Goal: Task Accomplishment & Management: Use online tool/utility

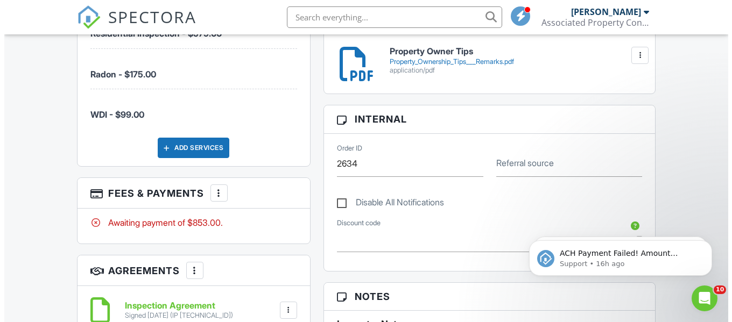
scroll to position [592, 0]
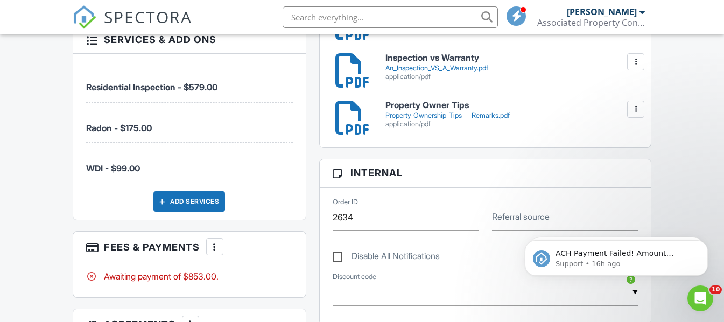
click at [215, 242] on div at bounding box center [214, 247] width 11 height 11
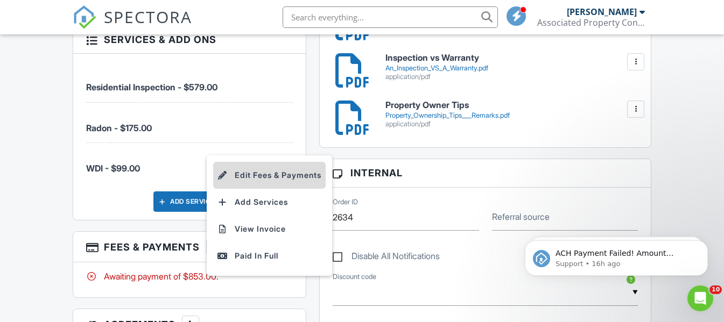
click at [263, 171] on li "Edit Fees & Payments" at bounding box center [269, 175] width 112 height 27
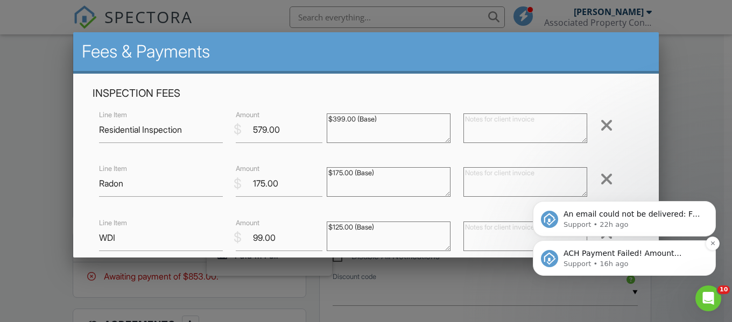
click at [648, 256] on p "ACH Payment Failed! Amount $853.00 Transaction # pi_3S08hiK7snlDGpRF1ja7rpAc In…" at bounding box center [633, 254] width 139 height 11
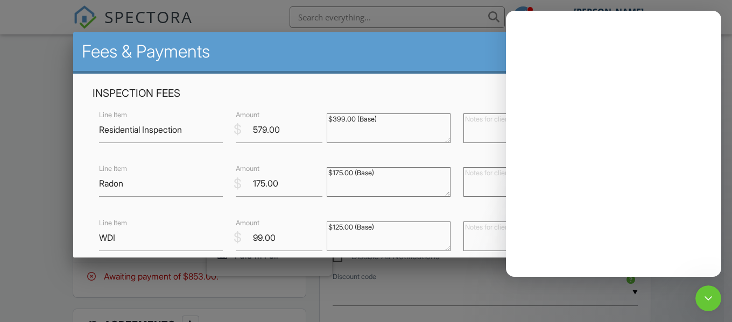
scroll to position [0, 0]
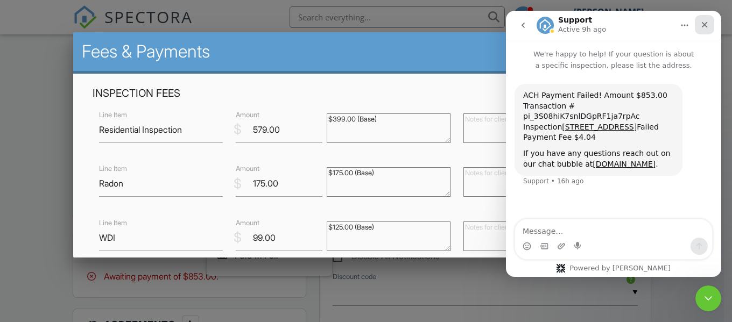
click at [702, 30] on div "Close" at bounding box center [704, 24] width 19 height 19
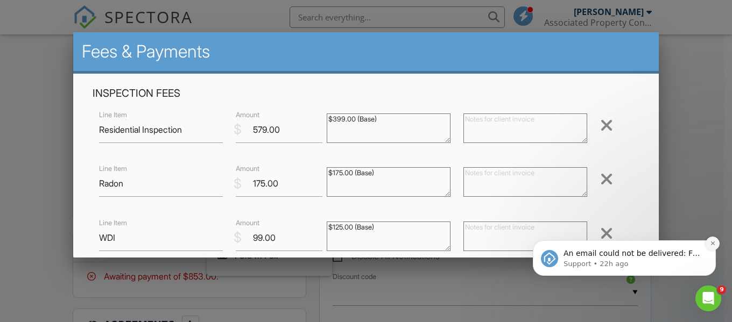
click at [710, 240] on button "Dismiss notification" at bounding box center [713, 244] width 14 height 14
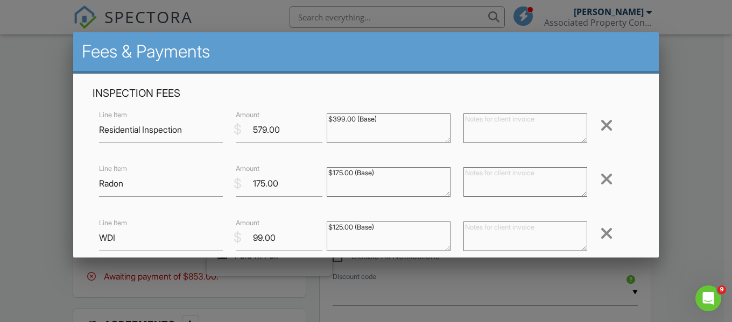
click at [604, 180] on div at bounding box center [606, 179] width 13 height 17
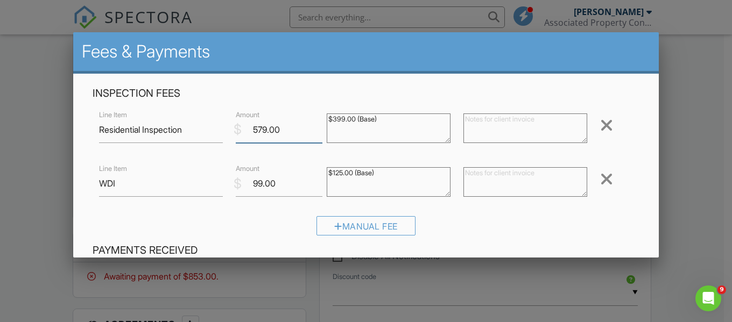
click at [257, 127] on input "579.00" at bounding box center [279, 130] width 87 height 26
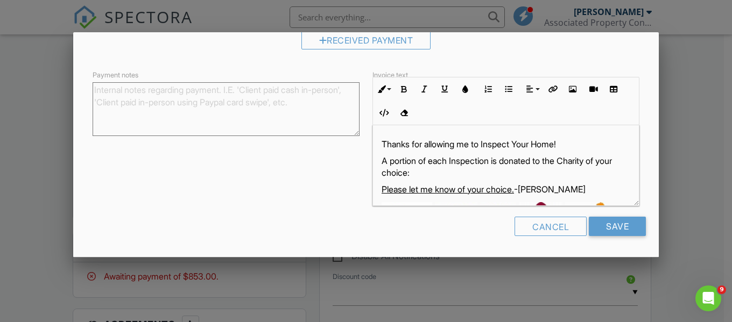
scroll to position [301, 0]
type input "554.00"
click at [604, 229] on input "Save" at bounding box center [617, 226] width 57 height 19
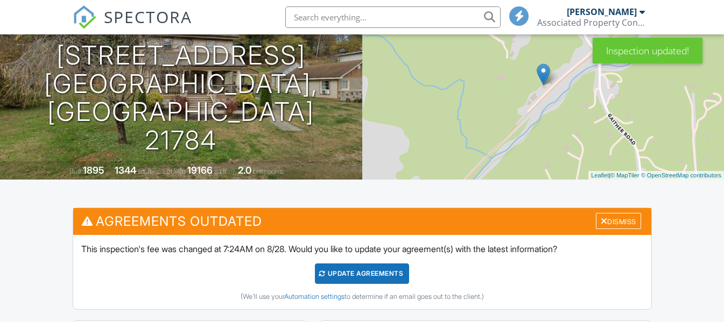
scroll to position [215, 0]
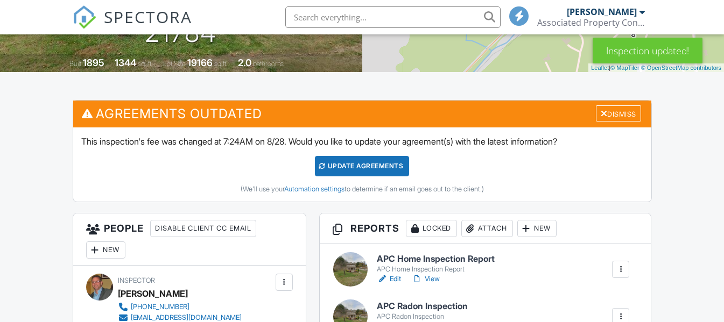
click at [351, 163] on div "Update Agreements" at bounding box center [362, 166] width 94 height 20
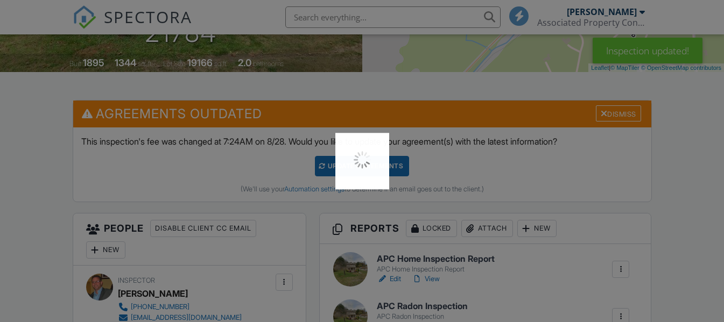
scroll to position [0, 0]
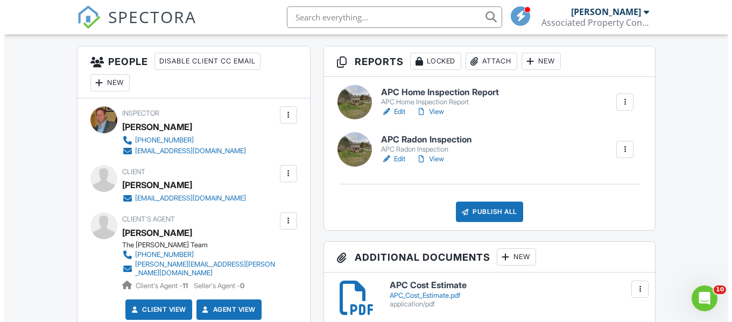
scroll to position [269, 0]
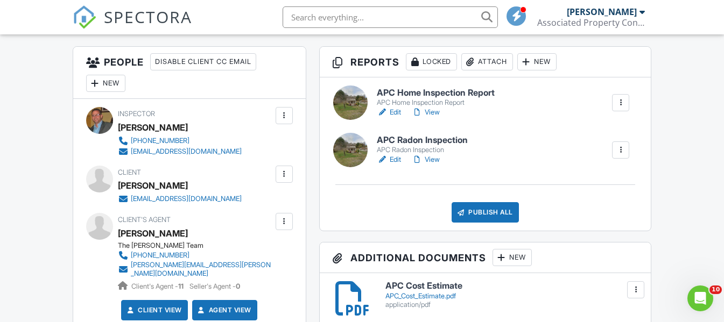
click at [618, 147] on div at bounding box center [620, 150] width 11 height 11
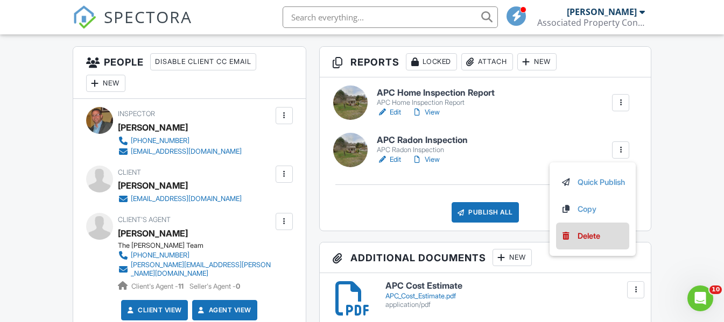
click at [593, 235] on div "Delete" at bounding box center [589, 236] width 23 height 12
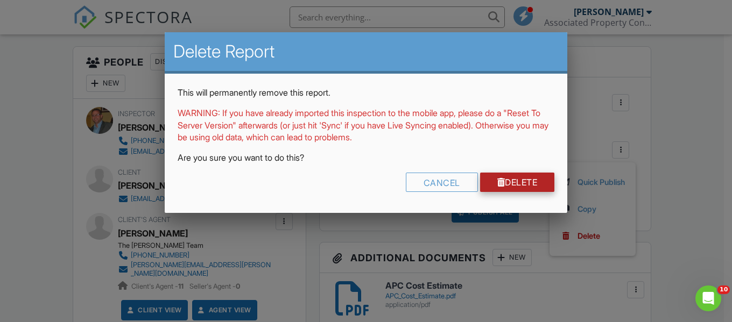
click at [524, 185] on link "Delete" at bounding box center [517, 182] width 75 height 19
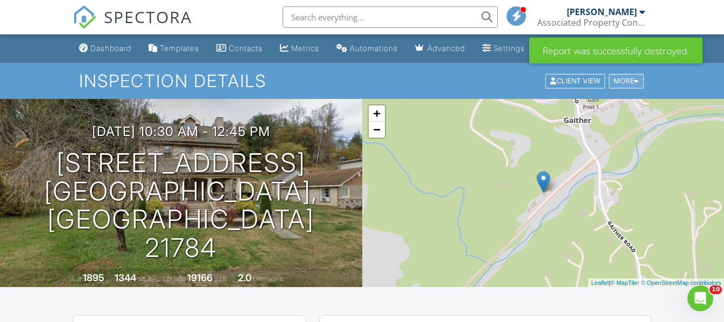
click at [630, 85] on div "More" at bounding box center [626, 81] width 35 height 15
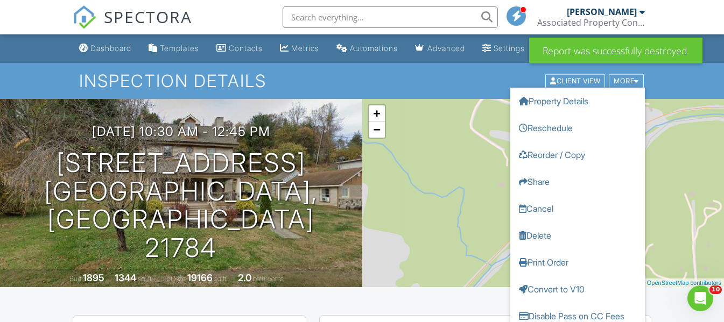
click at [671, 80] on div "Inspection Details Client View More Property Details Reschedule Reorder / Copy …" at bounding box center [362, 81] width 724 height 36
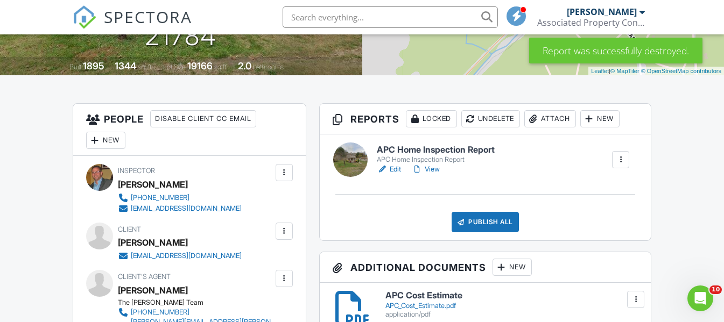
scroll to position [215, 0]
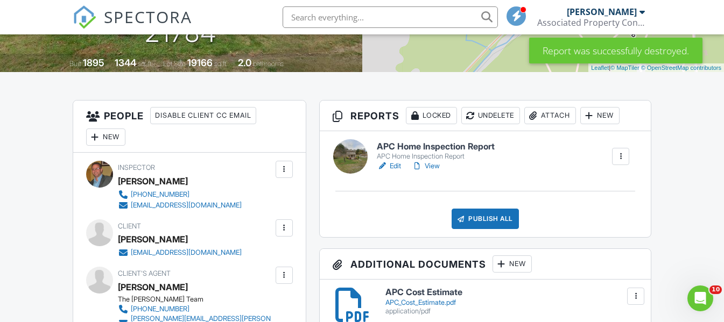
click at [458, 147] on h6 "APC Home Inspection Report" at bounding box center [436, 147] width 118 height 10
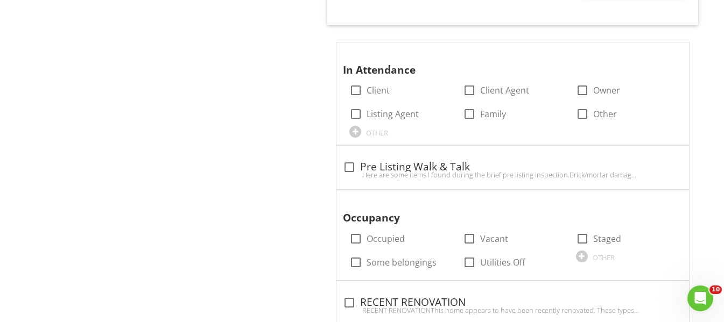
scroll to position [1776, 0]
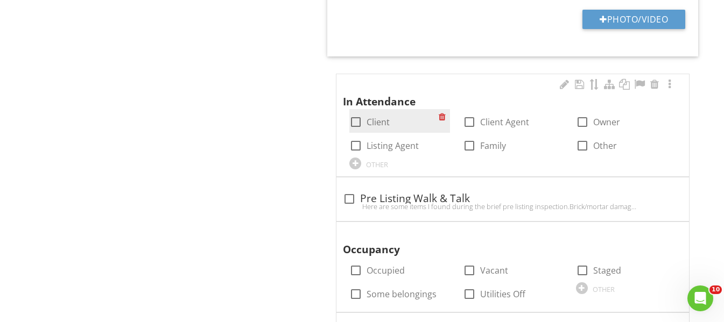
click at [357, 121] on div at bounding box center [356, 122] width 18 height 18
checkbox input "true"
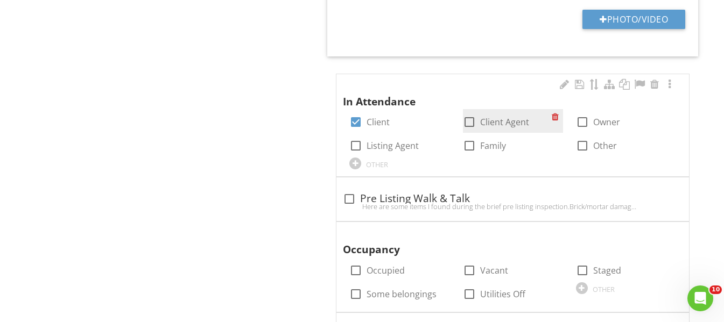
click at [470, 117] on div at bounding box center [469, 122] width 18 height 18
checkbox input "true"
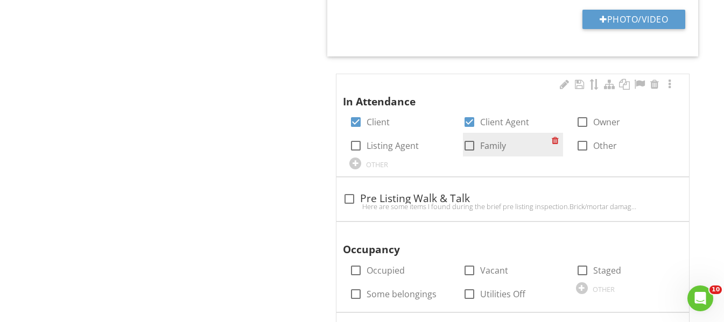
click at [467, 143] on div at bounding box center [469, 146] width 18 height 18
checkbox input "true"
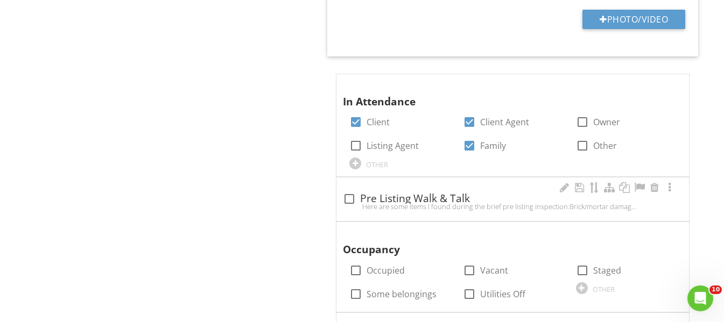
scroll to position [1830, 0]
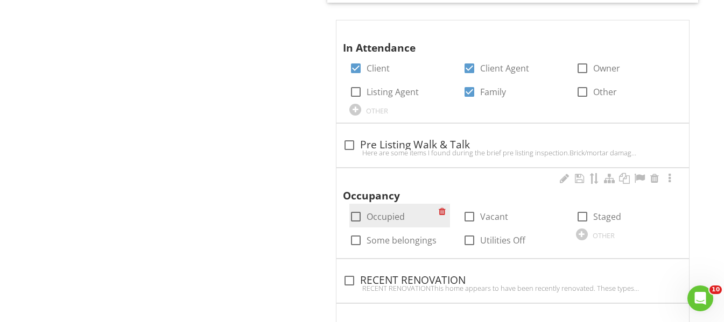
click at [356, 213] on div at bounding box center [356, 217] width 18 height 18
checkbox input "true"
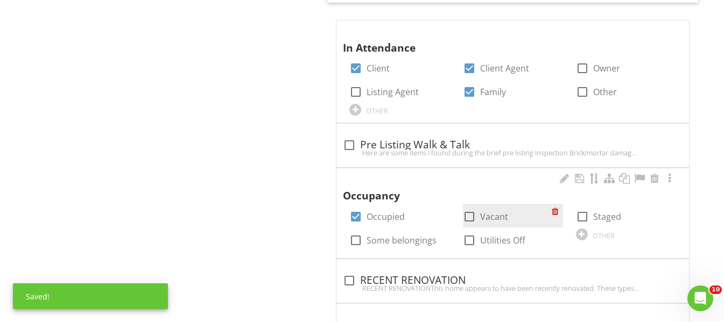
click at [470, 219] on div at bounding box center [469, 217] width 18 height 18
checkbox input "true"
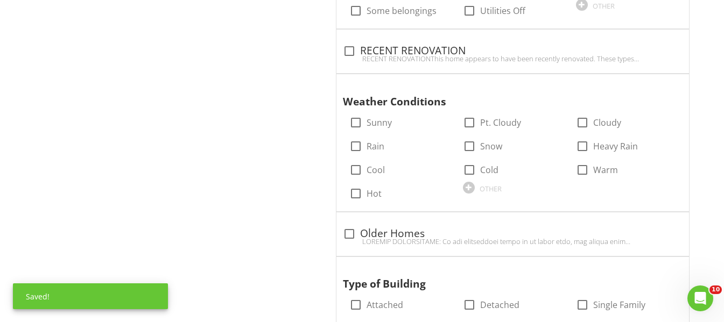
scroll to position [2099, 0]
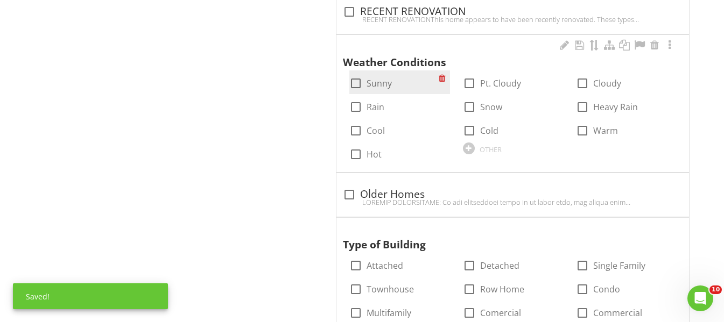
click at [356, 85] on div at bounding box center [356, 83] width 18 height 18
checkbox input "true"
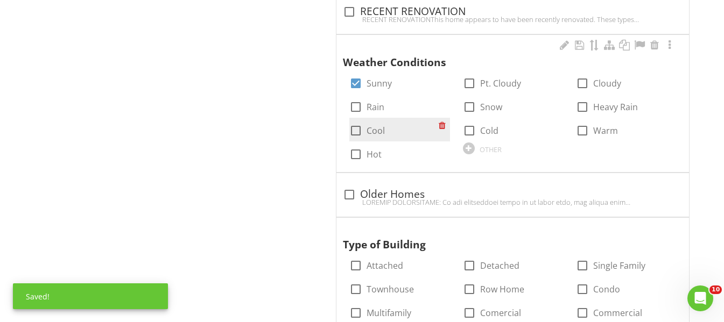
click at [357, 135] on div at bounding box center [356, 131] width 18 height 18
checkbox input "true"
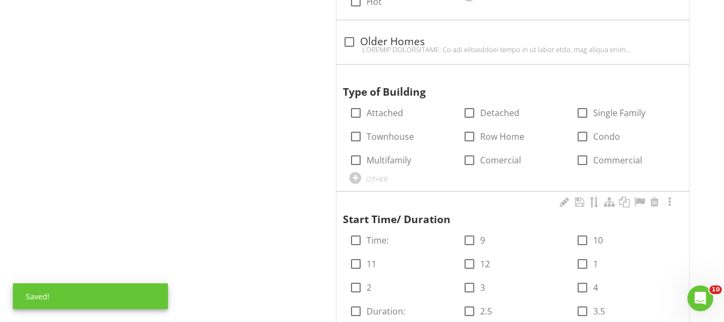
scroll to position [2261, 0]
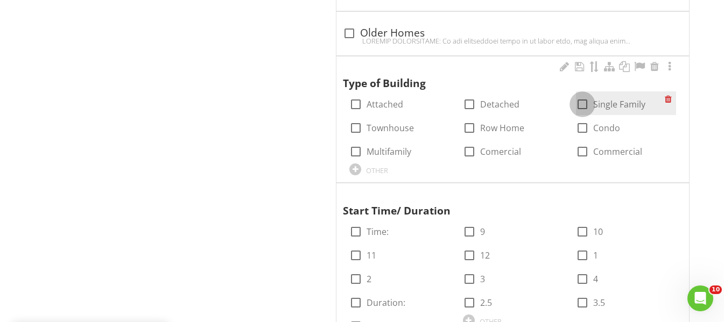
click at [586, 103] on div at bounding box center [582, 104] width 18 height 18
checkbox input "true"
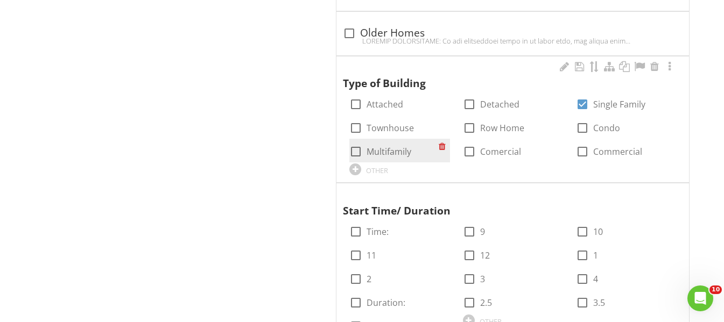
click at [359, 149] on div at bounding box center [356, 152] width 18 height 18
checkbox input "true"
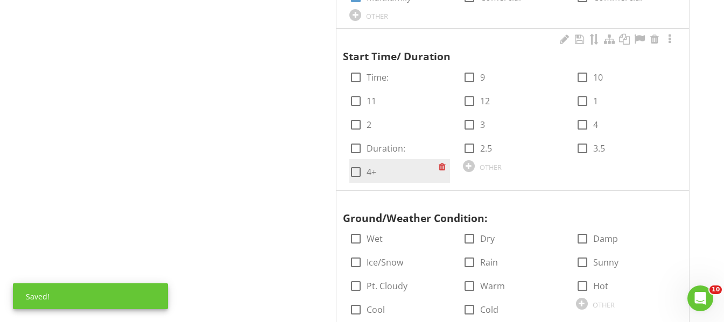
scroll to position [2422, 0]
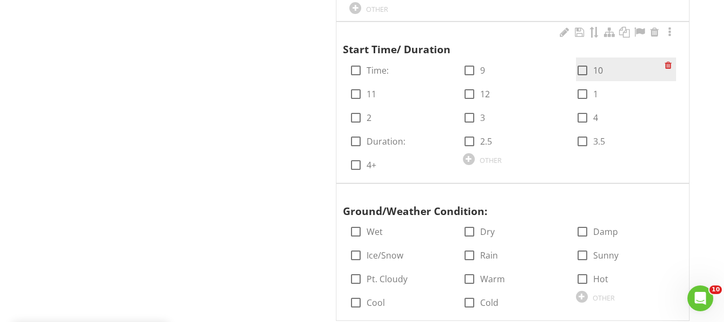
click at [585, 67] on div at bounding box center [582, 70] width 18 height 18
checkbox input "true"
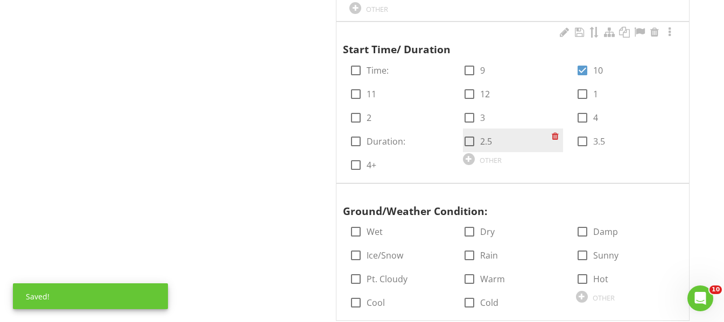
click at [469, 139] on div at bounding box center [469, 141] width 18 height 18
checkbox input "true"
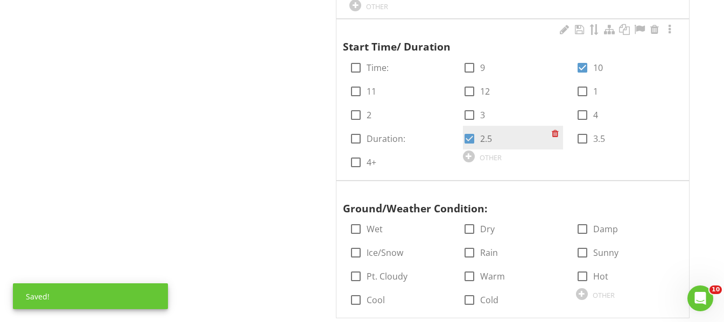
scroll to position [2476, 0]
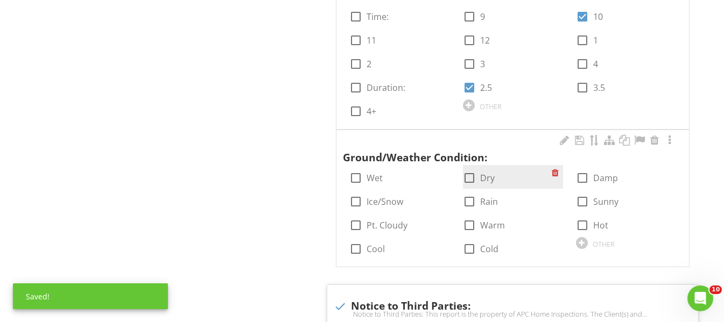
click at [470, 177] on div at bounding box center [469, 178] width 18 height 18
checkbox input "true"
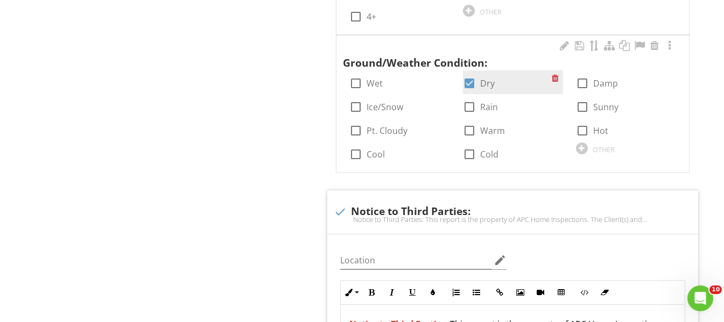
scroll to position [2841, 0]
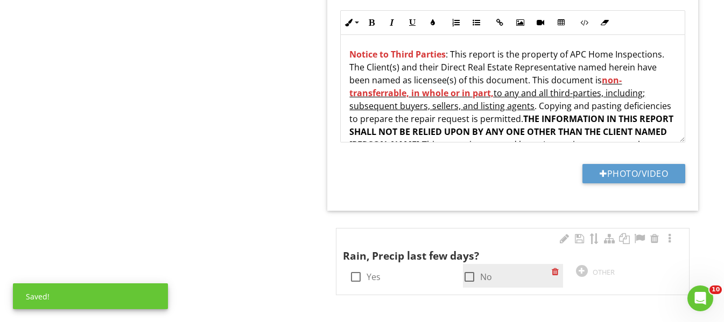
click at [470, 271] on div at bounding box center [469, 277] width 18 height 18
checkbox input "true"
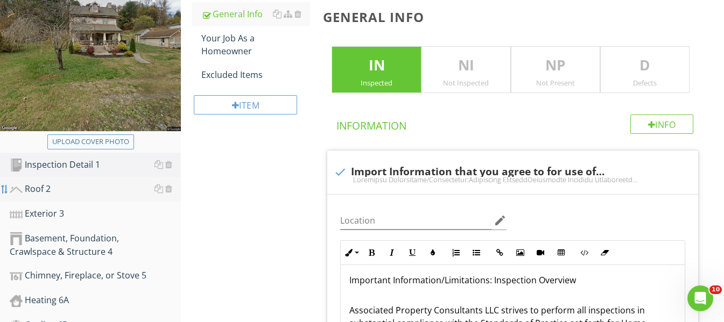
scroll to position [150, 0]
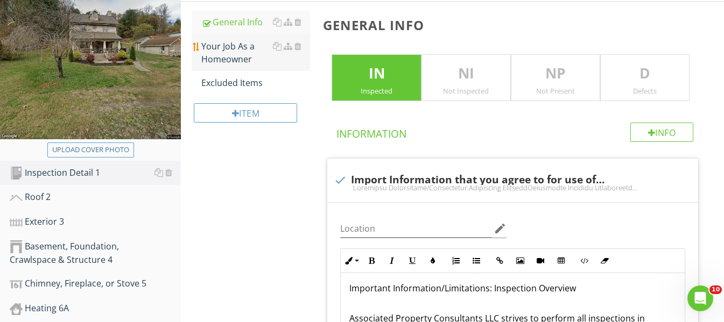
click at [217, 50] on div "Your Job As a Homeowner" at bounding box center [255, 53] width 109 height 26
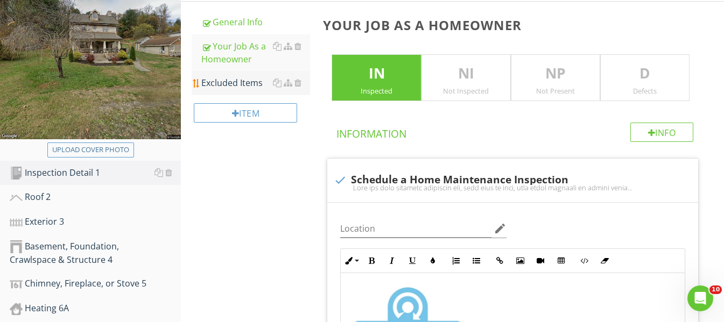
click at [211, 79] on div "Excluded Items" at bounding box center [255, 82] width 109 height 13
type textarea "<p><img src="https://cdn.spectora.com/editor_assets/images/000/014/172/original…"
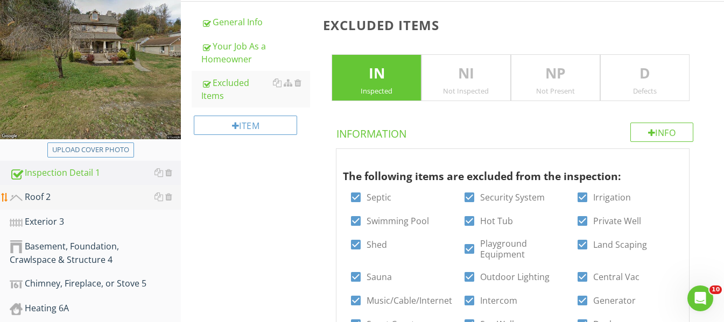
click at [47, 197] on div "Roof 2" at bounding box center [95, 198] width 171 height 14
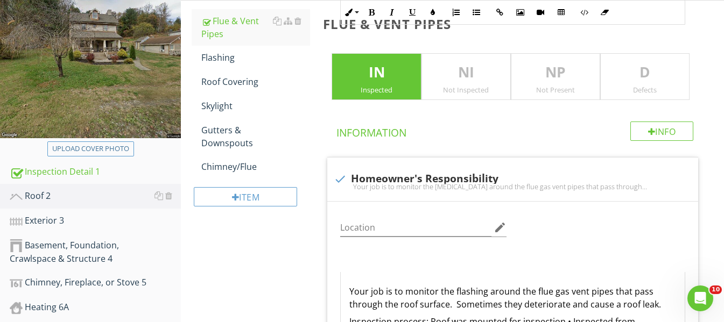
scroll to position [96, 0]
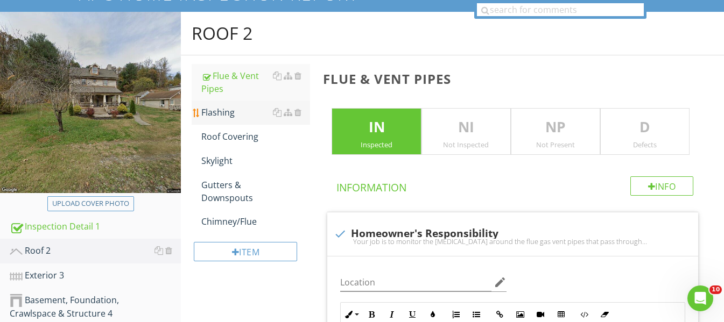
click at [244, 118] on div "Flashing" at bounding box center [255, 112] width 109 height 13
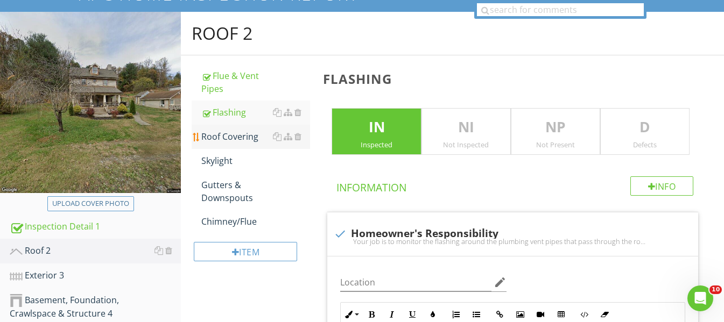
click at [254, 135] on div "Roof Covering" at bounding box center [255, 136] width 109 height 13
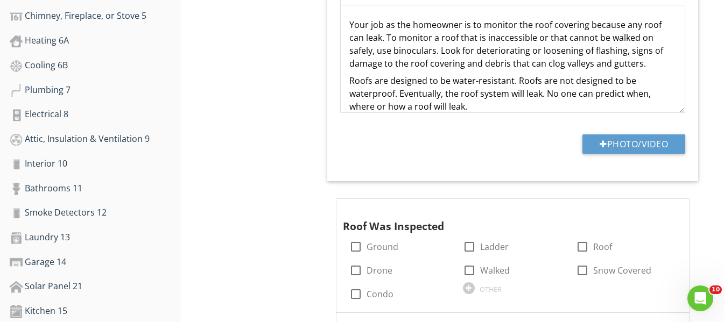
scroll to position [419, 0]
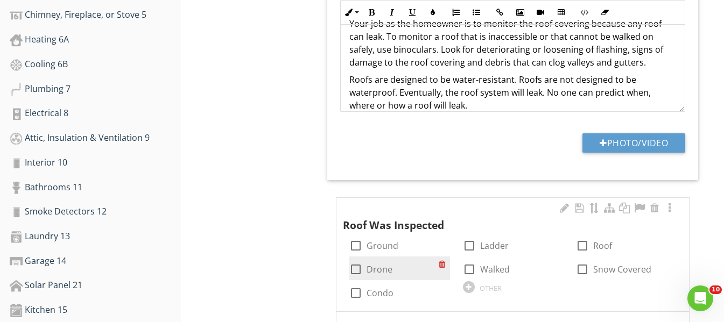
click at [358, 272] on div at bounding box center [356, 270] width 18 height 18
checkbox input "true"
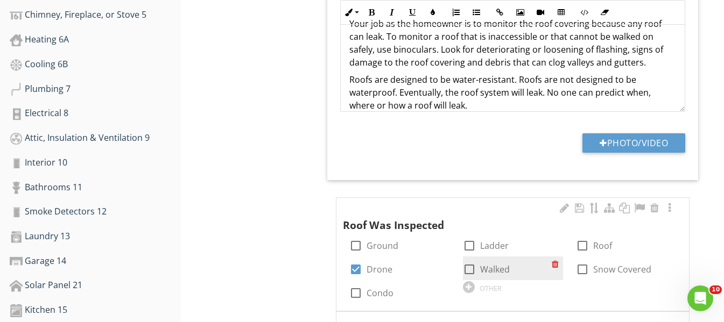
click at [468, 265] on div at bounding box center [469, 270] width 18 height 18
checkbox input "true"
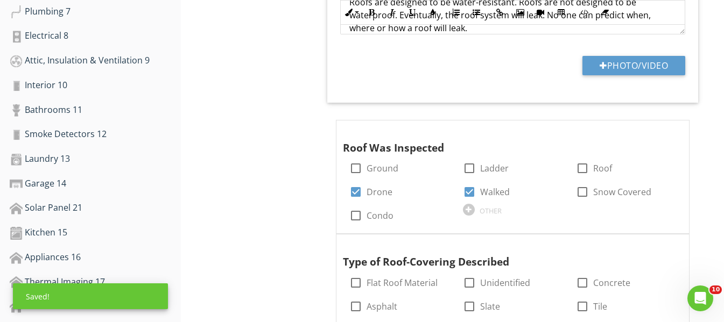
scroll to position [634, 0]
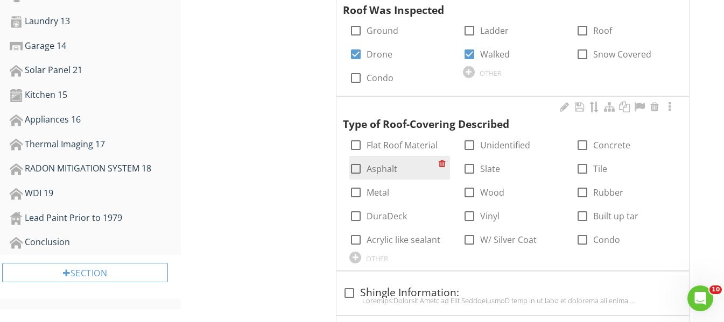
click at [353, 168] on div at bounding box center [356, 169] width 18 height 18
checkbox input "true"
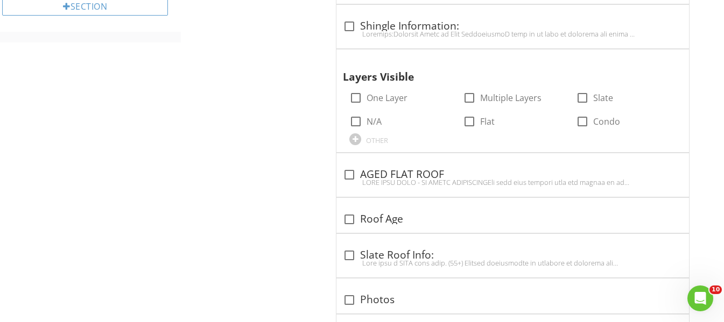
scroll to position [903, 0]
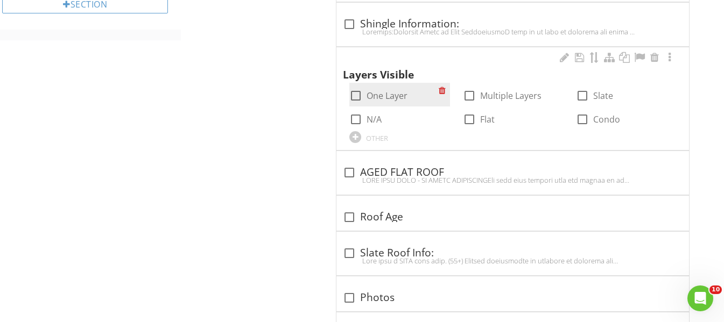
click at [359, 96] on div at bounding box center [356, 96] width 18 height 18
checkbox input "true"
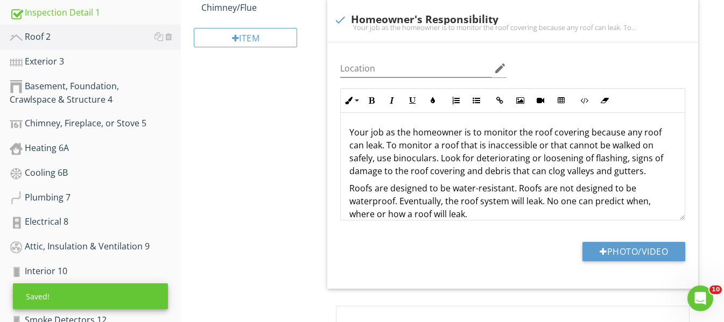
scroll to position [41, 0]
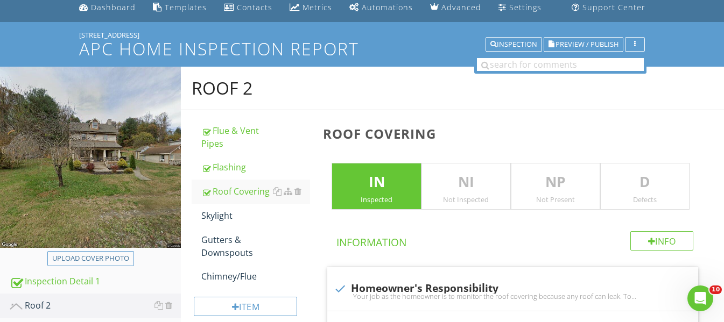
click at [639, 176] on p "D" at bounding box center [645, 183] width 88 height 22
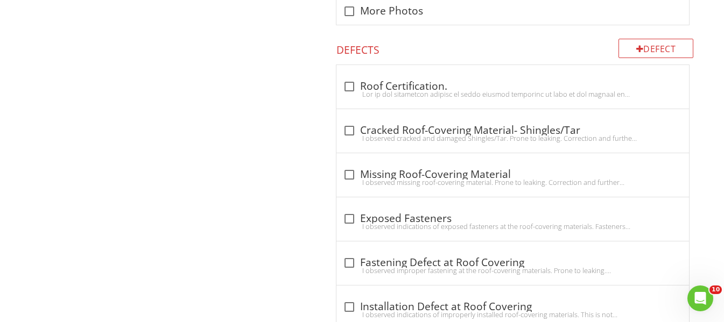
scroll to position [1225, 0]
click at [353, 135] on div "I observed cracked and damaged Shingles/Tar. Prone to leaking. Correction and f…" at bounding box center [513, 139] width 340 height 9
checkbox input "true"
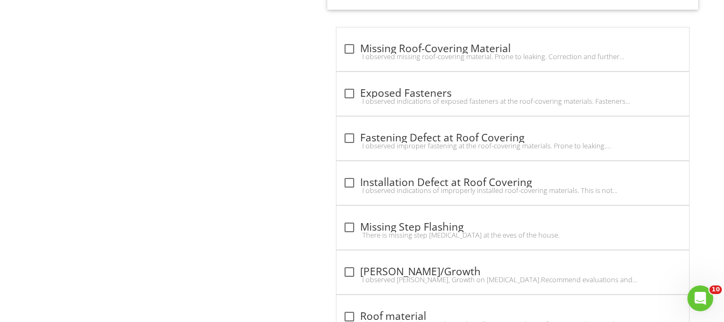
scroll to position [1763, 0]
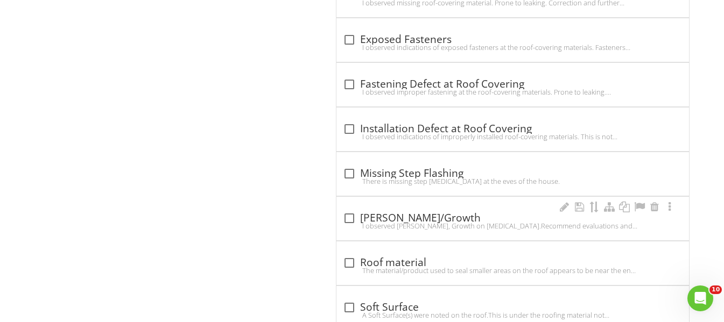
click at [352, 217] on div at bounding box center [349, 218] width 18 height 18
checkbox input "true"
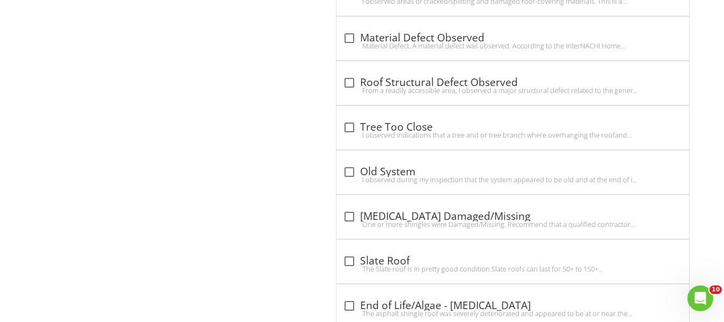
scroll to position [2625, 0]
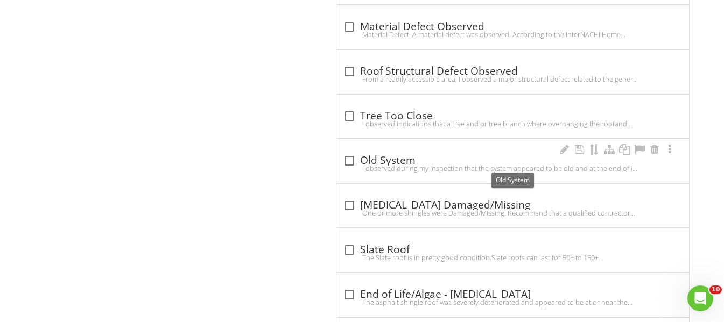
click at [354, 162] on div at bounding box center [349, 161] width 18 height 18
checkbox input "true"
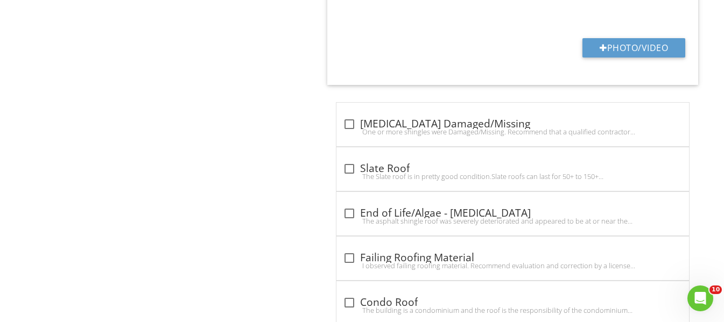
scroll to position [3109, 0]
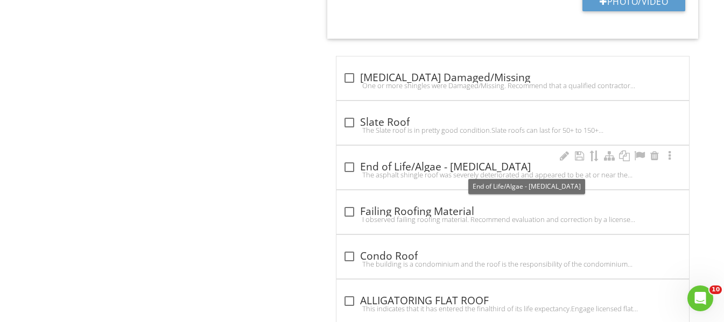
click at [350, 166] on div at bounding box center [349, 167] width 18 height 18
checkbox input "true"
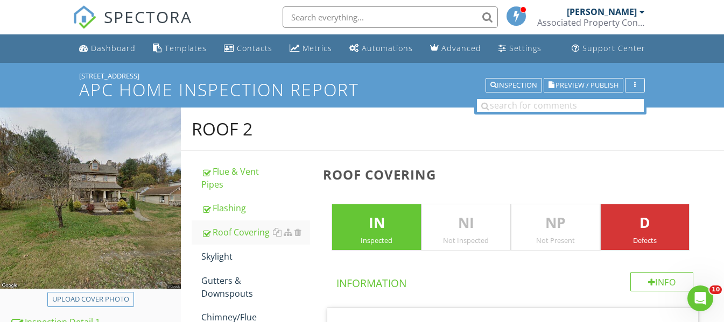
scroll to position [54, 0]
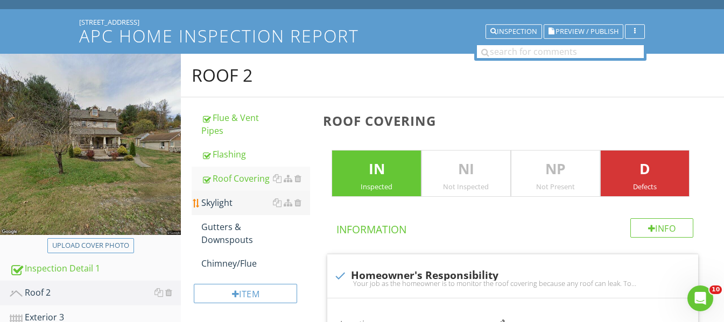
click at [227, 200] on div "Skylight" at bounding box center [255, 202] width 109 height 13
type textarea "<p>I observed during my inspection that the system appeared to be old and at th…"
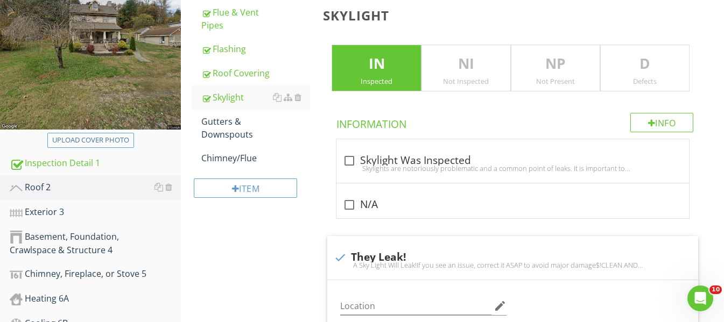
scroll to position [161, 0]
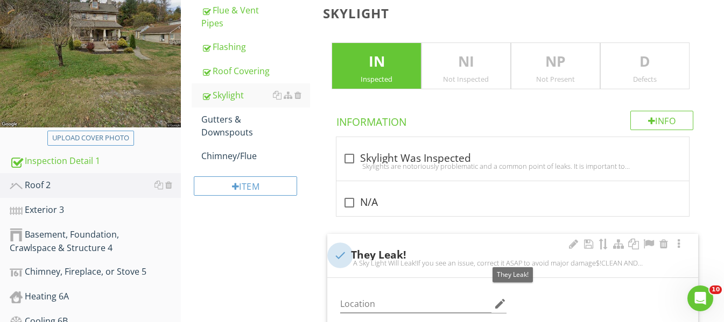
click at [344, 251] on div at bounding box center [340, 256] width 18 height 18
checkbox input "true"
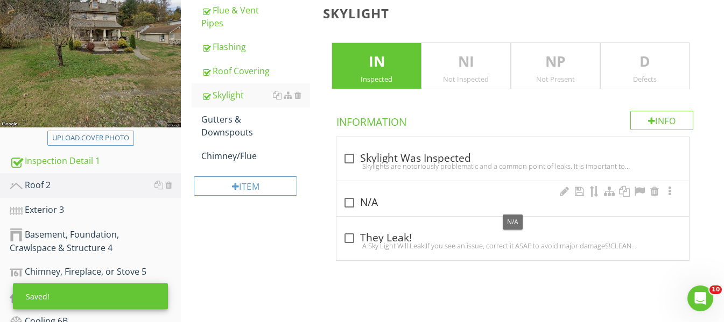
click at [350, 200] on div at bounding box center [349, 203] width 18 height 18
checkbox input "true"
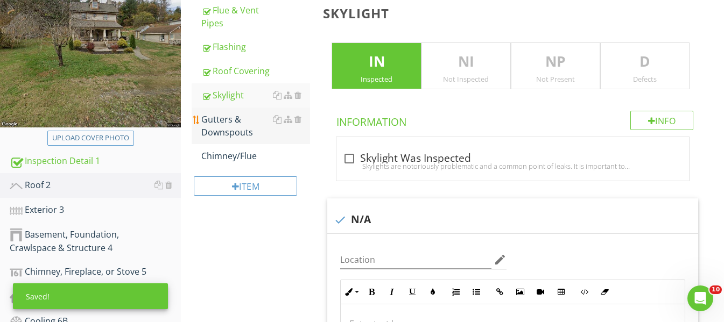
click at [222, 131] on div "Gutters & Downspouts" at bounding box center [255, 126] width 109 height 26
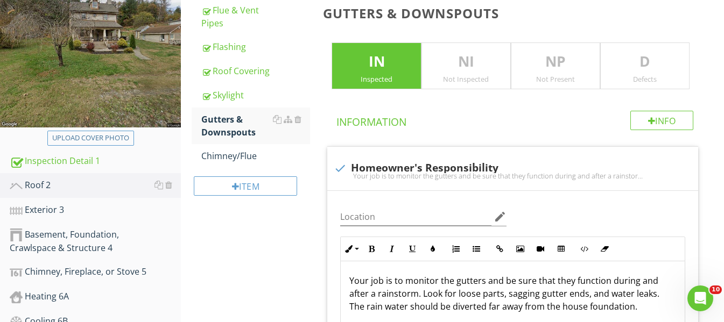
click at [669, 70] on p "D" at bounding box center [645, 62] width 88 height 22
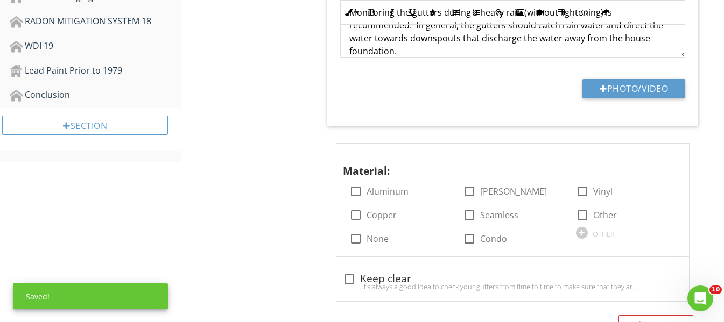
scroll to position [807, 0]
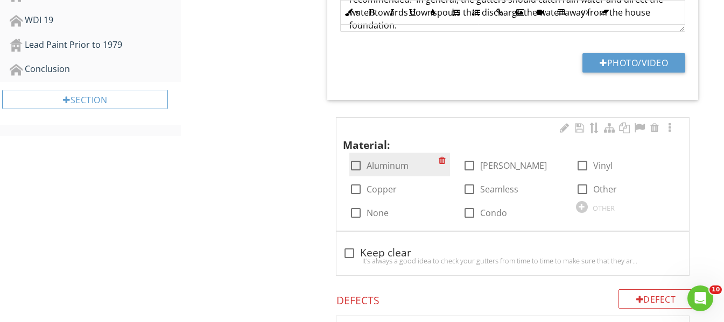
click at [354, 167] on div at bounding box center [356, 166] width 18 height 18
checkbox input "true"
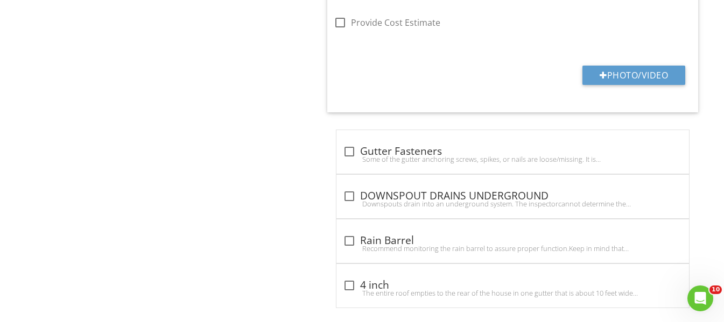
scroll to position [1884, 0]
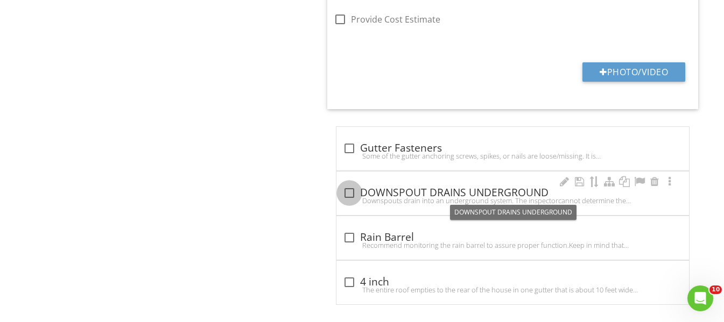
click at [352, 193] on div at bounding box center [349, 193] width 18 height 18
checkbox input "true"
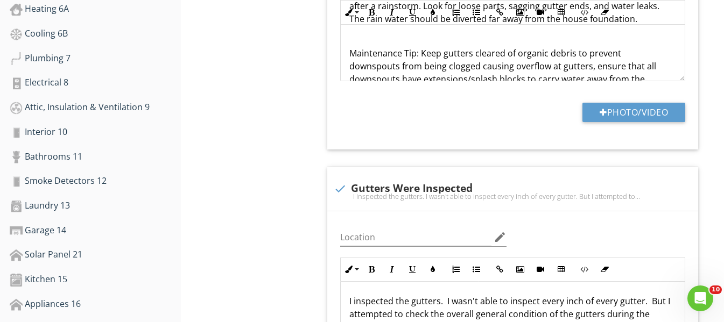
scroll to position [259, 0]
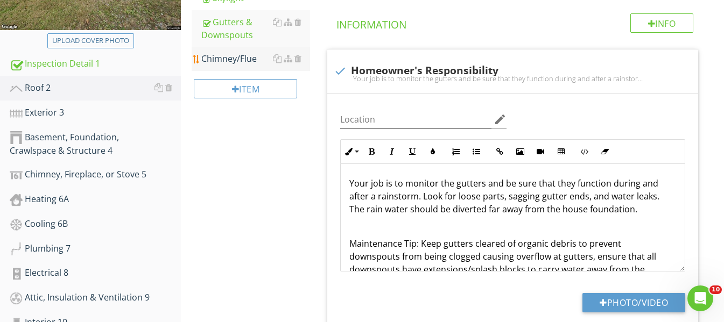
click at [236, 53] on div "Chimney/Flue" at bounding box center [255, 58] width 109 height 13
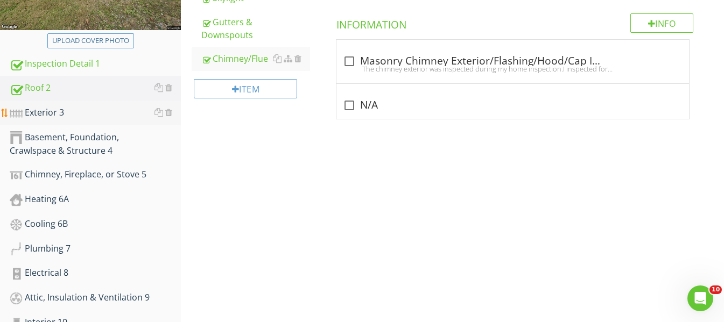
click at [52, 111] on div "Exterior 3" at bounding box center [95, 113] width 171 height 14
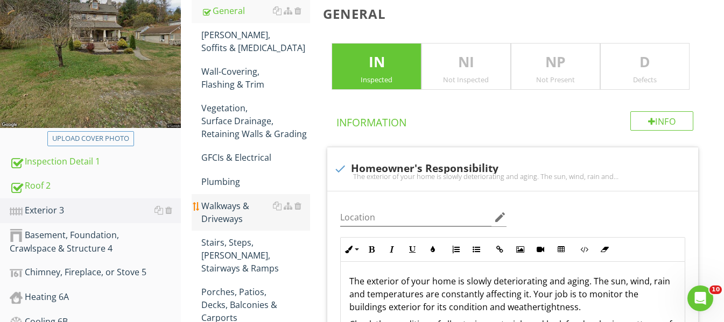
scroll to position [151, 0]
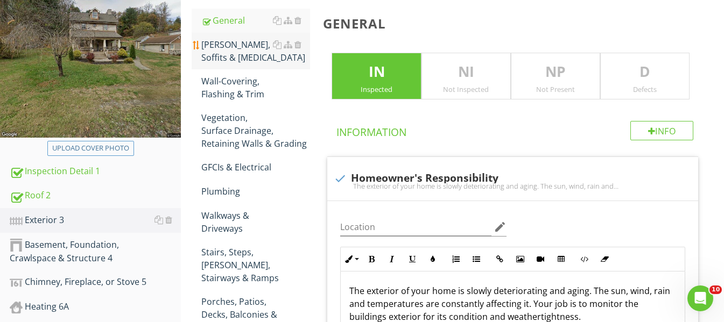
click at [258, 48] on div "Eaves, Soffits & Fascia" at bounding box center [255, 51] width 109 height 26
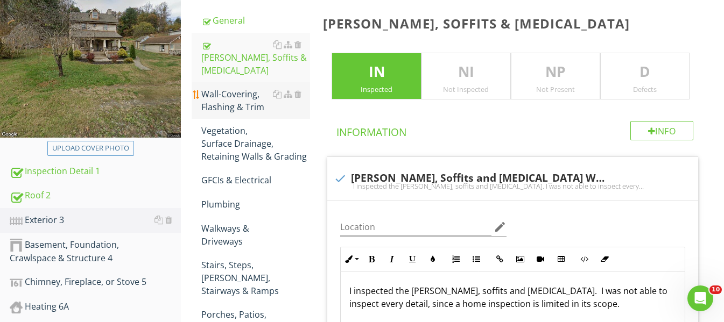
click at [255, 90] on div "Wall-Covering, Flashing & Trim" at bounding box center [255, 101] width 109 height 26
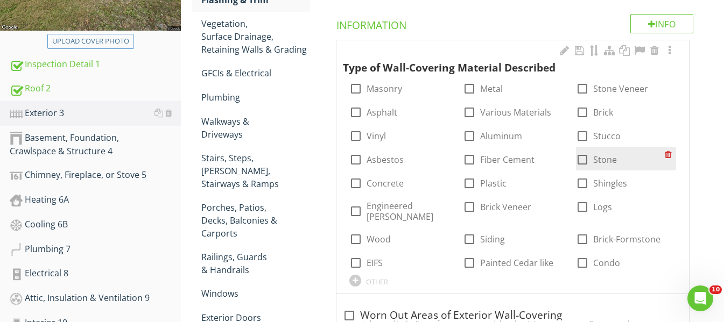
scroll to position [259, 0]
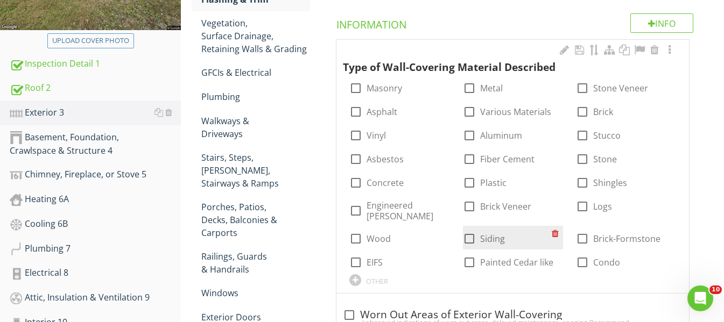
click at [468, 230] on div at bounding box center [469, 239] width 18 height 18
checkbox input "true"
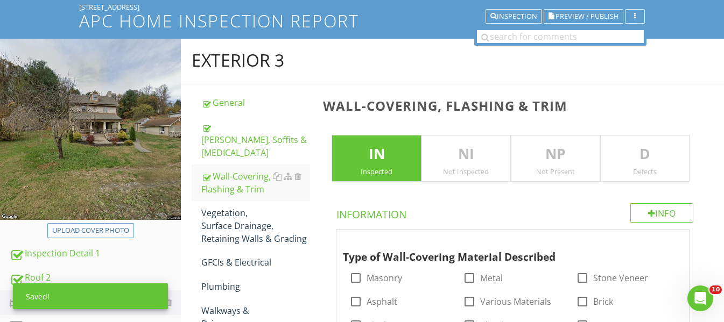
scroll to position [0, 0]
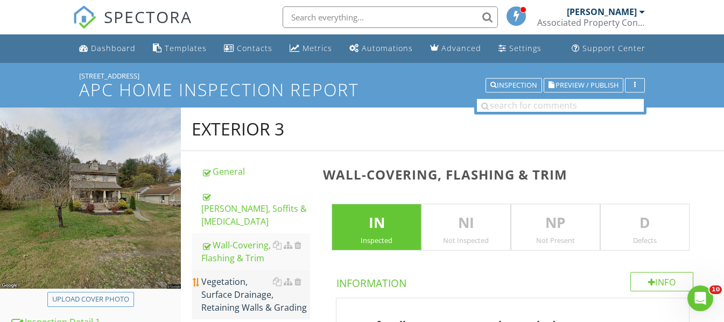
click at [239, 280] on div "Vegetation, Surface Drainage, Retaining Walls & Grading" at bounding box center [255, 295] width 109 height 39
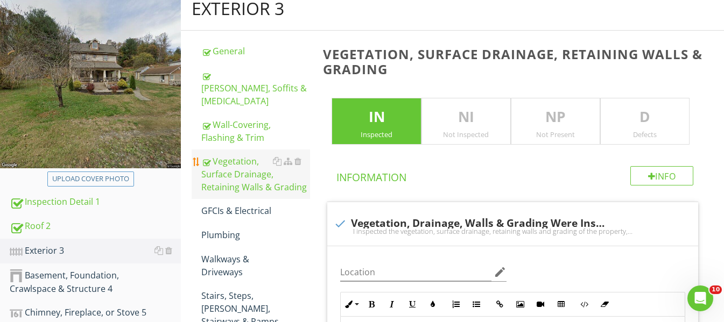
scroll to position [215, 0]
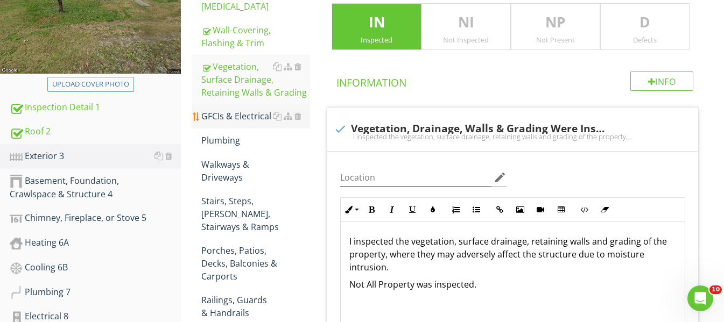
click at [238, 110] on div "GFCIs & Electrical" at bounding box center [255, 116] width 109 height 13
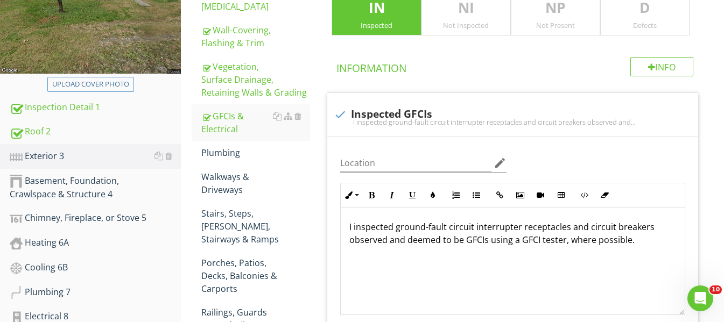
click at [654, 17] on p "D" at bounding box center [645, 8] width 88 height 22
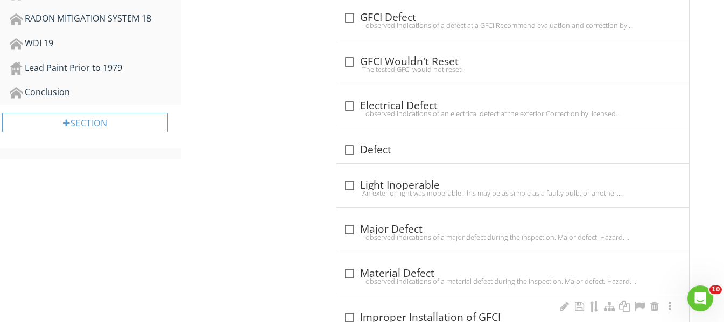
scroll to position [756, 0]
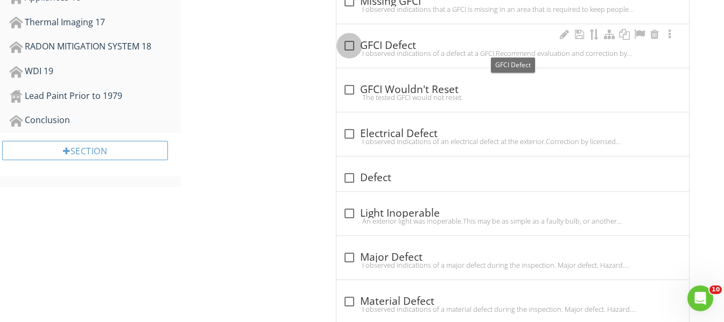
click at [353, 48] on div at bounding box center [349, 46] width 18 height 18
checkbox input "true"
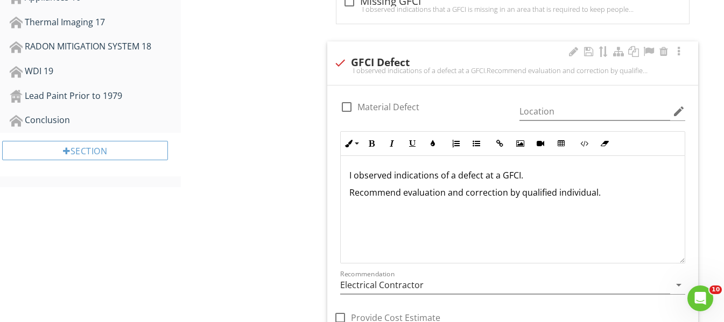
click at [554, 175] on p "I observed indications of a defect at a GFCI." at bounding box center [512, 175] width 327 height 13
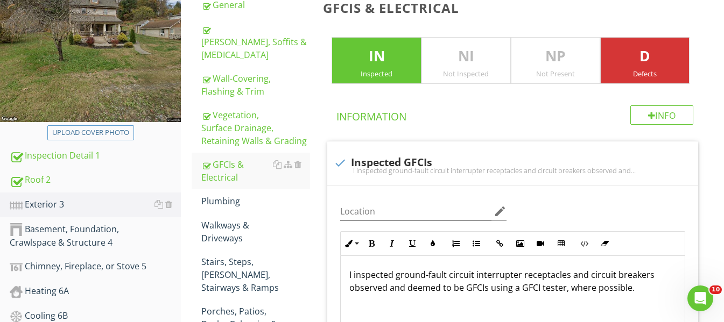
scroll to position [110, 0]
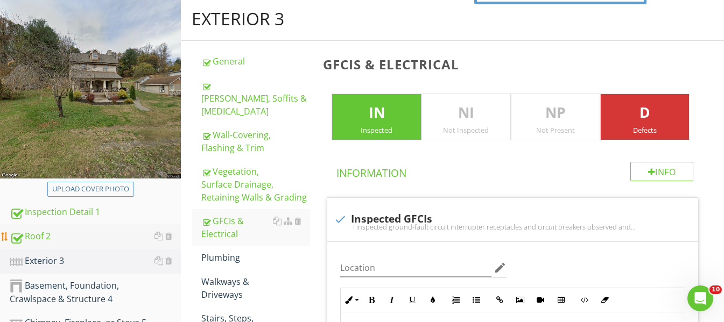
click at [78, 234] on div "Roof 2" at bounding box center [95, 237] width 171 height 14
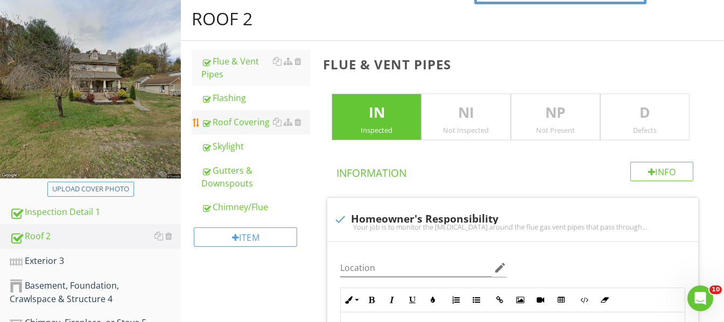
click at [264, 122] on div "Roof Covering" at bounding box center [255, 122] width 109 height 13
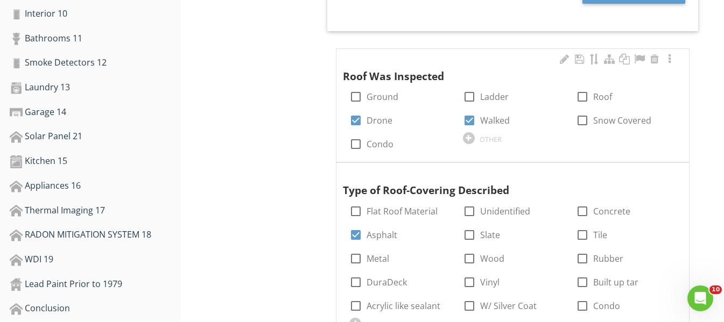
scroll to position [595, 0]
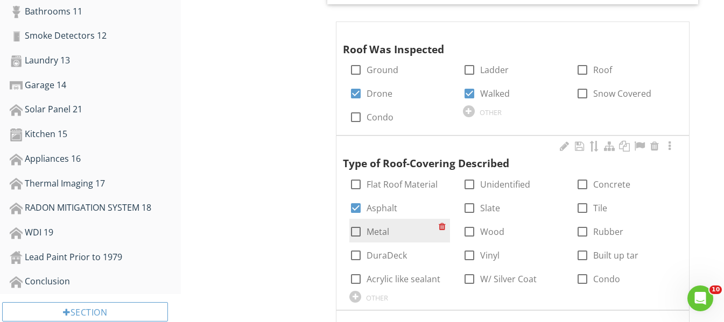
click at [359, 233] on div at bounding box center [356, 232] width 18 height 18
checkbox input "true"
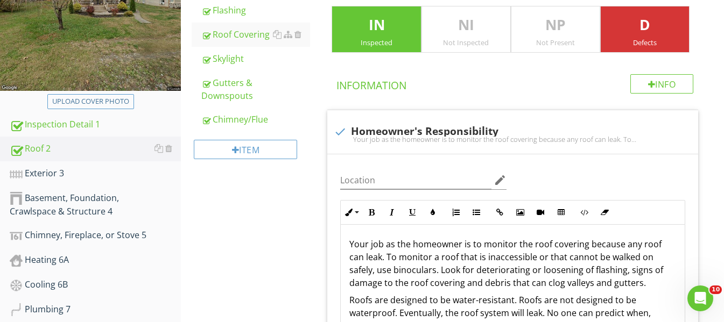
scroll to position [164, 0]
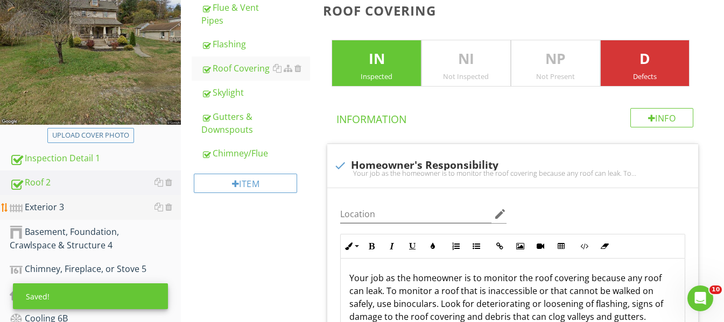
click at [85, 205] on div "Exterior 3" at bounding box center [95, 208] width 171 height 14
type textarea "<p>I observed during my inspection that the system appeared to be old and at th…"
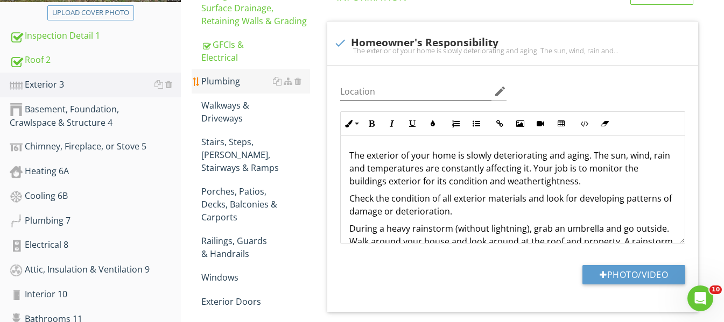
scroll to position [379, 0]
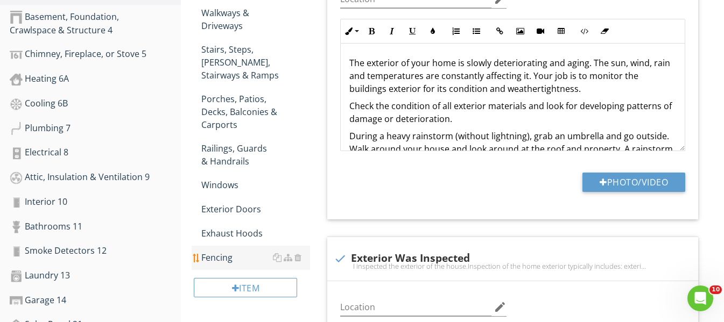
click at [230, 251] on div "Fencing" at bounding box center [255, 257] width 109 height 13
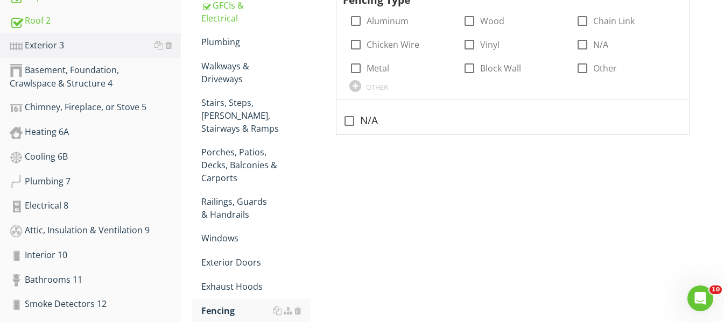
scroll to position [326, 0]
click at [349, 120] on div at bounding box center [349, 121] width 18 height 18
checkbox input "true"
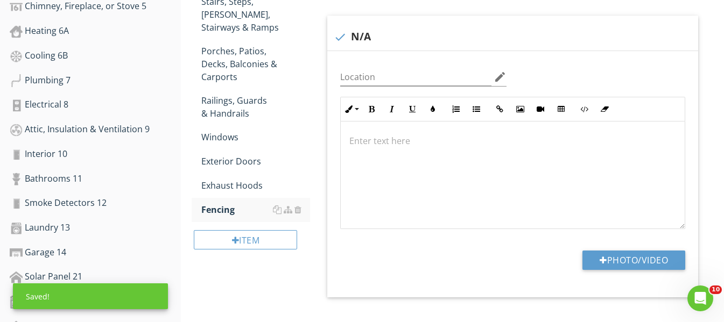
scroll to position [433, 0]
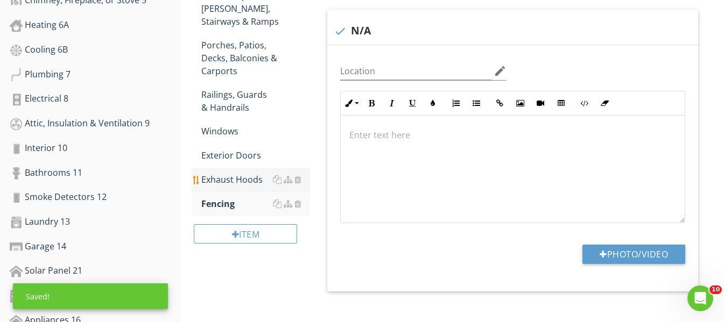
click at [251, 173] on div "Exhaust Hoods" at bounding box center [255, 179] width 109 height 13
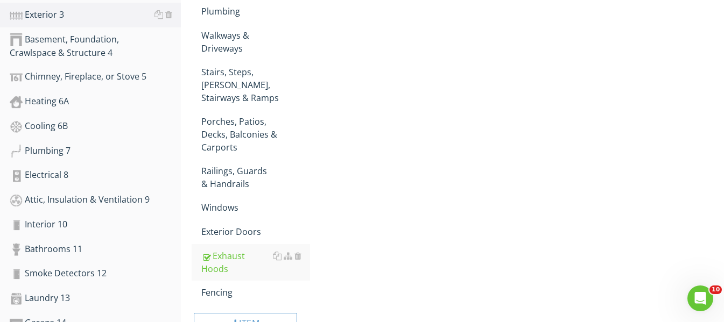
scroll to position [164, 0]
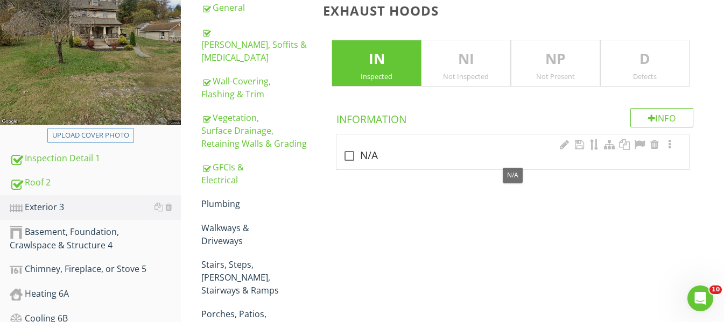
click at [348, 154] on div at bounding box center [349, 156] width 18 height 18
checkbox input "true"
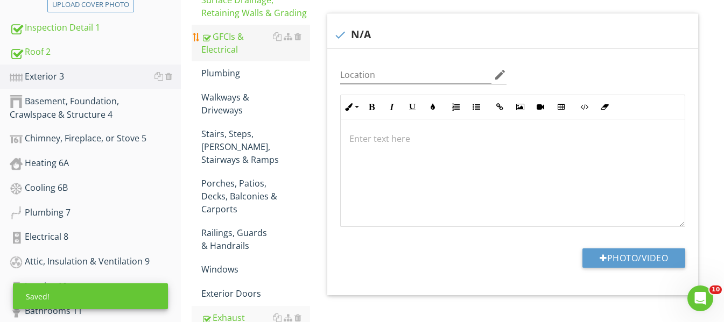
scroll to position [326, 0]
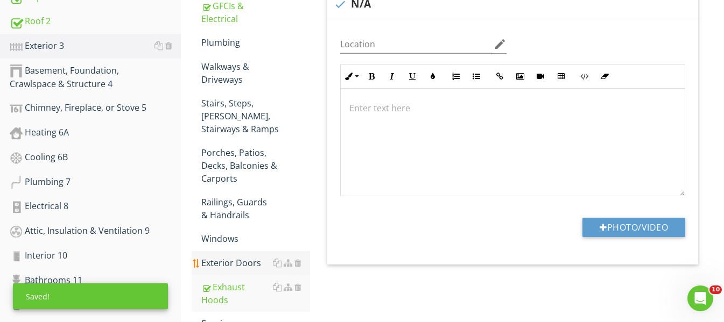
click at [237, 257] on div "Exterior Doors" at bounding box center [255, 263] width 109 height 13
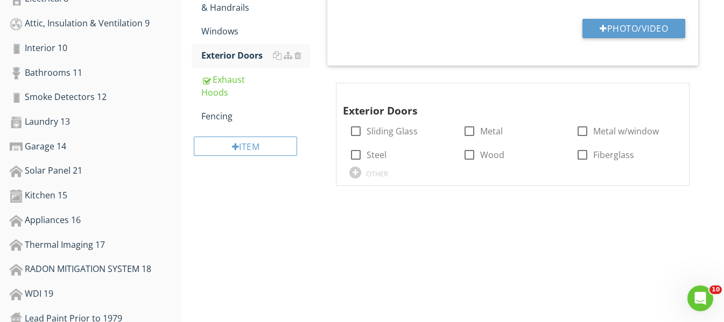
scroll to position [541, 0]
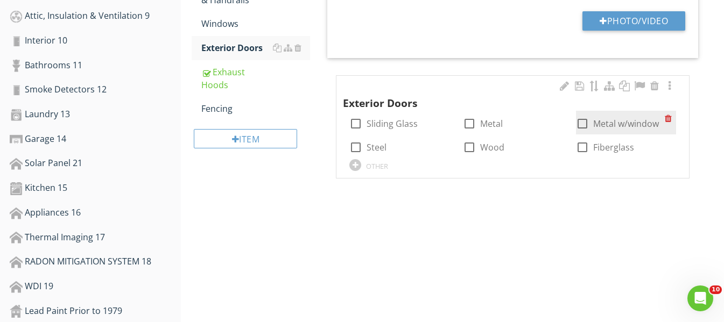
click at [581, 124] on div at bounding box center [582, 124] width 18 height 18
checkbox input "true"
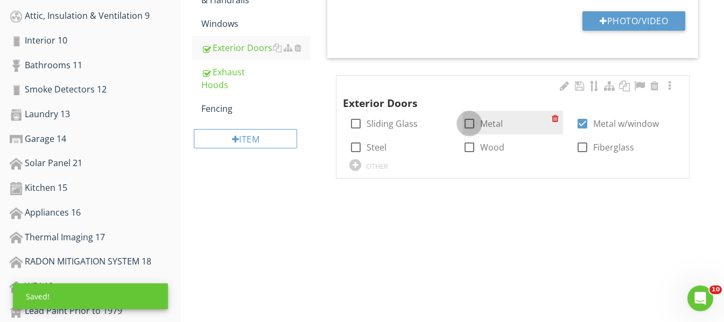
click at [472, 124] on div at bounding box center [469, 124] width 18 height 18
checkbox input "true"
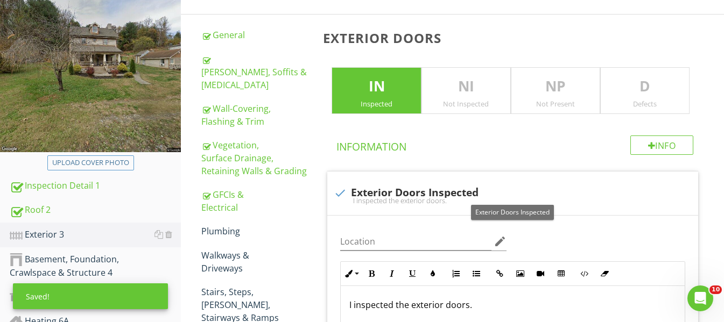
scroll to position [110, 0]
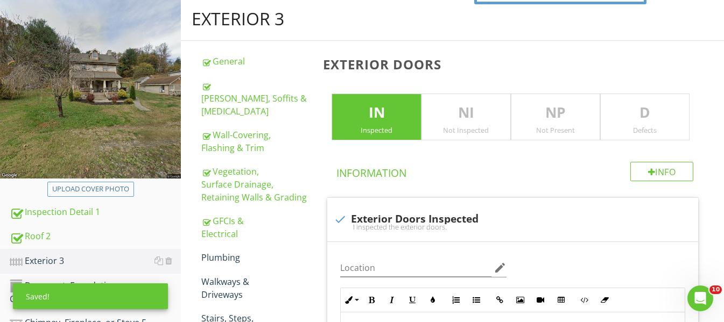
click at [671, 118] on p "D" at bounding box center [645, 113] width 88 height 22
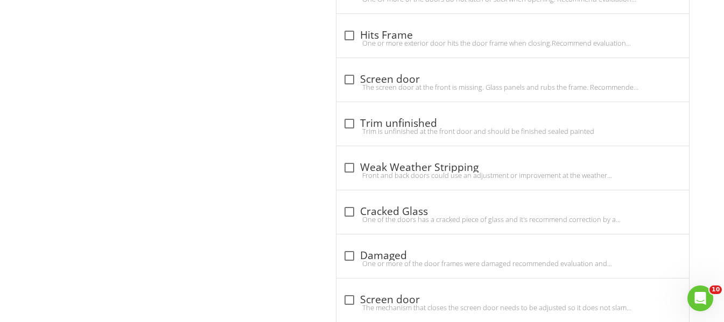
scroll to position [1648, 0]
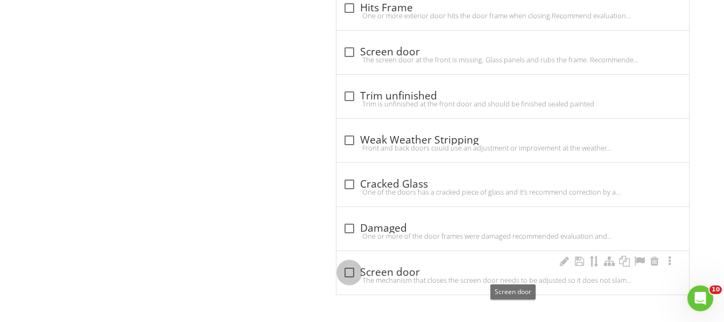
click at [354, 271] on div at bounding box center [349, 273] width 18 height 18
checkbox input "true"
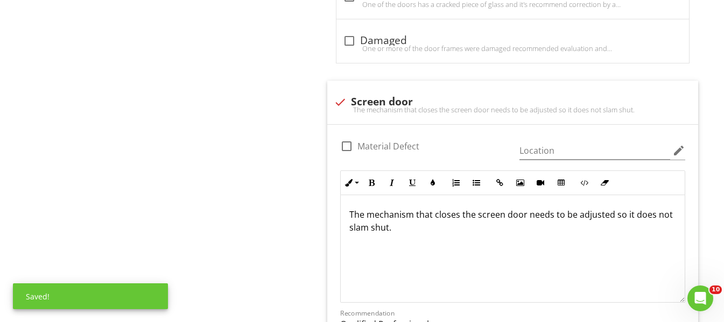
scroll to position [1863, 0]
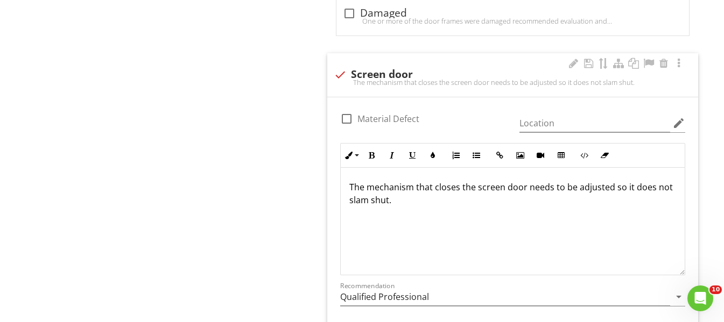
click at [665, 190] on p "The mechanism that closes the screen door needs to be adjusted so it does not s…" at bounding box center [512, 194] width 327 height 26
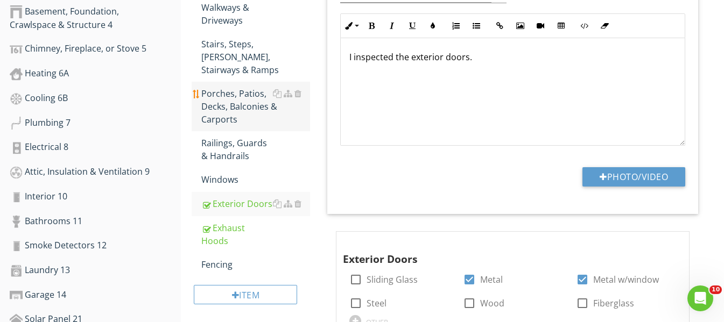
scroll to position [390, 0]
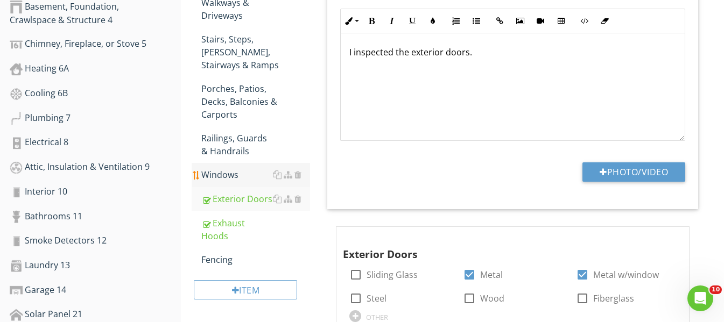
click at [239, 168] on div "Windows" at bounding box center [255, 174] width 109 height 13
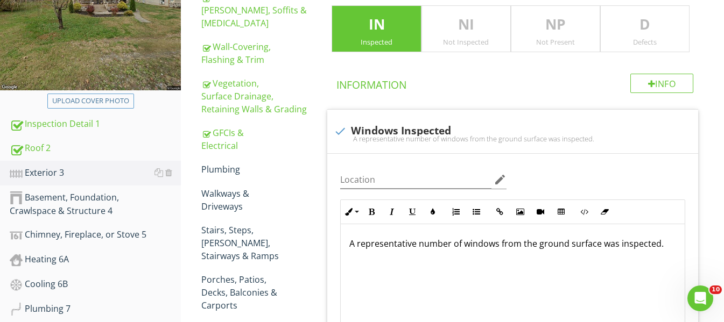
scroll to position [174, 0]
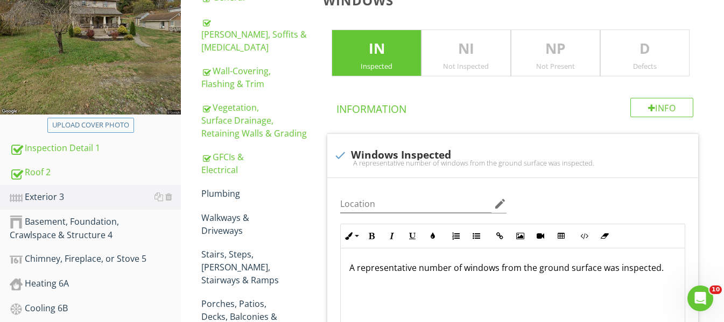
click at [679, 59] on p "D" at bounding box center [645, 49] width 88 height 22
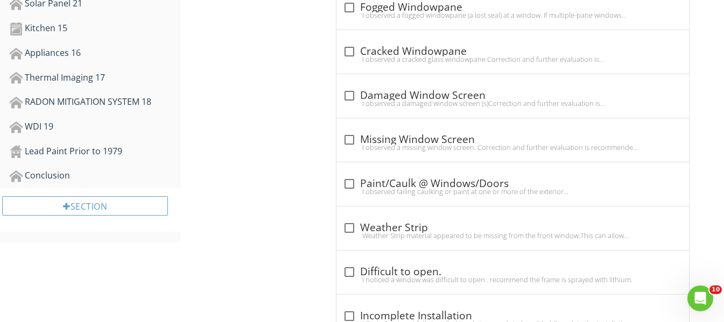
scroll to position [713, 0]
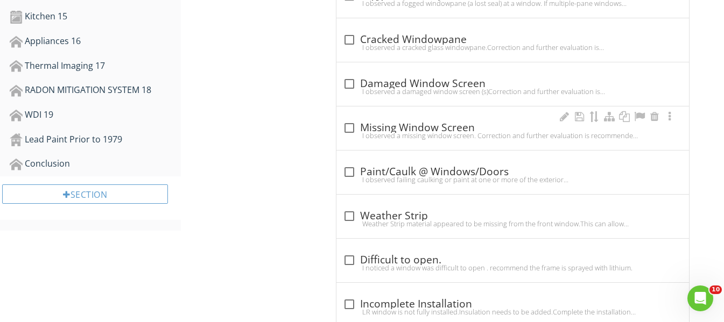
click at [350, 132] on div "I observed a missing window screen. Correction and further evaluation is recomm…" at bounding box center [513, 135] width 340 height 9
checkbox input "true"
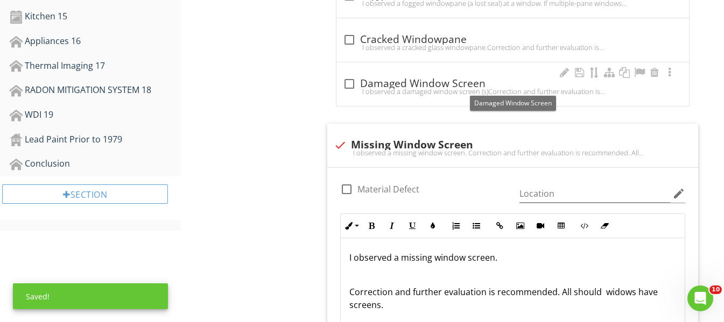
click at [348, 84] on div at bounding box center [349, 84] width 18 height 18
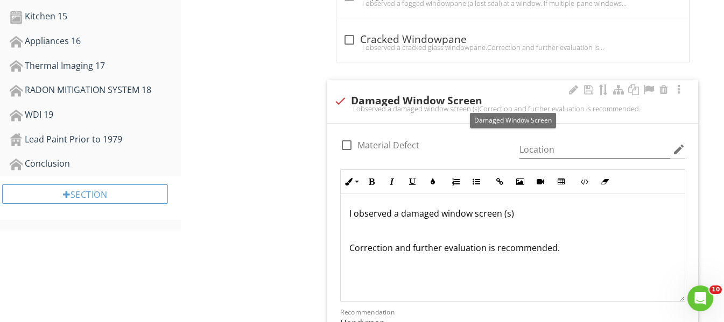
click at [344, 101] on div at bounding box center [340, 101] width 18 height 18
checkbox input "true"
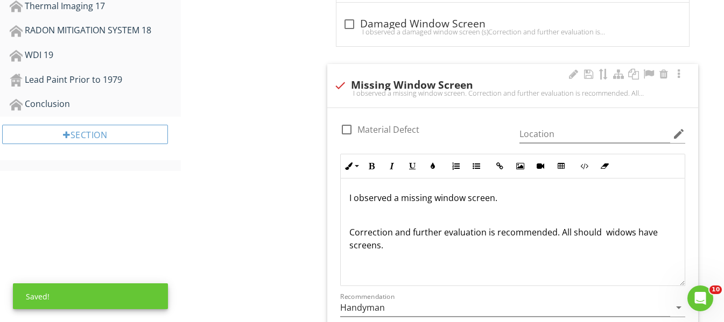
scroll to position [766, 0]
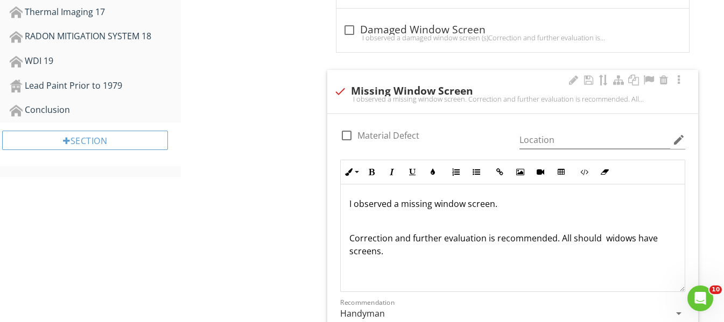
click at [429, 206] on p "I observed a missing window screen." at bounding box center [512, 204] width 327 height 13
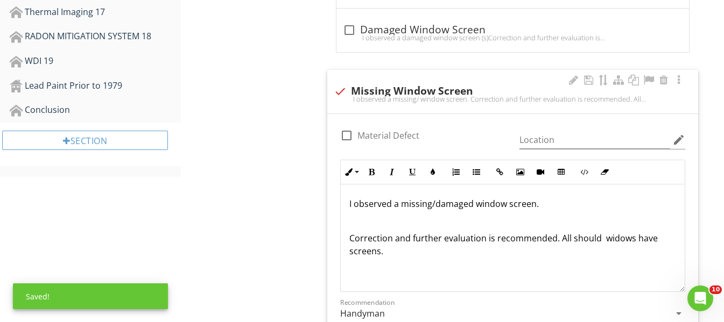
type textarea "<p>I observed a missing/damaged window screen. &nbsp;</p><p><br></p><p>Correcti…"
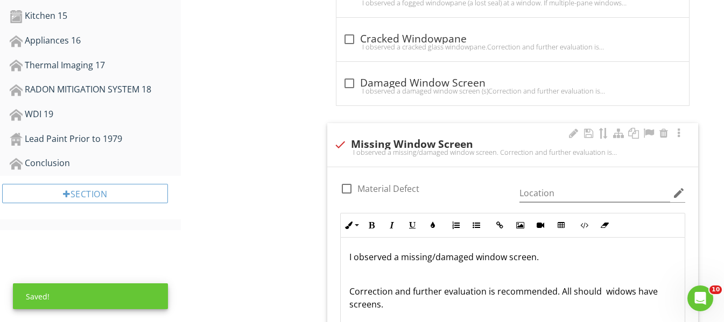
scroll to position [713, 0]
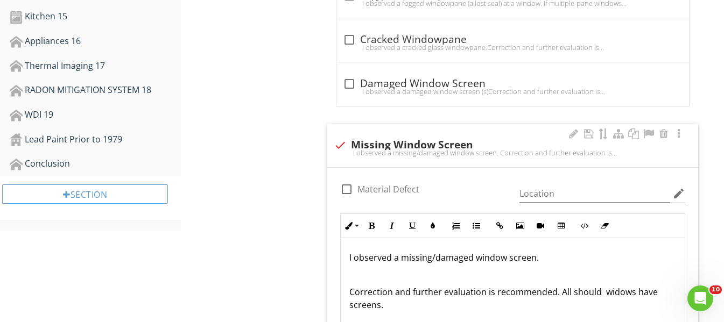
click at [390, 147] on div "check Missing Window Screen" at bounding box center [513, 145] width 358 height 13
checkbox input "true"
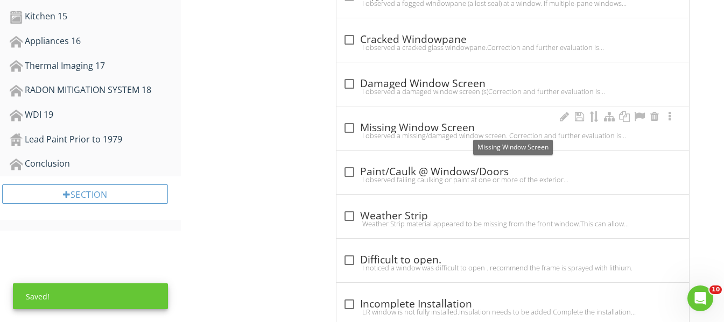
click at [529, 123] on div "check_box_outline_blank Missing Window Screen" at bounding box center [513, 128] width 340 height 13
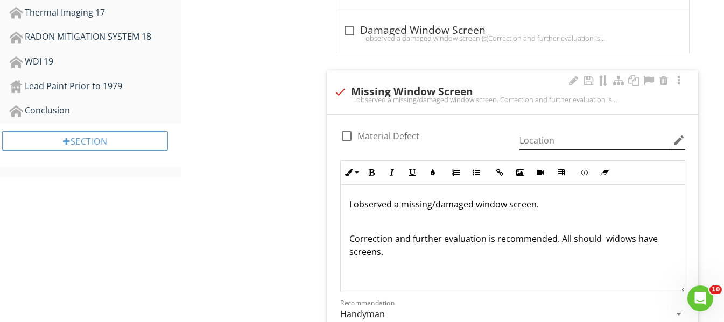
scroll to position [766, 0]
click at [573, 77] on div at bounding box center [573, 80] width 13 height 11
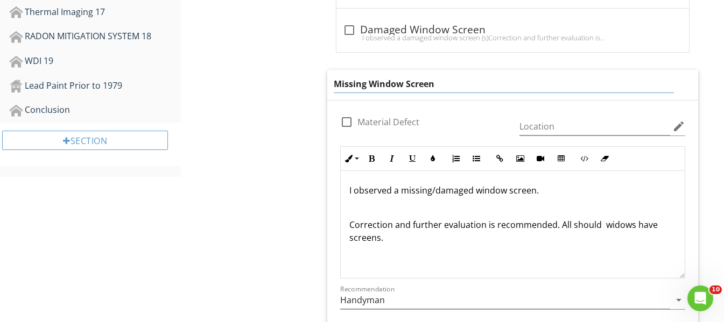
click at [365, 81] on input "Missing Window Screen" at bounding box center [504, 84] width 340 height 18
type input "Missing/damaged Window Screen"
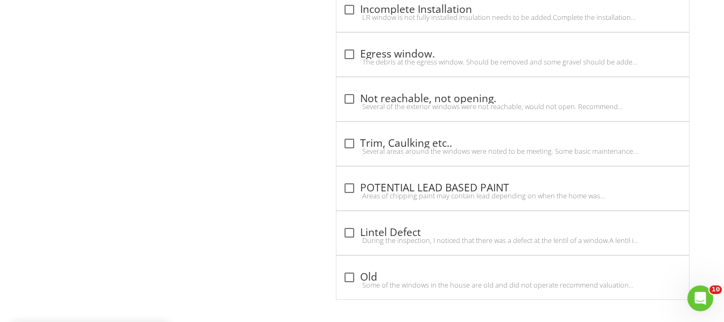
scroll to position [1358, 0]
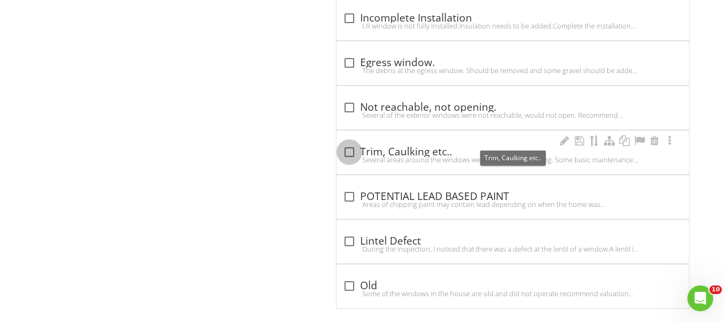
click at [347, 143] on div at bounding box center [349, 152] width 18 height 18
checkbox input "true"
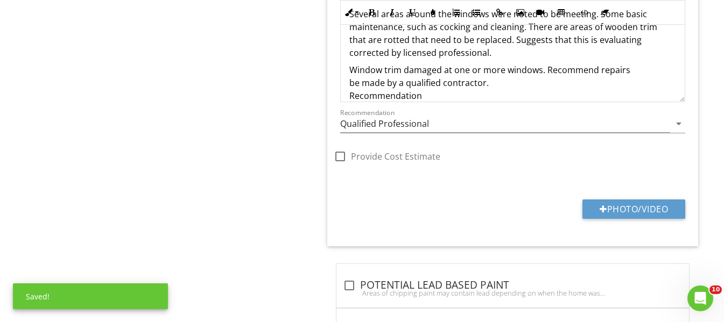
scroll to position [1694, 0]
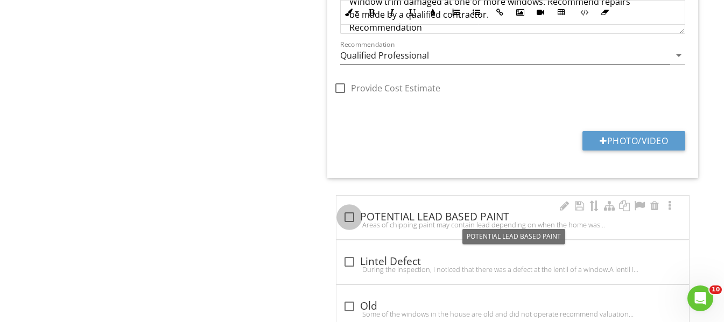
click at [346, 219] on div at bounding box center [349, 217] width 18 height 18
checkbox input "true"
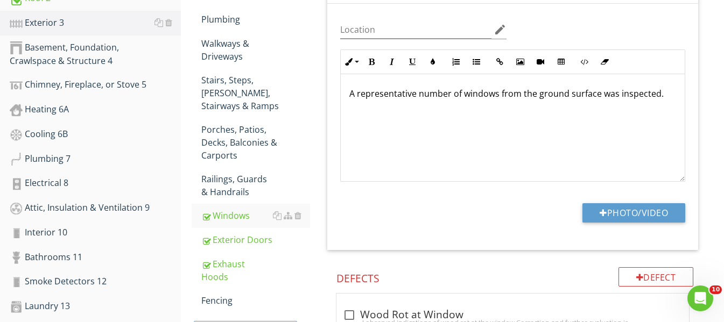
scroll to position [346, 0]
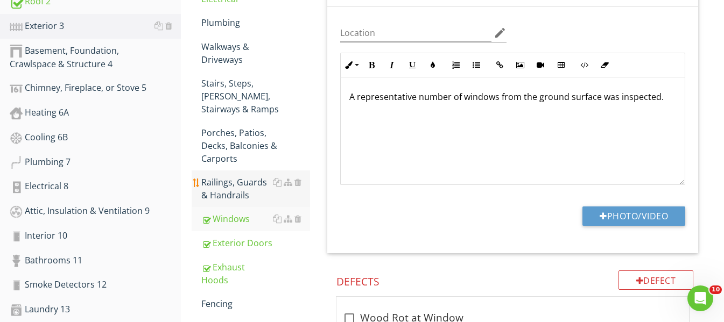
click at [234, 176] on div "Railings, Guards & Handrails" at bounding box center [255, 189] width 109 height 26
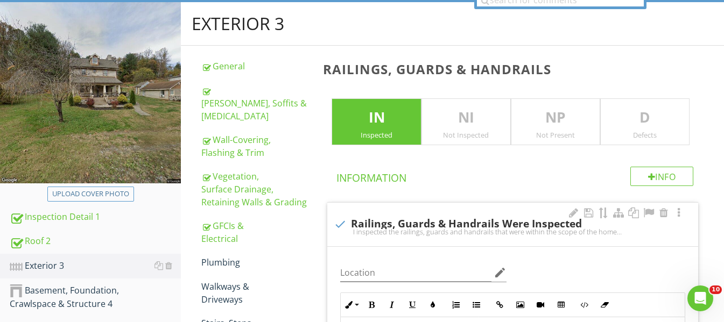
scroll to position [76, 0]
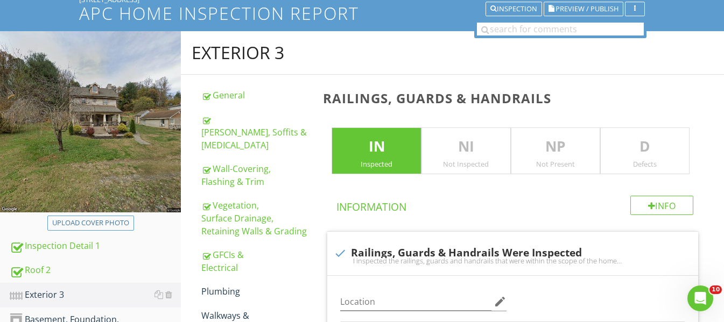
click at [676, 153] on p "D" at bounding box center [645, 147] width 88 height 22
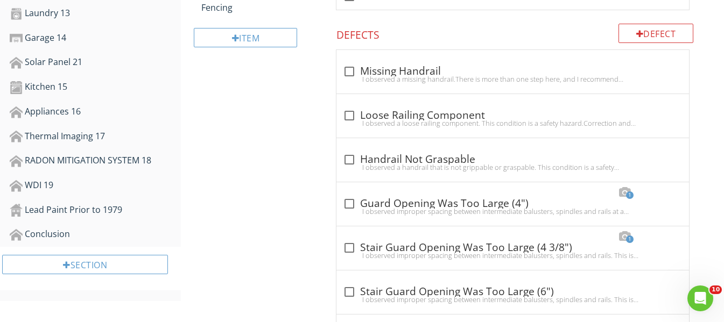
scroll to position [669, 0]
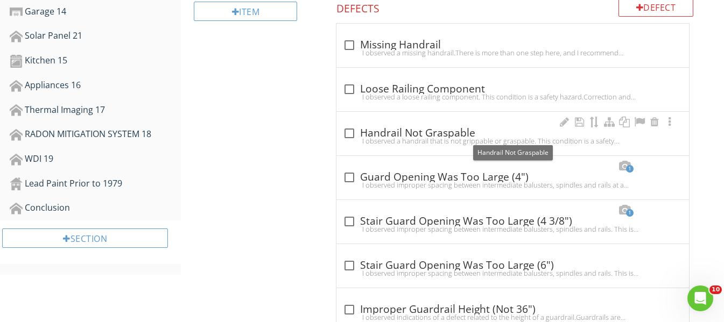
click at [350, 135] on div at bounding box center [349, 133] width 18 height 18
checkbox input "true"
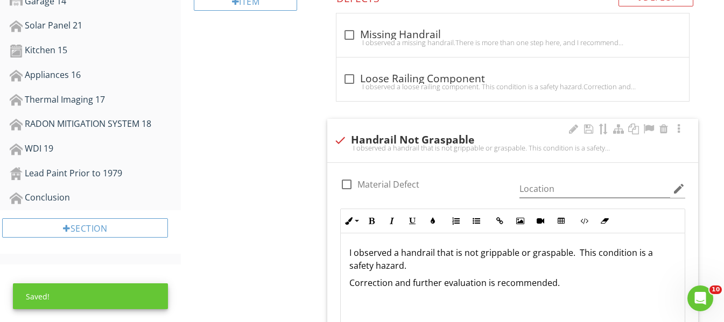
scroll to position [722, 0]
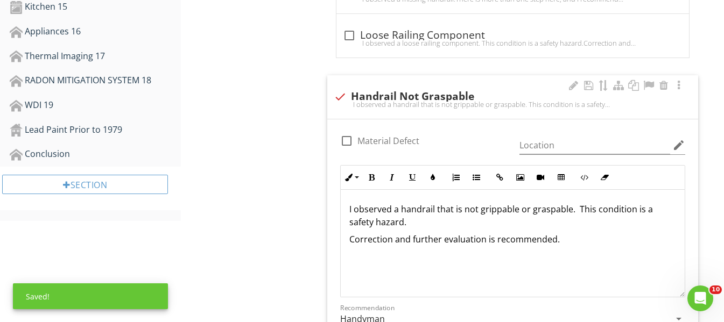
click at [443, 225] on p "I observed a handrail that is not grippable or graspable. This condition is a s…" at bounding box center [512, 216] width 327 height 26
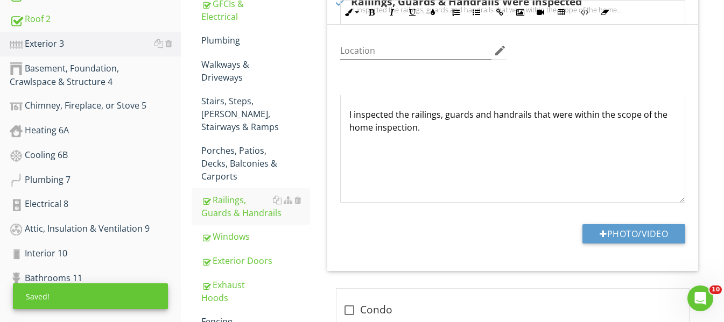
scroll to position [292, 0]
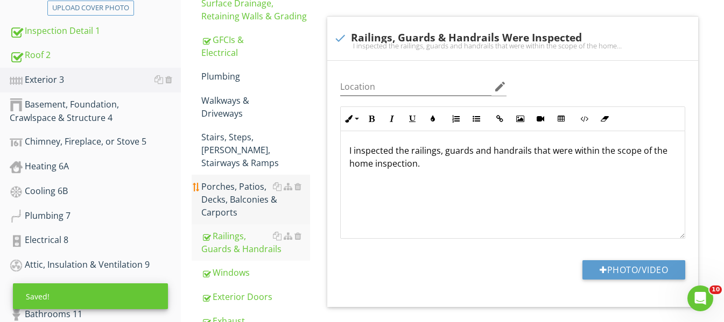
click at [242, 180] on div "Porches, Patios, Decks, Balconies & Carports" at bounding box center [255, 199] width 109 height 39
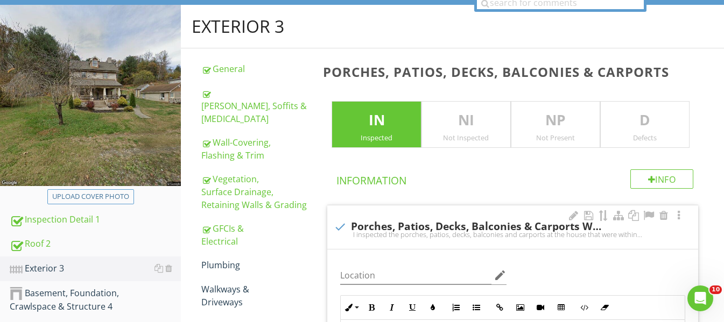
scroll to position [76, 0]
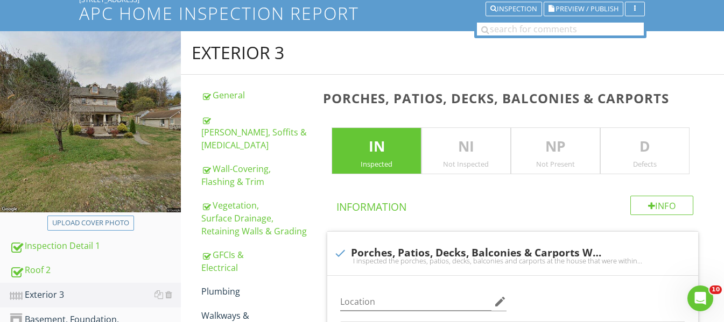
click at [667, 150] on p "D" at bounding box center [645, 147] width 88 height 22
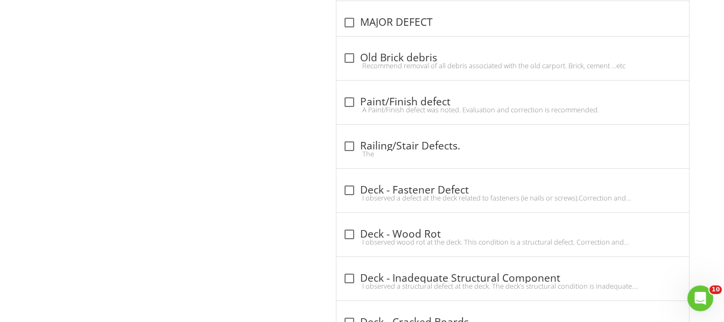
scroll to position [1045, 0]
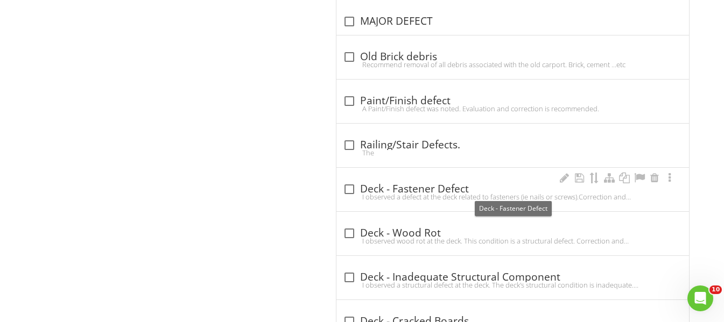
click at [355, 189] on div at bounding box center [349, 189] width 18 height 18
checkbox input "true"
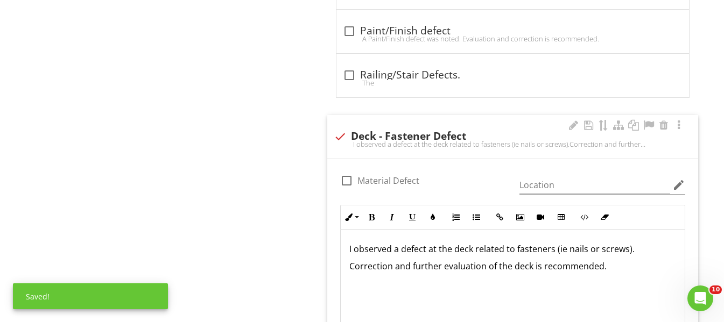
scroll to position [1207, 0]
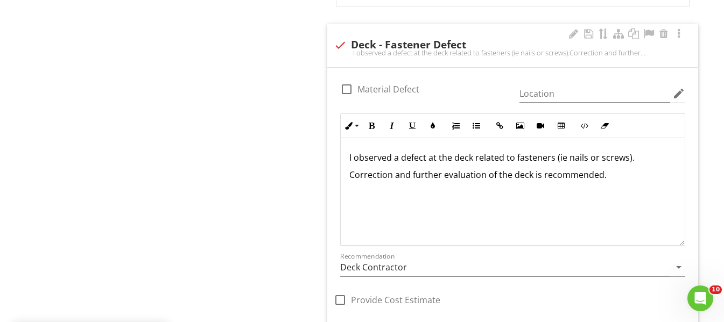
click at [627, 178] on p "Correction and further evaluation of the deck is recommended." at bounding box center [512, 174] width 327 height 13
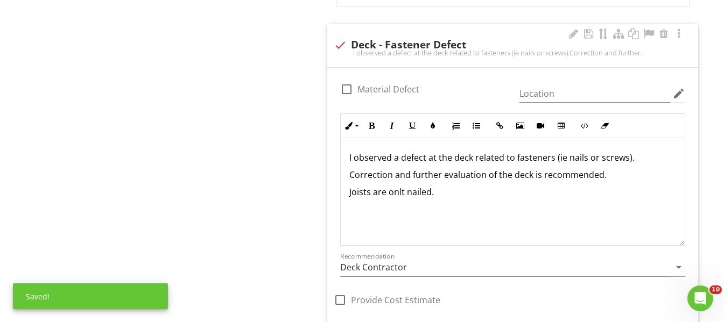
click at [368, 191] on p "Joists are onlt nailed." at bounding box center [512, 192] width 327 height 13
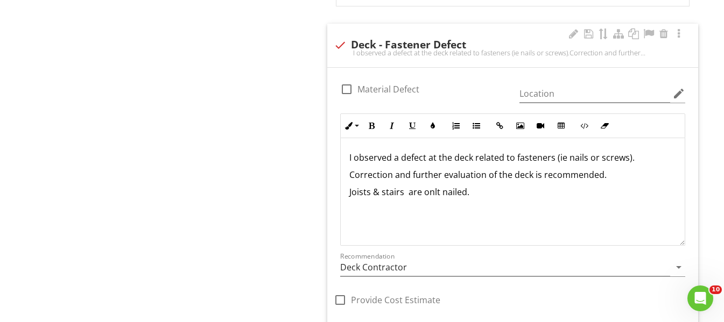
drag, startPoint x: 436, startPoint y: 195, endPoint x: 447, endPoint y: 192, distance: 11.1
click at [436, 195] on p "Joists & stairs are onlt nailed." at bounding box center [512, 192] width 327 height 13
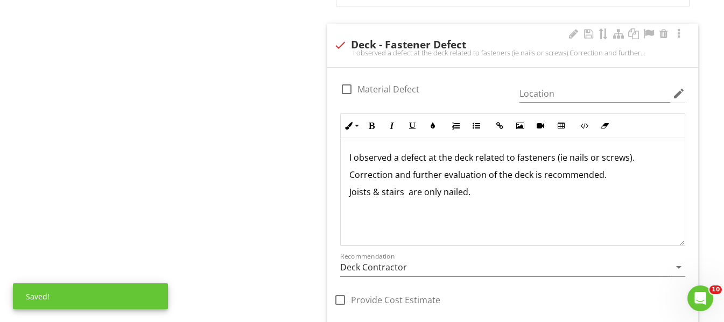
click at [489, 200] on div "I observed a defect at the deck related to fasteners (ie nails or screws). Corr…" at bounding box center [513, 192] width 344 height 108
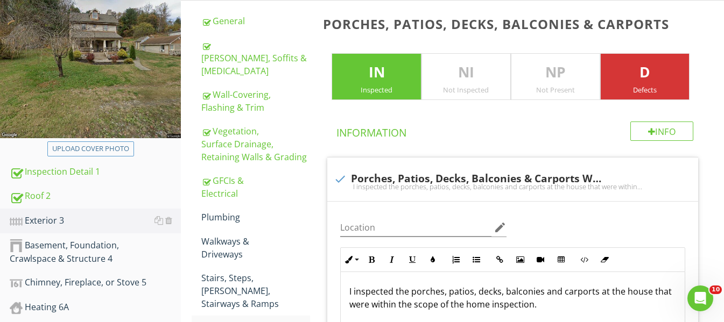
scroll to position [130, 0]
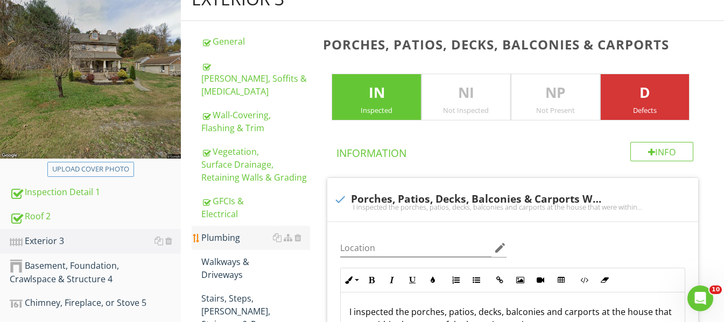
click at [212, 231] on div "Plumbing" at bounding box center [255, 237] width 109 height 13
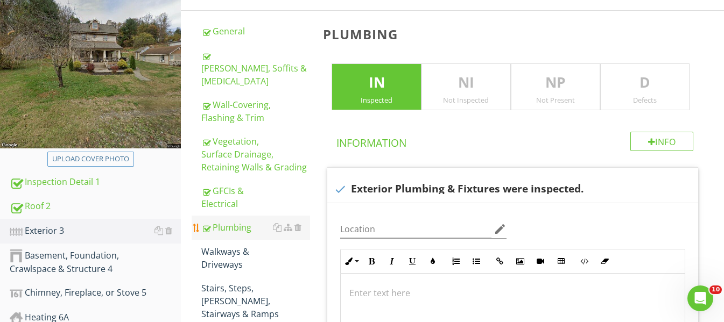
scroll to position [184, 0]
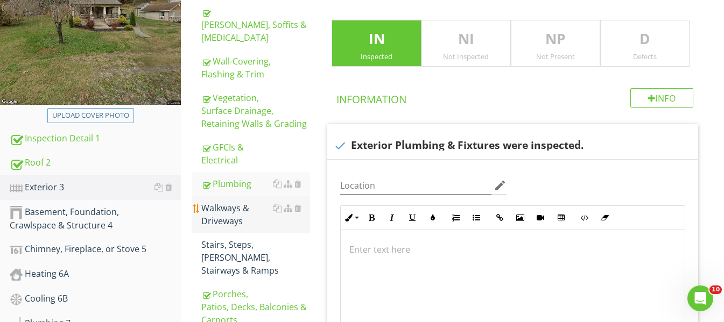
click at [233, 205] on div "Walkways & Driveways" at bounding box center [255, 215] width 109 height 26
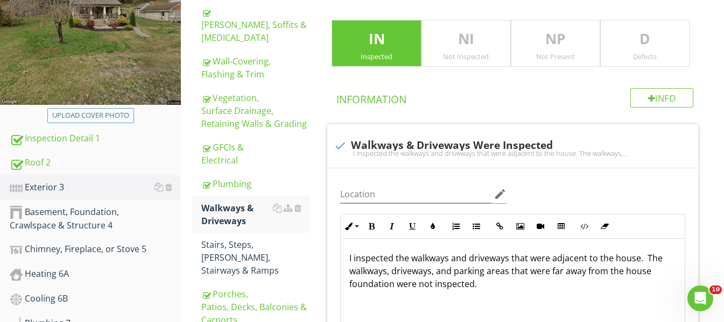
click at [671, 47] on p "D" at bounding box center [645, 40] width 88 height 22
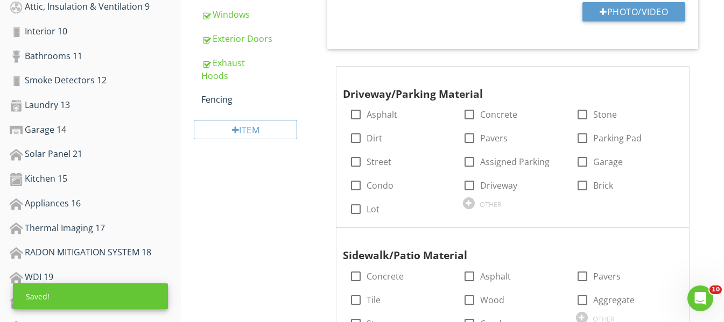
scroll to position [561, 0]
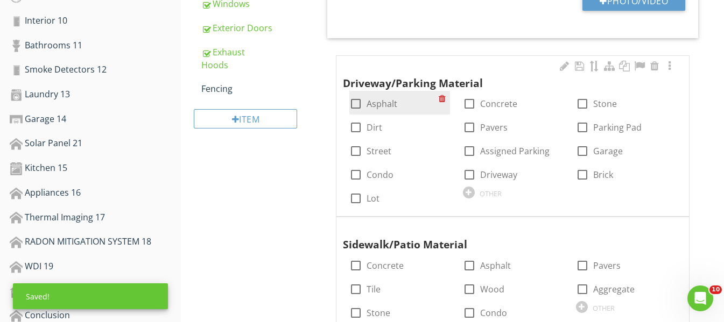
click at [353, 103] on div at bounding box center [356, 104] width 18 height 18
checkbox input "true"
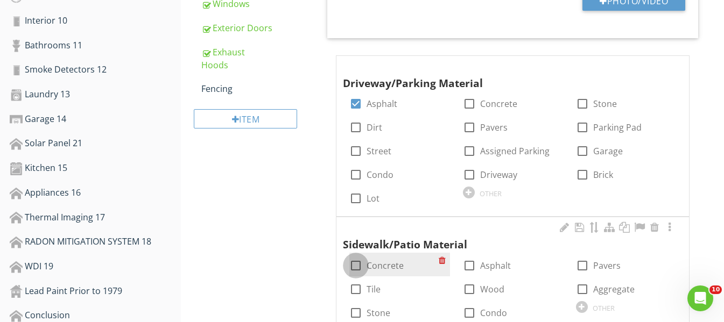
click at [365, 262] on div "check_box_outline_blank Concrete" at bounding box center [376, 265] width 54 height 13
click at [355, 265] on div at bounding box center [356, 266] width 18 height 18
checkbox input "true"
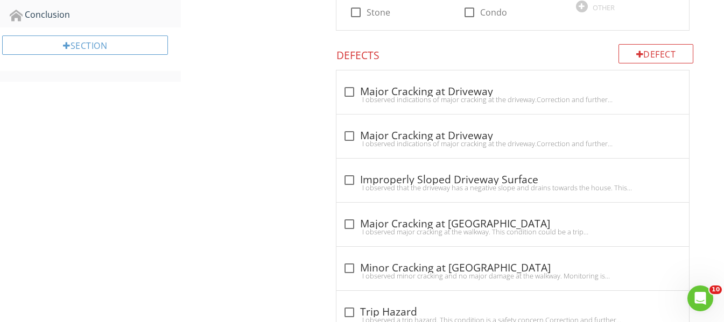
scroll to position [938, 0]
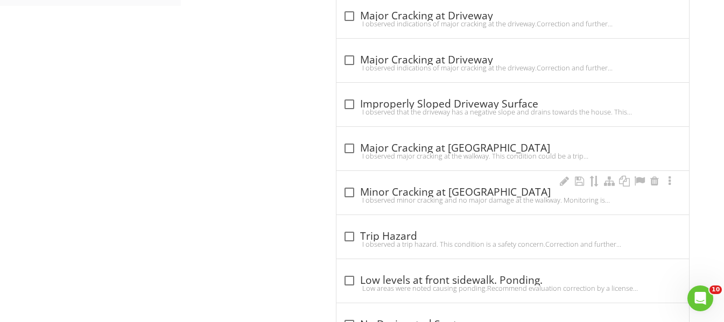
click at [352, 190] on div at bounding box center [349, 193] width 18 height 18
checkbox input "true"
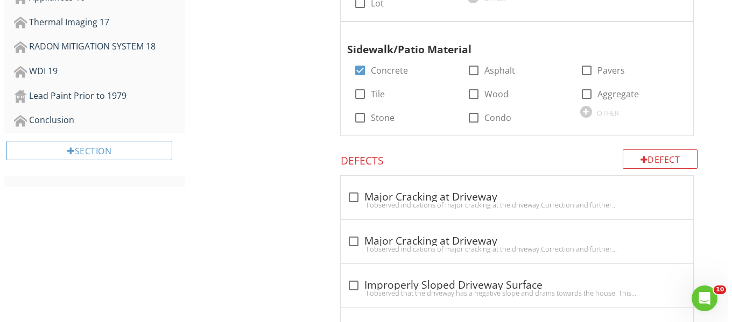
scroll to position [693, 0]
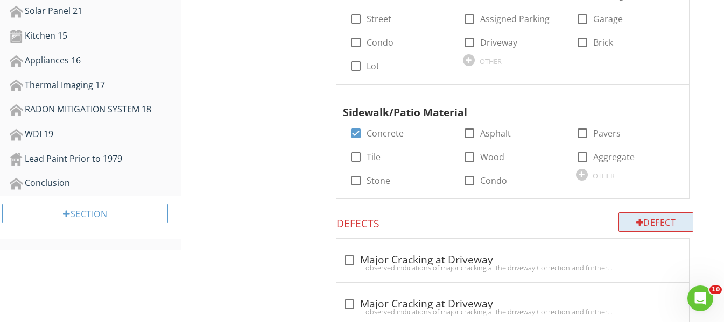
click at [655, 213] on div "Defect" at bounding box center [655, 222] width 75 height 19
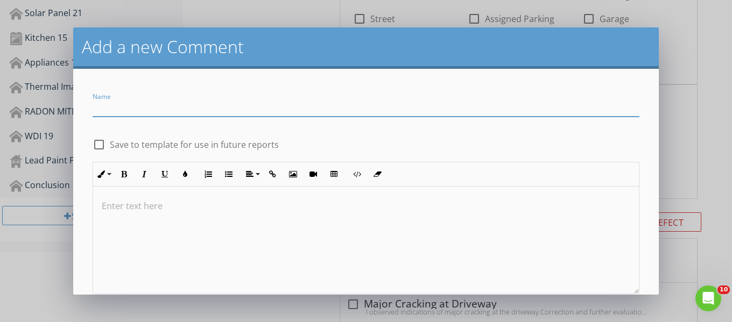
click at [98, 150] on div at bounding box center [99, 145] width 18 height 18
checkbox input "true"
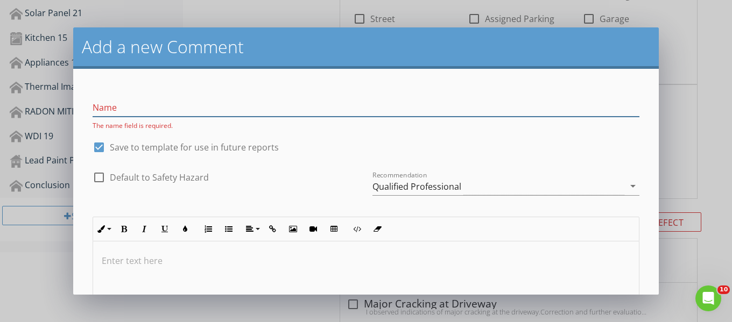
click at [141, 109] on input "Name" at bounding box center [366, 108] width 547 height 18
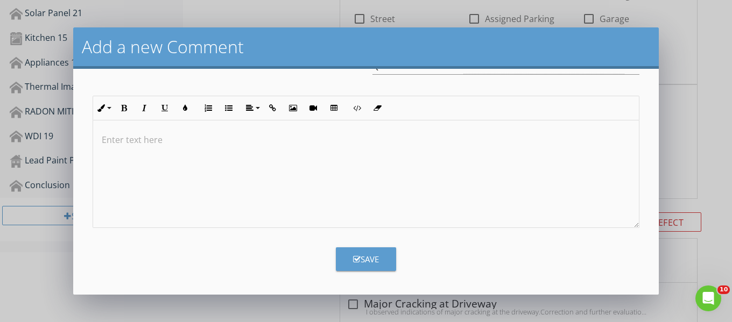
scroll to position [1, 0]
type input "Driveway Defect"
click at [368, 259] on div "Save" at bounding box center [366, 260] width 26 height 12
checkbox input "false"
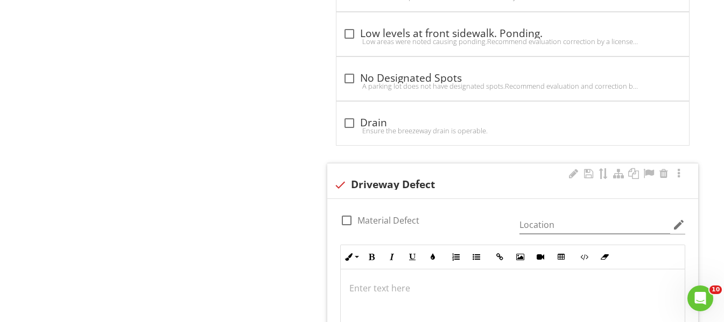
scroll to position [1624, 0]
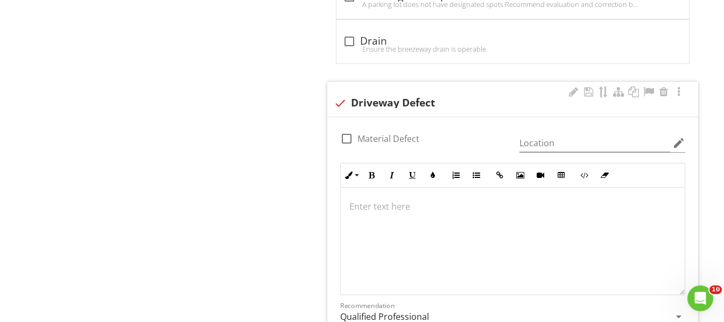
drag, startPoint x: 384, startPoint y: 199, endPoint x: 386, endPoint y: 213, distance: 14.6
click at [384, 199] on div at bounding box center [513, 241] width 344 height 108
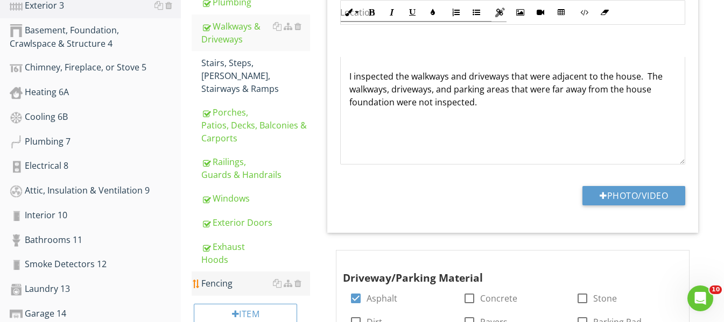
scroll to position [341, 0]
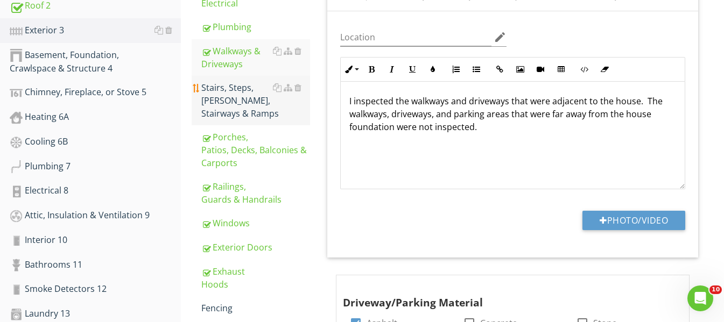
click at [240, 81] on div "Stairs, Steps, Stoops, Stairways & Ramps" at bounding box center [255, 100] width 109 height 39
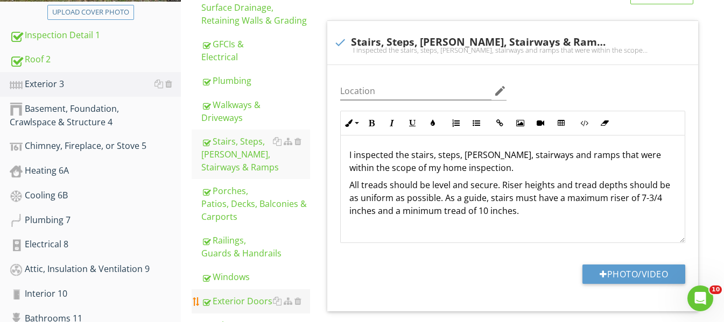
scroll to position [234, 0]
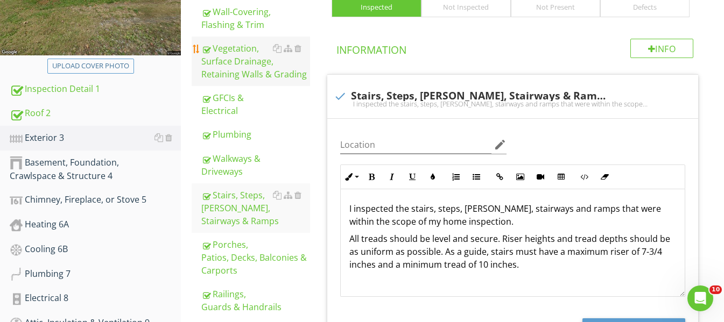
click at [259, 61] on div "Vegetation, Surface Drainage, Retaining Walls & Grading" at bounding box center [255, 61] width 109 height 39
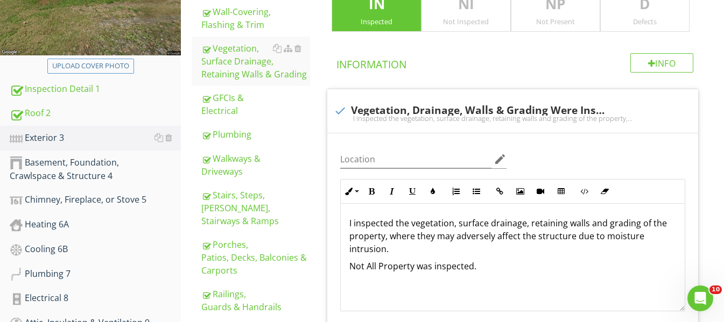
click at [659, 10] on p "D" at bounding box center [645, 5] width 88 height 22
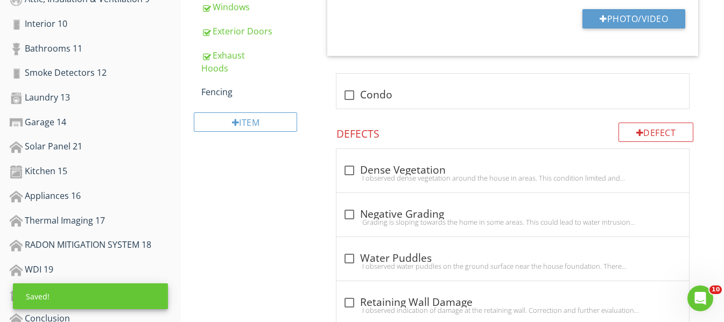
scroll to position [610, 0]
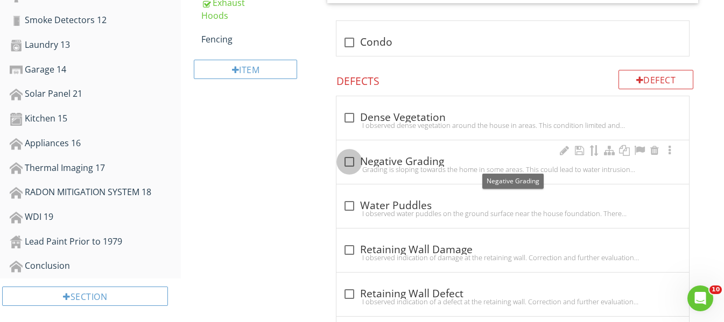
click at [348, 164] on div at bounding box center [349, 162] width 18 height 18
checkbox input "true"
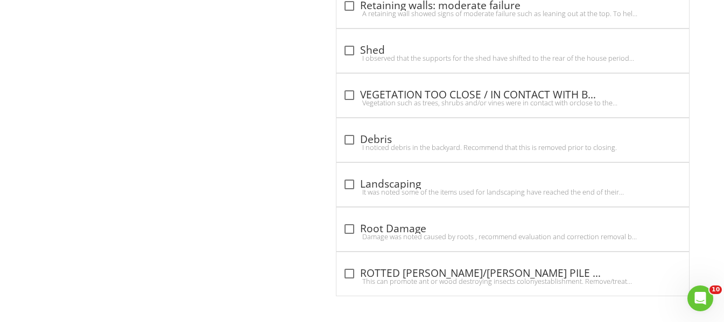
scroll to position [1384, 0]
click at [354, 182] on div at bounding box center [349, 183] width 18 height 18
checkbox input "true"
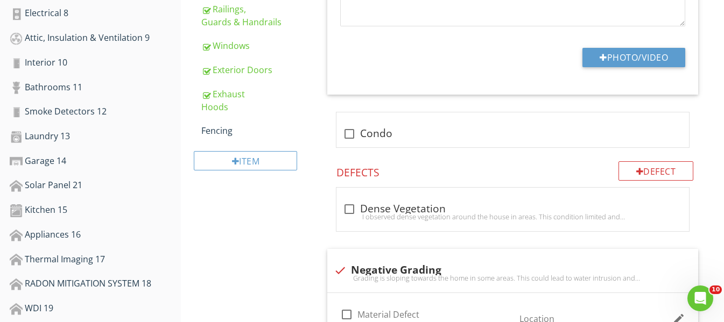
scroll to position [523, 0]
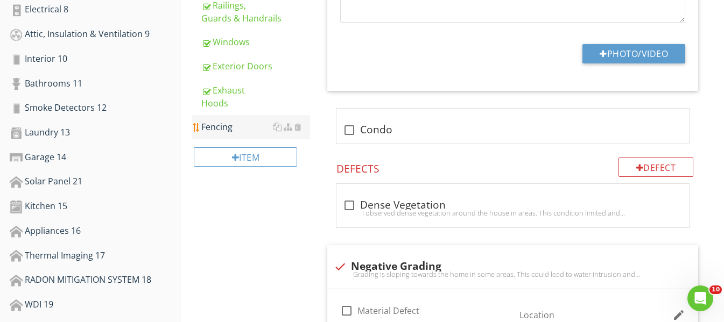
click at [214, 121] on div "Fencing" at bounding box center [255, 127] width 109 height 13
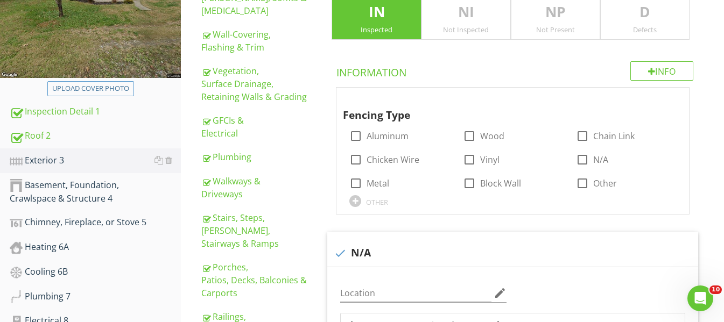
scroll to position [137, 0]
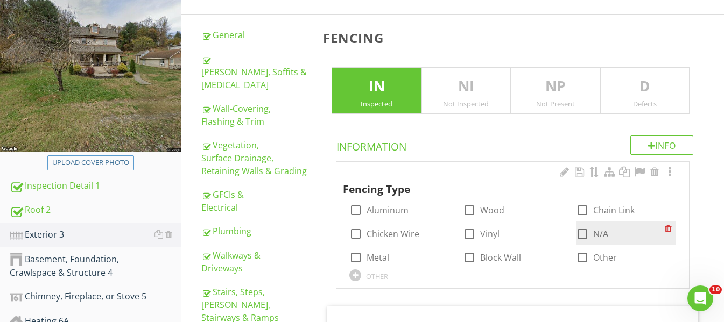
click at [584, 230] on div at bounding box center [582, 234] width 18 height 18
checkbox input "true"
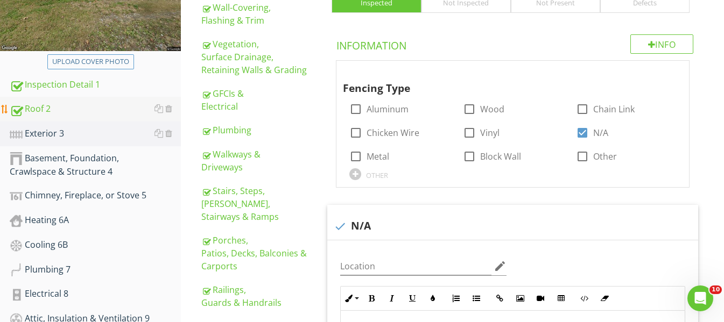
scroll to position [244, 0]
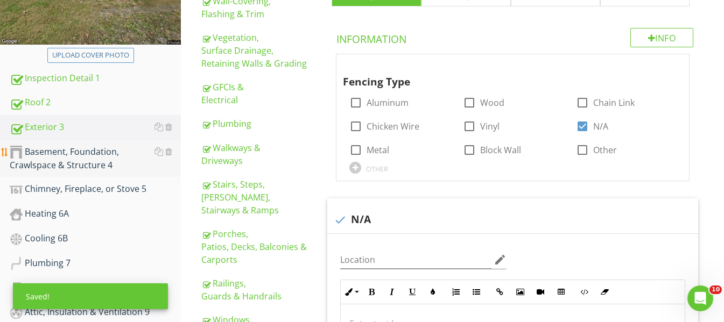
click at [64, 156] on div "Basement, Foundation, Crawlspace & Structure 4" at bounding box center [95, 158] width 171 height 27
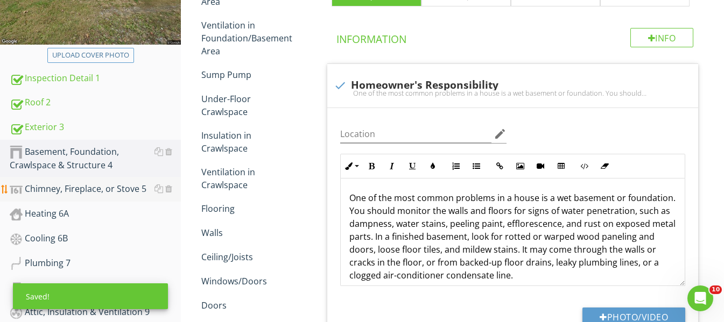
click at [71, 193] on div "Chimney, Fireplace, or Stove 5" at bounding box center [95, 189] width 171 height 14
type textarea "<p>The basement was inspected according to the <a fr-original-style="" href="ht…"
type textarea "<p>The foundation was inspected according to the <a fr-original-style="" href="…"
type textarea "<p>Structural components were inspected according to the <a fr-original-style="…"
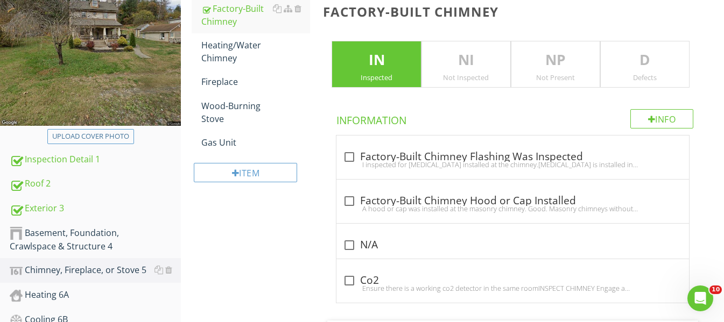
scroll to position [137, 0]
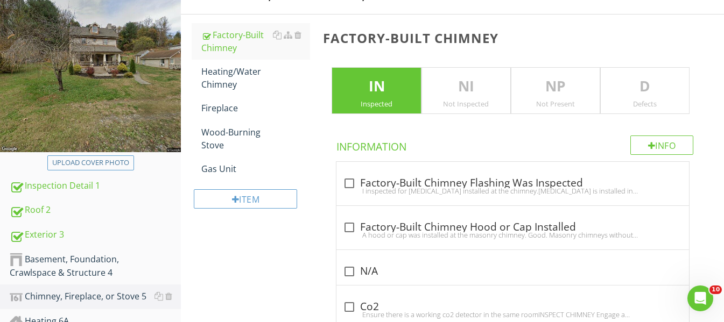
click at [631, 92] on p "D" at bounding box center [645, 87] width 88 height 22
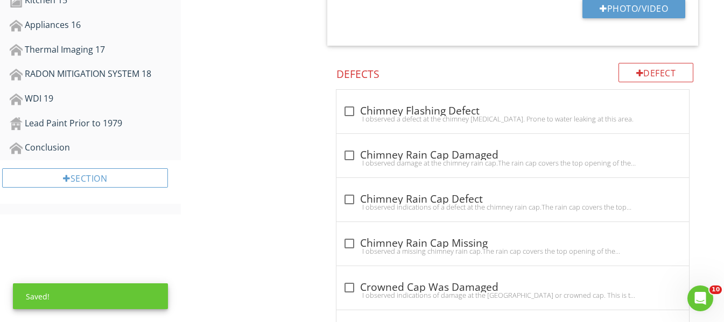
scroll to position [783, 0]
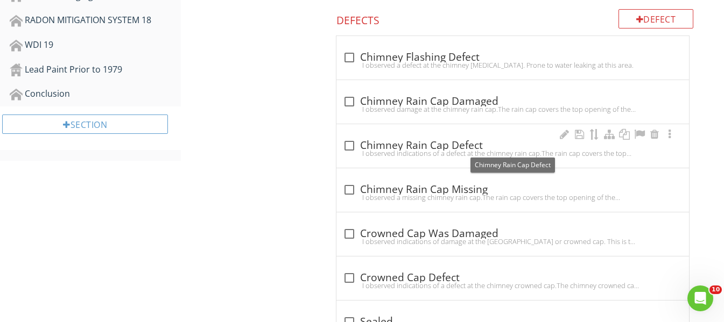
click at [348, 146] on div at bounding box center [349, 146] width 18 height 18
checkbox input "true"
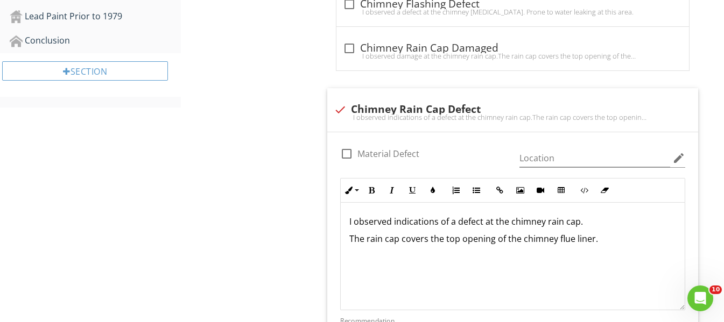
scroll to position [836, 0]
click at [615, 242] on p "The rain cap covers the top opening of the chimney flue liner." at bounding box center [512, 238] width 327 height 13
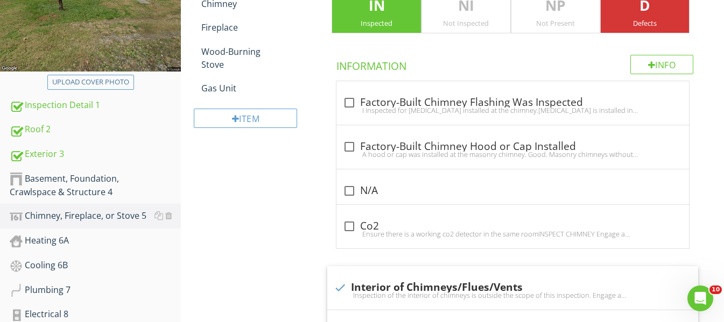
scroll to position [191, 0]
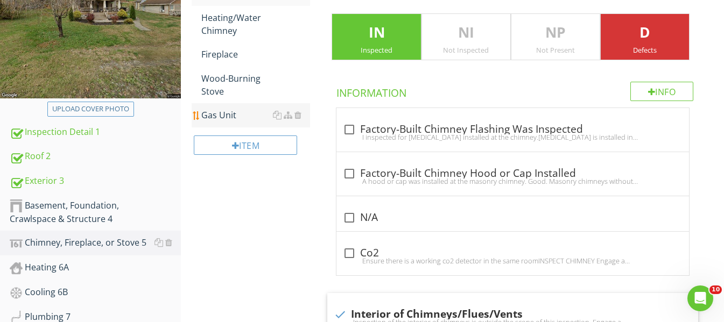
click at [222, 114] on div "Gas Unit" at bounding box center [255, 115] width 109 height 13
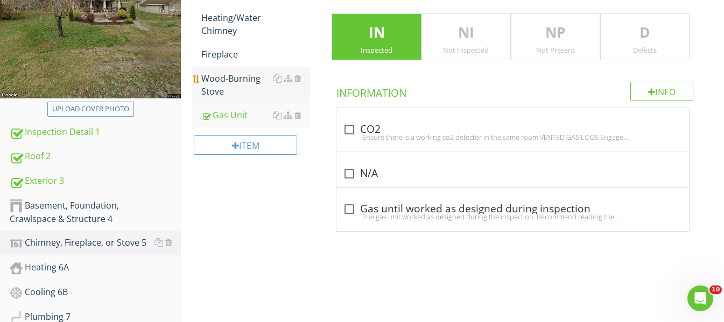
click at [238, 85] on div "Wood-Burning Stove" at bounding box center [255, 85] width 109 height 26
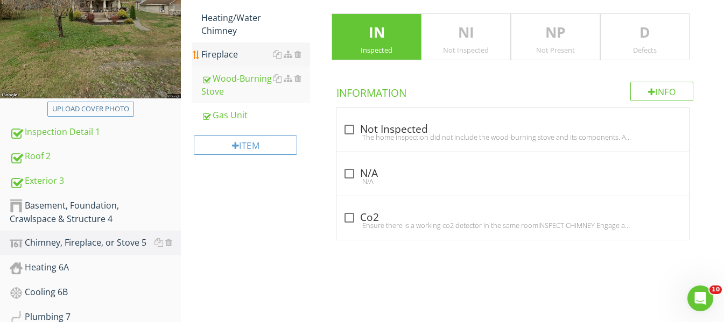
click at [237, 58] on div "Fireplace" at bounding box center [255, 54] width 109 height 13
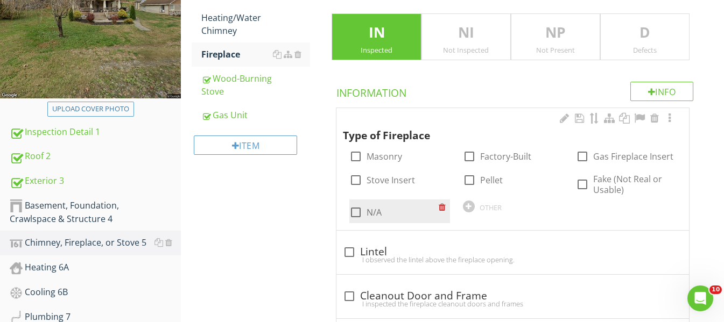
click at [356, 215] on div at bounding box center [356, 212] width 18 height 18
checkbox input "true"
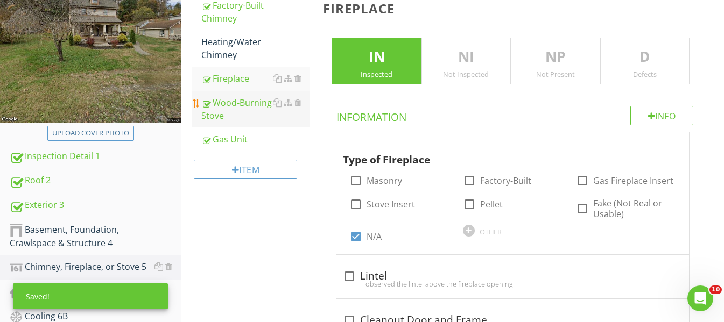
scroll to position [137, 0]
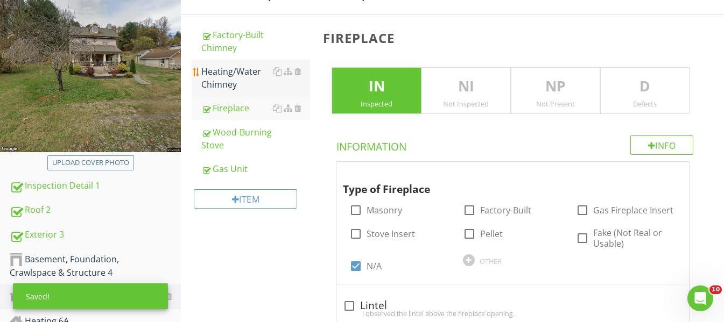
click at [227, 81] on div "Heating/Water Chimney" at bounding box center [255, 78] width 109 height 26
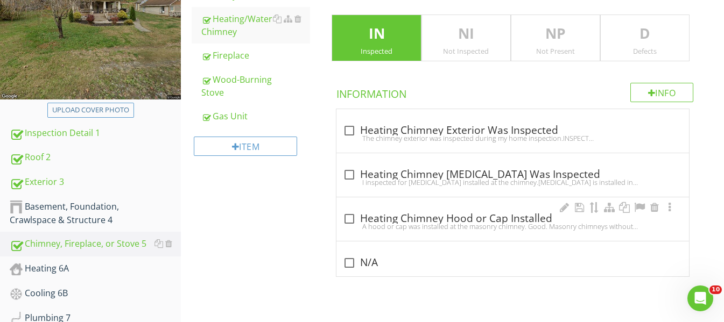
scroll to position [191, 0]
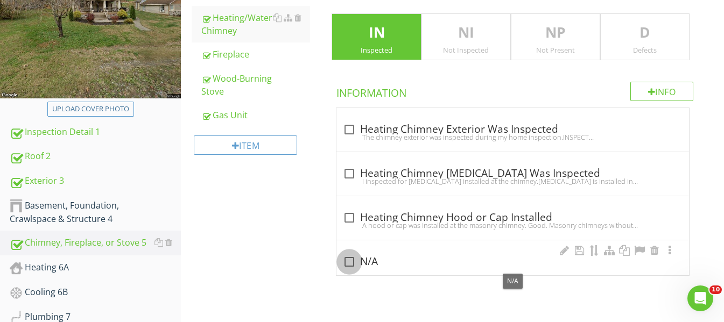
click at [350, 261] on div at bounding box center [349, 262] width 18 height 18
checkbox input "true"
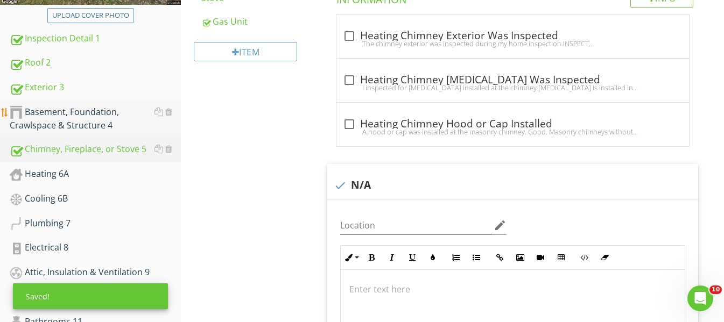
scroll to position [298, 0]
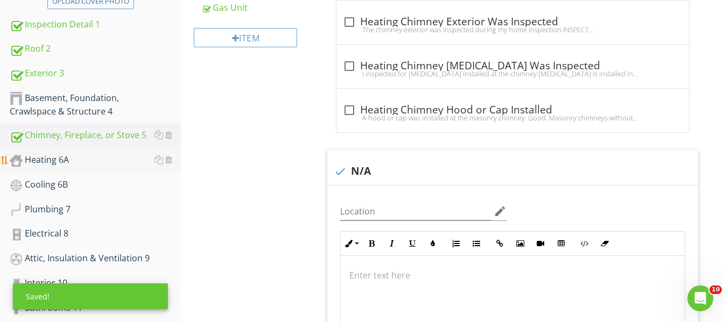
click at [47, 164] on div "Heating 6A" at bounding box center [95, 160] width 171 height 14
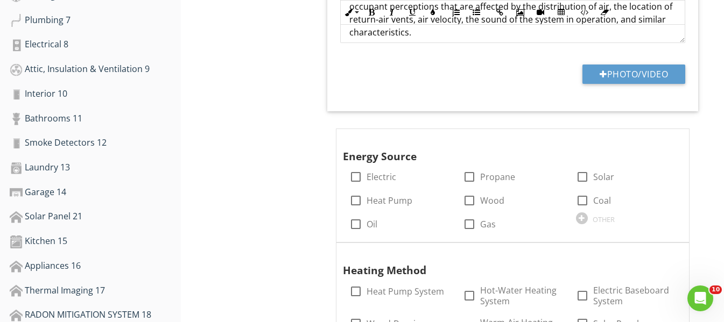
scroll to position [513, 0]
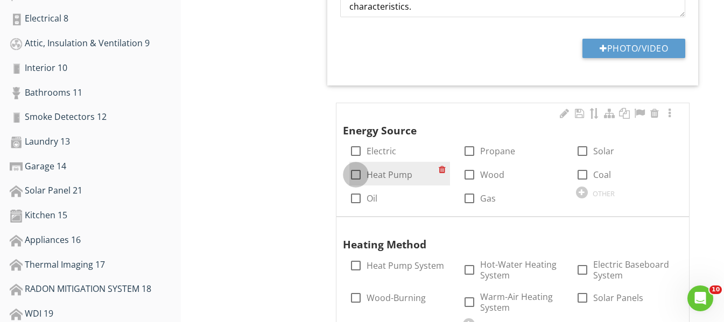
click at [353, 178] on div at bounding box center [356, 175] width 18 height 18
checkbox input "true"
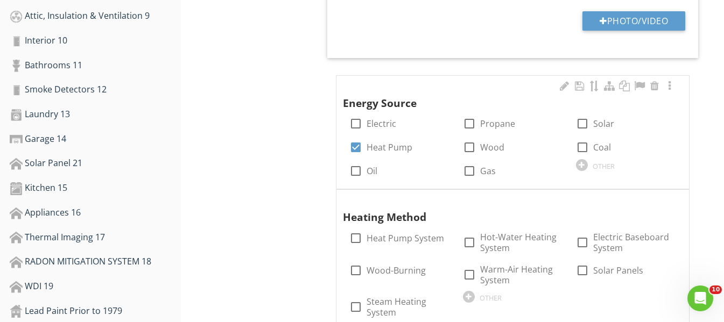
scroll to position [567, 0]
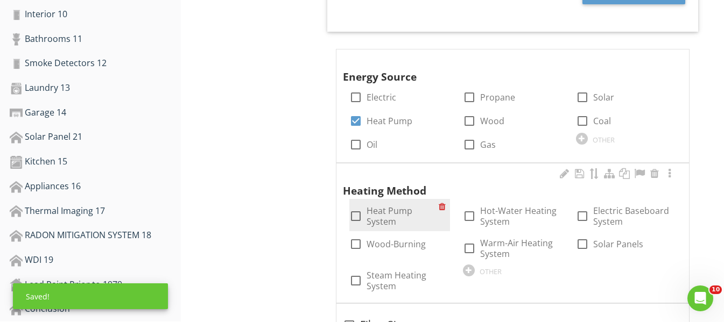
click at [356, 217] on div at bounding box center [356, 216] width 18 height 18
checkbox input "true"
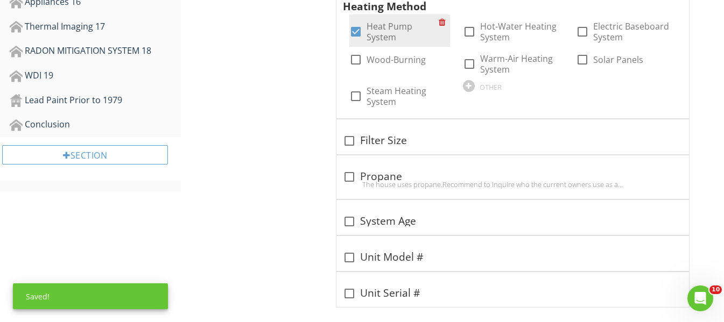
scroll to position [764, 0]
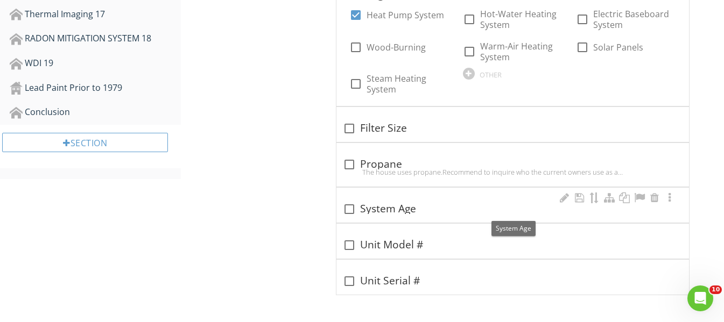
click at [353, 210] on div at bounding box center [349, 209] width 18 height 18
checkbox input "true"
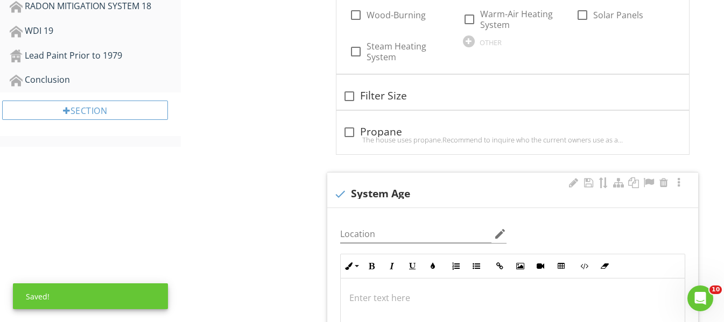
scroll to position [818, 0]
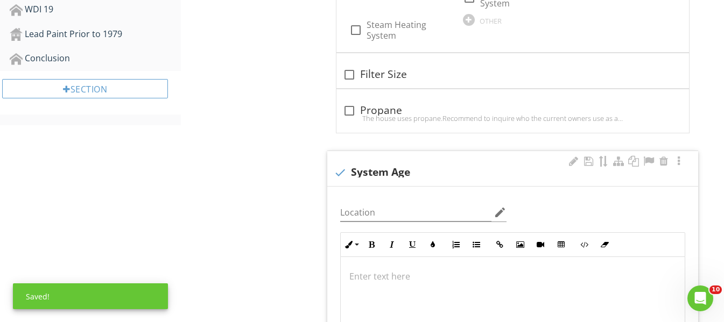
drag, startPoint x: 390, startPoint y: 275, endPoint x: 390, endPoint y: 270, distance: 5.4
click at [390, 273] on p at bounding box center [512, 276] width 327 height 13
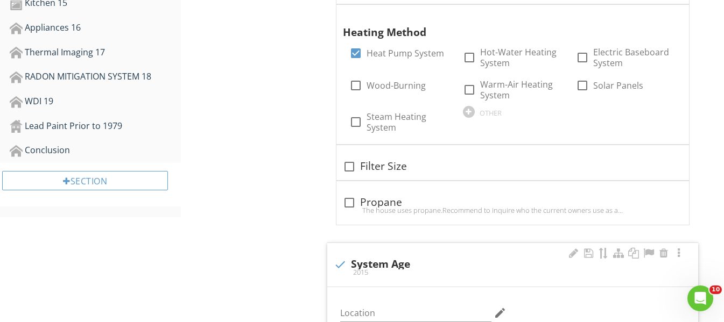
scroll to position [719, 0]
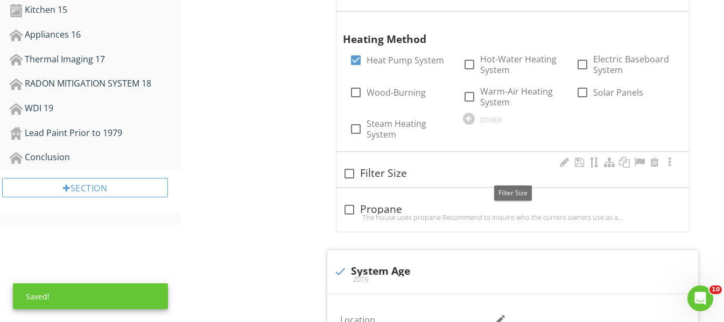
click at [354, 172] on div at bounding box center [349, 174] width 18 height 18
checkbox input "true"
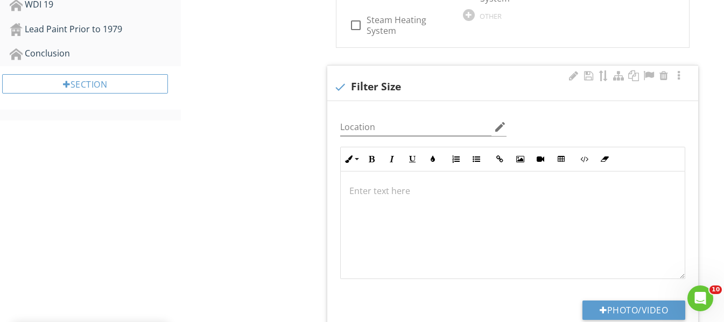
scroll to position [827, 0]
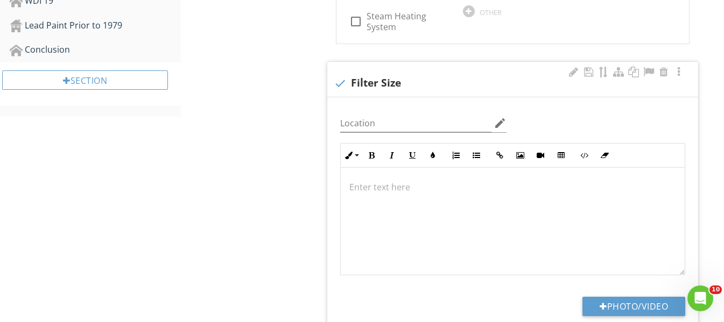
click at [418, 181] on p at bounding box center [512, 187] width 327 height 13
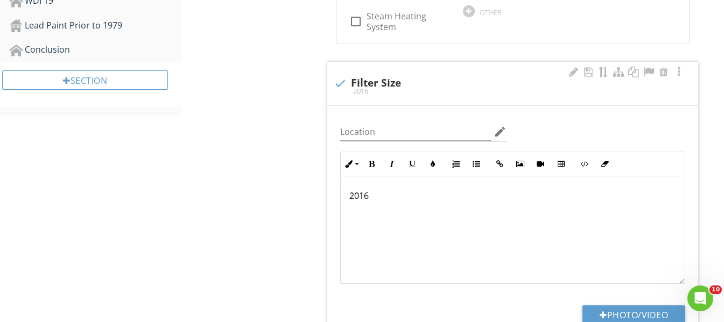
scroll to position [835, 0]
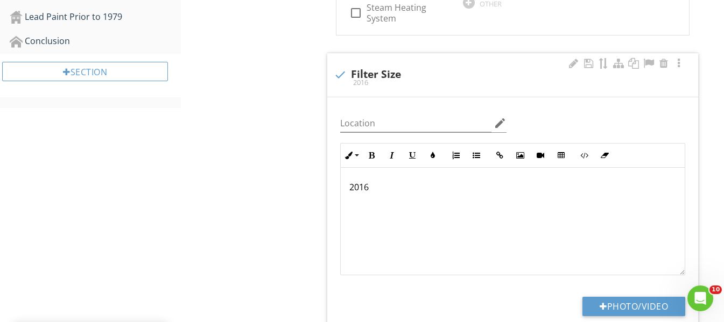
drag, startPoint x: 418, startPoint y: 181, endPoint x: 211, endPoint y: 186, distance: 207.3
click at [211, 186] on div "Heating 6A Heating System Information Thermostat and Normal Operating Controls …" at bounding box center [452, 51] width 543 height 1558
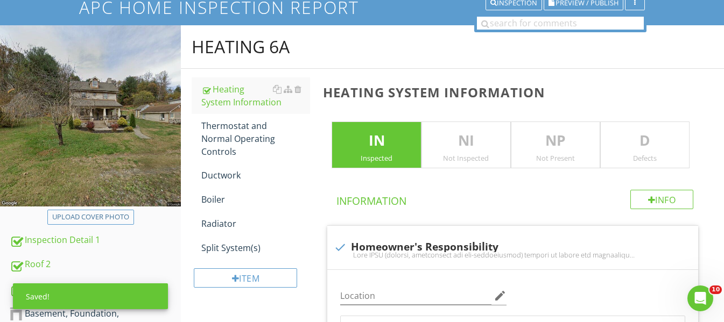
scroll to position [82, 0]
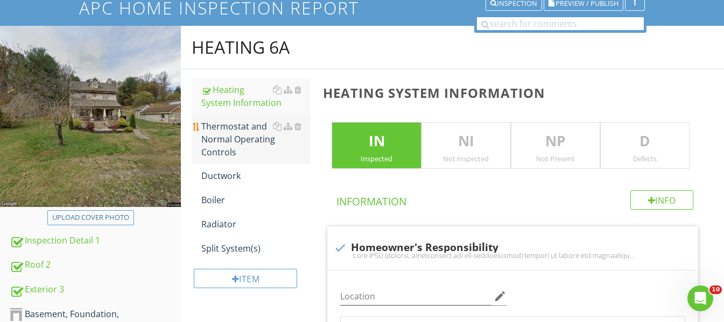
click at [244, 126] on div "Thermostat and Normal Operating Controls" at bounding box center [255, 139] width 109 height 39
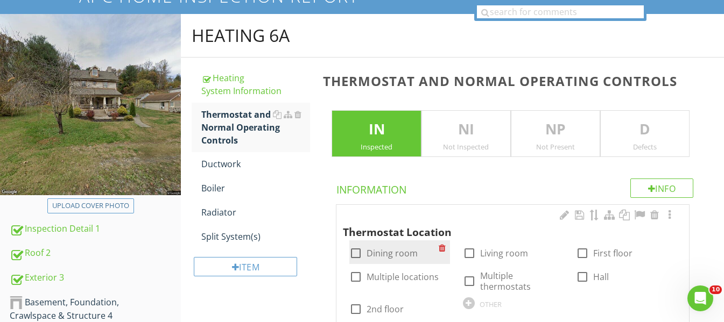
scroll to position [189, 0]
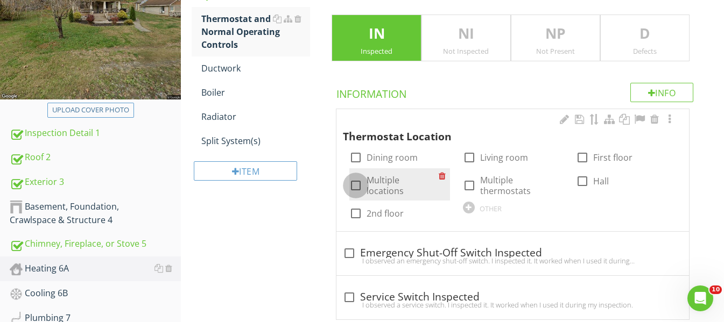
click at [357, 180] on div at bounding box center [356, 186] width 18 height 18
checkbox input "true"
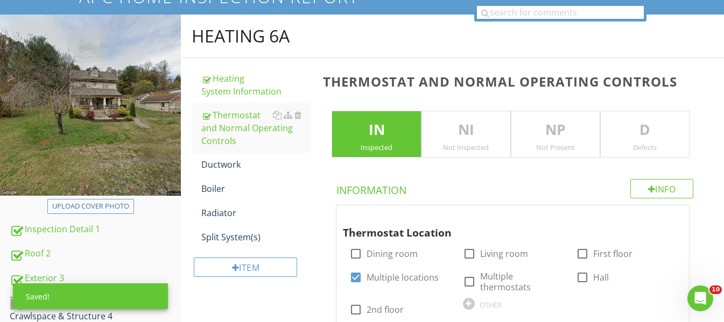
scroll to position [82, 0]
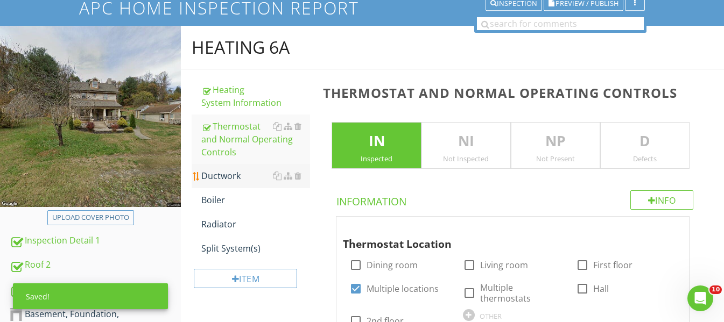
click at [241, 176] on div "Ductwork" at bounding box center [255, 176] width 109 height 13
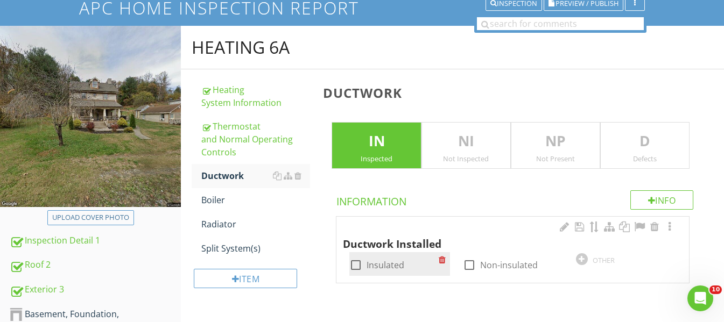
click at [359, 265] on div at bounding box center [356, 265] width 18 height 18
checkbox input "true"
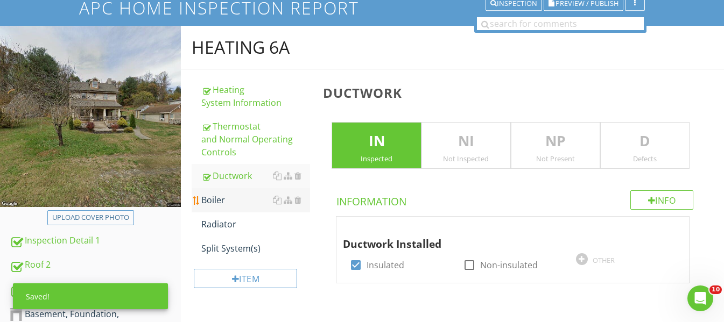
click at [221, 201] on div "Boiler" at bounding box center [255, 200] width 109 height 13
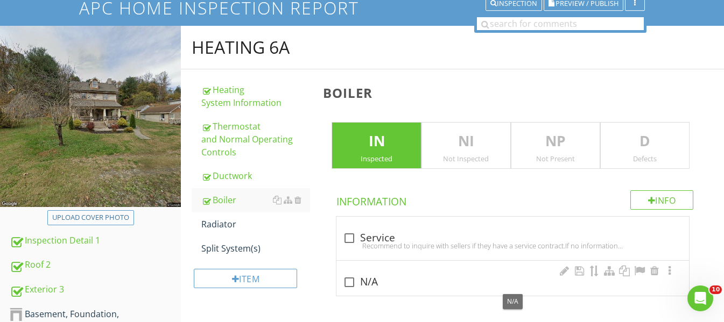
click at [349, 282] on div at bounding box center [349, 282] width 18 height 18
checkbox input "true"
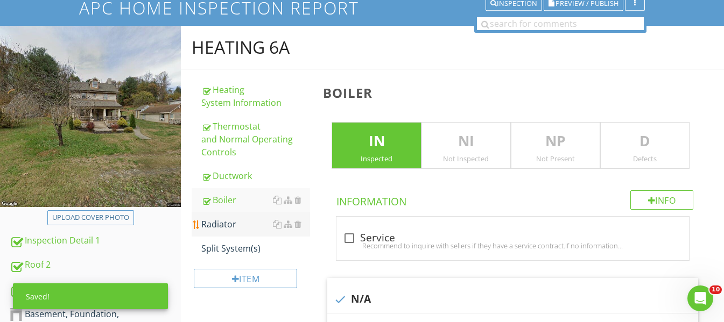
click at [255, 229] on div "Radiator" at bounding box center [255, 224] width 109 height 13
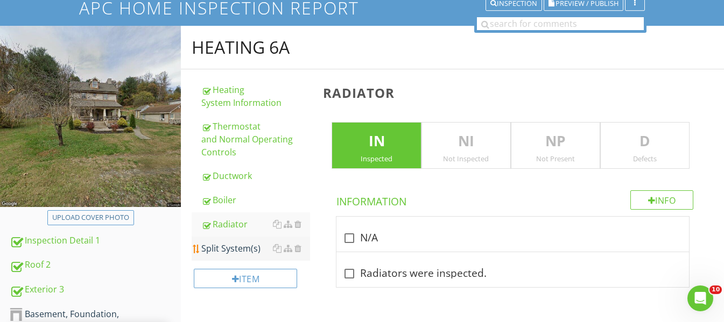
click at [266, 247] on div "Split System(s)" at bounding box center [255, 248] width 109 height 13
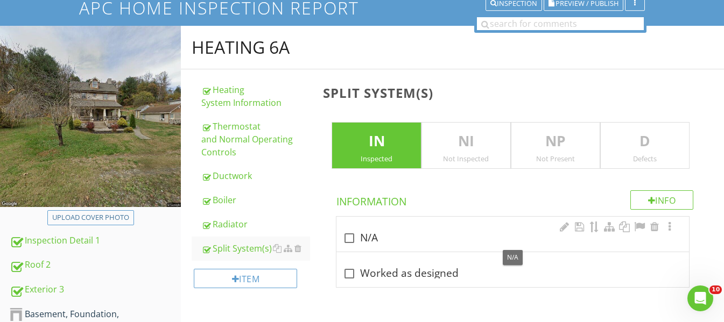
click at [353, 240] on div at bounding box center [349, 238] width 18 height 18
checkbox input "true"
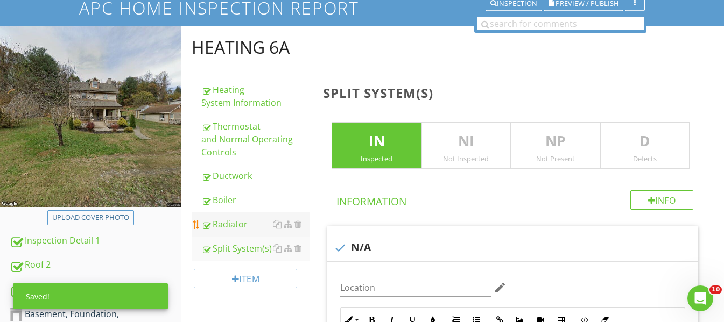
click at [258, 230] on div "Radiator" at bounding box center [255, 224] width 109 height 13
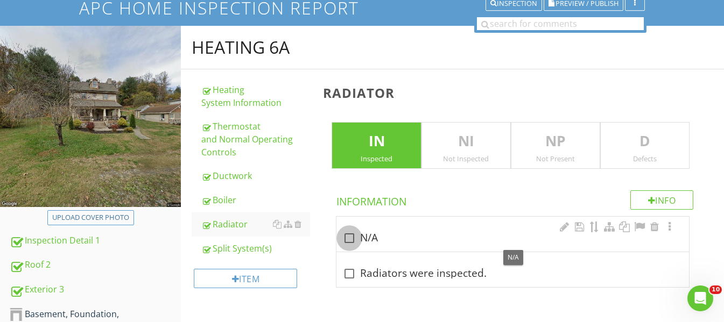
click at [350, 236] on div at bounding box center [349, 238] width 18 height 18
checkbox input "true"
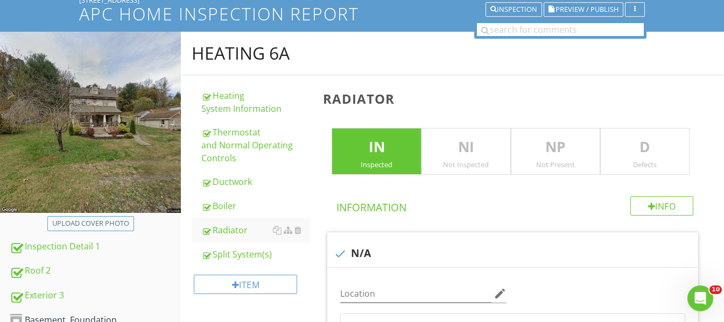
scroll to position [28, 0]
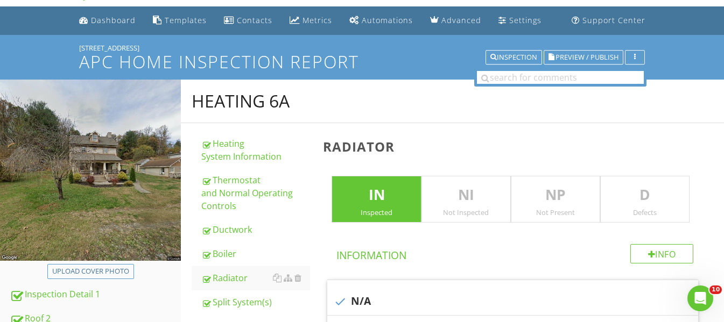
click at [665, 205] on p "D" at bounding box center [645, 196] width 88 height 22
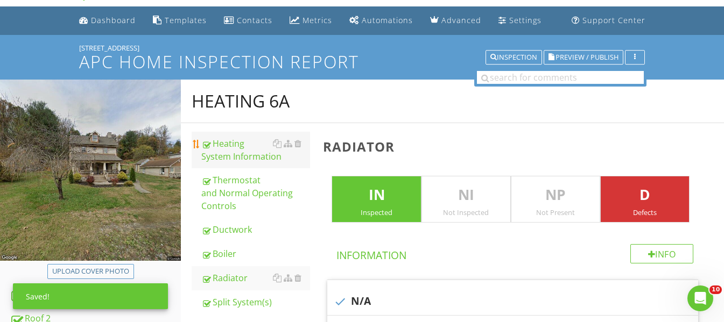
click at [257, 153] on div "Heating System Information" at bounding box center [255, 150] width 109 height 26
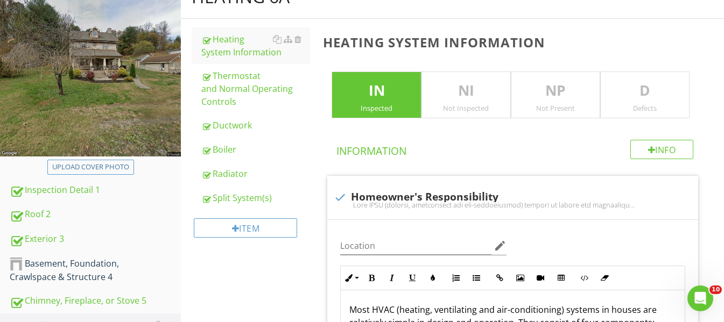
scroll to position [105, 0]
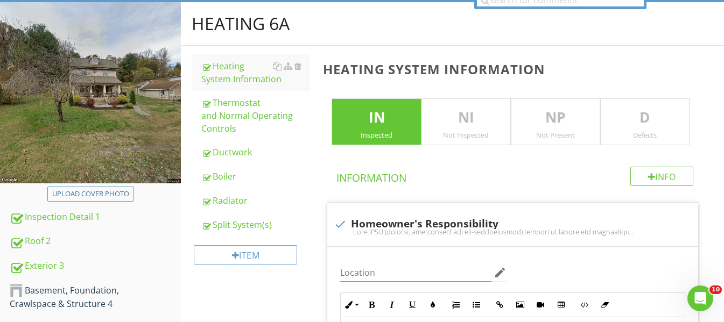
click at [629, 115] on p "D" at bounding box center [645, 118] width 88 height 22
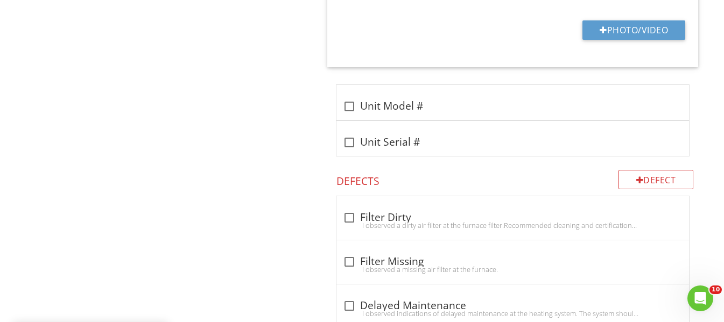
scroll to position [1505, 0]
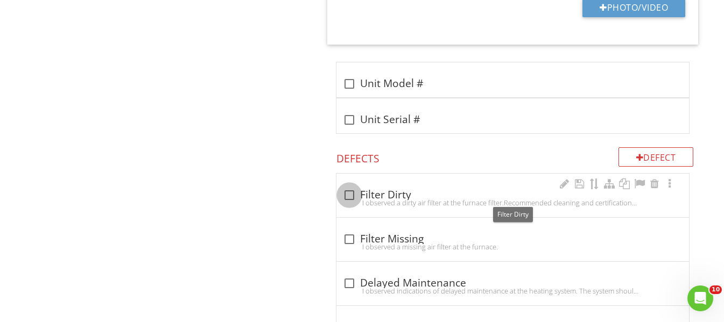
click at [351, 193] on div at bounding box center [349, 195] width 18 height 18
checkbox input "true"
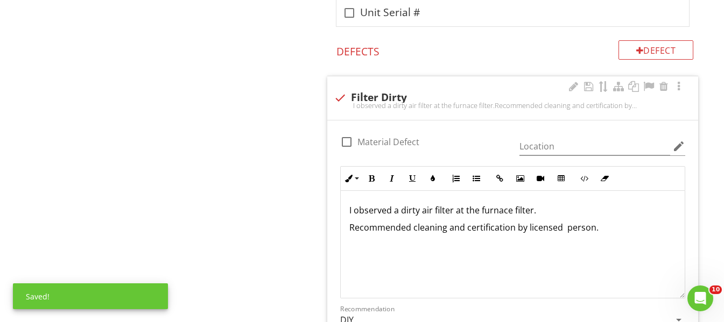
scroll to position [1613, 0]
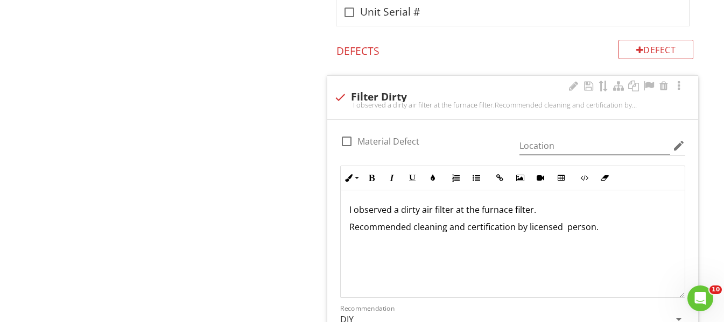
click at [567, 214] on p "I observed a dirty air filter at the furnace filter." at bounding box center [512, 209] width 327 height 13
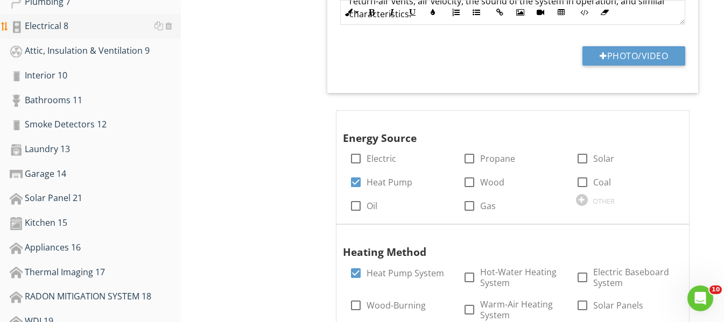
scroll to position [428, 0]
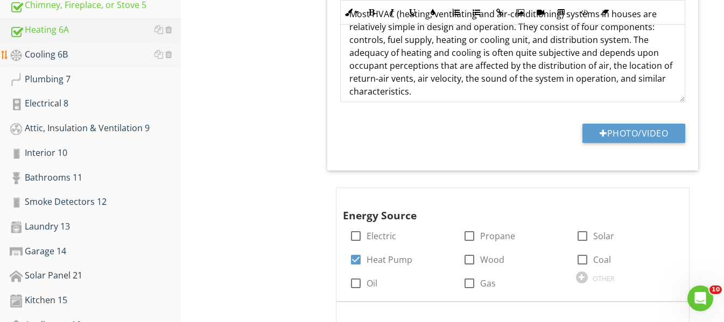
click at [56, 51] on div "Cooling 6B" at bounding box center [95, 55] width 171 height 14
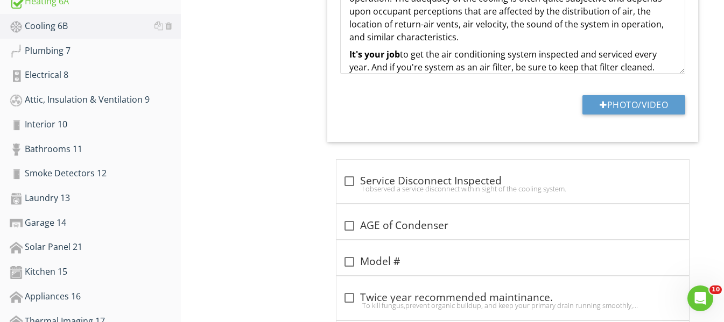
scroll to position [482, 0]
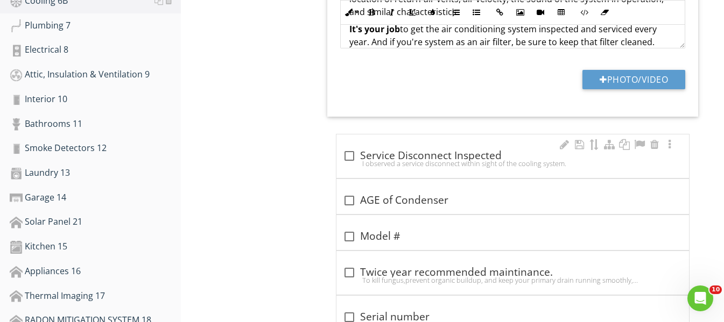
click at [349, 154] on div at bounding box center [349, 156] width 18 height 18
checkbox input "true"
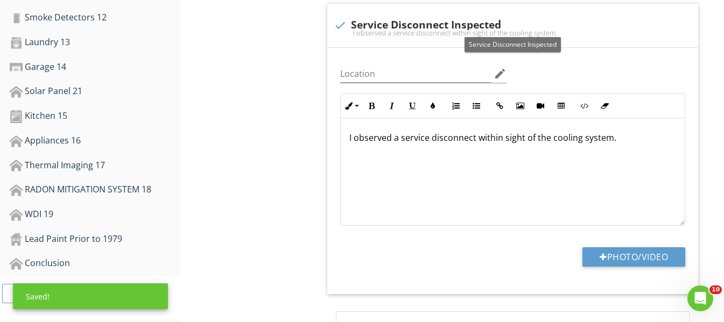
scroll to position [751, 0]
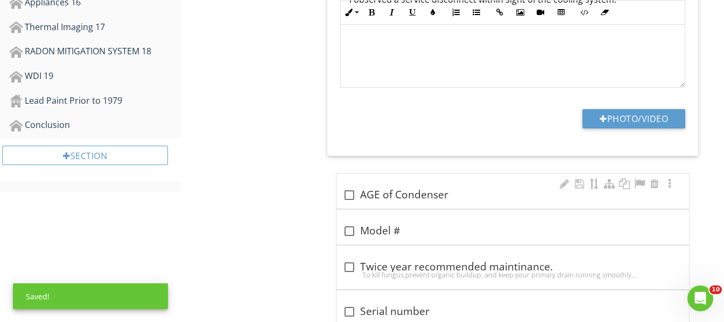
click at [349, 193] on div at bounding box center [349, 195] width 18 height 18
checkbox input "true"
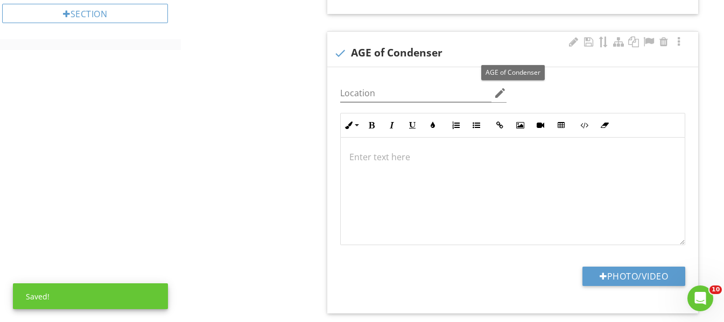
scroll to position [913, 0]
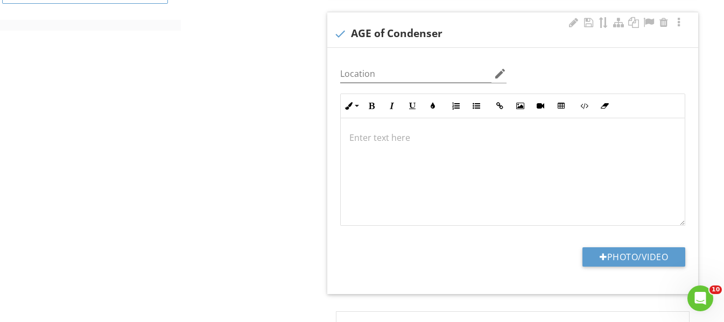
click at [416, 137] on p at bounding box center [512, 137] width 327 height 13
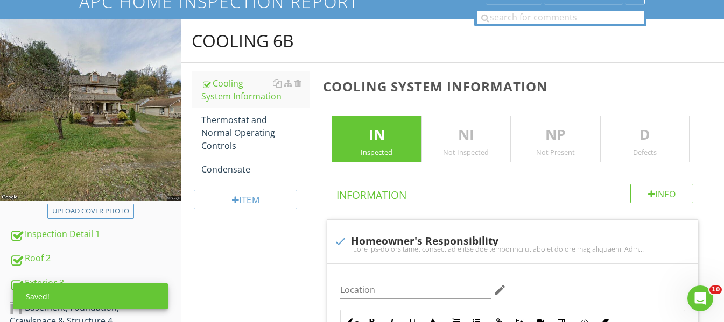
scroll to position [60, 0]
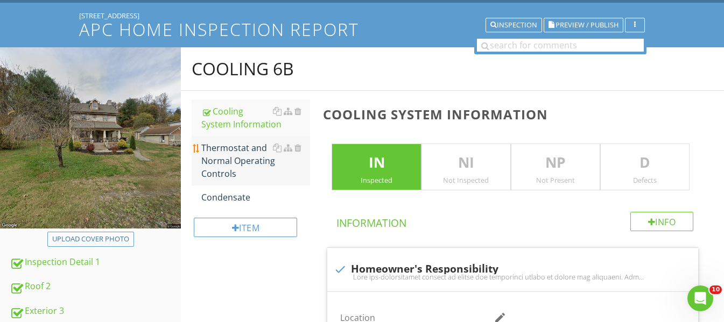
click at [249, 159] on div "Thermostat and Normal Operating Controls" at bounding box center [255, 161] width 109 height 39
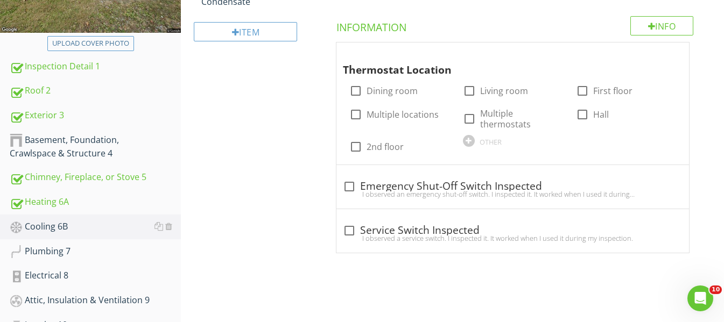
scroll to position [276, 0]
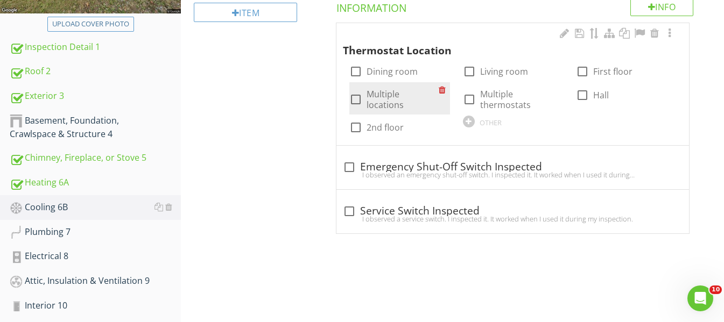
click at [357, 95] on div at bounding box center [356, 99] width 18 height 18
checkbox input "true"
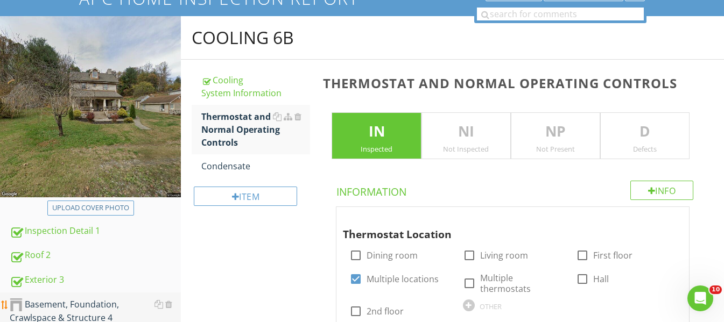
scroll to position [6, 0]
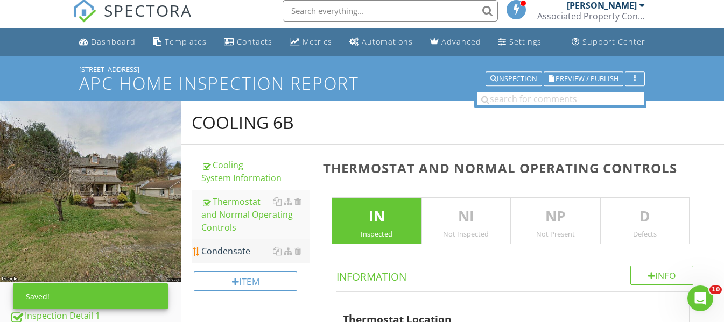
click at [238, 255] on div "Condensate" at bounding box center [255, 251] width 109 height 13
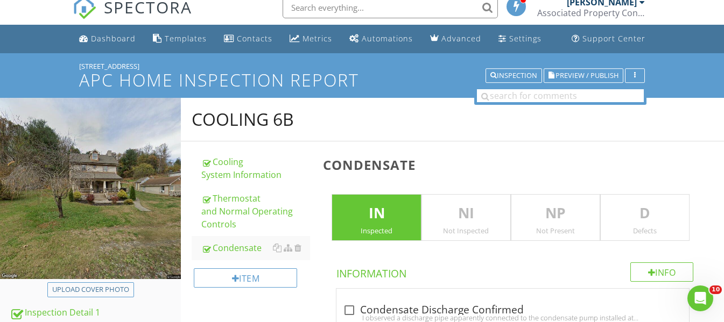
scroll to position [6, 0]
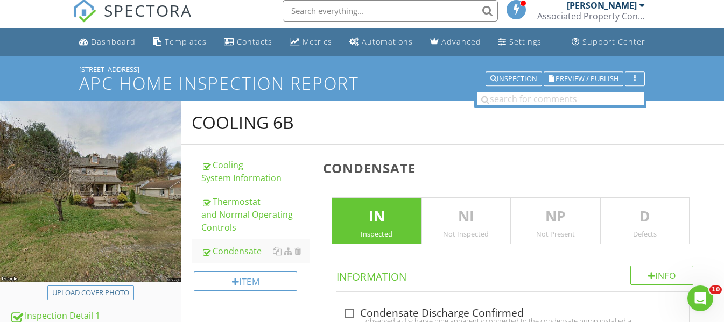
click at [673, 227] on p "D" at bounding box center [645, 217] width 88 height 22
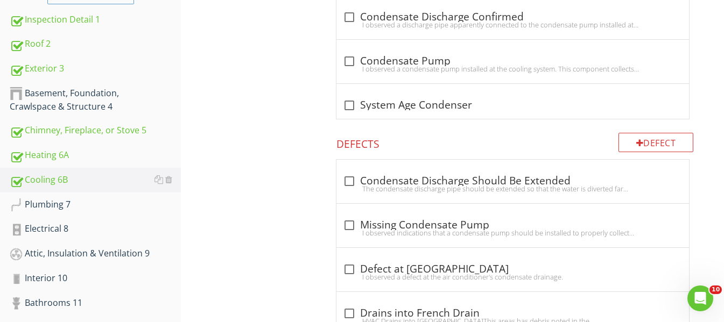
scroll to position [329, 0]
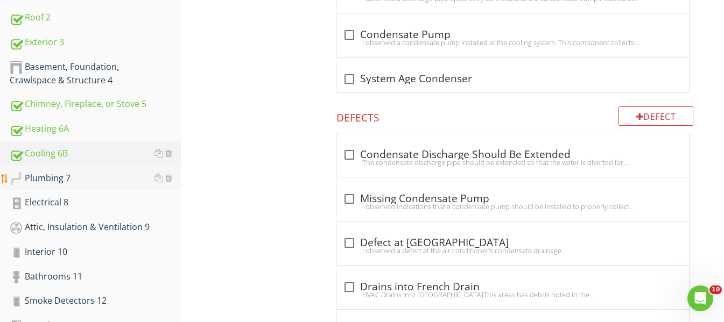
click at [80, 181] on div "Plumbing 7" at bounding box center [95, 179] width 171 height 14
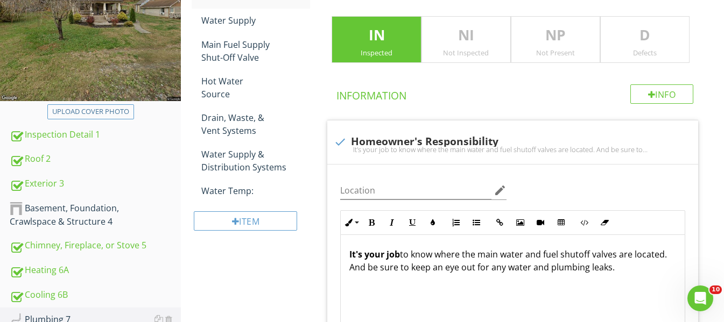
scroll to position [222, 0]
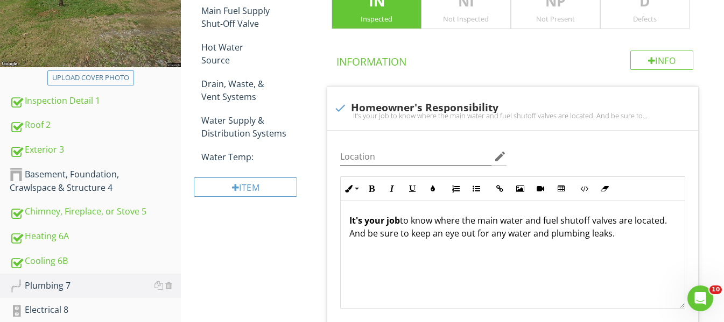
click at [673, 17] on div "Defects" at bounding box center [645, 19] width 88 height 9
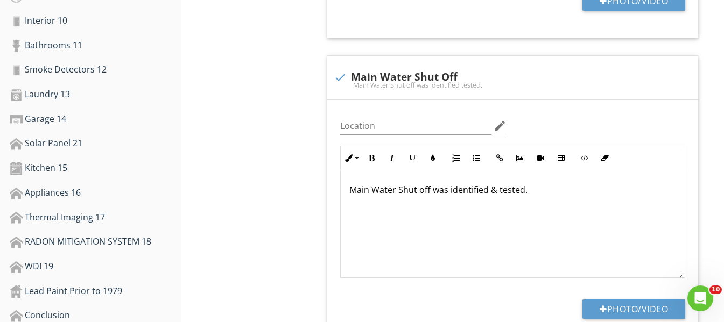
scroll to position [545, 0]
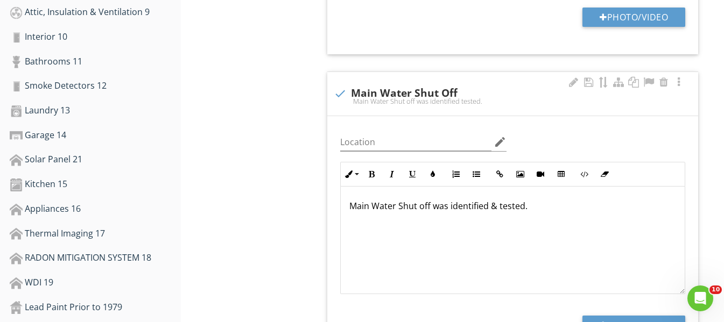
click at [339, 90] on div at bounding box center [340, 94] width 18 height 18
checkbox input "true"
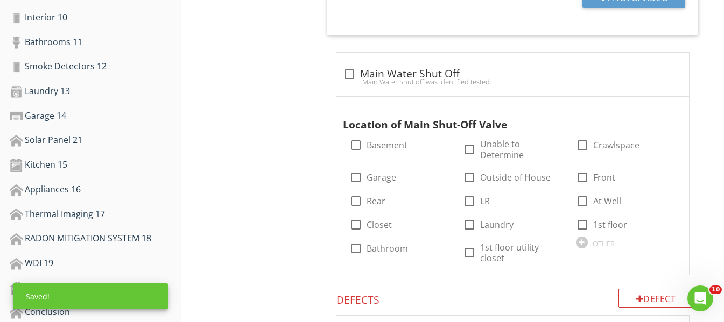
scroll to position [921, 0]
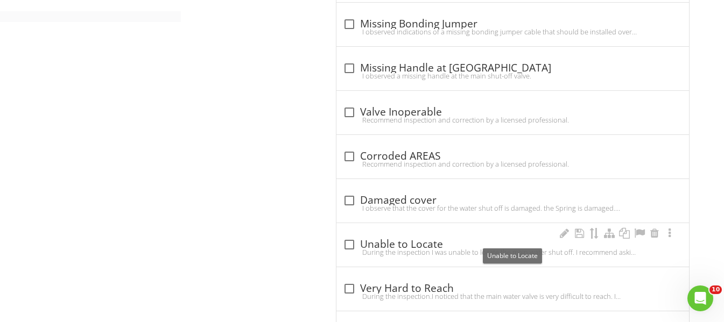
click at [349, 242] on div at bounding box center [349, 245] width 18 height 18
checkbox input "true"
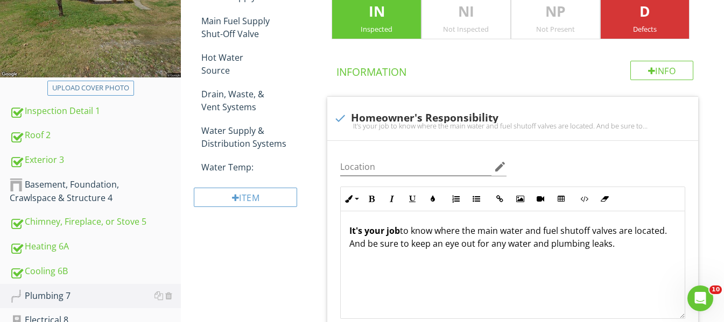
scroll to position [168, 0]
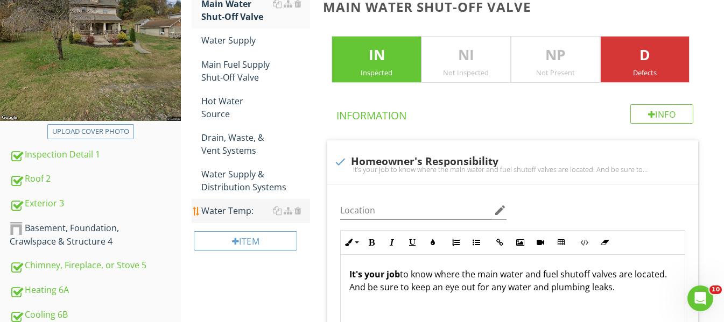
click at [250, 205] on div "Water Temp:" at bounding box center [255, 211] width 109 height 13
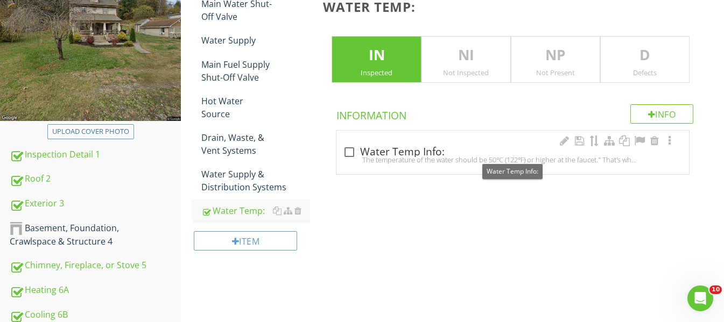
click at [346, 152] on div at bounding box center [349, 152] width 18 height 18
checkbox input "true"
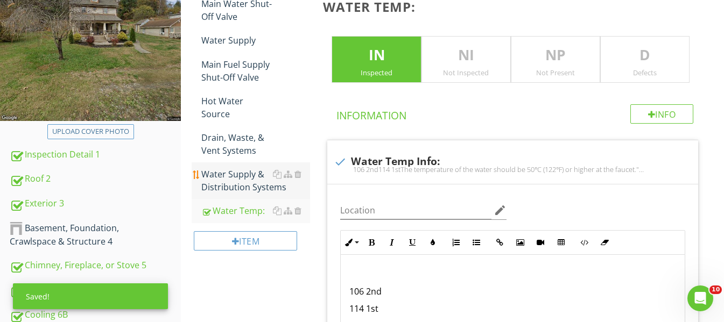
click at [222, 171] on div "Water Supply & Distribution Systems" at bounding box center [255, 181] width 109 height 26
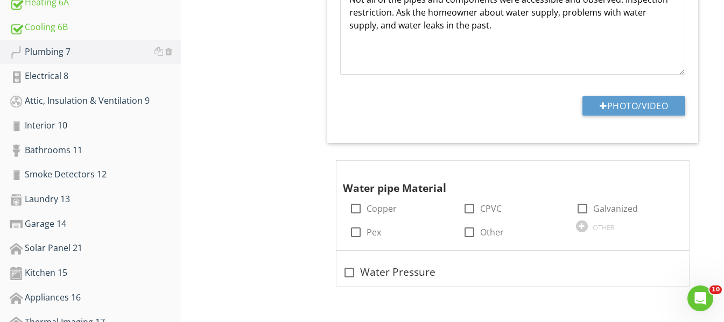
scroll to position [491, 0]
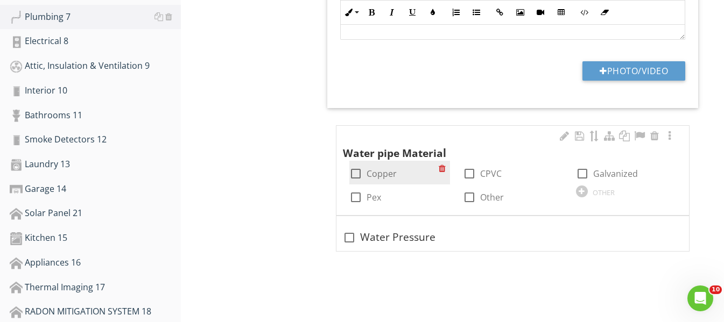
click at [358, 174] on div at bounding box center [356, 174] width 18 height 18
checkbox input "true"
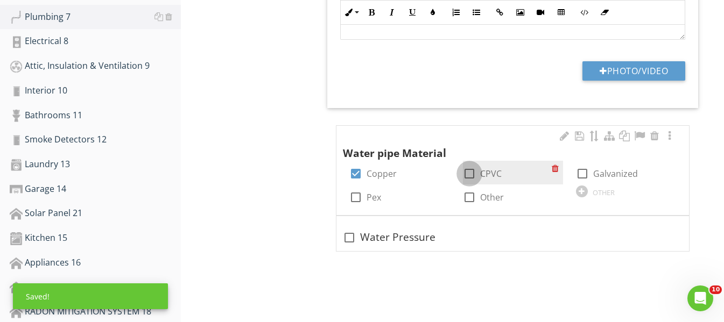
click at [470, 172] on div at bounding box center [469, 174] width 18 height 18
checkbox input "true"
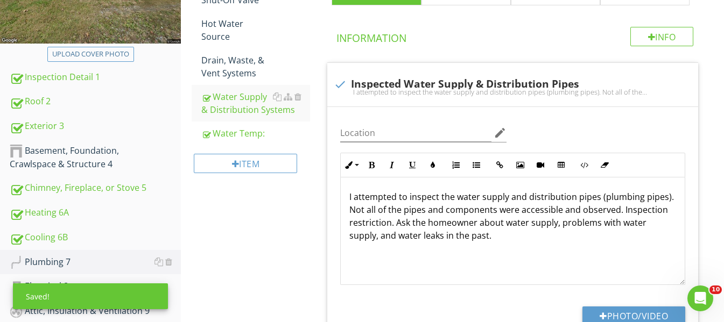
scroll to position [222, 0]
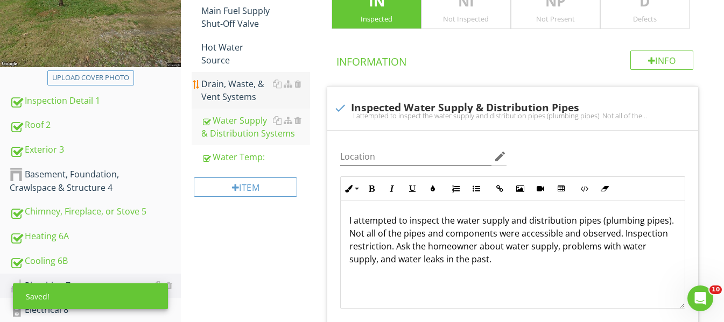
click at [246, 79] on div "Drain, Waste, & Vent Systems" at bounding box center [255, 91] width 109 height 26
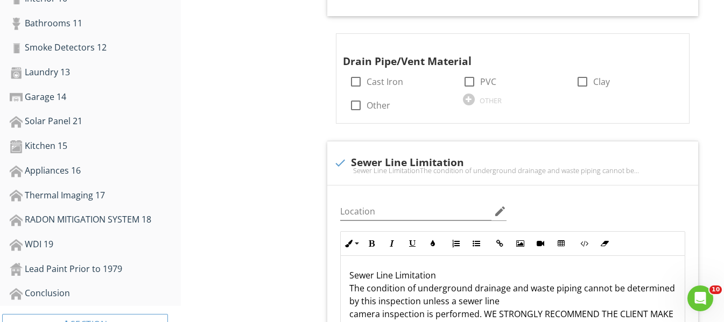
scroll to position [599, 0]
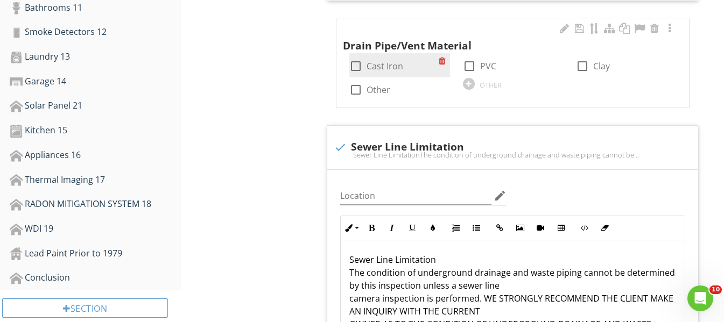
click at [356, 69] on div at bounding box center [356, 66] width 18 height 18
checkbox input "true"
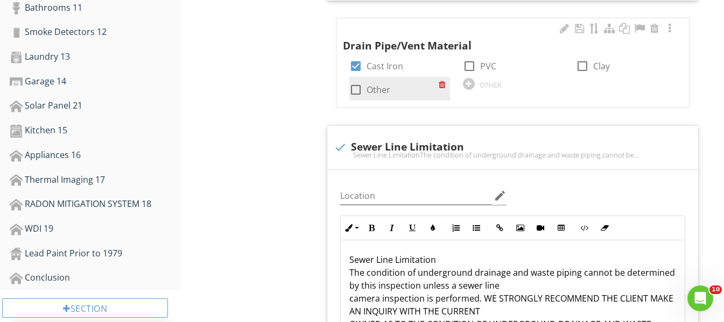
click at [360, 90] on div at bounding box center [356, 90] width 18 height 18
checkbox input "true"
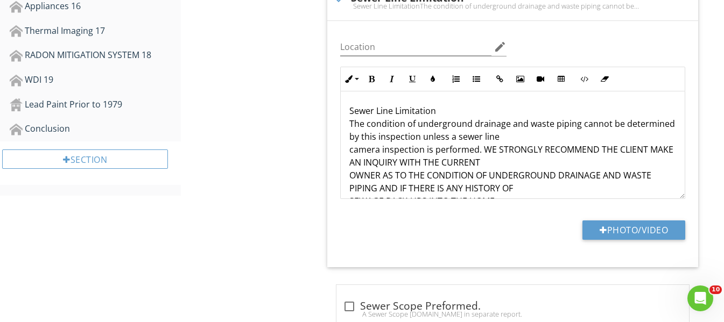
scroll to position [975, 0]
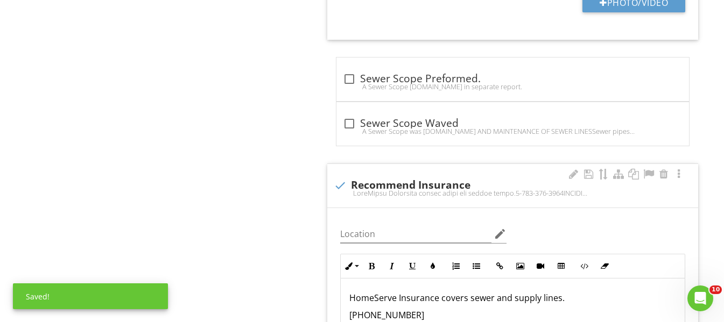
click at [342, 186] on div at bounding box center [340, 186] width 18 height 18
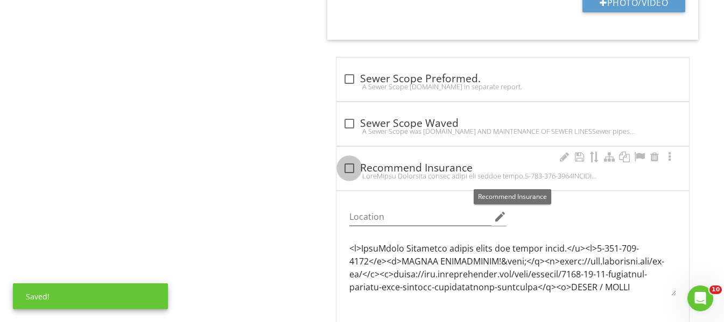
checkbox input "true"
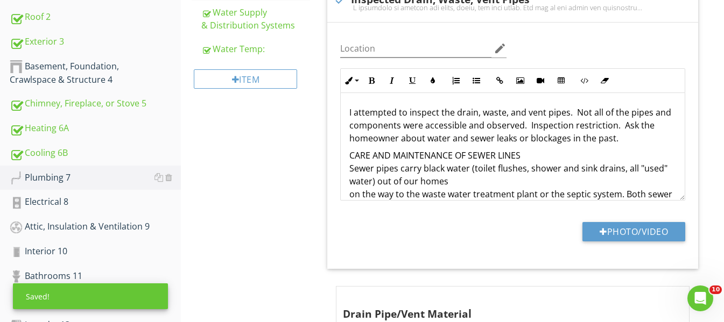
scroll to position [279, 0]
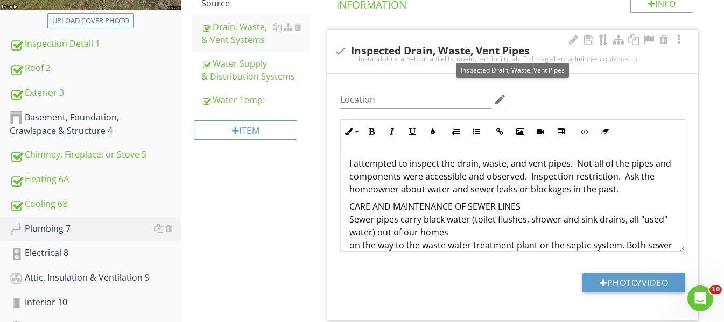
click at [343, 49] on div at bounding box center [340, 51] width 18 height 18
checkbox input "true"
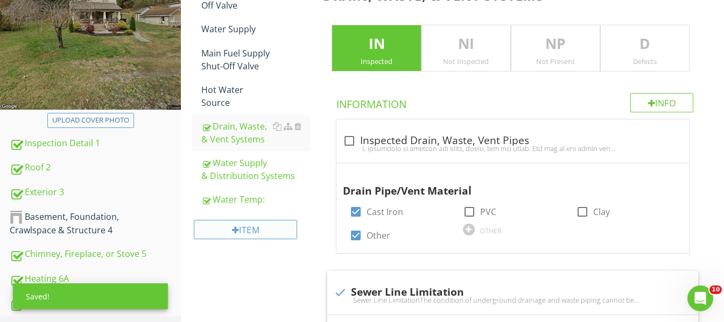
scroll to position [171, 0]
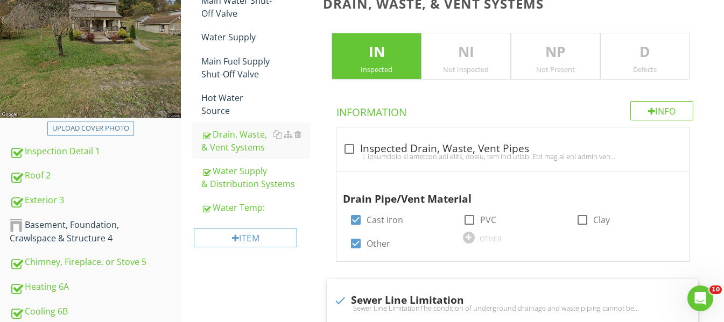
click at [487, 63] on div "NI Not Inspected" at bounding box center [465, 56] width 89 height 47
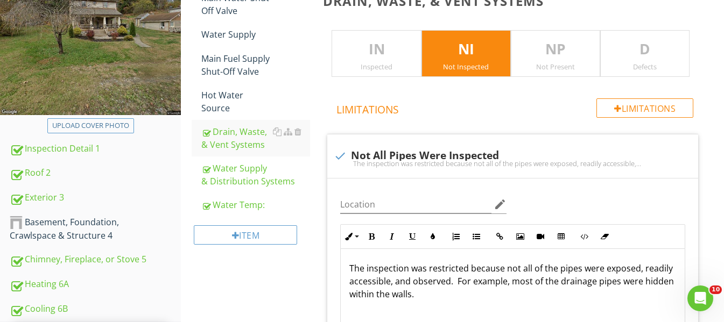
scroll to position [225, 0]
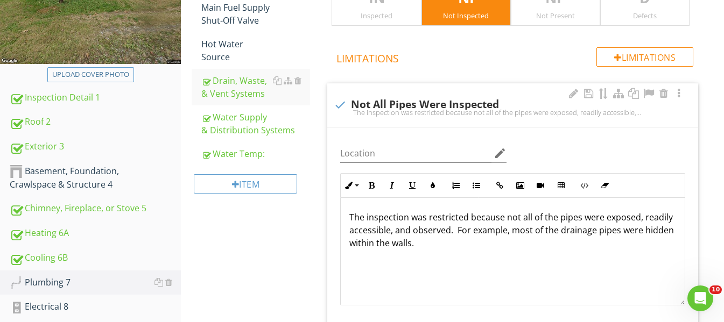
click at [498, 247] on p "The inspection was restricted because not all of the pipes were exposed, readil…" at bounding box center [512, 230] width 327 height 39
click at [517, 253] on div "The inspection was restricted because not all of the pipes were exposed, readil…" at bounding box center [513, 252] width 344 height 108
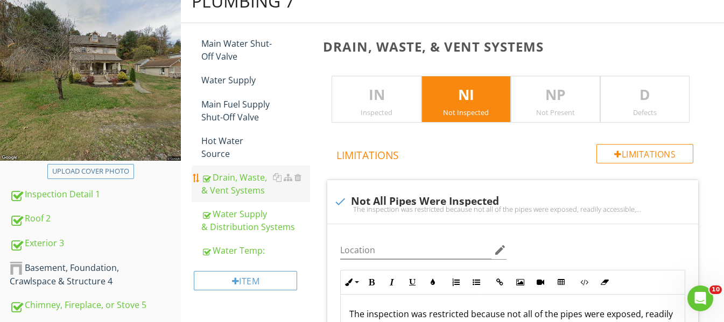
scroll to position [117, 0]
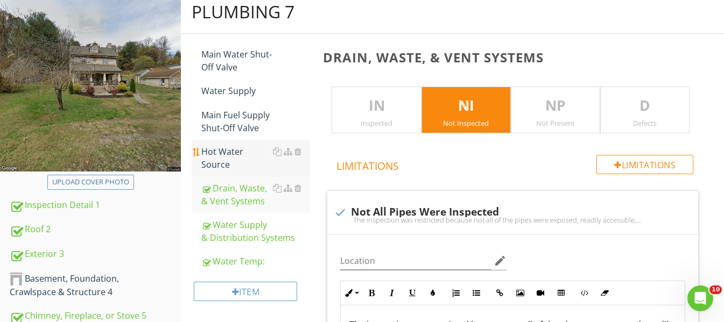
click at [252, 149] on div "Hot Water Source" at bounding box center [255, 158] width 109 height 26
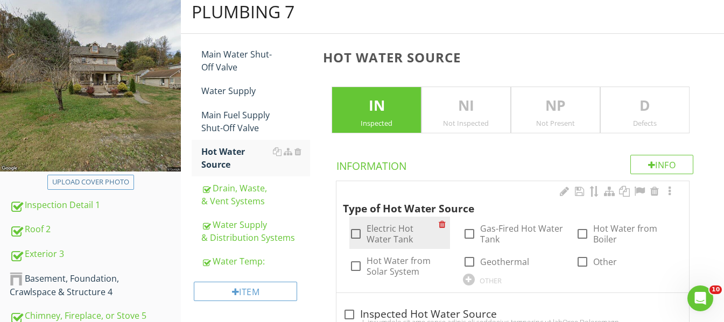
click at [359, 238] on div at bounding box center [356, 234] width 18 height 18
checkbox input "true"
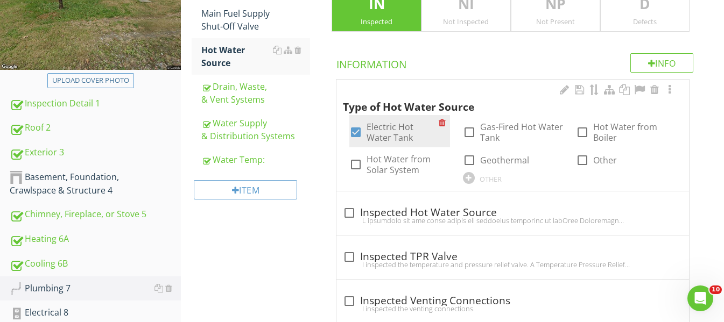
scroll to position [225, 0]
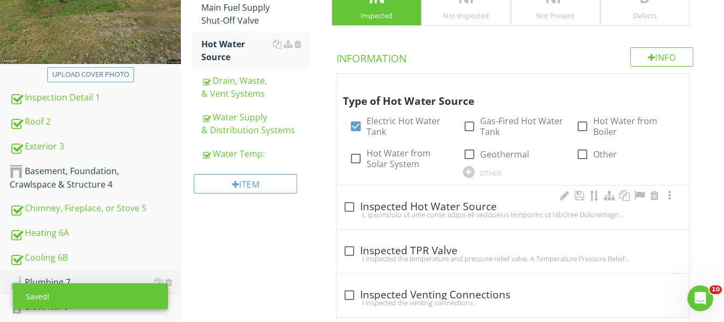
click at [349, 209] on div at bounding box center [349, 207] width 18 height 18
checkbox input "true"
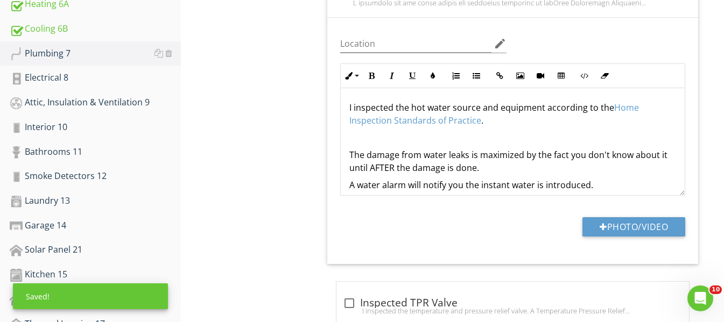
scroll to position [548, 0]
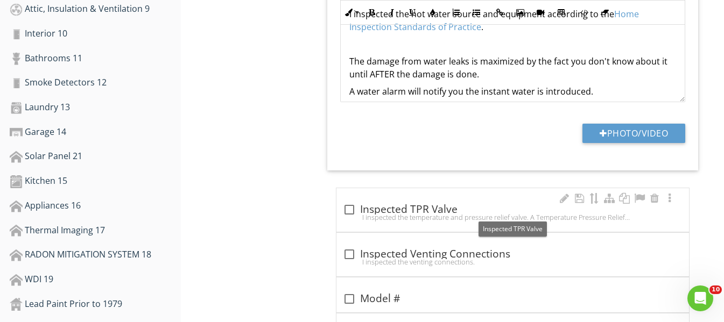
click at [354, 213] on div "I inspected the temperature and pressure relief valve. A Temperature Pressure R…" at bounding box center [513, 217] width 340 height 9
checkbox input "true"
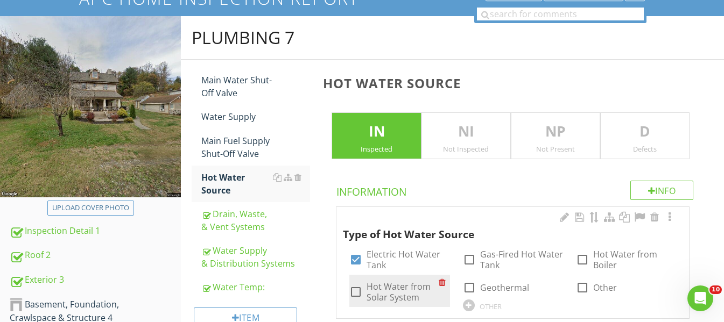
scroll to position [0, 0]
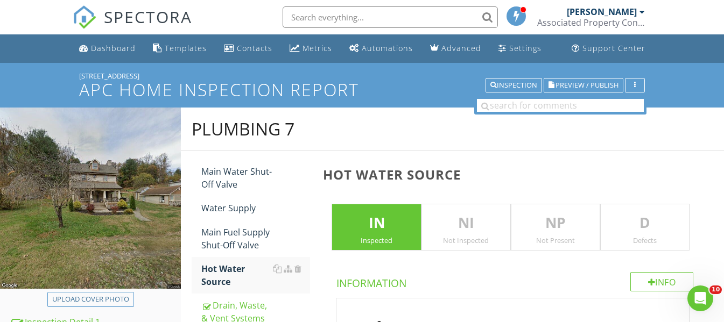
click at [659, 213] on p "D" at bounding box center [645, 224] width 88 height 22
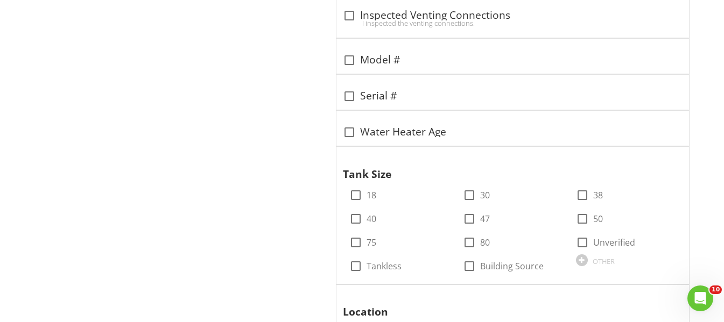
scroll to position [1076, 0]
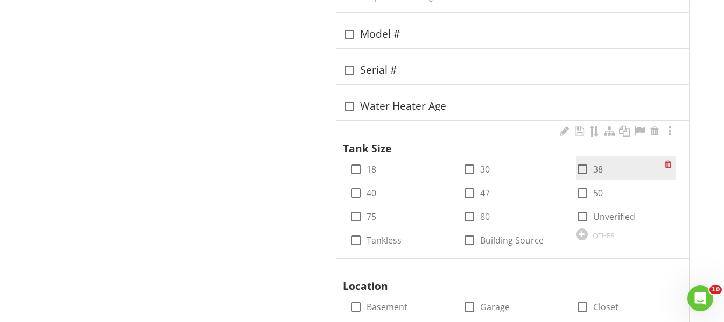
click at [583, 167] on div at bounding box center [582, 169] width 18 height 18
checkbox input "true"
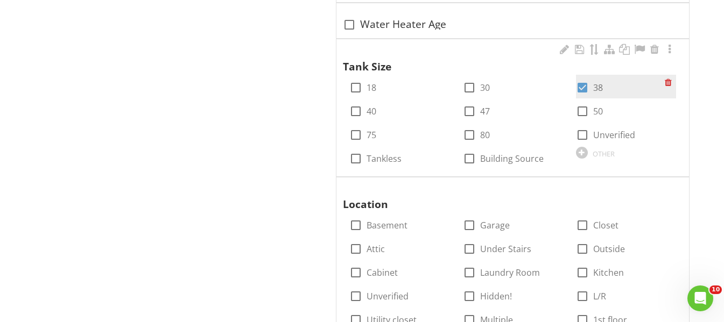
scroll to position [1184, 0]
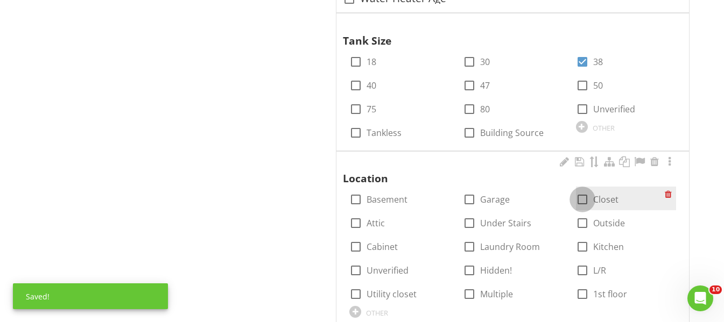
click at [582, 196] on div at bounding box center [582, 200] width 18 height 18
checkbox input "true"
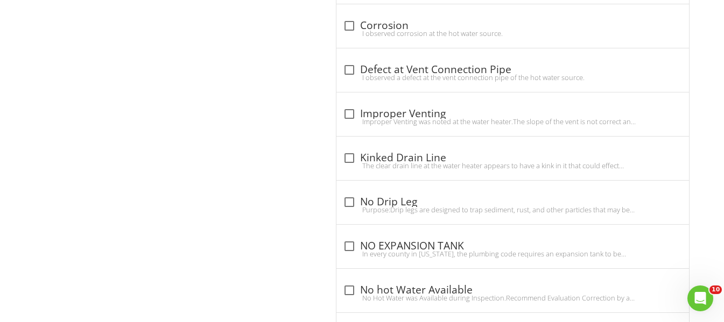
scroll to position [1722, 0]
click at [351, 247] on div at bounding box center [349, 246] width 18 height 18
checkbox input "true"
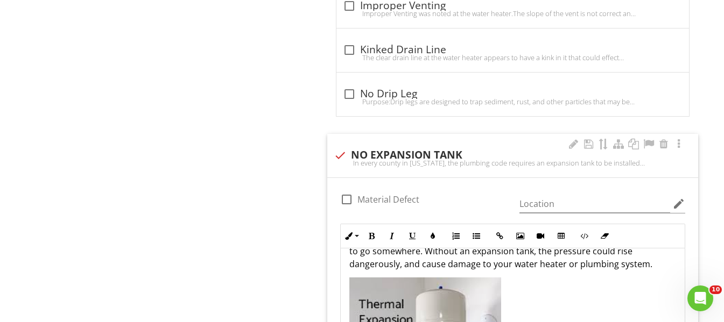
scroll to position [24, 0]
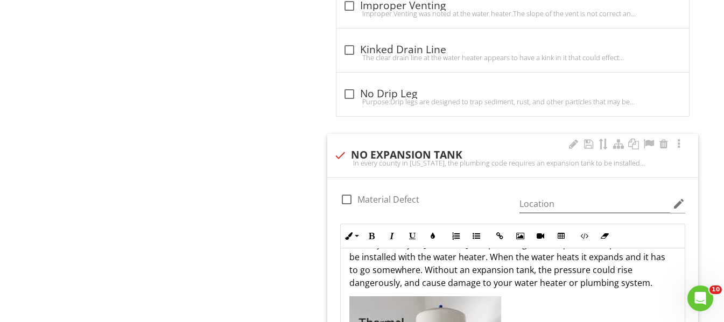
click at [663, 286] on p "In every county in Maryland, the plumbing code requires an expansion tank to be…" at bounding box center [512, 264] width 327 height 52
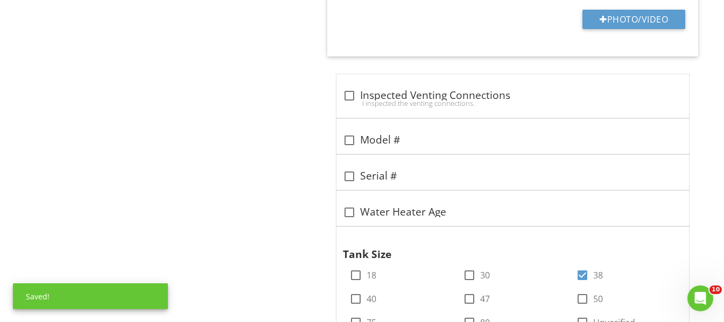
scroll to position [969, 0]
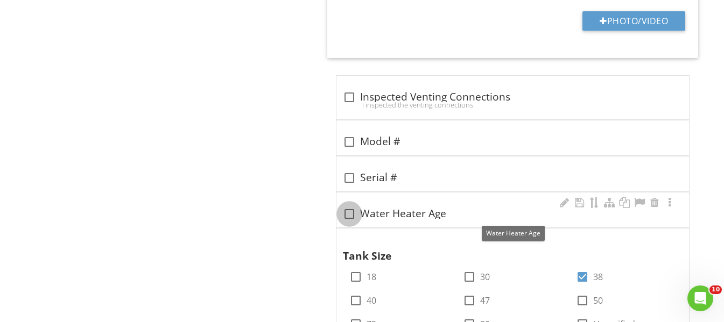
click at [348, 210] on div at bounding box center [349, 214] width 18 height 18
checkbox input "true"
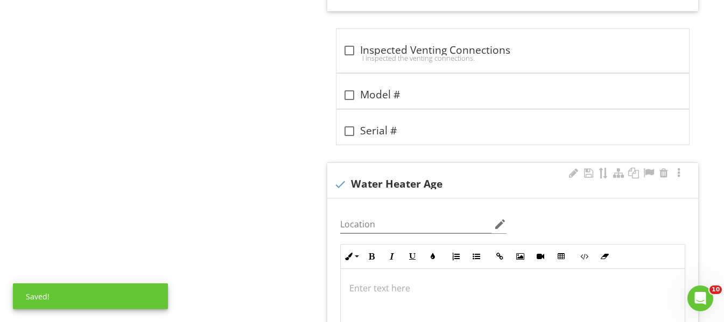
scroll to position [1184, 0]
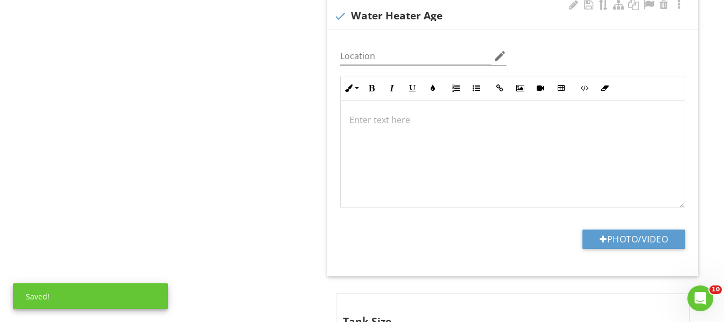
click at [365, 112] on div at bounding box center [513, 155] width 344 height 108
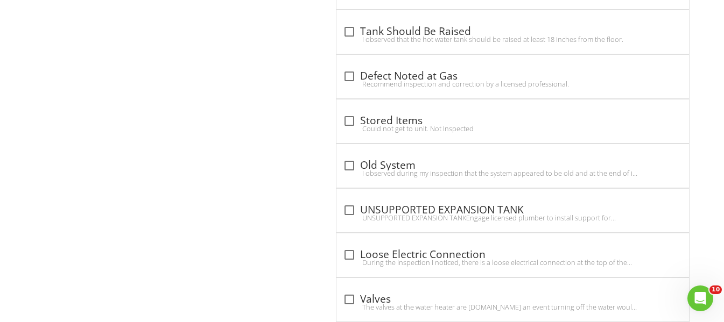
scroll to position [2808, 0]
click at [349, 125] on div "Could not get to unit. Not Inspected" at bounding box center [513, 127] width 340 height 9
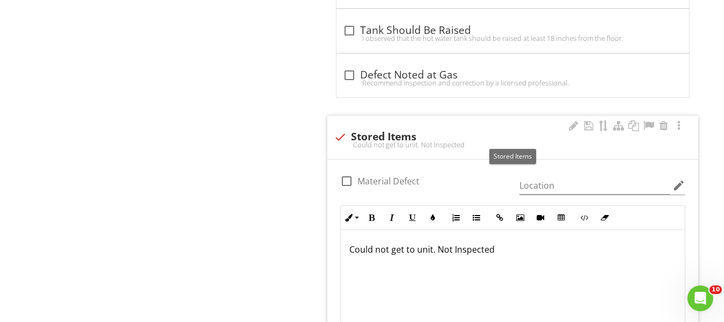
click at [384, 135] on div "check Stored Items" at bounding box center [513, 137] width 358 height 13
checkbox input "true"
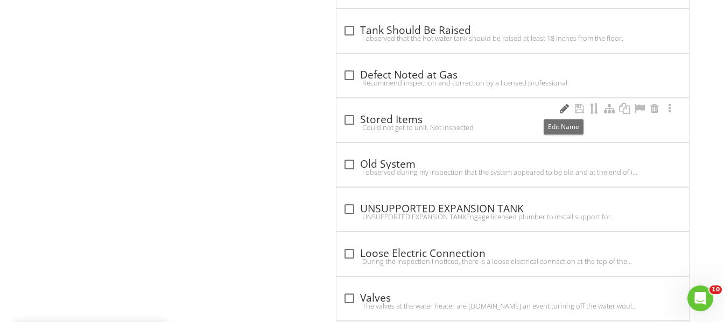
click at [562, 107] on div at bounding box center [564, 108] width 13 height 11
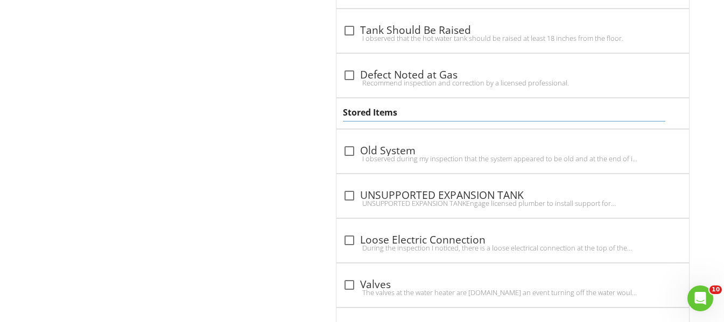
click at [371, 110] on input "Stored Items" at bounding box center [504, 113] width 322 height 18
type input "Stored/ Covered Items"
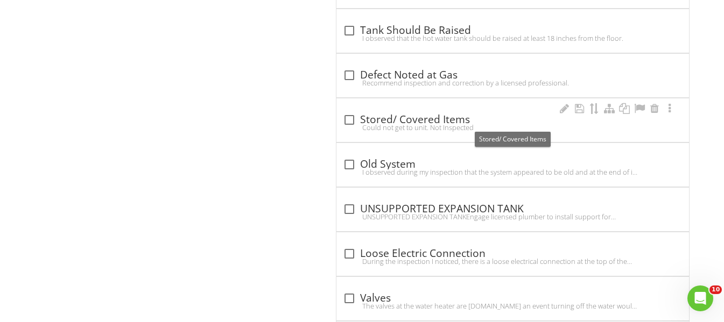
click at [512, 118] on div "check_box_outline_blank Stored/ Covered Items" at bounding box center [513, 120] width 340 height 13
checkbox input "true"
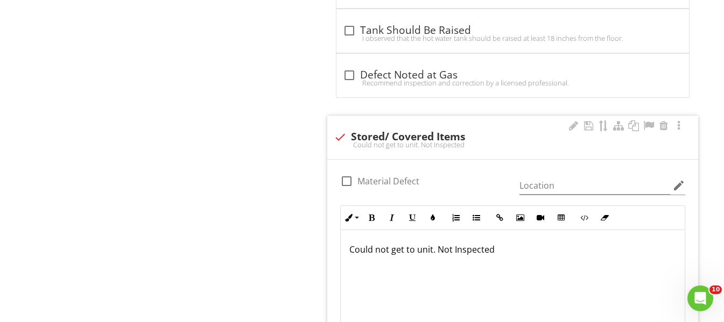
click at [515, 250] on p "Could not get to unit. Not Inspected" at bounding box center [512, 249] width 327 height 13
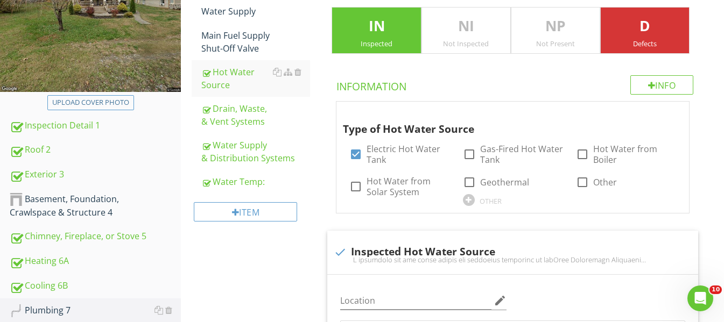
scroll to position [170, 0]
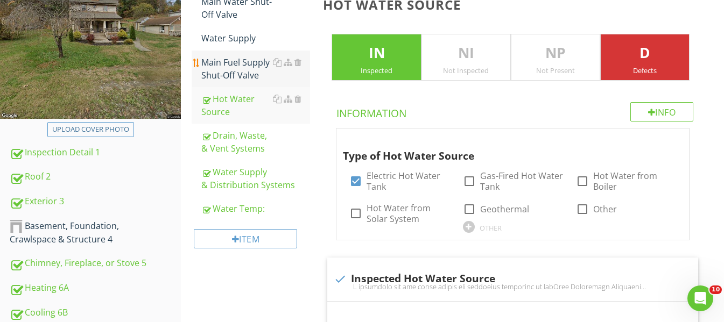
click at [251, 64] on div "Main Fuel Supply Shut-Off Valve" at bounding box center [255, 69] width 109 height 26
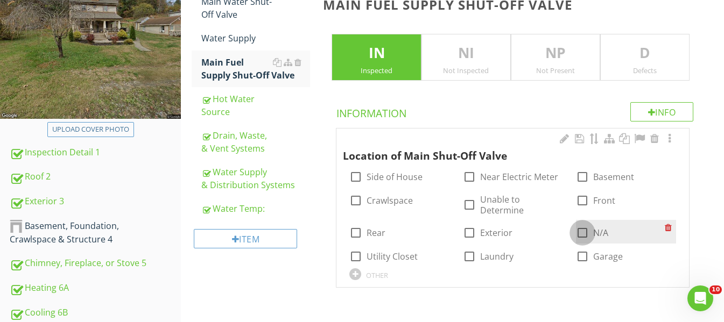
click at [581, 234] on div at bounding box center [582, 233] width 18 height 18
checkbox input "true"
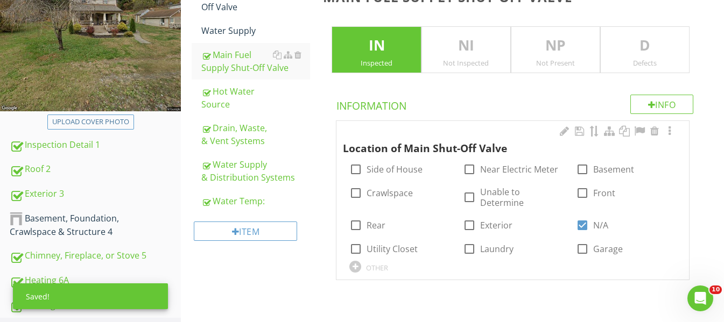
scroll to position [170, 0]
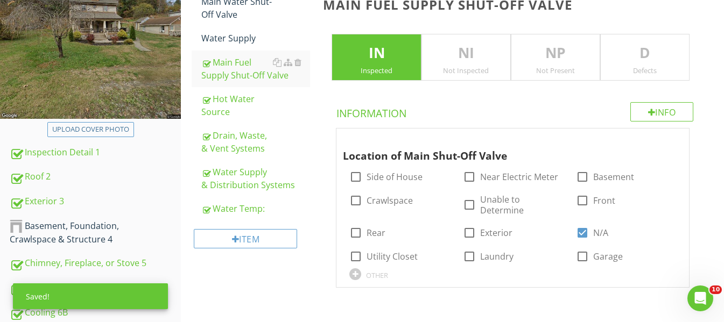
click at [665, 61] on p "D" at bounding box center [645, 54] width 88 height 22
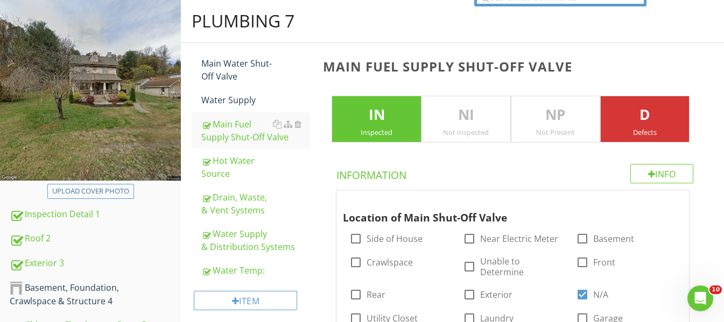
scroll to position [29, 0]
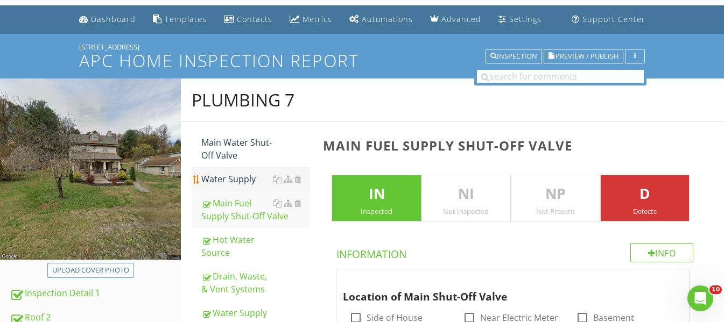
click at [244, 182] on div "Water Supply" at bounding box center [255, 179] width 109 height 13
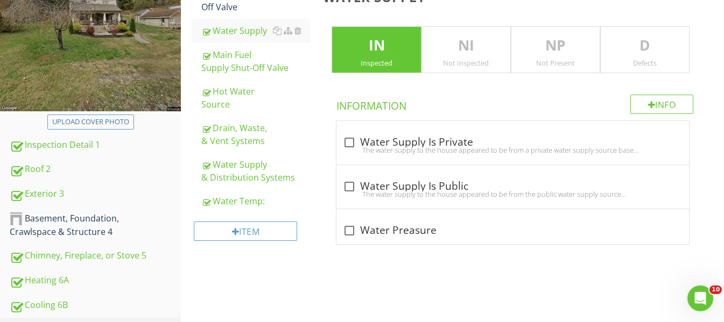
scroll to position [191, 0]
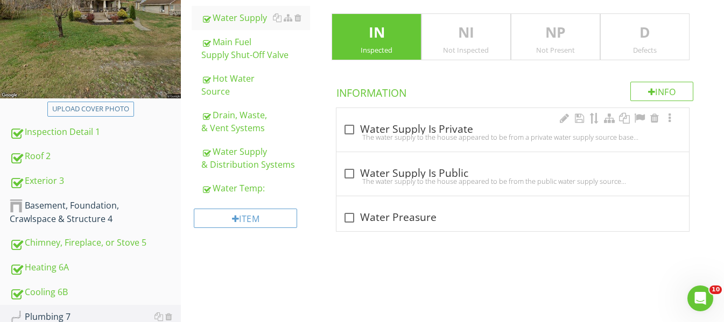
click at [348, 131] on div at bounding box center [349, 130] width 18 height 18
checkbox input "true"
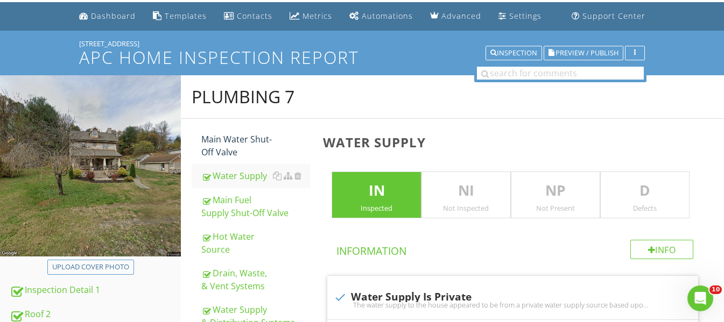
scroll to position [29, 0]
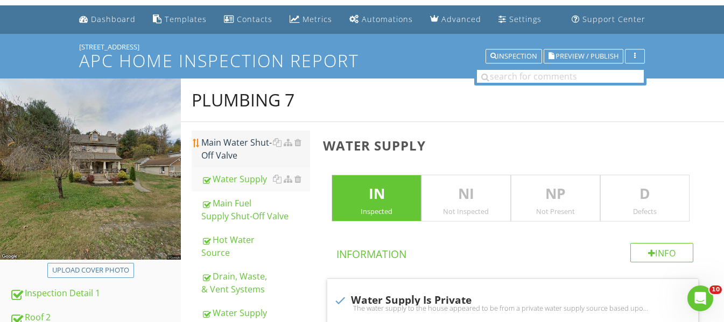
click at [224, 143] on div "Main Water Shut-Off Valve" at bounding box center [255, 149] width 109 height 26
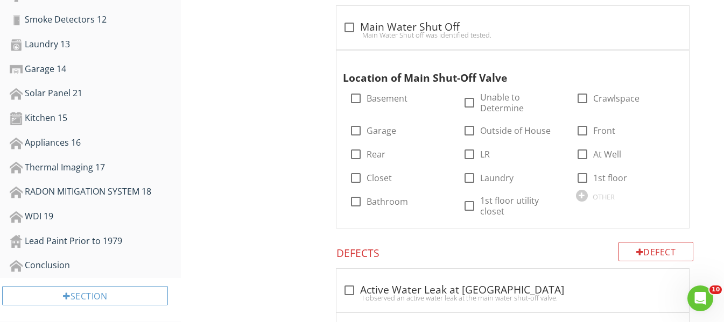
scroll to position [621, 0]
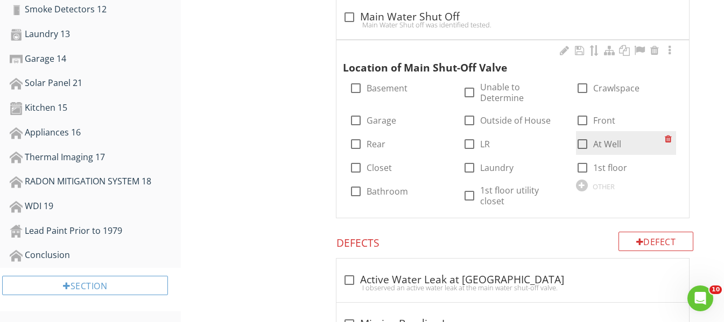
click at [582, 145] on div at bounding box center [582, 144] width 18 height 18
checkbox input "true"
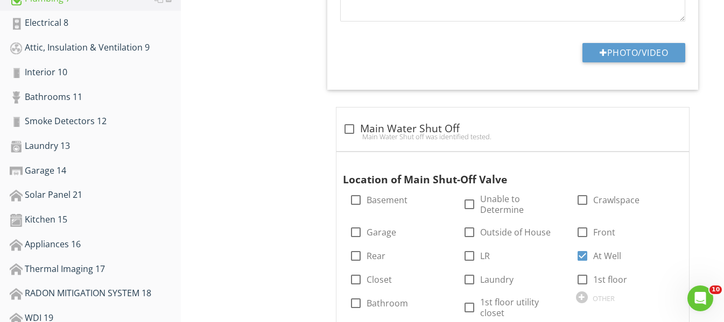
scroll to position [729, 0]
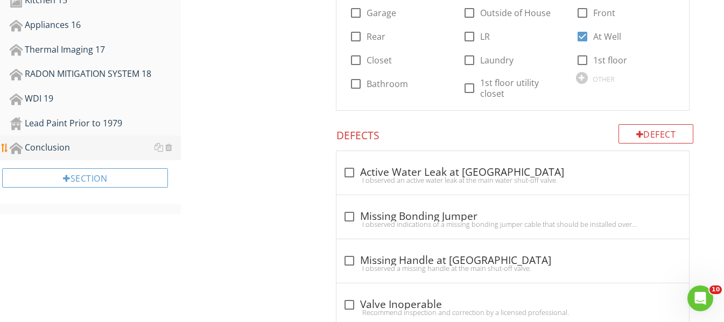
click at [45, 144] on div "Conclusion" at bounding box center [95, 148] width 171 height 14
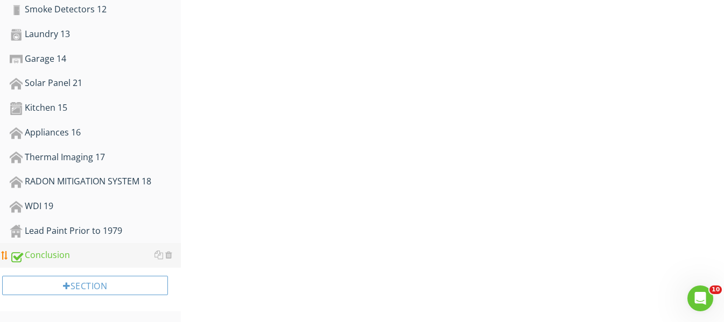
scroll to position [621, 0]
click at [87, 233] on div "Lead Paint Prior to 1979" at bounding box center [95, 231] width 171 height 14
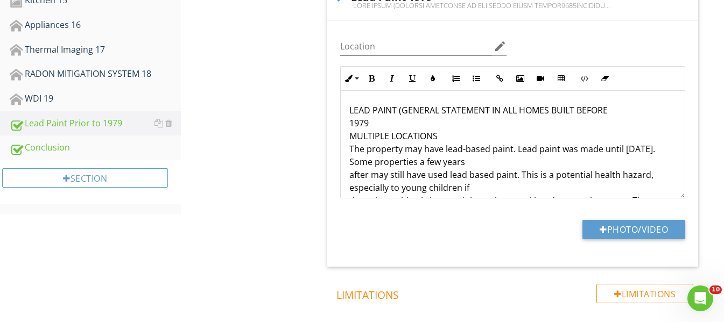
scroll to position [621, 0]
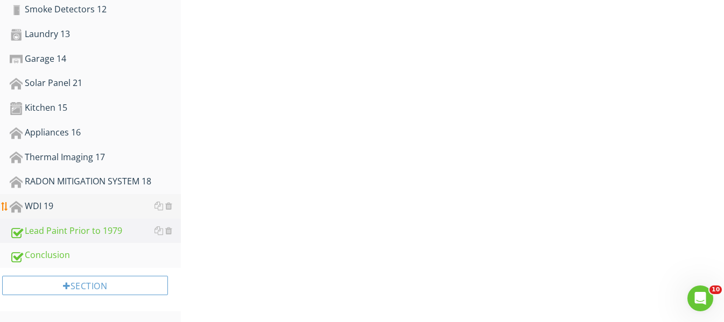
click at [43, 207] on div "WDI 19" at bounding box center [95, 207] width 171 height 14
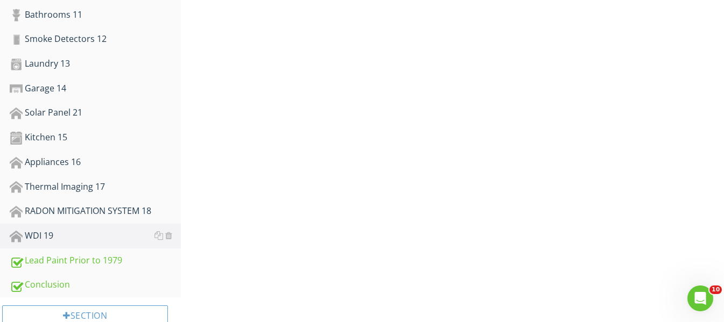
scroll to position [592, 0]
click at [84, 212] on div "RADON MITIGATION SYSTEM 18" at bounding box center [95, 211] width 171 height 14
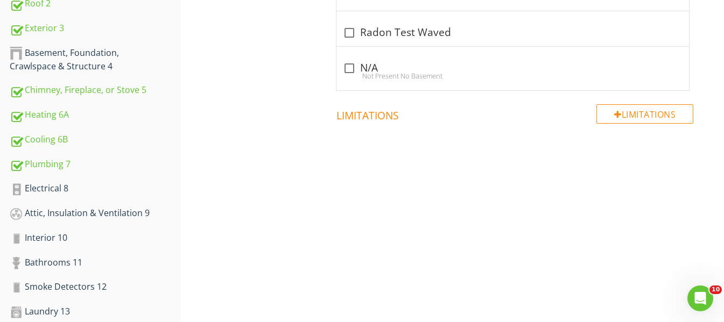
scroll to position [323, 0]
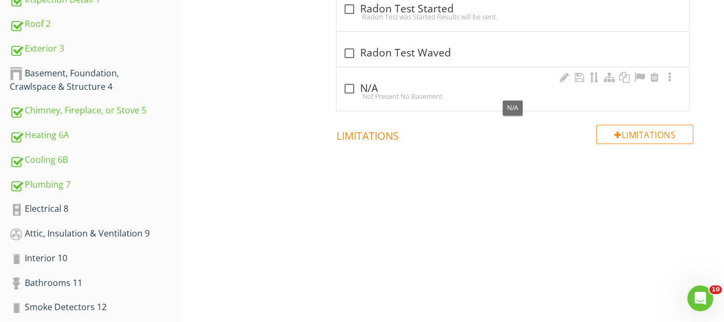
click at [353, 88] on div at bounding box center [349, 89] width 18 height 18
checkbox input "true"
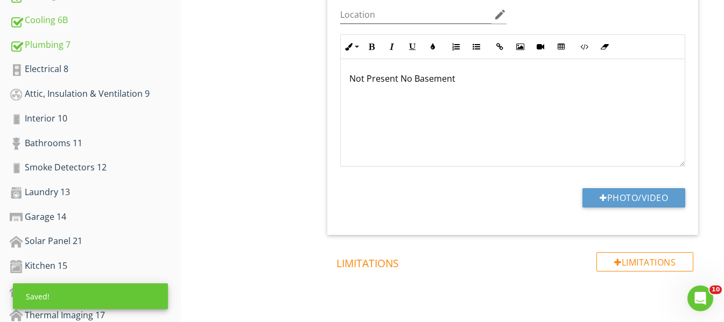
scroll to position [538, 0]
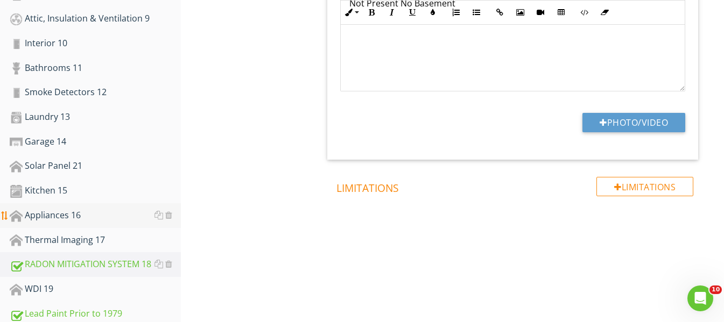
click at [65, 210] on div "Appliances 16" at bounding box center [95, 216] width 171 height 14
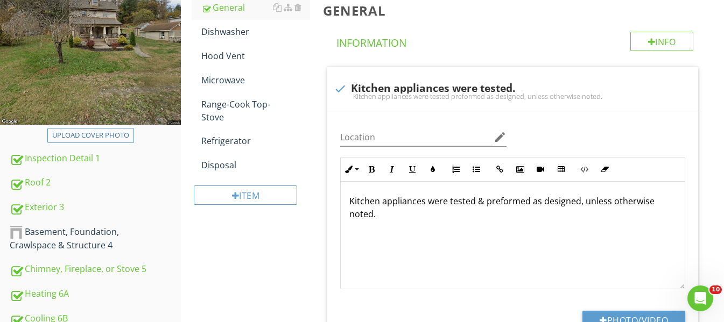
scroll to position [54, 0]
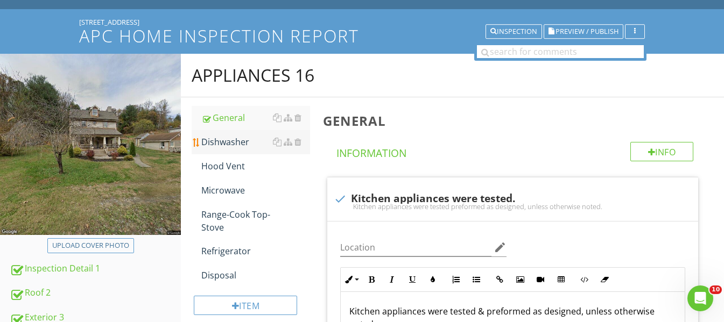
click at [240, 145] on div "Dishwasher" at bounding box center [255, 142] width 109 height 13
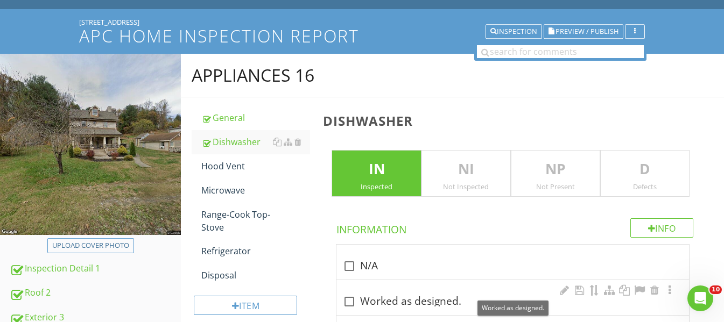
click at [349, 300] on div at bounding box center [349, 302] width 18 height 18
checkbox input "true"
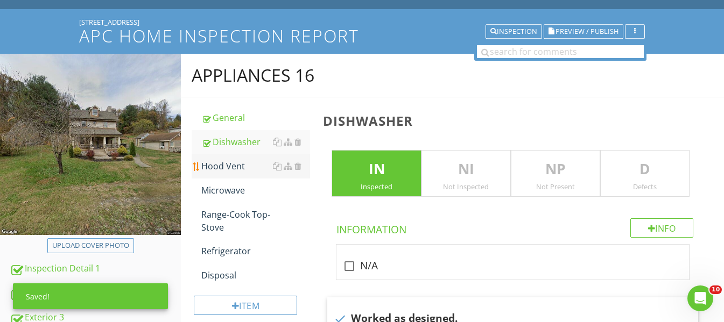
click at [250, 171] on div "Hood Vent" at bounding box center [255, 166] width 109 height 13
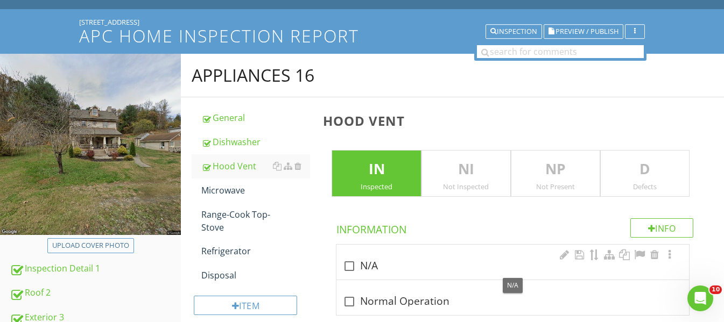
click at [350, 264] on div at bounding box center [349, 266] width 18 height 18
checkbox input "true"
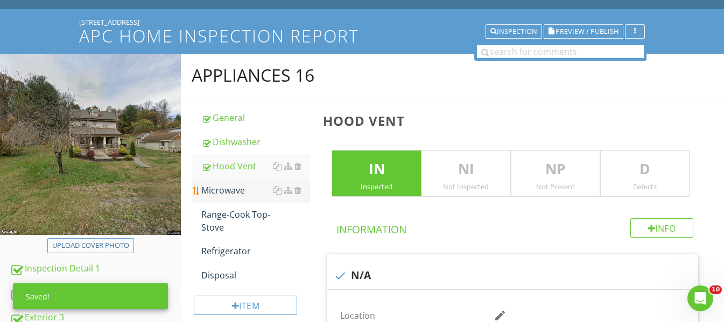
click at [248, 191] on div "Microwave" at bounding box center [255, 190] width 109 height 13
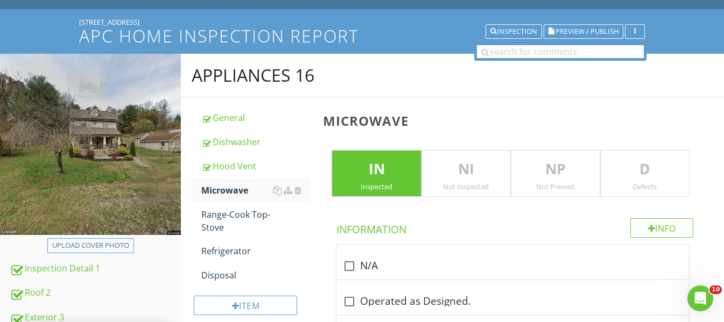
click at [673, 179] on p "D" at bounding box center [645, 170] width 88 height 22
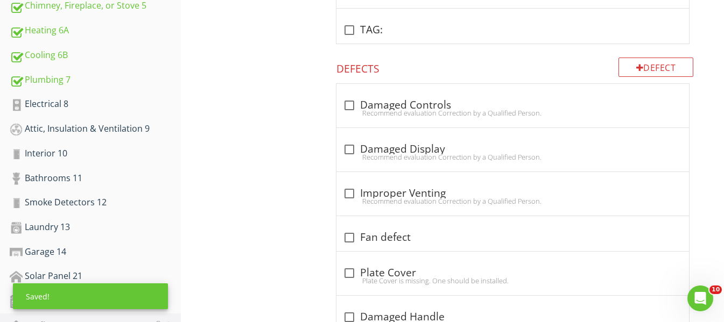
scroll to position [431, 0]
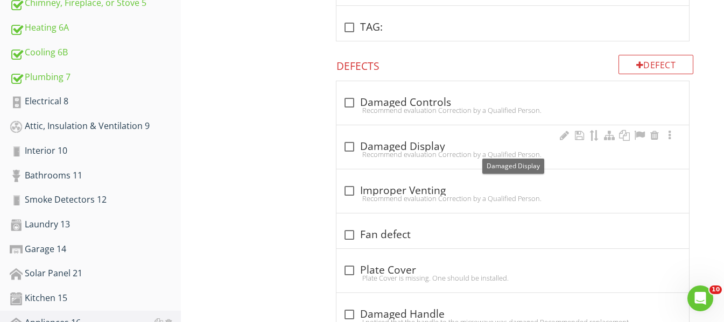
click at [348, 147] on div at bounding box center [349, 147] width 18 height 18
checkbox input "true"
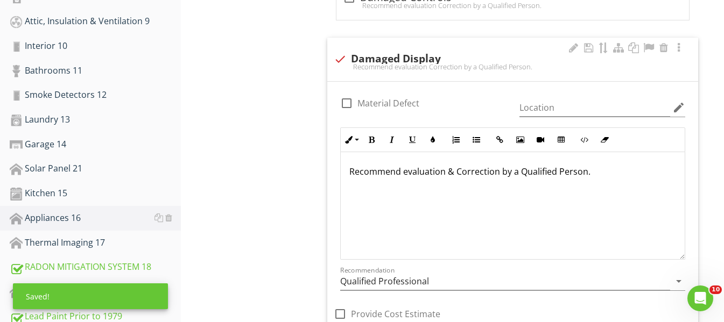
scroll to position [538, 0]
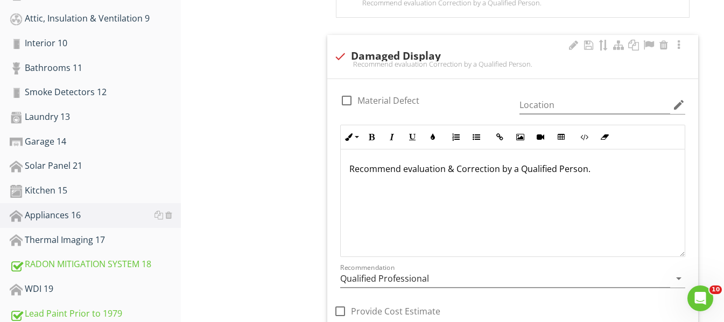
click at [349, 168] on p "Recommend evaluation & Correction by a Qualified Person." at bounding box center [512, 169] width 327 height 13
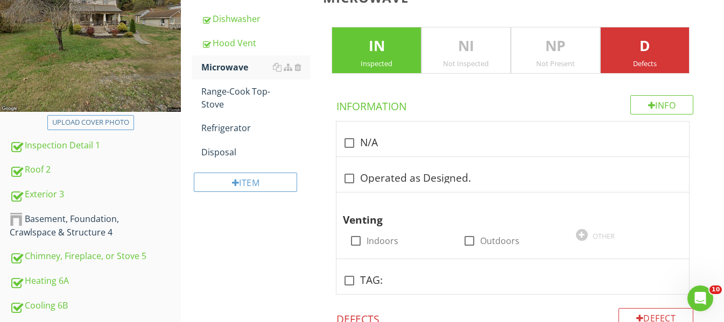
scroll to position [323, 0]
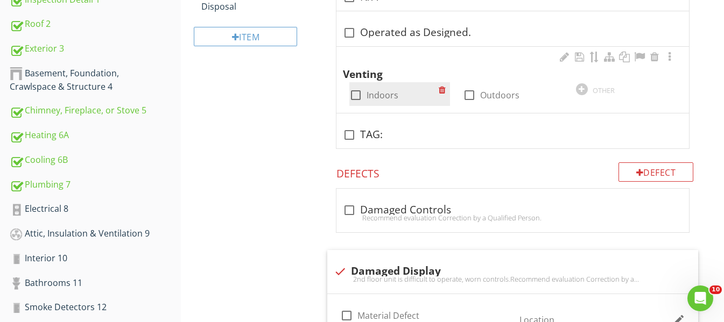
click at [354, 93] on div at bounding box center [356, 95] width 18 height 18
checkbox input "true"
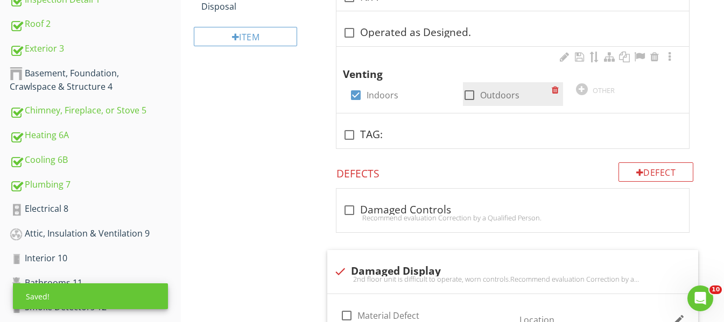
click at [469, 95] on div at bounding box center [469, 95] width 18 height 18
checkbox input "true"
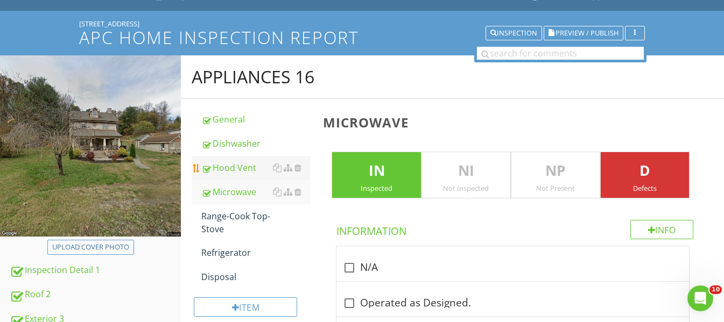
scroll to position [54, 0]
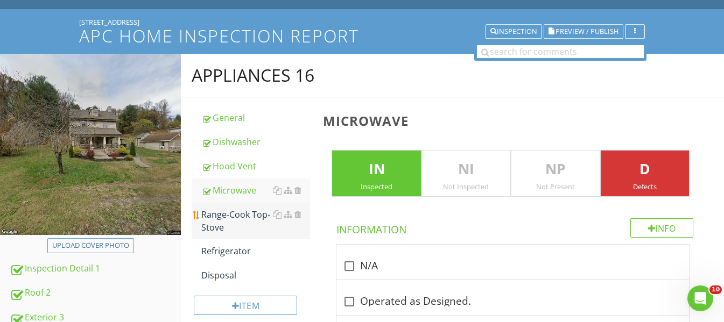
click at [233, 220] on div "Range-Cook Top-Stove" at bounding box center [255, 221] width 109 height 26
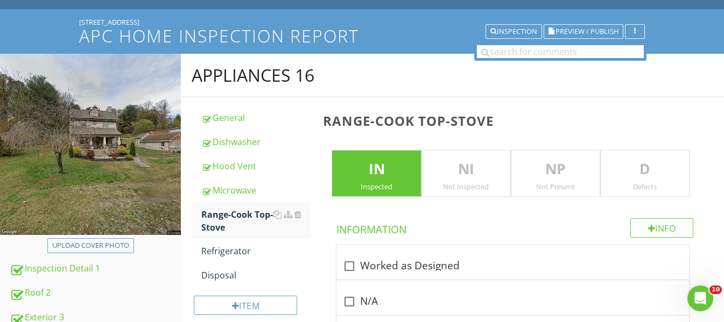
click at [633, 168] on p "D" at bounding box center [645, 170] width 88 height 22
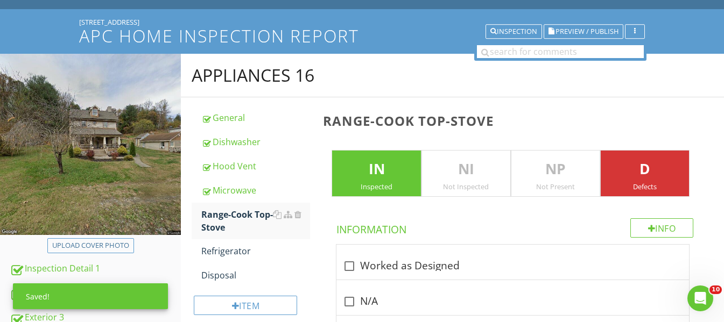
scroll to position [269, 0]
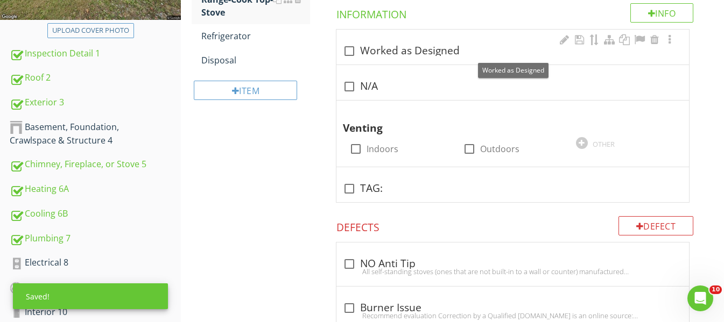
click at [349, 54] on div at bounding box center [349, 51] width 18 height 18
checkbox input "true"
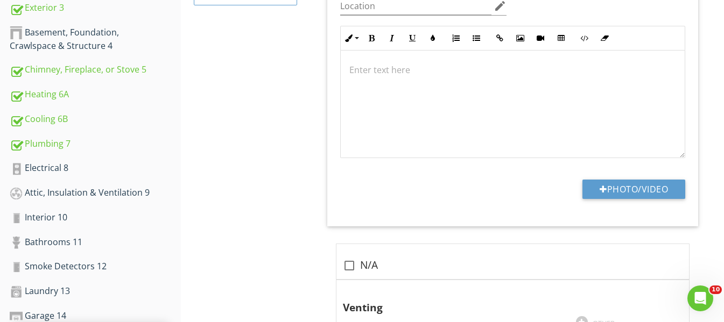
scroll to position [431, 0]
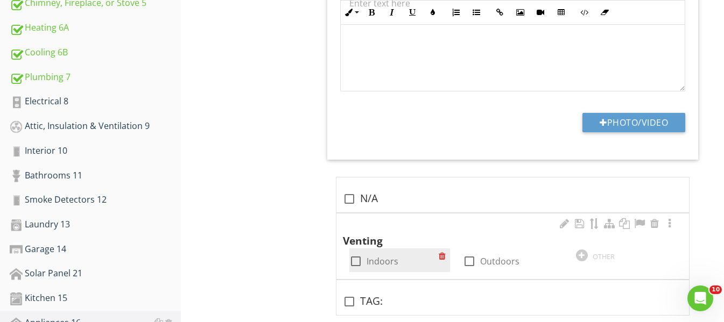
click at [358, 262] on div at bounding box center [356, 261] width 18 height 18
checkbox input "true"
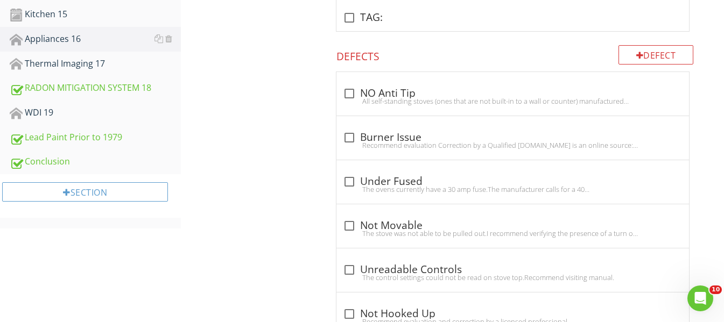
scroll to position [700, 0]
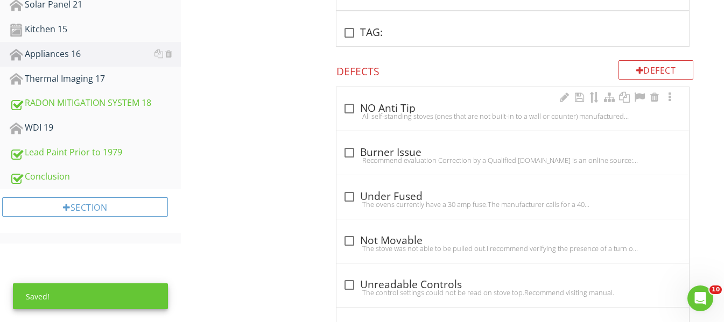
click at [354, 112] on div "All self-standing stoves (ones that are not built-in to a wall or counter) manu…" at bounding box center [513, 116] width 340 height 9
checkbox input "true"
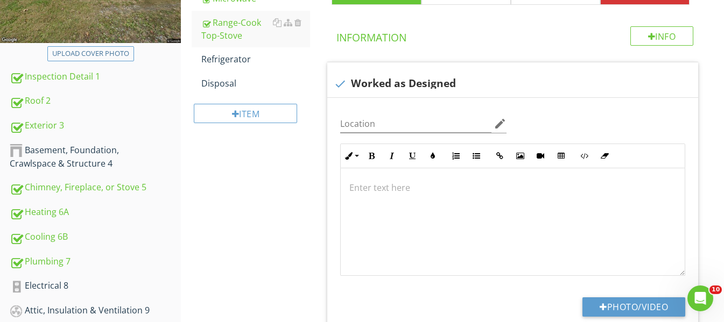
scroll to position [215, 0]
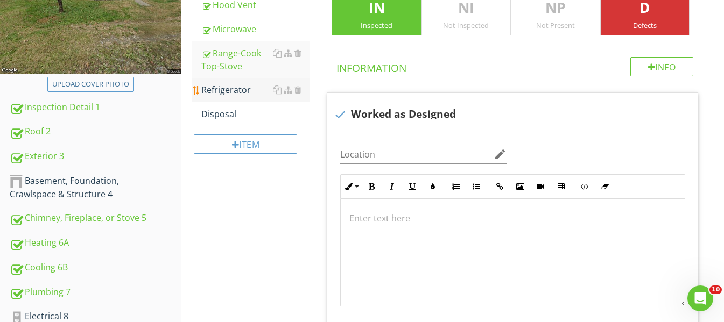
click at [249, 90] on div "Refrigerator" at bounding box center [255, 89] width 109 height 13
type textarea "<p>All self-standing stoves (ones that are not built-in to a wall or counter) m…"
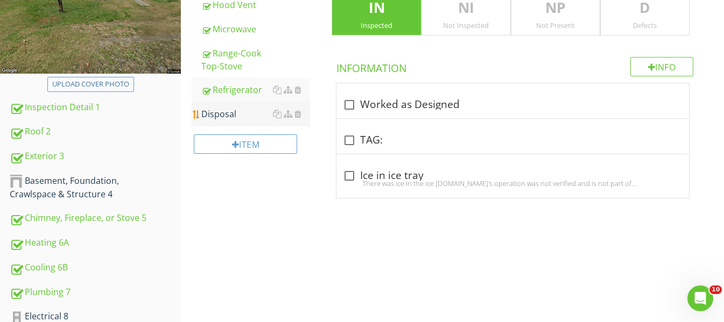
click at [236, 113] on div "Disposal" at bounding box center [255, 114] width 109 height 13
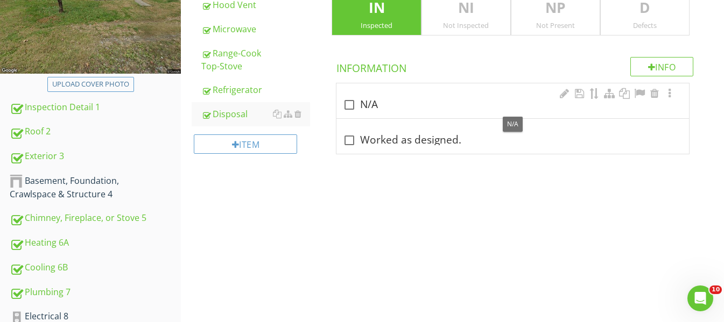
click at [353, 102] on div at bounding box center [349, 105] width 18 height 18
checkbox input "true"
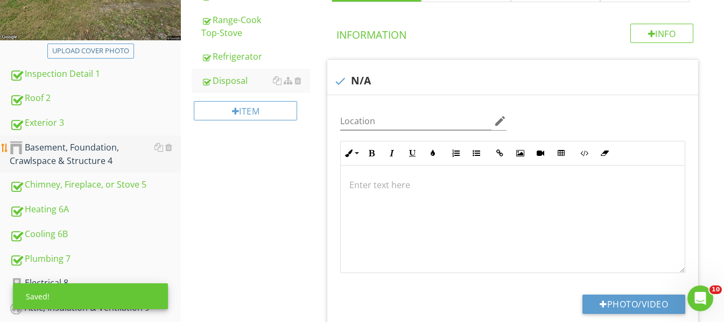
scroll to position [377, 0]
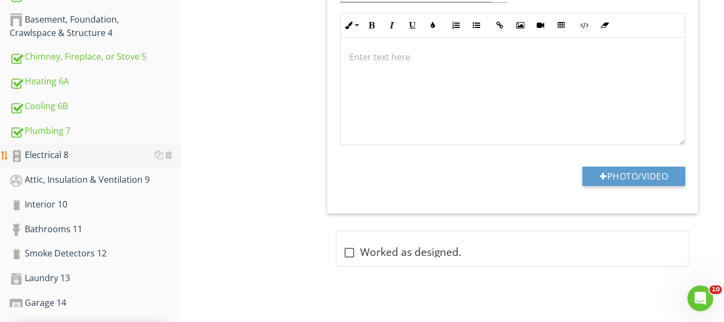
click at [66, 153] on div "Electrical 8" at bounding box center [95, 156] width 171 height 14
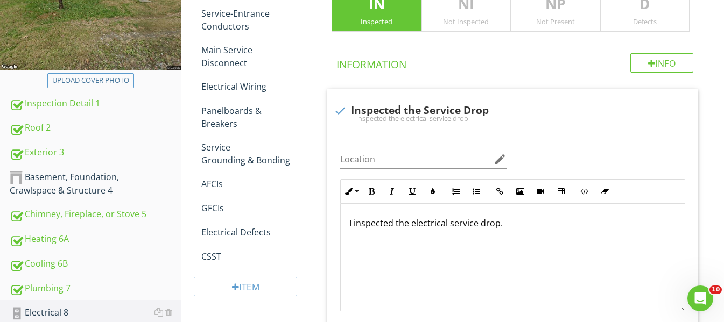
scroll to position [161, 0]
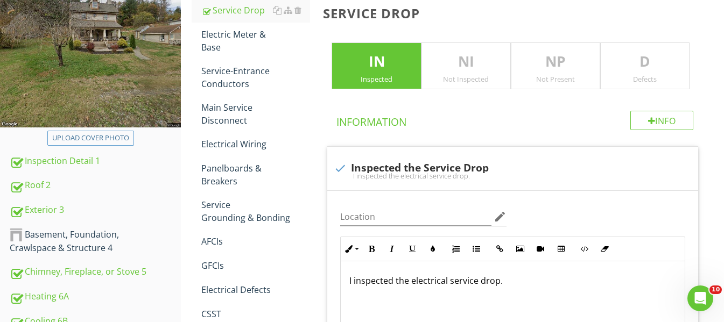
click at [555, 65] on p "NP" at bounding box center [555, 62] width 88 height 22
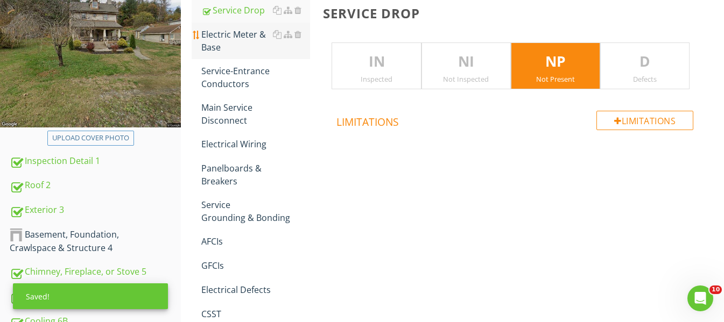
click at [242, 41] on div "Electric Meter & Base" at bounding box center [255, 41] width 109 height 26
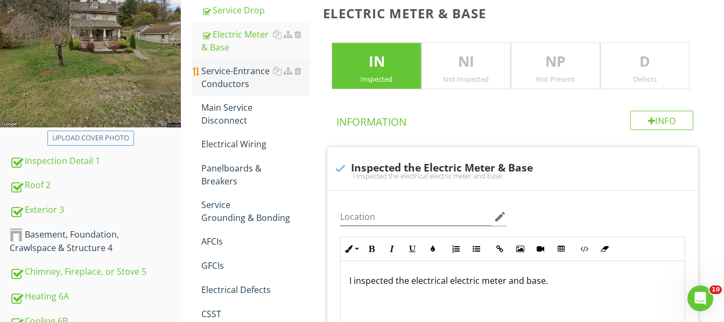
click at [247, 73] on div "Service-Entrance Conductors" at bounding box center [255, 78] width 109 height 26
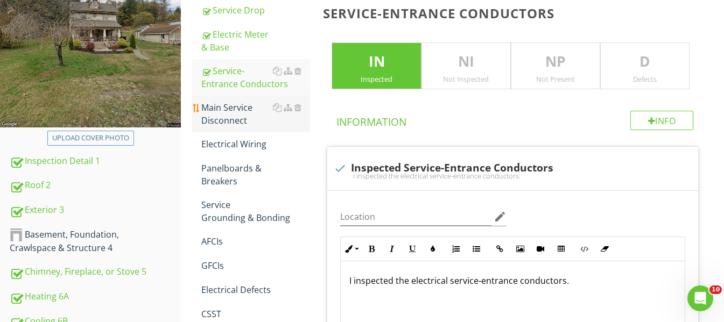
click at [250, 107] on div "Main Service Disconnect" at bounding box center [255, 114] width 109 height 26
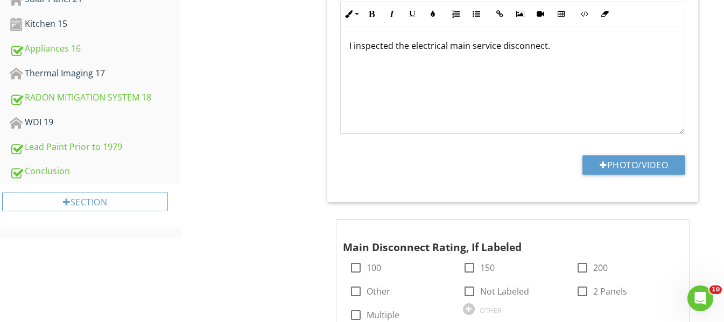
scroll to position [743, 0]
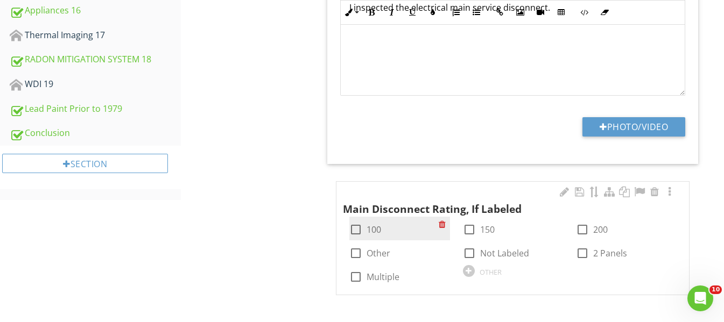
click at [356, 230] on div at bounding box center [356, 230] width 18 height 18
checkbox input "true"
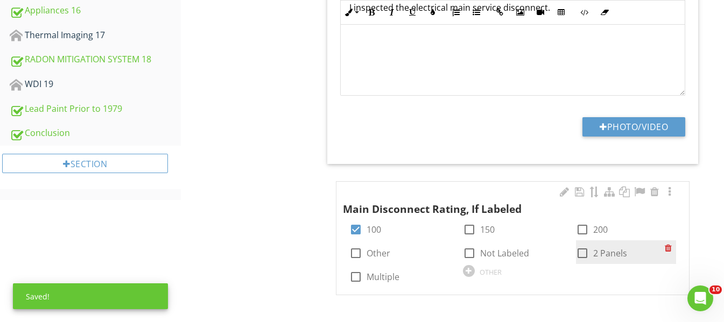
click at [582, 255] on div at bounding box center [582, 253] width 18 height 18
checkbox input "true"
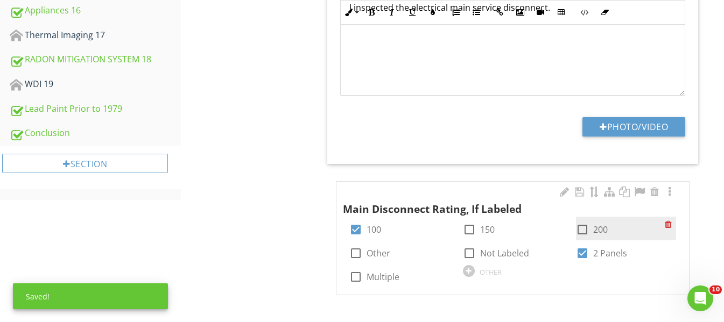
click at [581, 229] on div at bounding box center [582, 230] width 18 height 18
checkbox input "true"
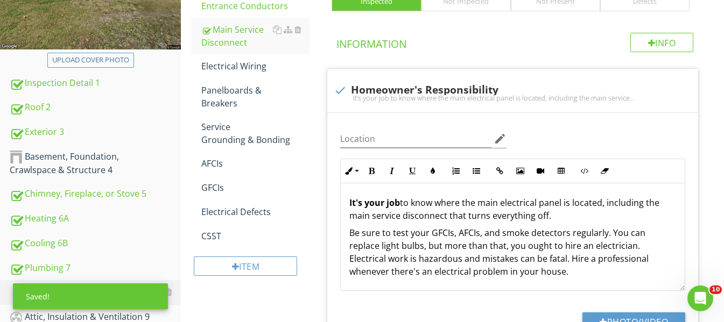
scroll to position [205, 0]
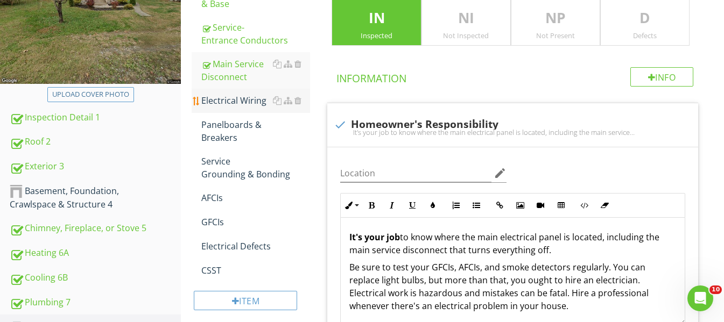
click at [256, 105] on div "Electrical Wiring" at bounding box center [255, 100] width 109 height 13
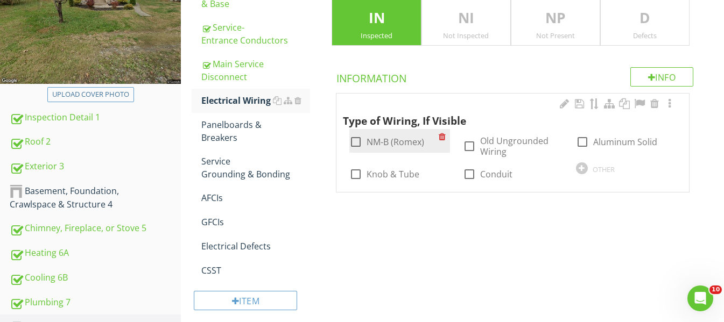
click at [357, 140] on div at bounding box center [356, 142] width 18 height 18
checkbox input "true"
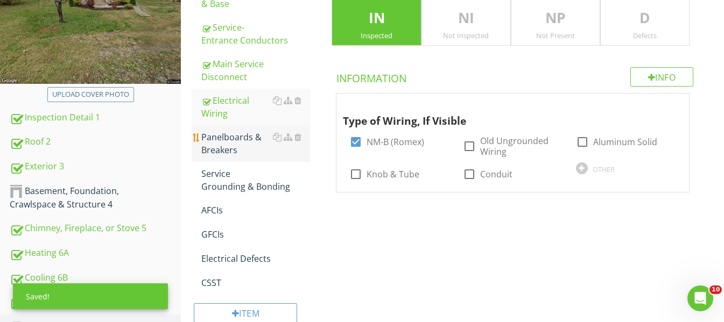
click at [239, 136] on div "Panelboards & Breakers" at bounding box center [255, 144] width 109 height 26
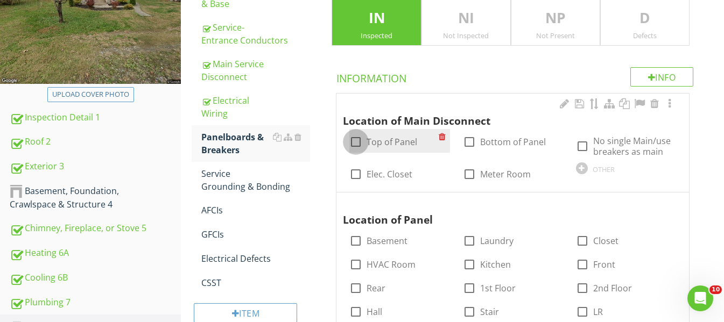
click at [354, 142] on div at bounding box center [356, 142] width 18 height 18
checkbox input "true"
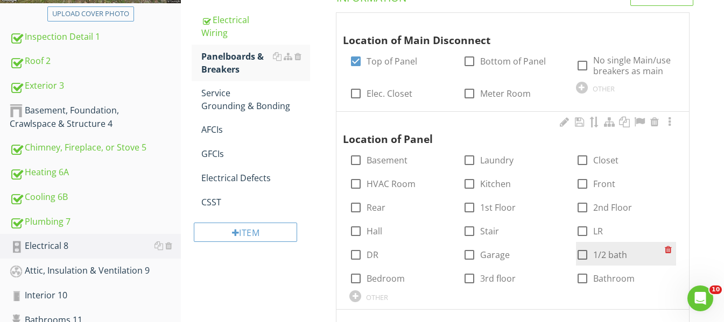
scroll to position [313, 0]
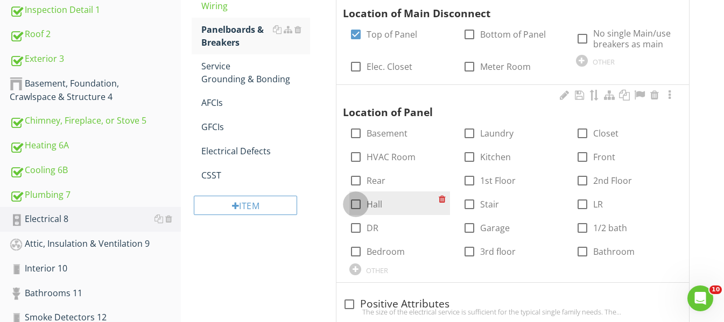
click at [356, 202] on div at bounding box center [356, 204] width 18 height 18
checkbox input "true"
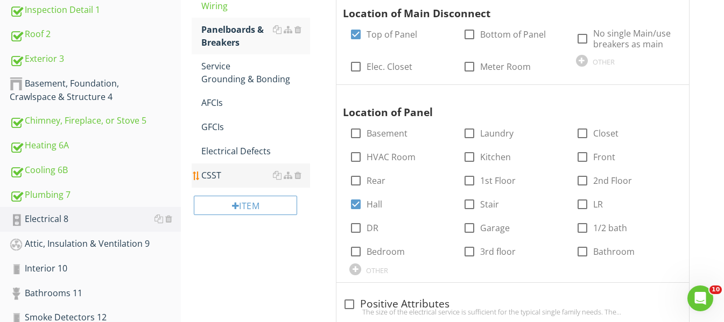
click at [235, 178] on div "CSST" at bounding box center [255, 175] width 109 height 13
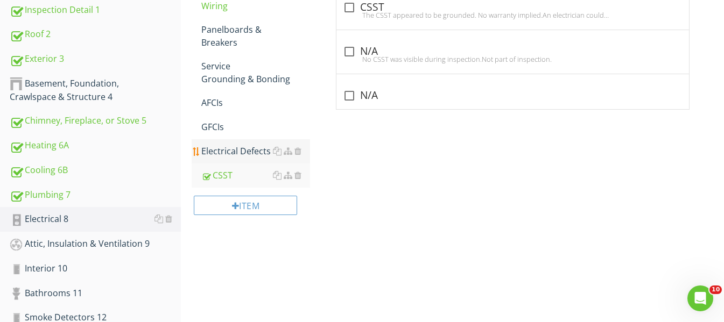
click at [249, 153] on div "Electrical Defects" at bounding box center [255, 151] width 109 height 13
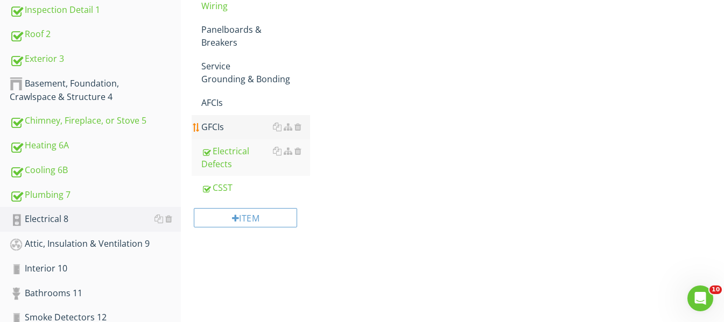
click at [238, 131] on div "GFCIs" at bounding box center [255, 127] width 109 height 13
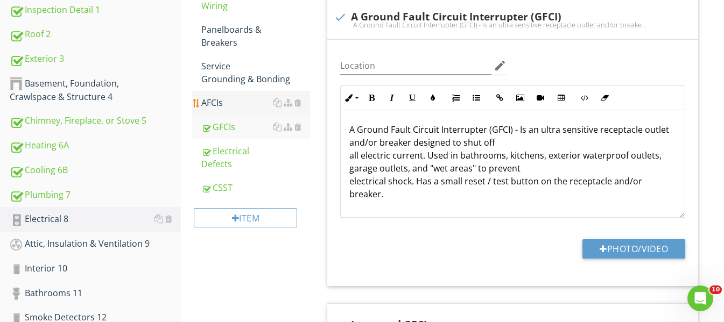
click at [245, 103] on div "AFCIs" at bounding box center [255, 102] width 109 height 13
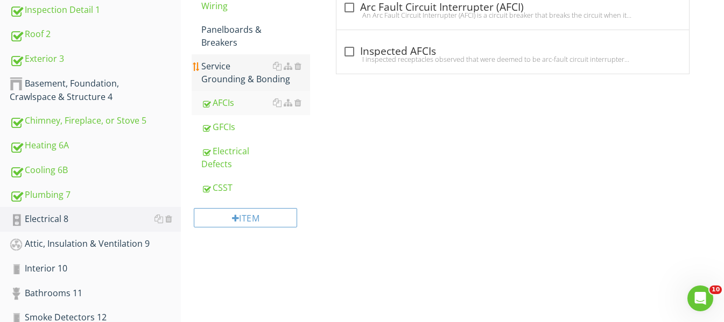
click at [262, 82] on div "Service Grounding & Bonding" at bounding box center [255, 73] width 109 height 26
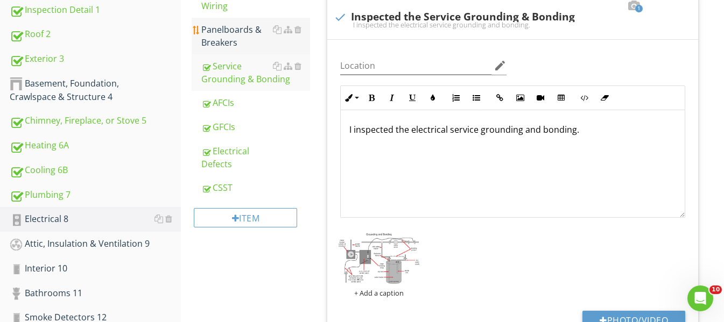
click at [265, 40] on div "Panelboards & Breakers" at bounding box center [255, 36] width 109 height 26
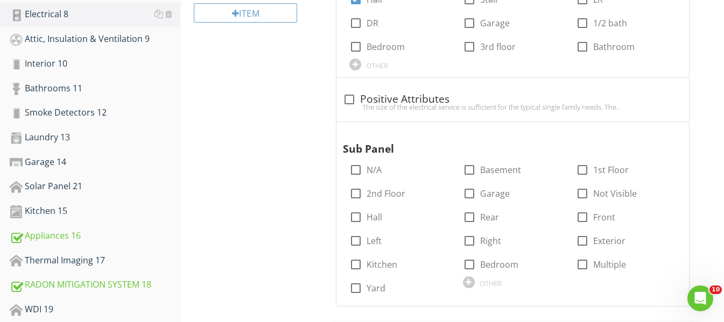
scroll to position [528, 0]
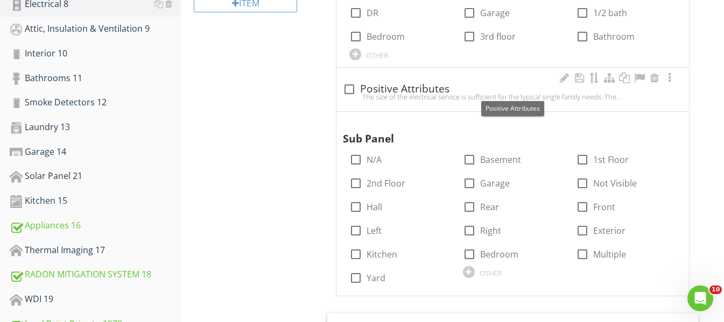
click at [351, 87] on div at bounding box center [349, 89] width 18 height 18
checkbox input "true"
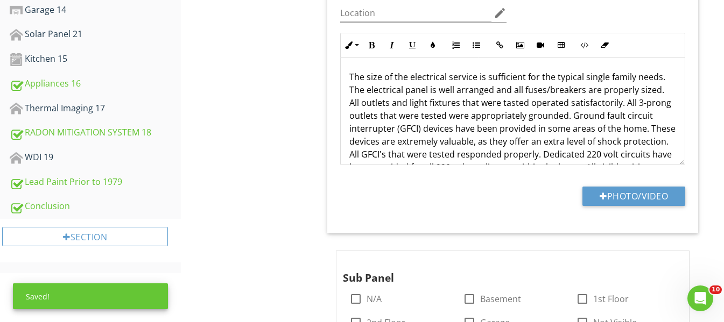
scroll to position [905, 0]
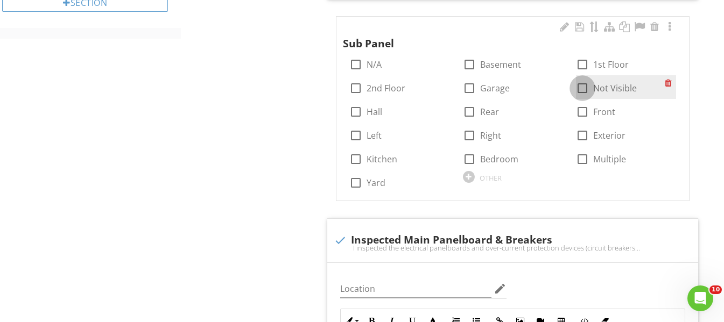
click at [581, 86] on div at bounding box center [582, 88] width 18 height 18
checkbox input "true"
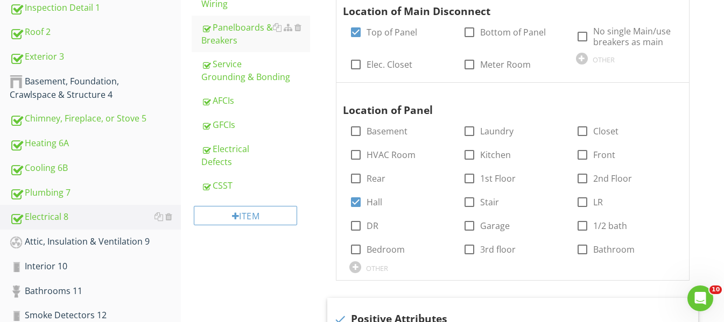
scroll to position [259, 0]
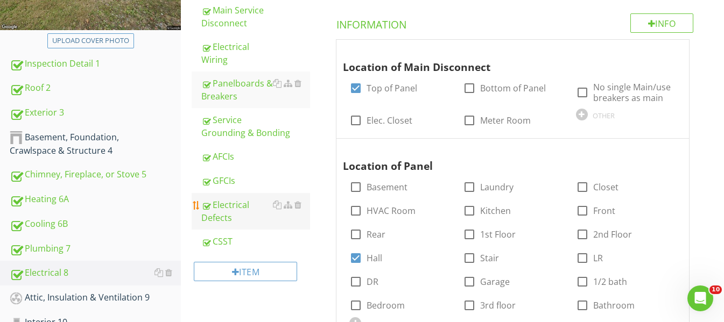
click at [270, 214] on div "Electrical Defects" at bounding box center [255, 212] width 109 height 26
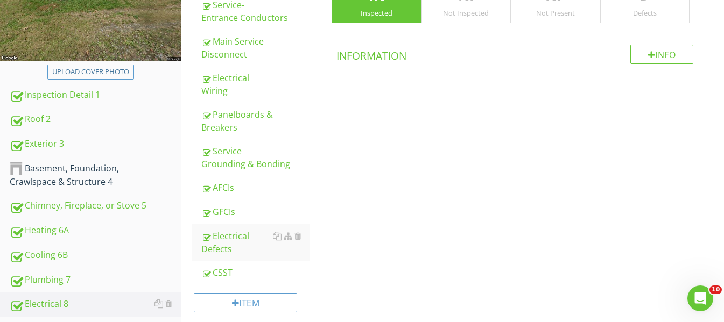
scroll to position [44, 0]
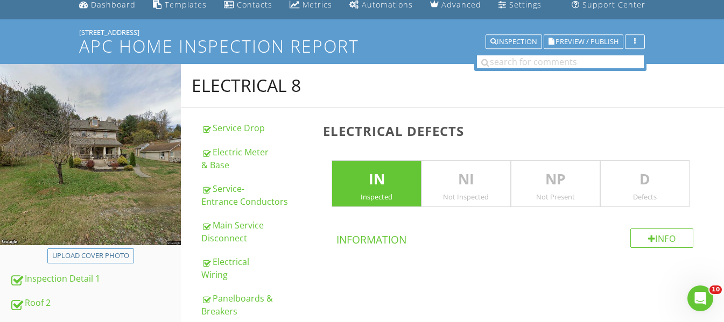
click at [673, 186] on p "D" at bounding box center [645, 180] width 88 height 22
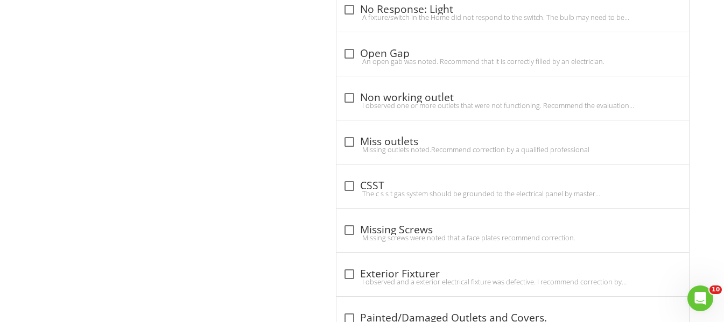
scroll to position [1120, 0]
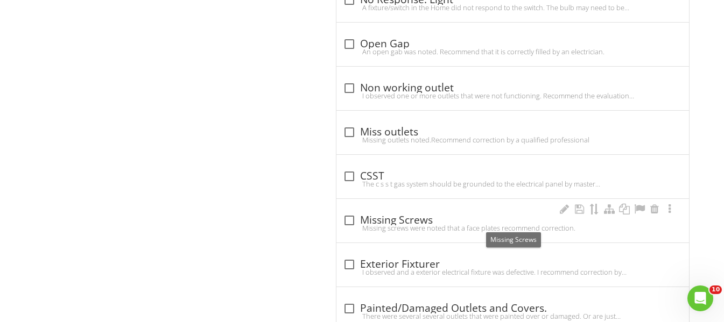
click at [347, 222] on div at bounding box center [349, 221] width 18 height 18
checkbox input "true"
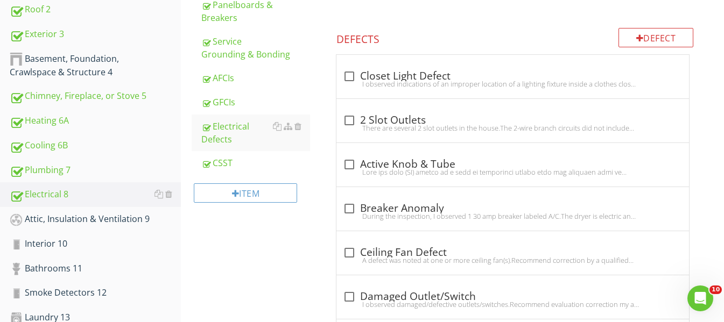
scroll to position [313, 0]
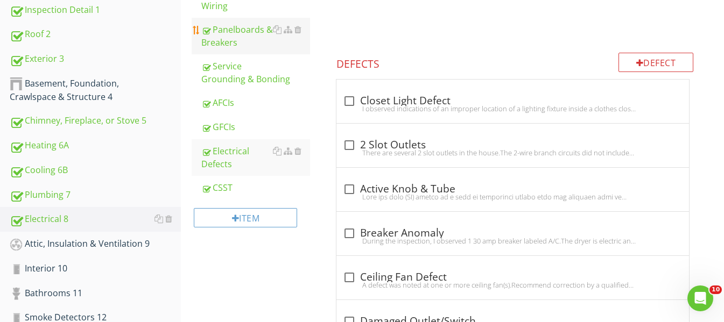
click at [240, 25] on div "Panelboards & Breakers" at bounding box center [255, 36] width 109 height 26
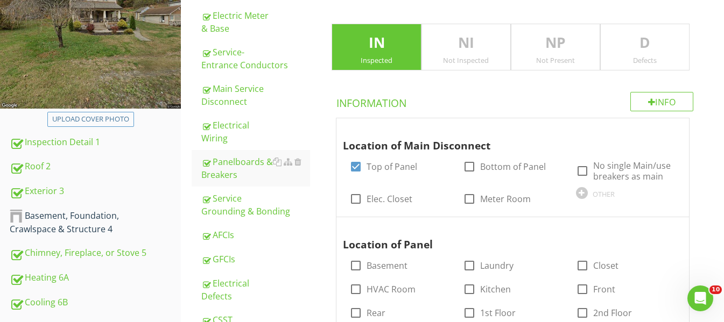
scroll to position [151, 0]
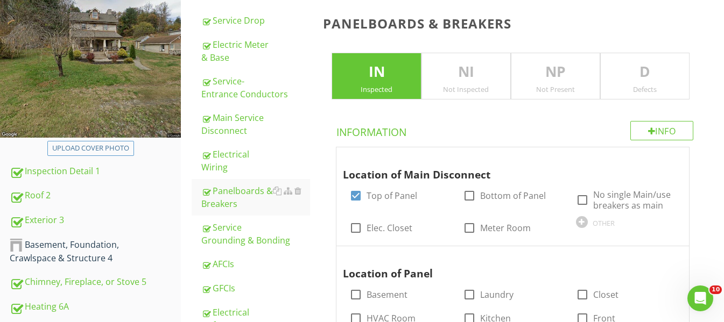
click at [662, 71] on p "D" at bounding box center [645, 72] width 88 height 22
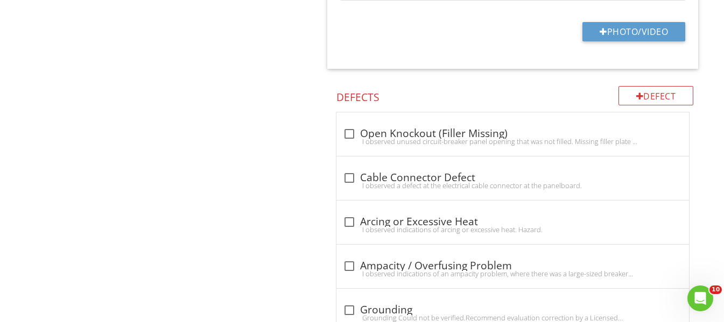
scroll to position [1658, 0]
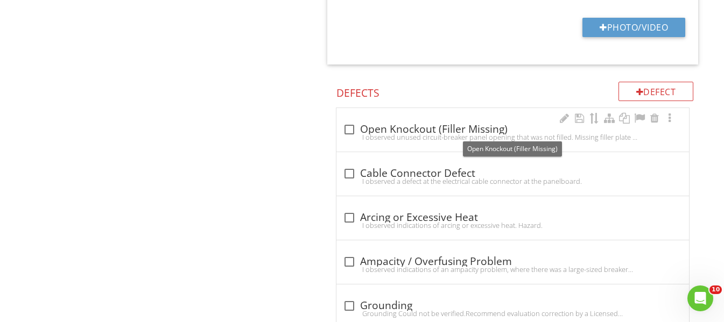
click at [349, 128] on div at bounding box center [349, 130] width 18 height 18
checkbox input "true"
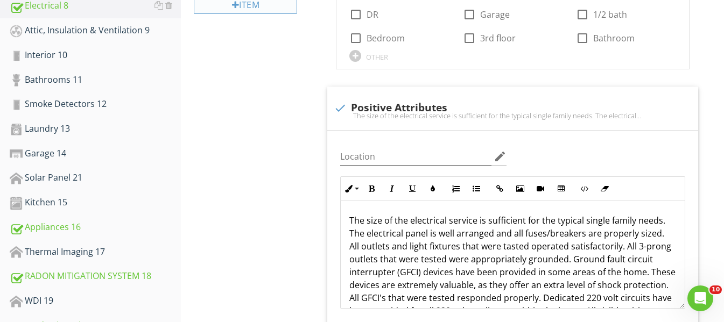
scroll to position [528, 0]
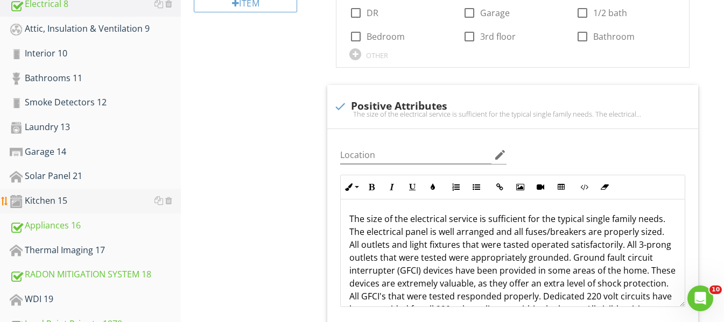
click at [52, 200] on div "Kitchen 15" at bounding box center [95, 201] width 171 height 14
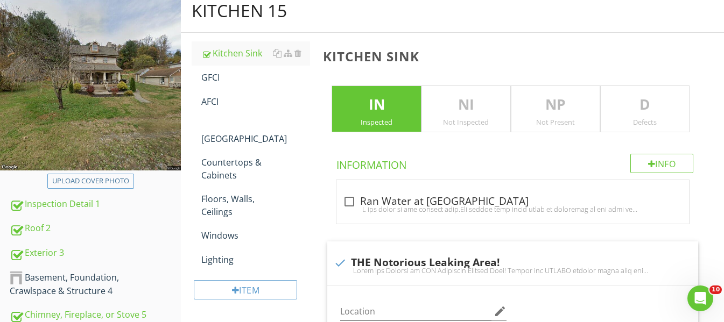
scroll to position [97, 0]
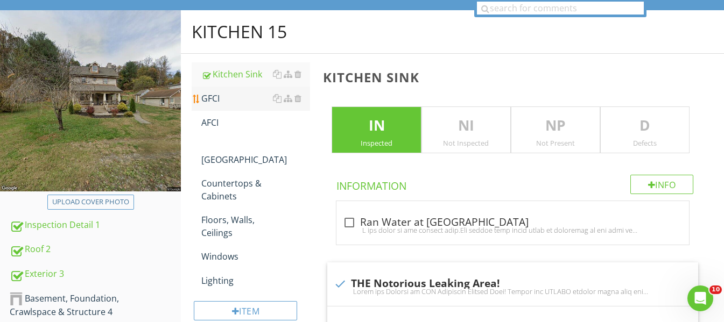
click at [262, 93] on div "GFCI" at bounding box center [255, 98] width 109 height 13
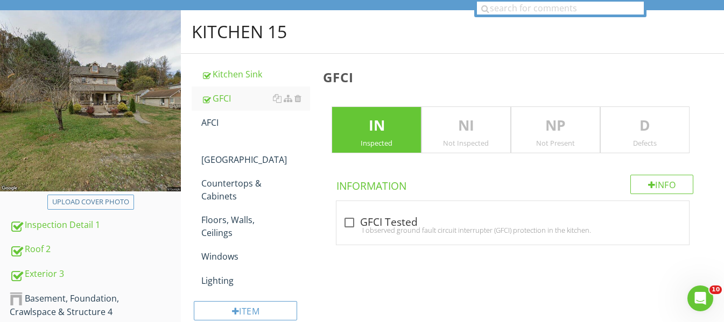
click at [665, 115] on p "D" at bounding box center [645, 126] width 88 height 22
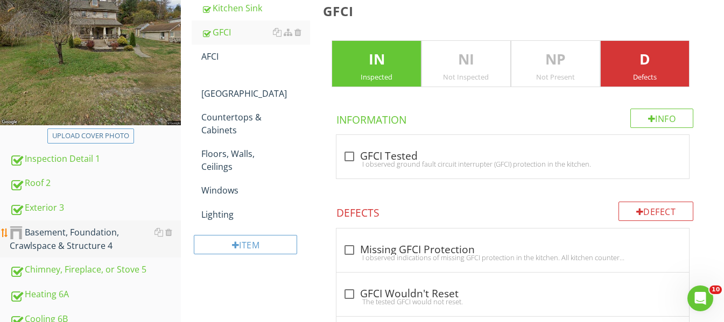
scroll to position [151, 0]
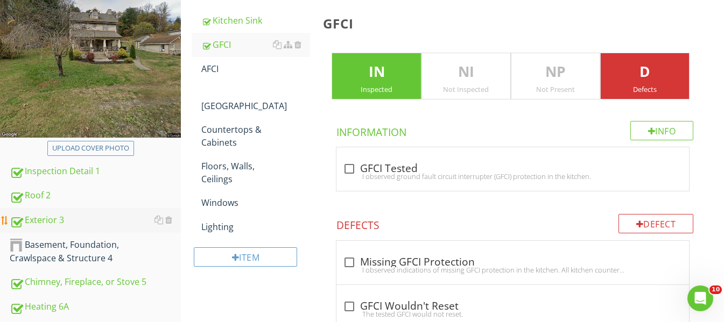
click at [58, 217] on div "Exterior 3" at bounding box center [95, 221] width 171 height 14
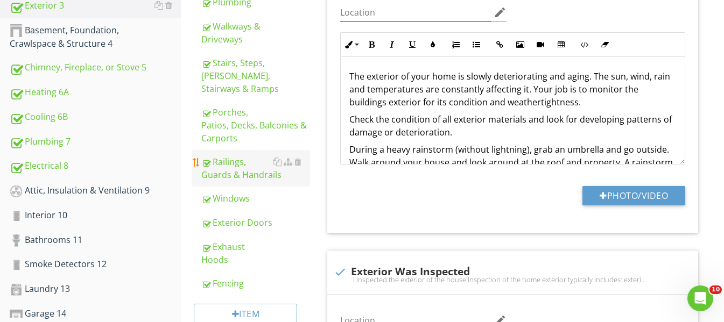
scroll to position [367, 0]
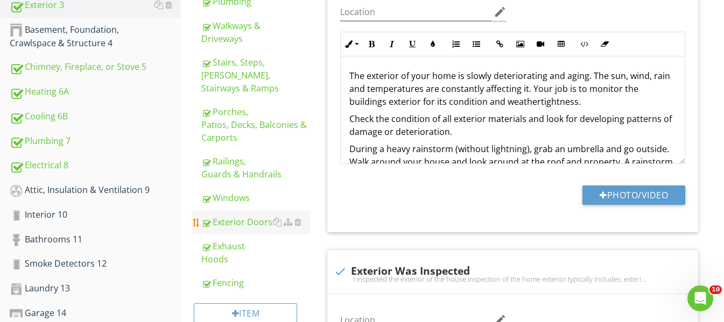
click at [257, 216] on div "Exterior Doors" at bounding box center [255, 222] width 109 height 13
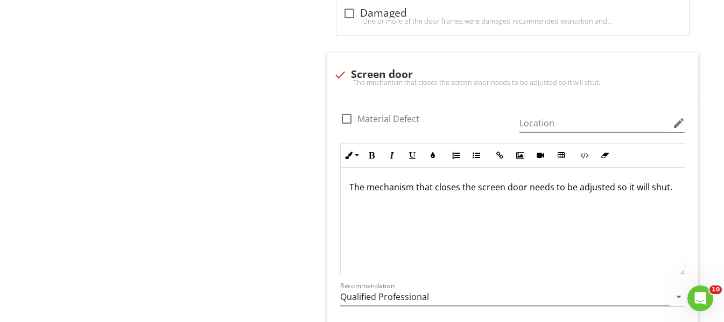
scroll to position [1874, 0]
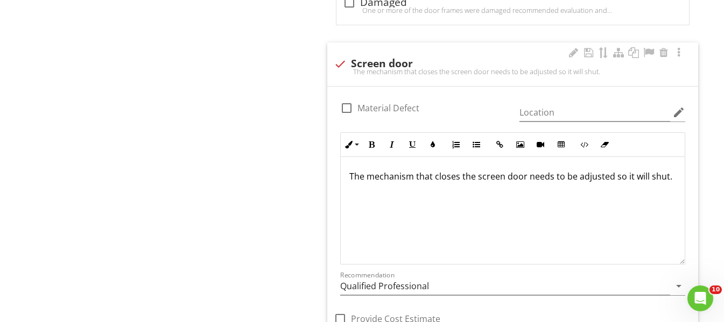
click at [420, 198] on div "The mechanism that closes the screen door needs to be adjusted so it will shut." at bounding box center [513, 211] width 344 height 108
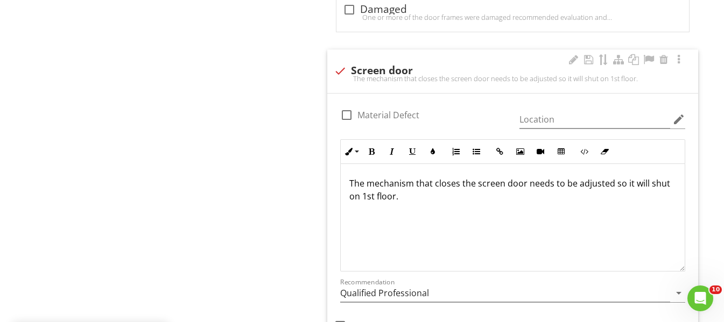
scroll to position [1820, 0]
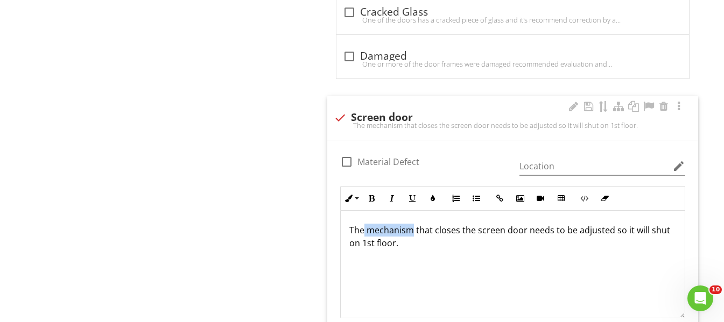
drag, startPoint x: 364, startPoint y: 230, endPoint x: 413, endPoint y: 228, distance: 49.5
click at [413, 228] on p "The mechanism that closes the screen door needs to be adjusted so it will shut …" at bounding box center [512, 237] width 327 height 26
copy p "mechanism"
click at [363, 257] on p at bounding box center [512, 260] width 327 height 13
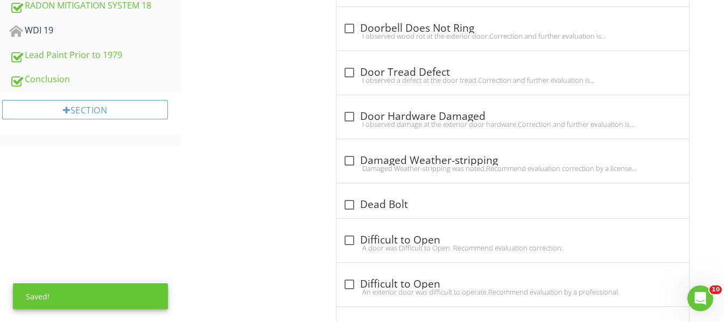
scroll to position [582, 0]
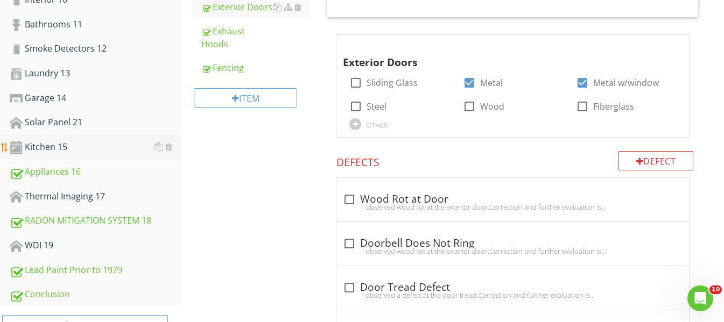
click at [50, 141] on div "Kitchen 15" at bounding box center [95, 147] width 171 height 14
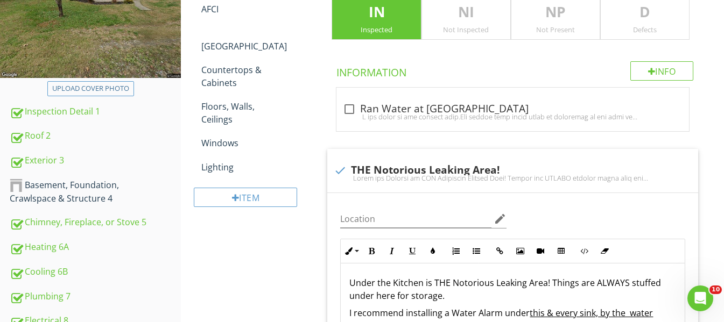
scroll to position [205, 0]
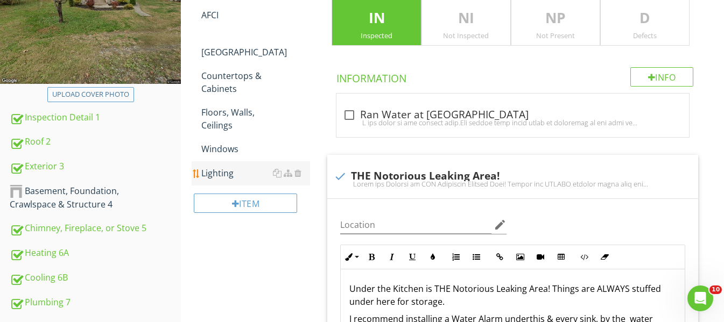
click at [231, 167] on div "Lighting" at bounding box center [255, 173] width 109 height 13
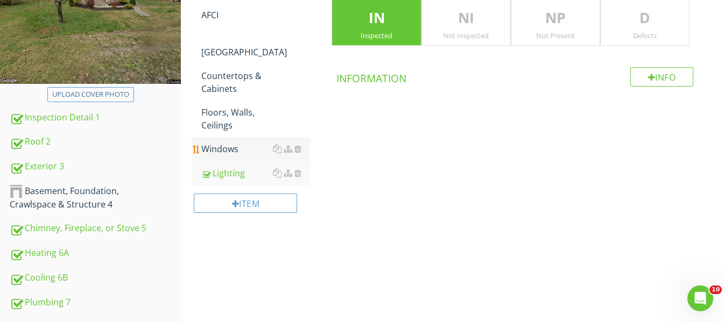
click at [234, 143] on div "Windows" at bounding box center [255, 149] width 109 height 13
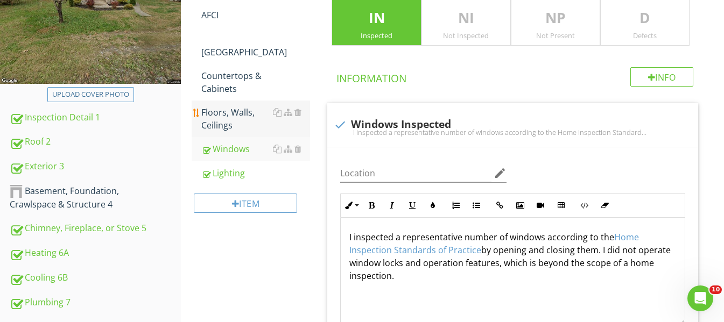
click at [249, 107] on div "Floors, Walls, Ceilings" at bounding box center [255, 119] width 109 height 26
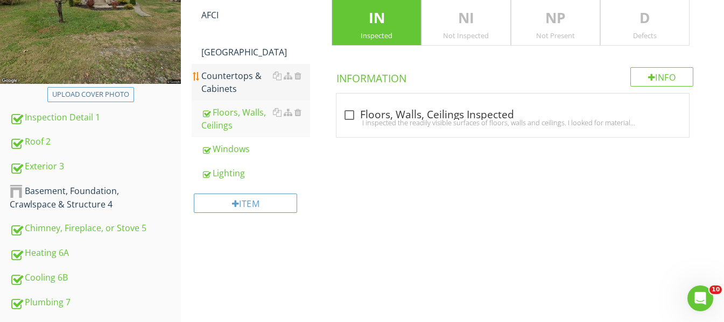
click at [238, 69] on div "Countertops & Cabinets" at bounding box center [255, 82] width 109 height 26
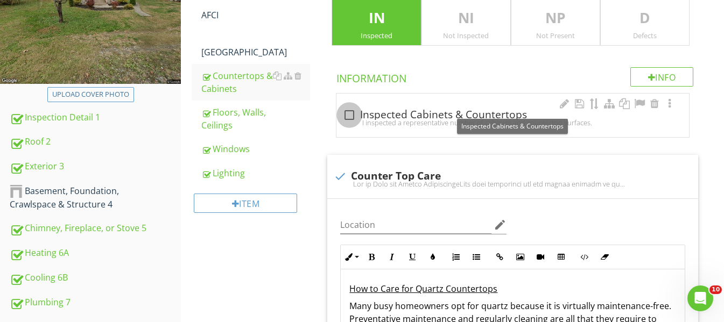
click at [350, 116] on div at bounding box center [349, 115] width 18 height 18
checkbox input "true"
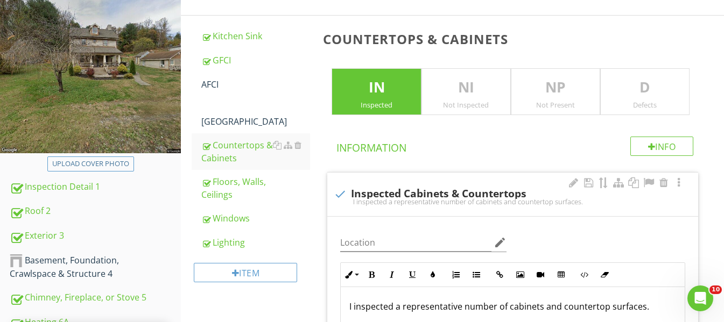
scroll to position [97, 0]
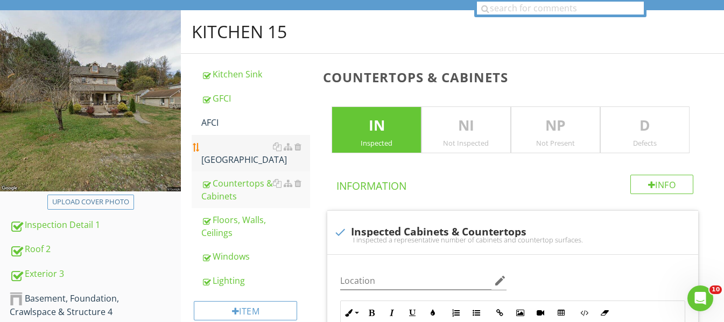
click at [224, 145] on div "Kitchen Island" at bounding box center [255, 153] width 109 height 26
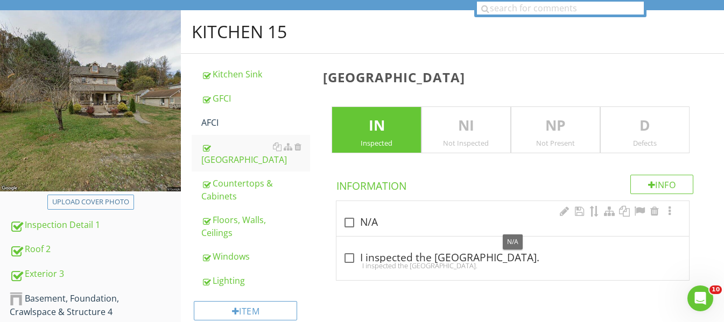
click at [353, 222] on div at bounding box center [349, 223] width 18 height 18
checkbox input "true"
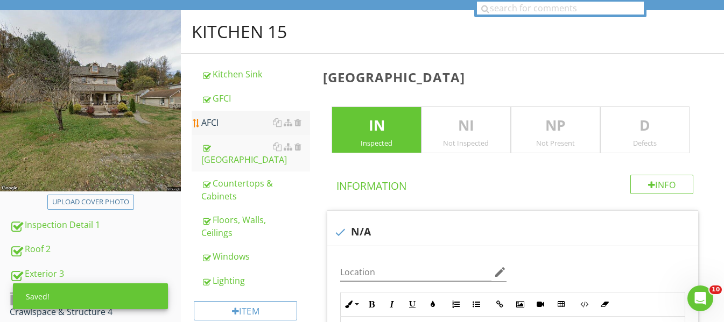
click at [241, 125] on div "AFCI" at bounding box center [255, 122] width 109 height 13
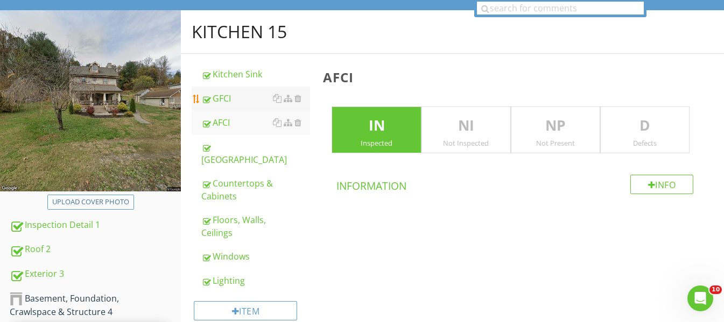
click at [226, 95] on div "GFCI" at bounding box center [255, 98] width 109 height 13
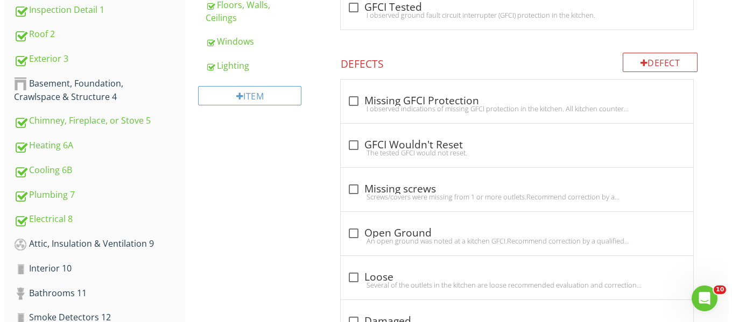
scroll to position [259, 0]
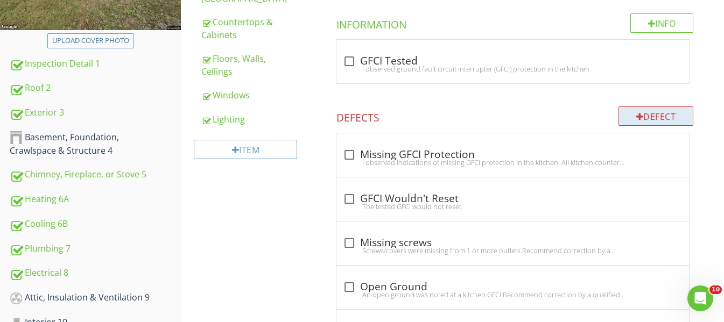
click at [673, 121] on div "Defect" at bounding box center [655, 116] width 75 height 19
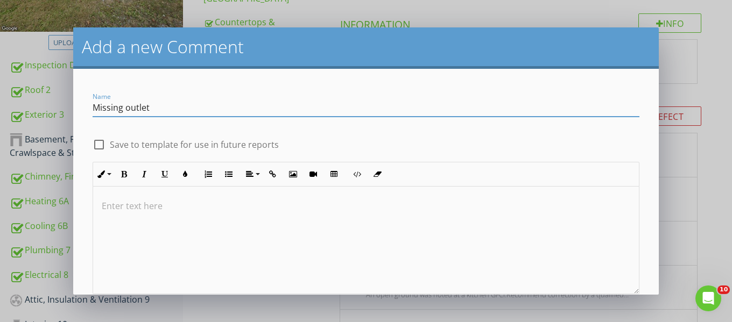
type input "Missing outlet"
click at [103, 145] on div at bounding box center [99, 145] width 18 height 18
checkbox input "true"
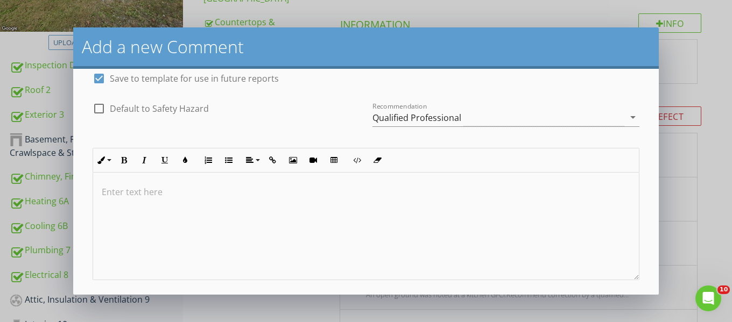
scroll to position [108, 0]
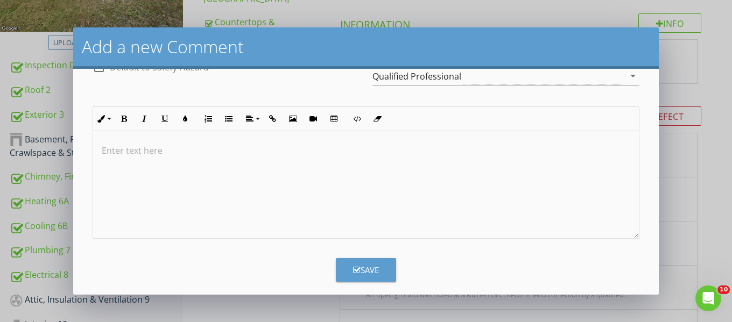
click at [140, 148] on p at bounding box center [366, 150] width 529 height 13
click at [366, 275] on div "Save" at bounding box center [366, 270] width 26 height 12
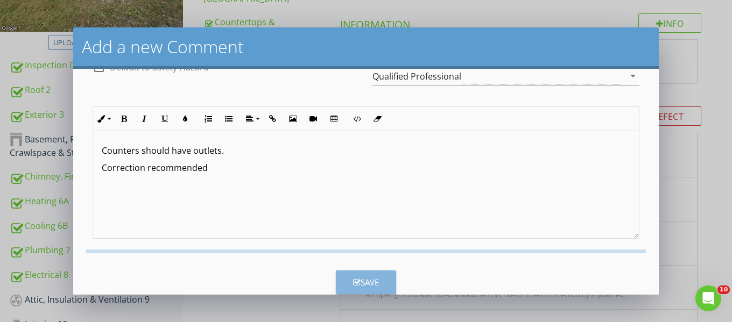
checkbox input "false"
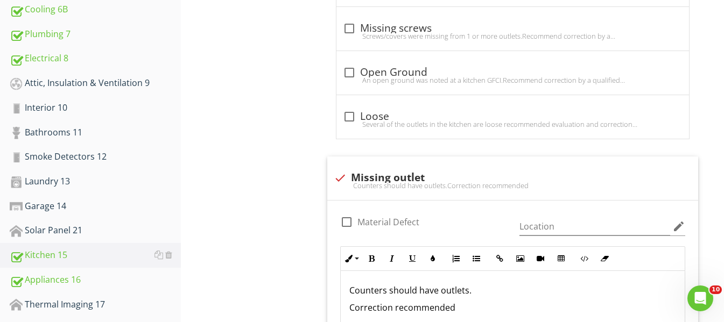
scroll to position [474, 0]
click at [78, 182] on div "Laundry 13" at bounding box center [95, 181] width 171 height 14
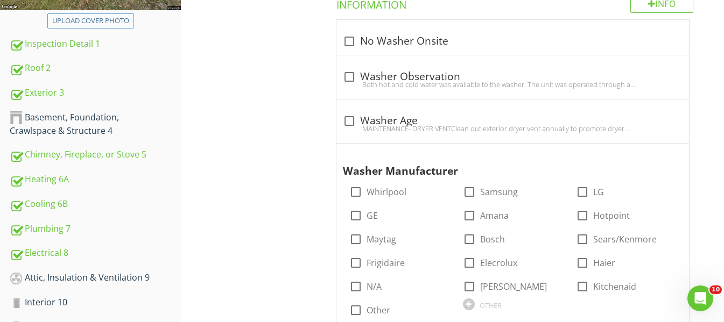
scroll to position [259, 0]
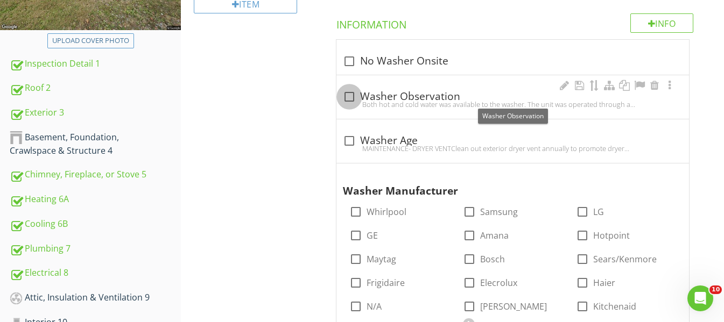
click at [347, 95] on div at bounding box center [349, 97] width 18 height 18
checkbox input "true"
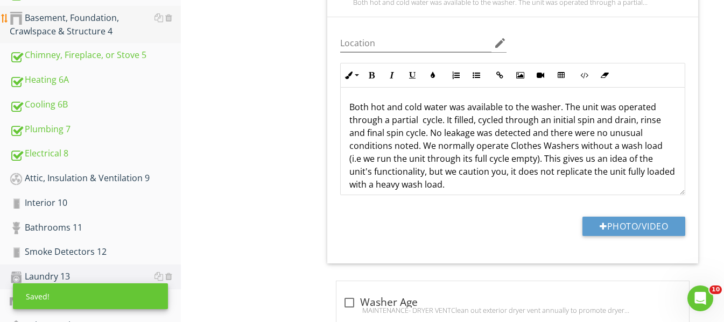
scroll to position [582, 0]
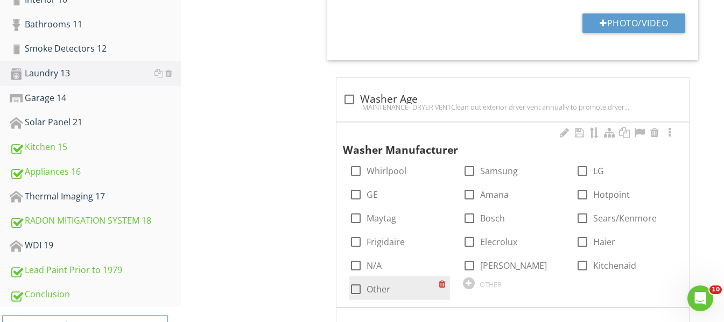
click at [356, 292] on div at bounding box center [356, 289] width 18 height 18
checkbox input "true"
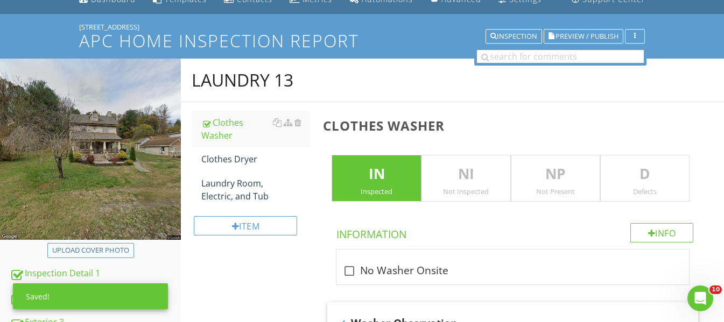
scroll to position [44, 0]
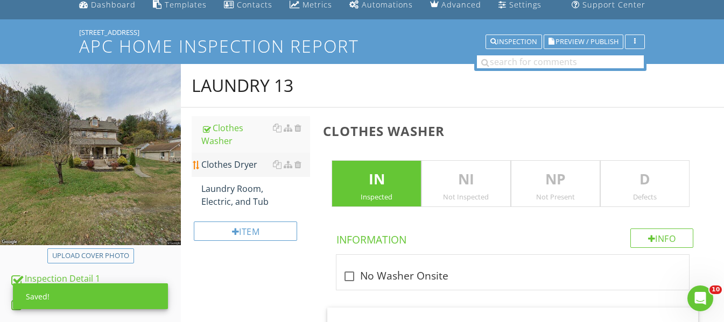
click at [247, 168] on div "Clothes Dryer" at bounding box center [255, 164] width 109 height 13
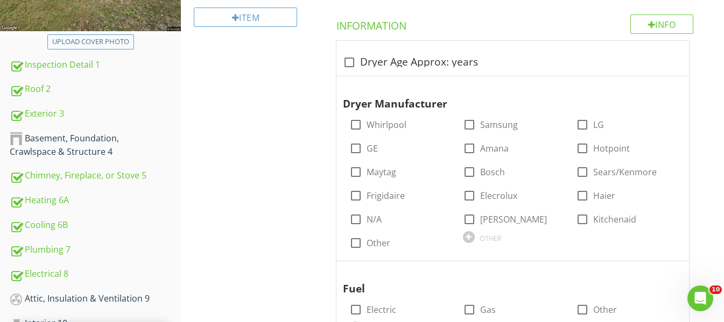
scroll to position [259, 0]
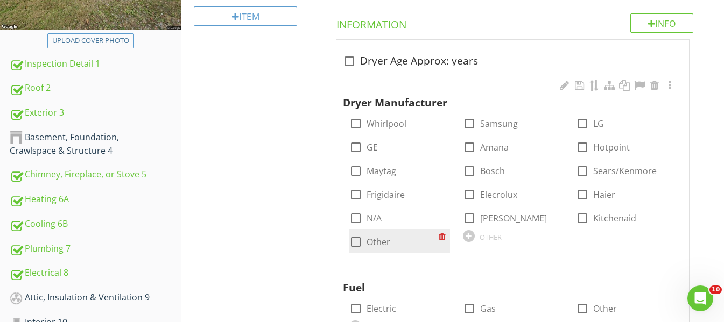
click at [356, 241] on div at bounding box center [356, 242] width 18 height 18
checkbox input "true"
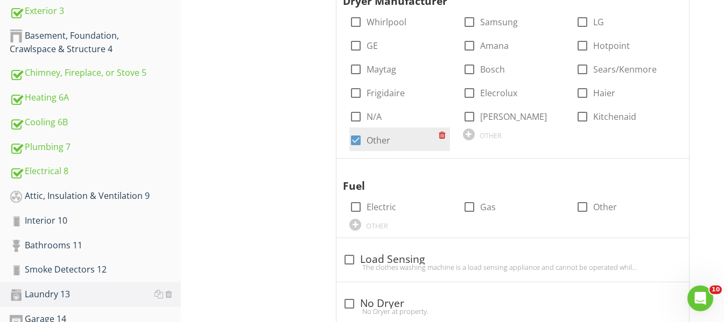
scroll to position [367, 0]
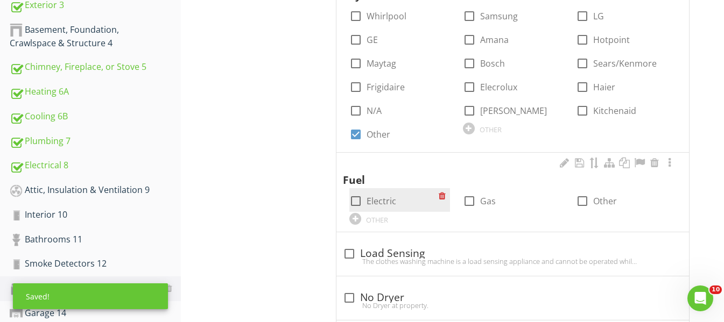
click at [356, 203] on div at bounding box center [356, 201] width 18 height 18
checkbox input "true"
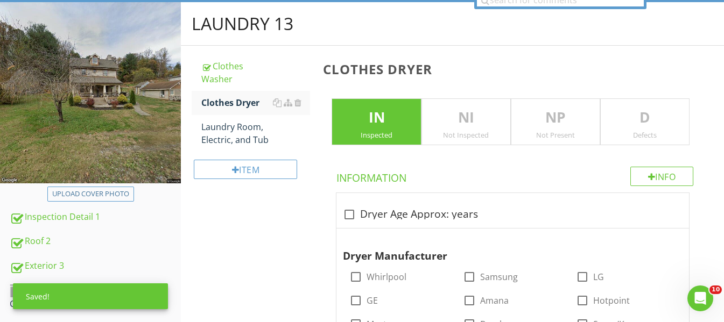
scroll to position [97, 0]
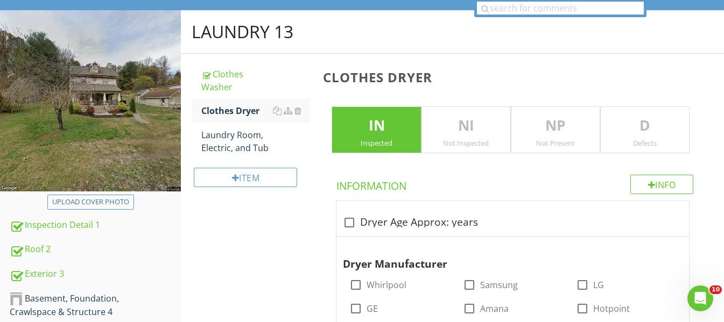
click at [622, 125] on p "D" at bounding box center [645, 126] width 88 height 22
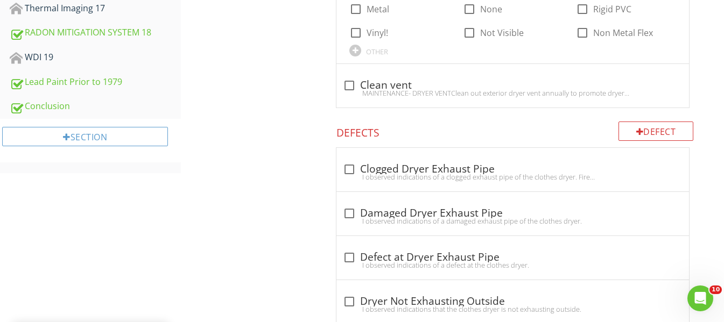
scroll to position [797, 0]
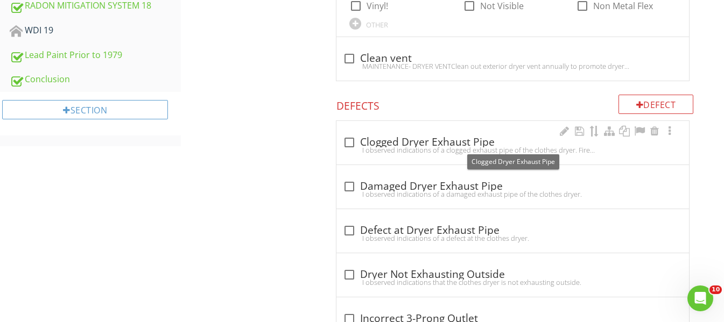
click at [346, 143] on div at bounding box center [349, 142] width 18 height 18
checkbox input "true"
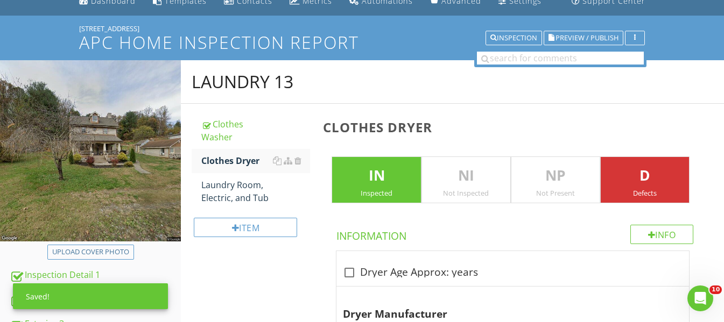
scroll to position [44, 0]
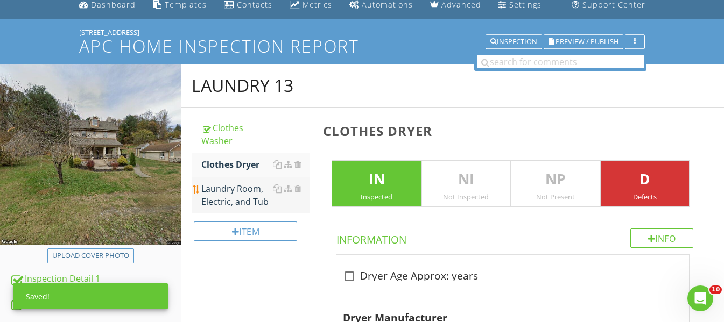
click at [232, 200] on div "Laundry Room, Electric, and Tub" at bounding box center [255, 195] width 109 height 26
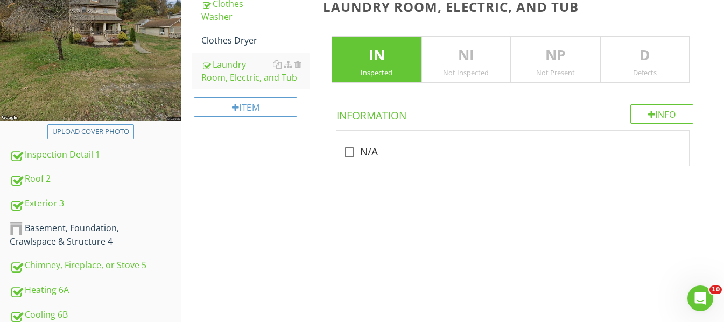
scroll to position [97, 0]
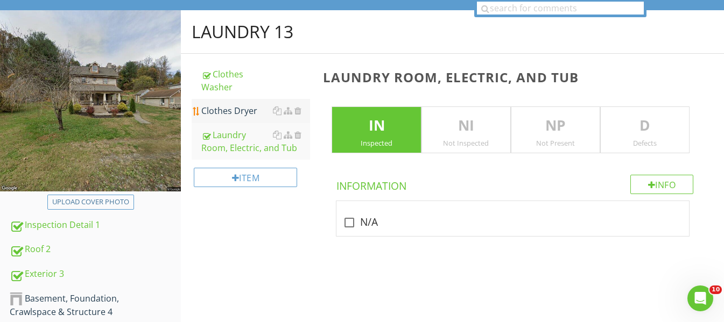
click at [259, 117] on div "Clothes Dryer" at bounding box center [255, 110] width 109 height 13
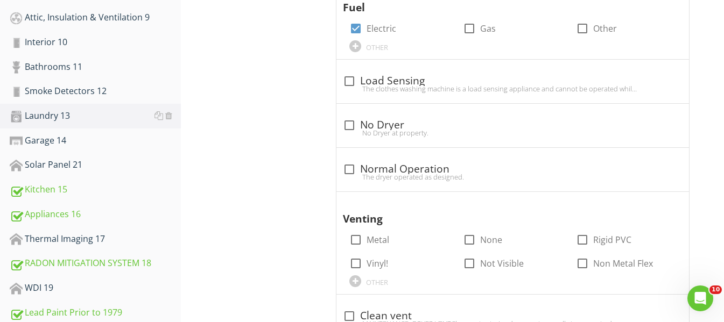
scroll to position [636, 0]
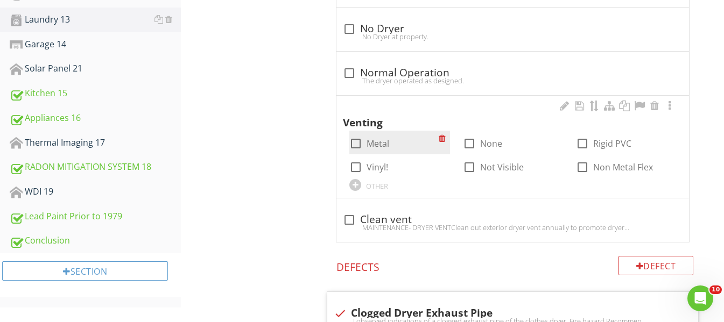
click at [356, 145] on div at bounding box center [356, 144] width 18 height 18
checkbox input "true"
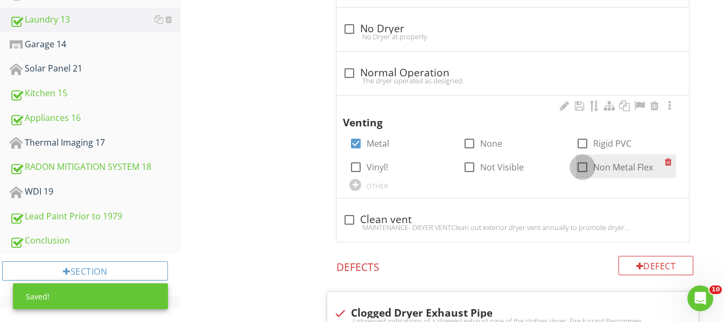
click at [582, 168] on div at bounding box center [582, 167] width 18 height 18
checkbox input "true"
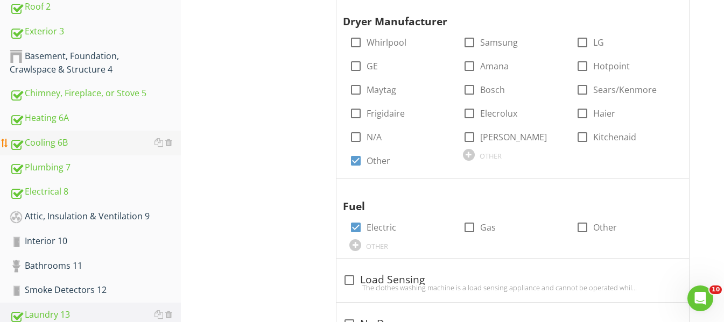
scroll to position [367, 0]
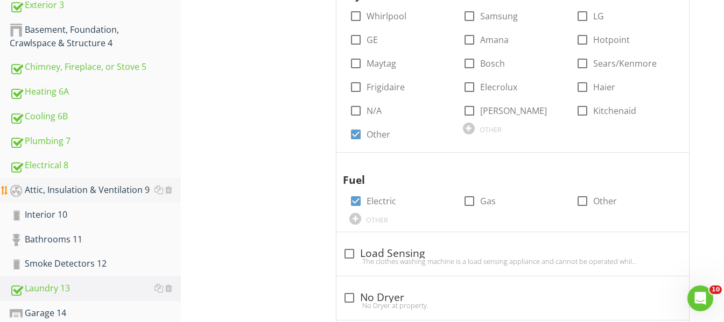
click at [104, 192] on div "Attic, Insulation & Ventilation 9" at bounding box center [95, 191] width 171 height 14
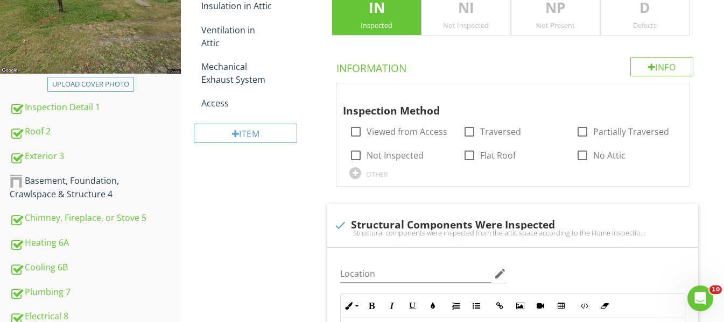
scroll to position [151, 0]
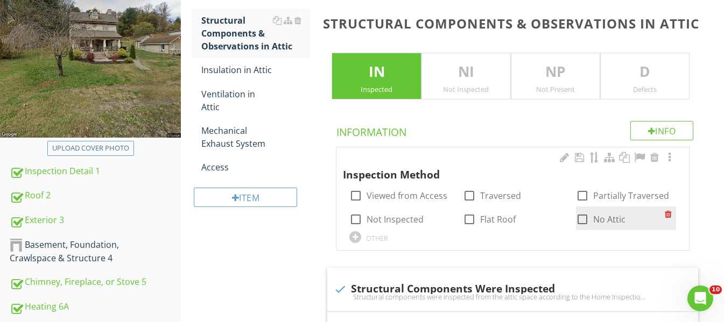
click at [584, 217] on div at bounding box center [582, 219] width 18 height 18
checkbox input "true"
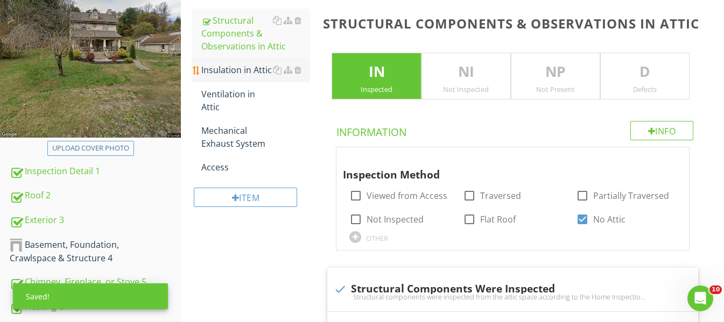
click at [233, 69] on div "Insulation in Attic" at bounding box center [255, 70] width 109 height 13
type textarea "<p>Structural components were inspected from the attic space according to the <…"
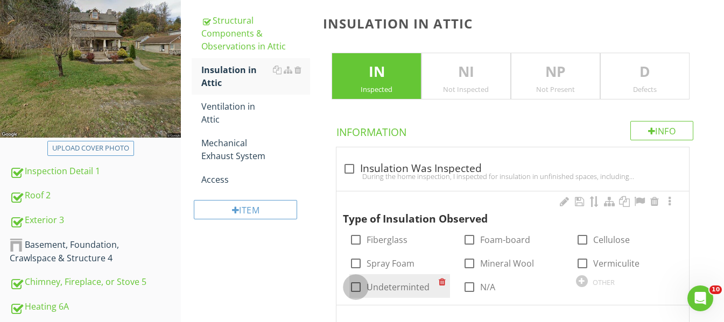
click at [354, 286] on div at bounding box center [356, 287] width 18 height 18
checkbox input "true"
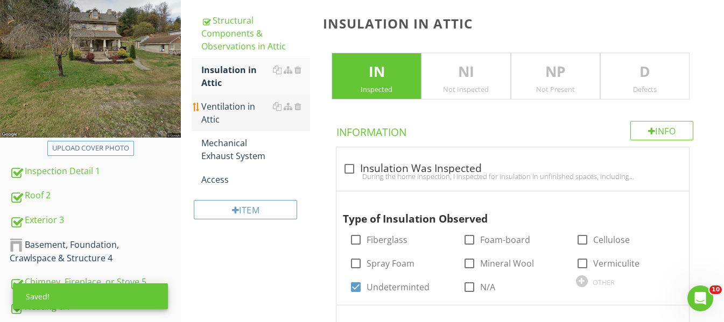
click at [245, 107] on div "Ventilation in Attic" at bounding box center [255, 113] width 109 height 26
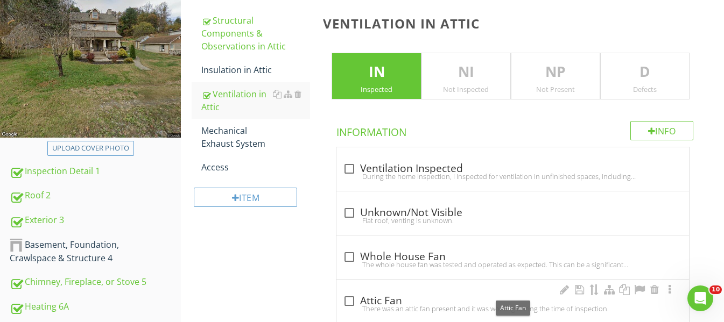
click at [344, 303] on div at bounding box center [349, 301] width 18 height 18
checkbox input "true"
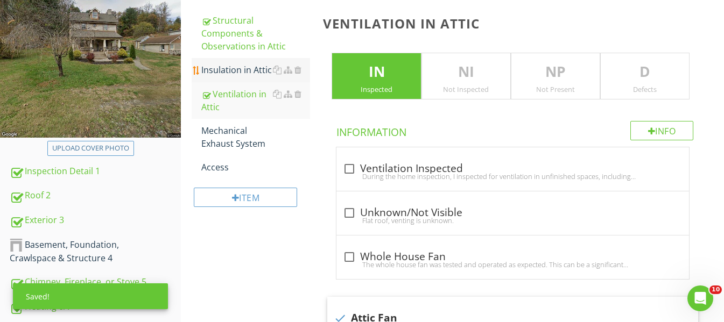
click at [239, 68] on div "Insulation in Attic" at bounding box center [255, 70] width 109 height 13
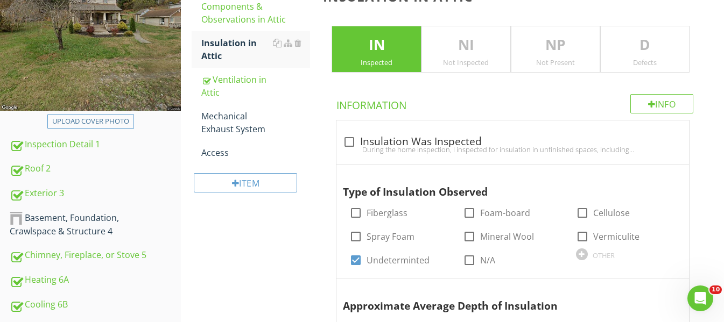
scroll to position [313, 0]
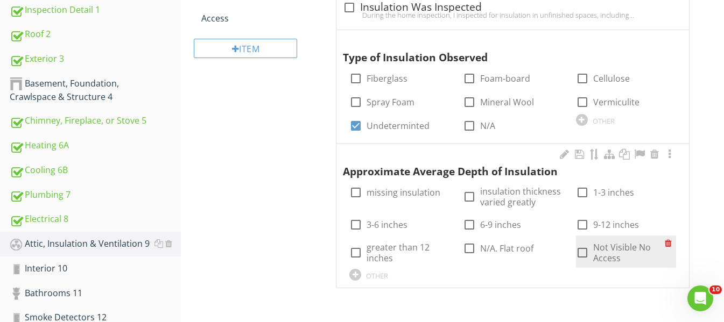
click at [580, 252] on div at bounding box center [582, 253] width 18 height 18
checkbox input "true"
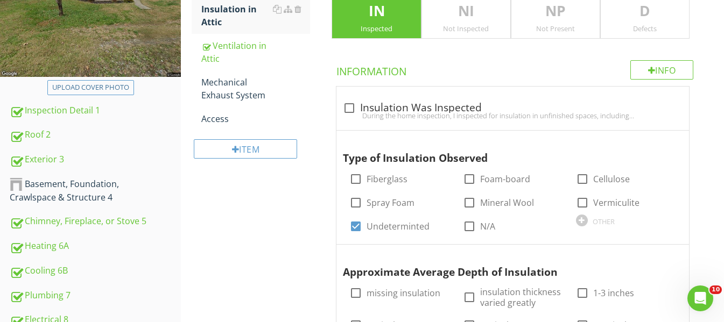
scroll to position [205, 0]
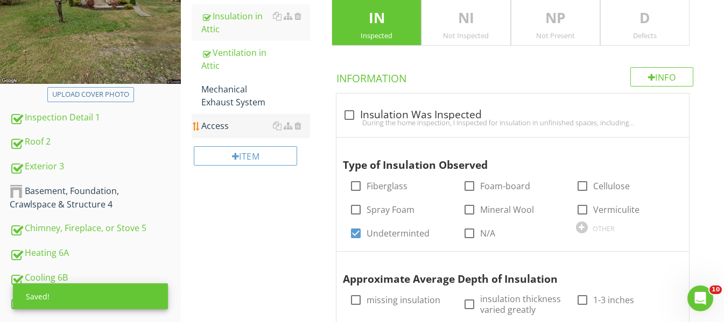
click at [239, 125] on div "Access" at bounding box center [255, 125] width 109 height 13
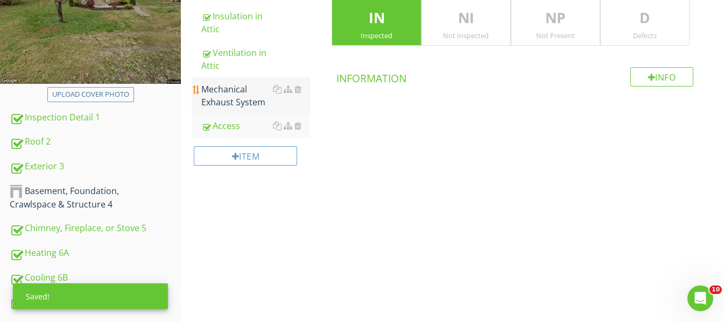
click at [248, 94] on div "Mechanical Exhaust System" at bounding box center [255, 96] width 109 height 26
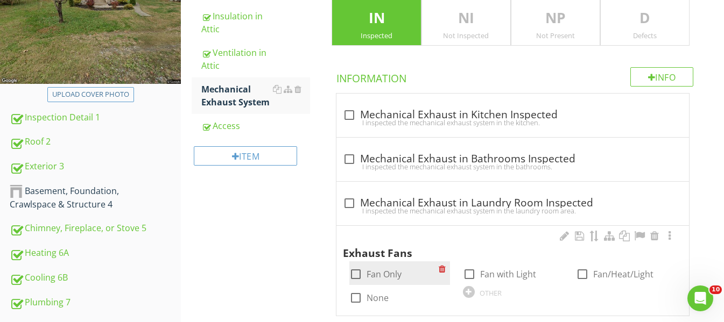
click at [357, 274] on div at bounding box center [356, 274] width 18 height 18
checkbox input "true"
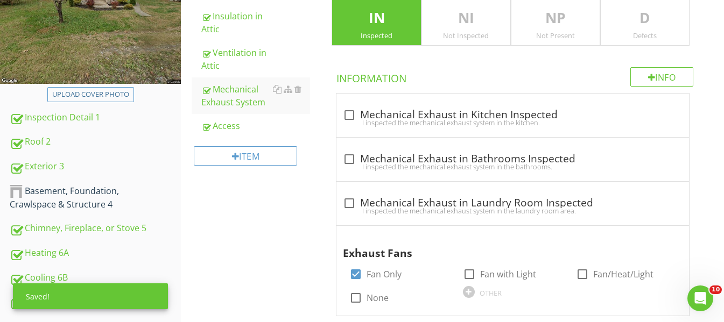
click at [670, 24] on p "D" at bounding box center [645, 19] width 88 height 22
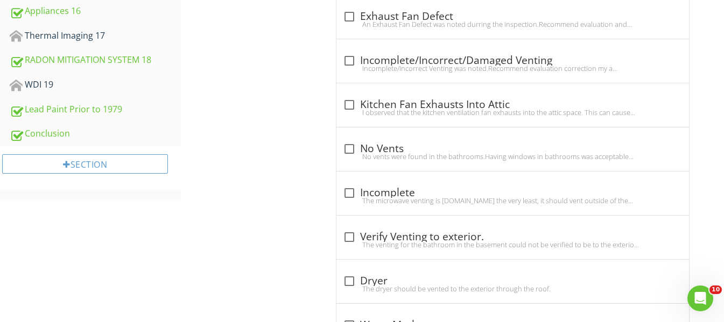
scroll to position [743, 0]
click at [350, 237] on div at bounding box center [349, 237] width 18 height 18
checkbox input "true"
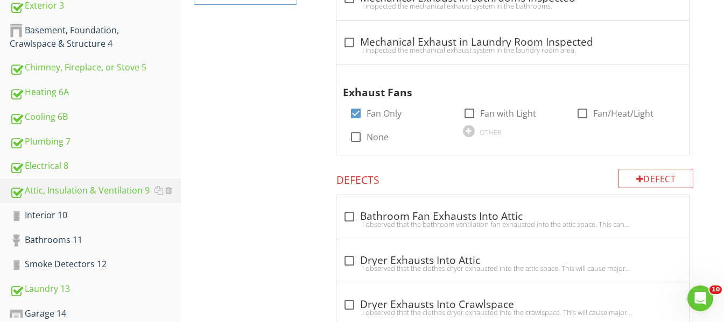
scroll to position [367, 0]
click at [64, 220] on div "Interior 10" at bounding box center [95, 215] width 171 height 14
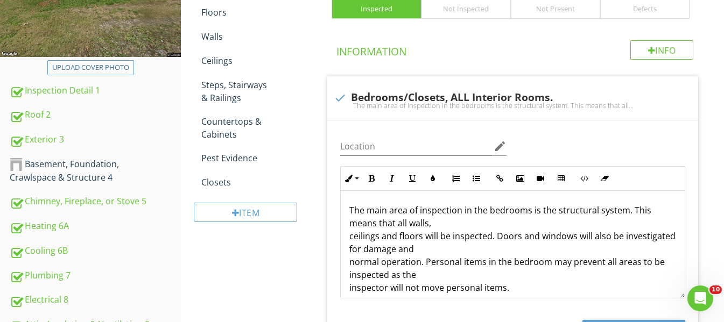
scroll to position [151, 0]
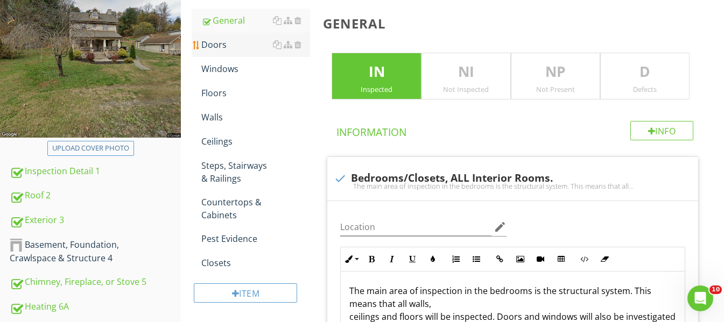
click at [238, 44] on div "Doors" at bounding box center [255, 44] width 109 height 13
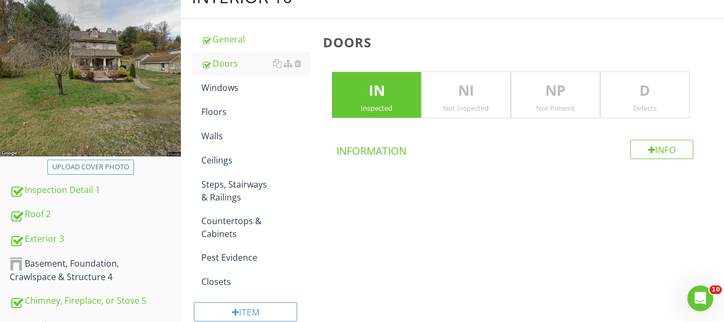
scroll to position [97, 0]
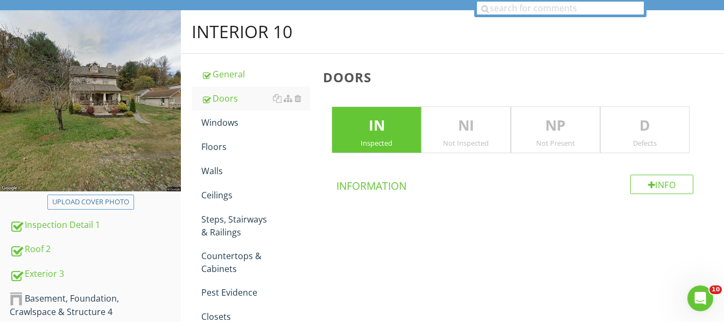
click at [673, 136] on p "D" at bounding box center [645, 126] width 88 height 22
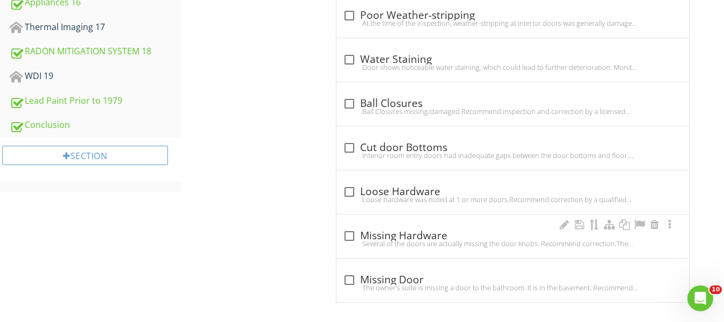
scroll to position [759, 0]
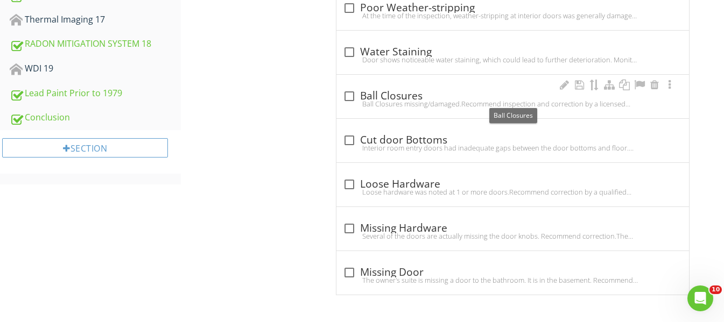
click at [351, 96] on div at bounding box center [349, 96] width 18 height 18
checkbox input "true"
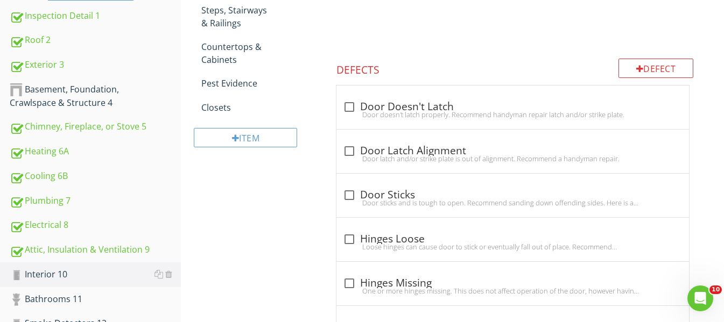
scroll to position [328, 0]
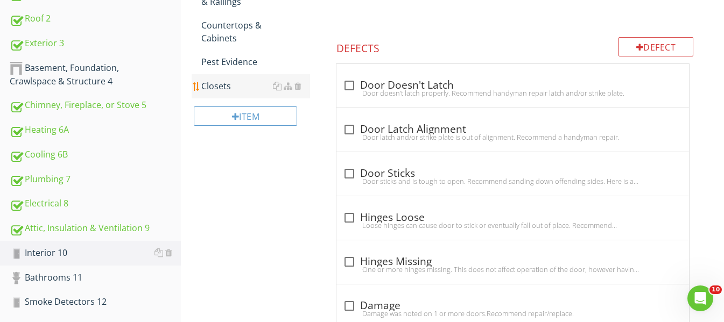
click at [240, 80] on div "Closets" at bounding box center [255, 86] width 109 height 13
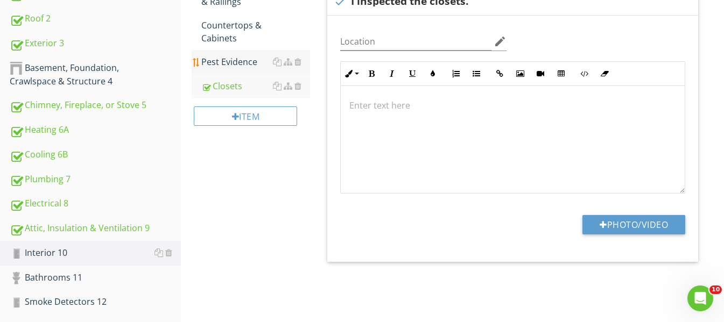
click at [244, 51] on link "Pest Evidence" at bounding box center [255, 62] width 109 height 24
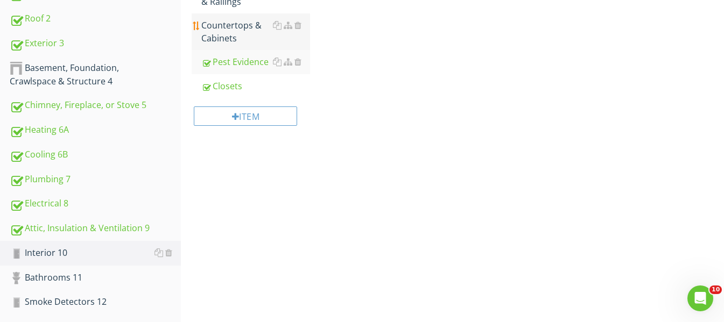
click at [247, 26] on div "Countertops & Cabinets" at bounding box center [255, 32] width 109 height 26
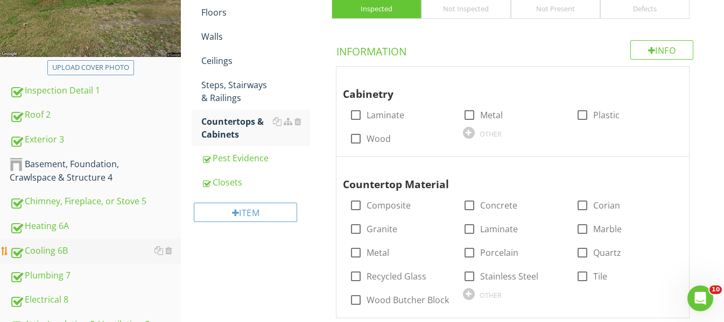
scroll to position [221, 0]
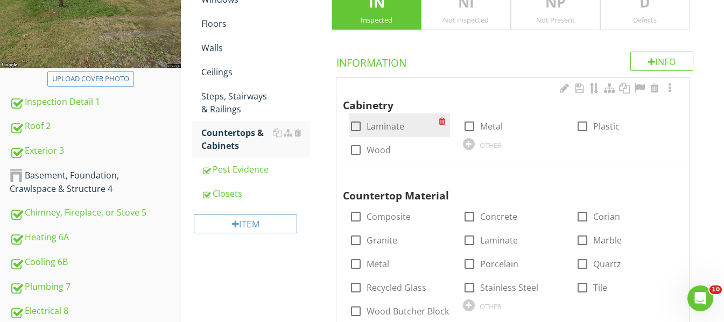
click at [356, 122] on div at bounding box center [356, 126] width 18 height 18
checkbox input "true"
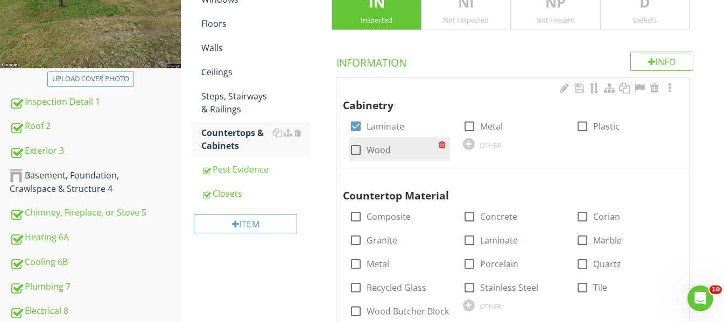
click at [356, 153] on div at bounding box center [356, 150] width 18 height 18
checkbox input "true"
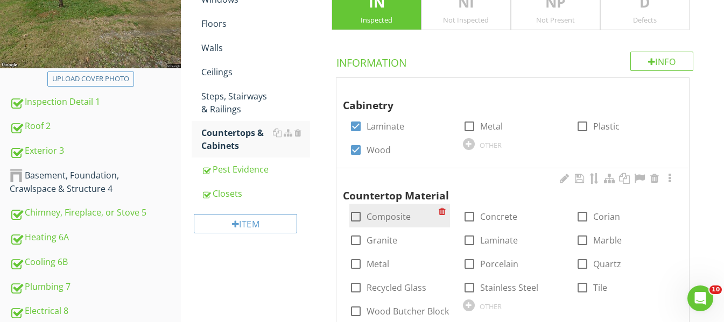
click at [353, 217] on div at bounding box center [356, 217] width 18 height 18
checkbox input "true"
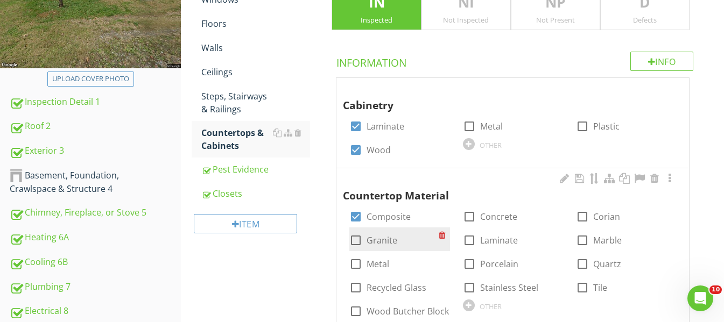
click at [355, 240] on div at bounding box center [356, 240] width 18 height 18
checkbox input "true"
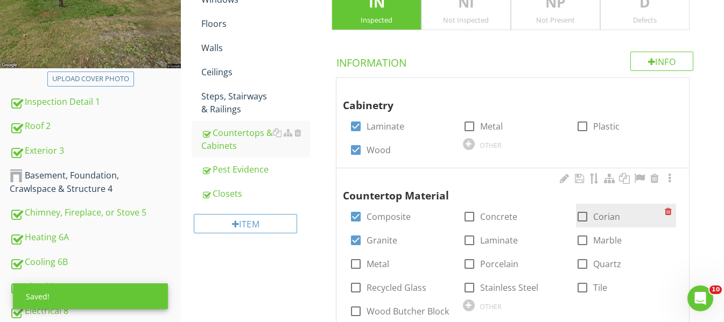
click at [583, 217] on div at bounding box center [582, 217] width 18 height 18
checkbox input "true"
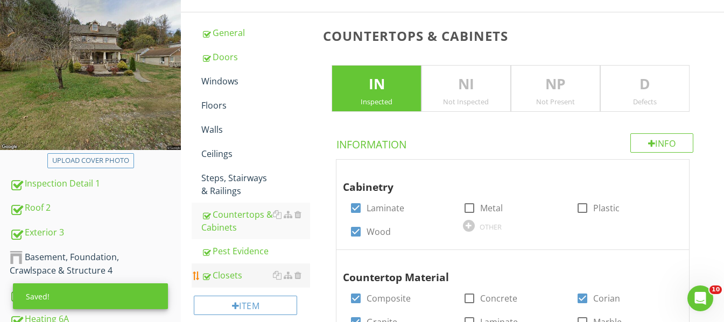
scroll to position [113, 0]
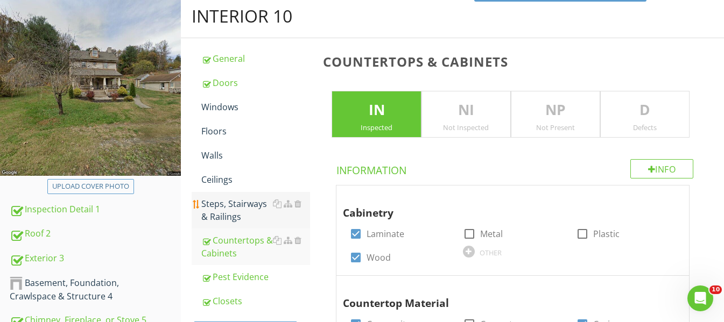
click at [252, 206] on div "Steps, Stairways & Railings" at bounding box center [255, 211] width 109 height 26
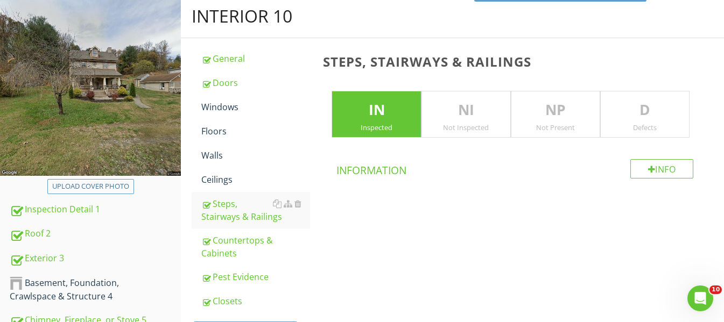
click at [683, 100] on p "D" at bounding box center [645, 111] width 88 height 22
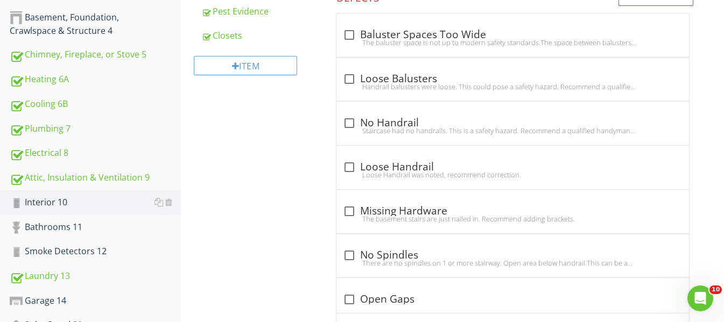
scroll to position [382, 0]
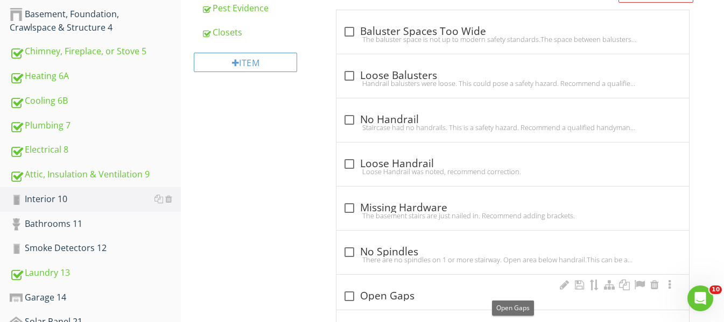
click at [347, 301] on div at bounding box center [349, 296] width 18 height 18
checkbox input "true"
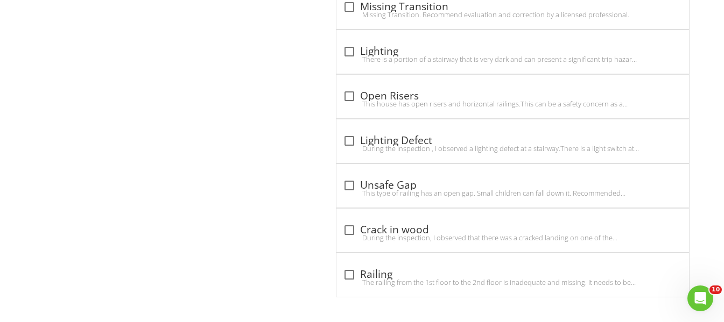
scroll to position [1246, 0]
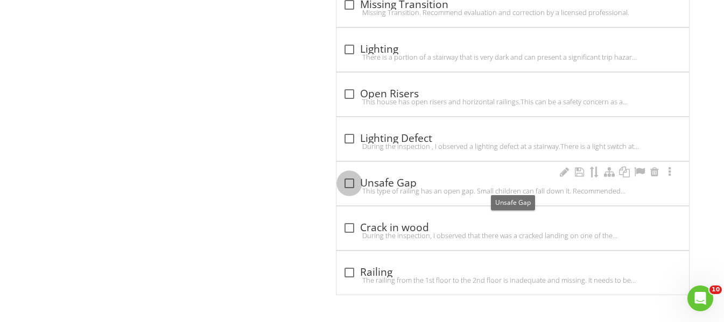
click at [350, 181] on div at bounding box center [349, 183] width 18 height 18
checkbox input "true"
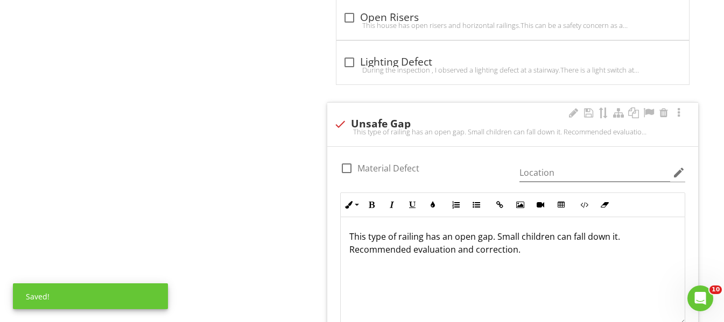
scroll to position [1353, 0]
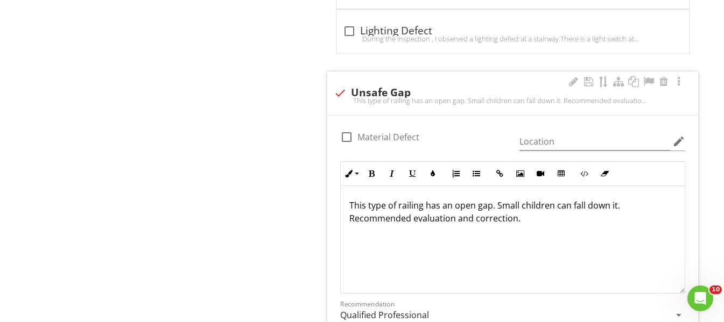
click at [635, 207] on p "This type of railing has an open gap. Small children can fall down it. Recommen…" at bounding box center [512, 212] width 327 height 26
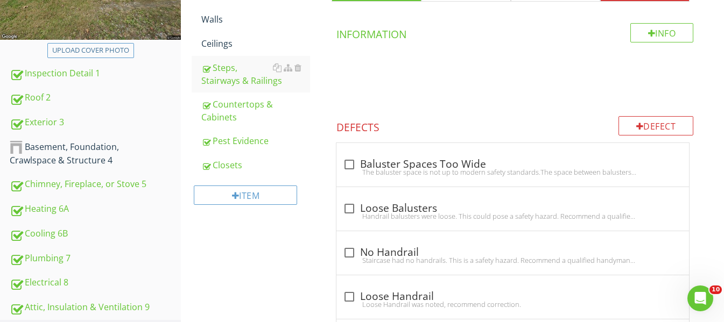
scroll to position [223, 0]
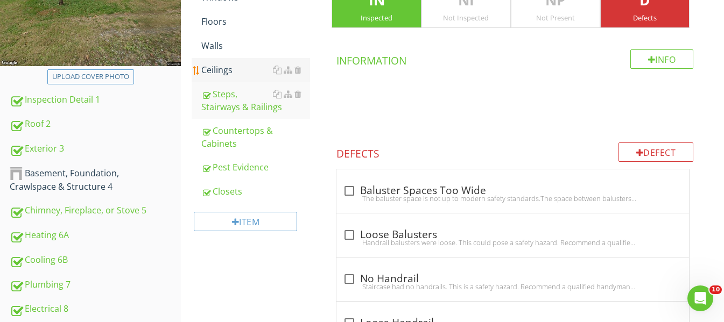
click at [236, 72] on div "Ceilings" at bounding box center [255, 70] width 109 height 13
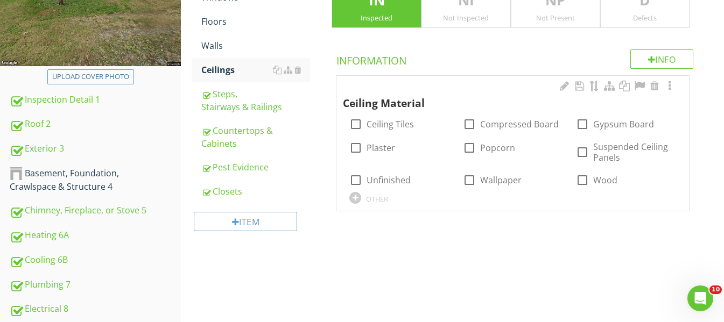
click at [572, 126] on div "check_box_outline_blank Gypsum Board" at bounding box center [625, 123] width 113 height 24
click at [583, 123] on div at bounding box center [582, 124] width 18 height 18
checkbox input "true"
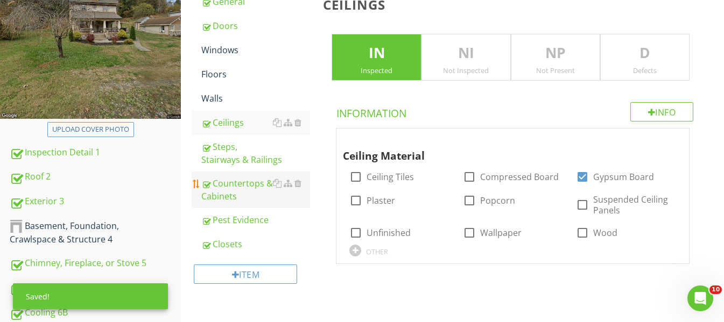
scroll to position [169, 0]
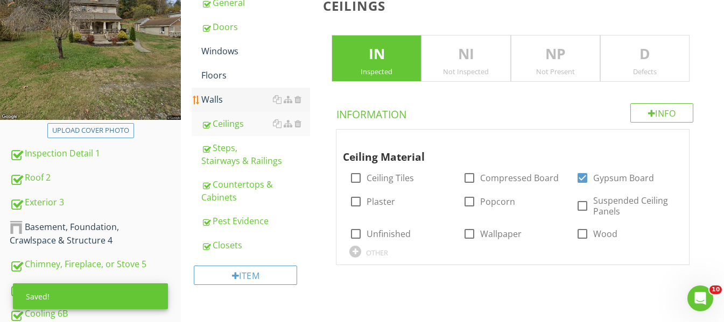
click at [238, 94] on div "Walls" at bounding box center [255, 99] width 109 height 13
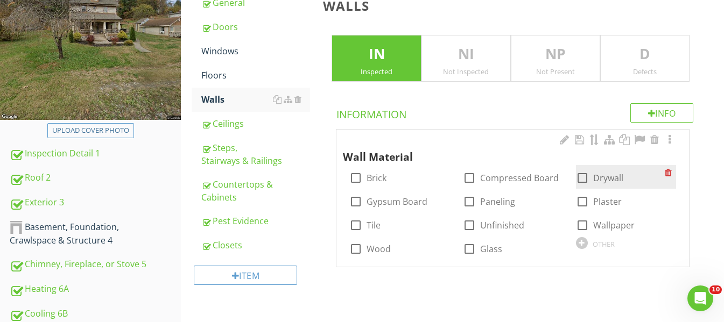
click at [582, 177] on div at bounding box center [582, 178] width 18 height 18
checkbox input "true"
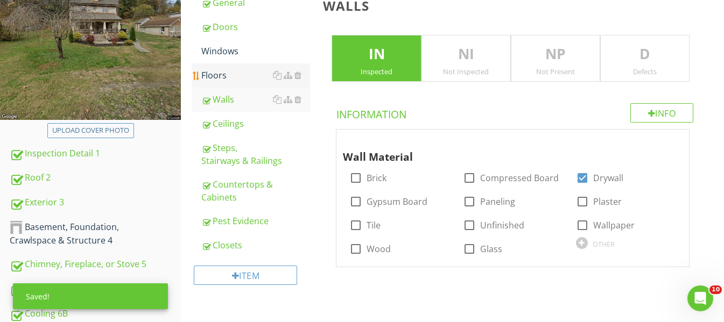
click at [234, 72] on div "Floors" at bounding box center [255, 75] width 109 height 13
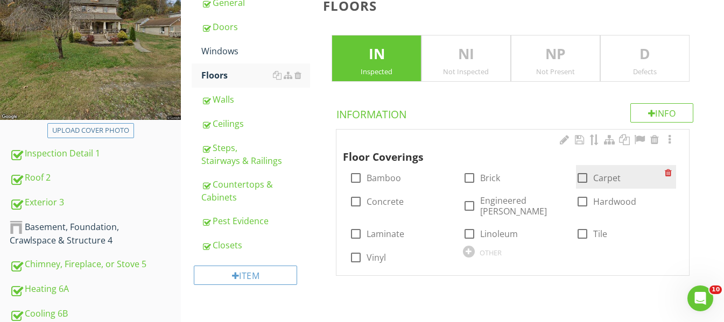
click at [583, 175] on div at bounding box center [582, 178] width 18 height 18
checkbox input "true"
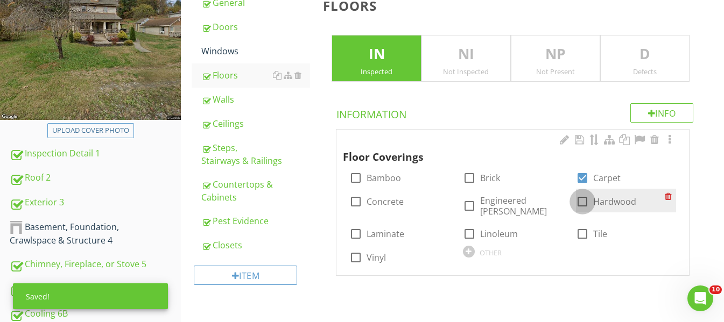
click at [581, 203] on div at bounding box center [582, 202] width 18 height 18
checkbox input "true"
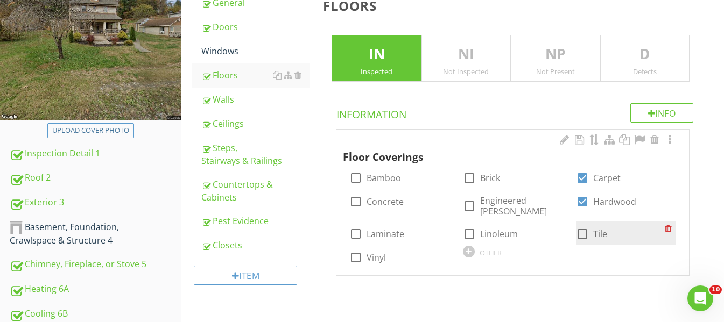
click at [581, 226] on div at bounding box center [582, 234] width 18 height 18
checkbox input "true"
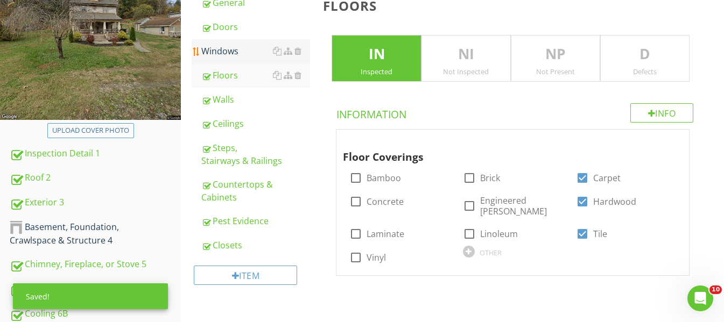
click at [238, 52] on div "Windows" at bounding box center [255, 51] width 109 height 13
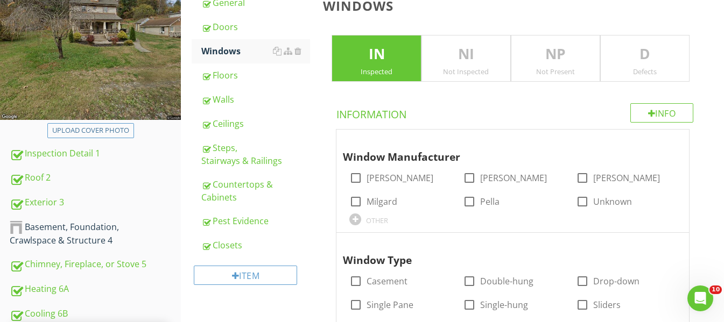
click at [658, 59] on p "D" at bounding box center [645, 55] width 88 height 22
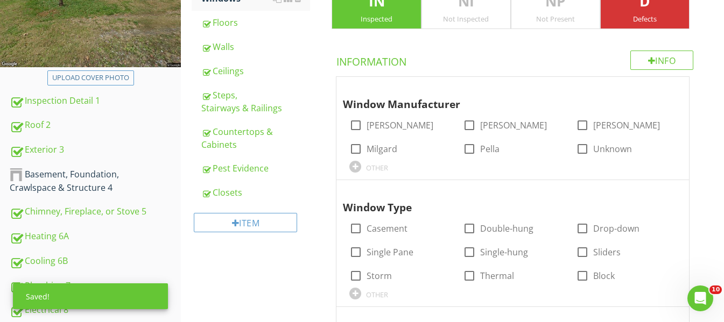
scroll to position [223, 0]
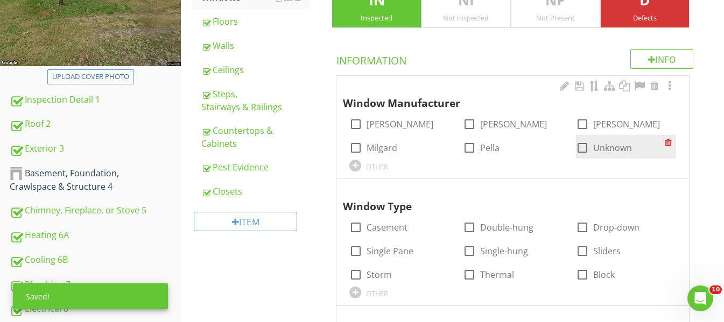
click at [588, 151] on div at bounding box center [582, 148] width 18 height 18
checkbox input "true"
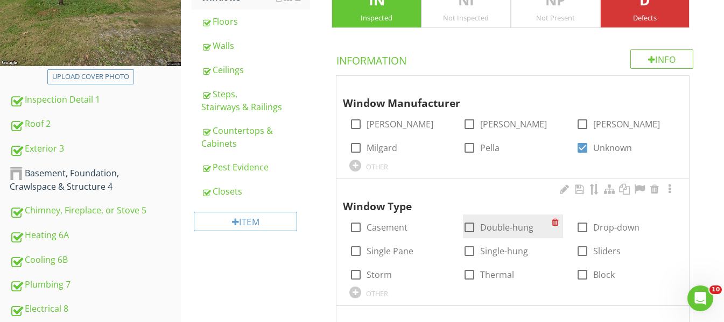
click at [470, 229] on div at bounding box center [469, 228] width 18 height 18
checkbox input "true"
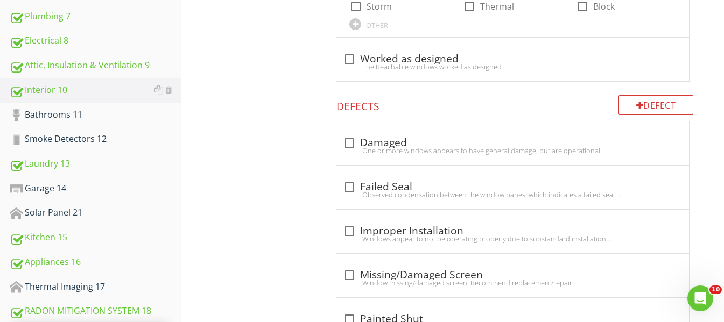
scroll to position [492, 0]
click at [350, 184] on div at bounding box center [349, 187] width 18 height 18
checkbox input "true"
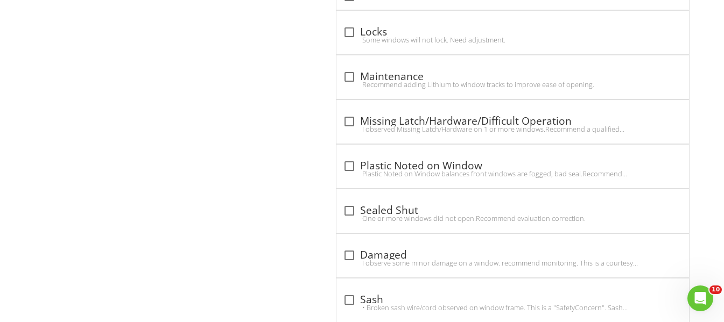
scroll to position [1353, 0]
click at [349, 205] on div at bounding box center [349, 210] width 18 height 18
checkbox input "true"
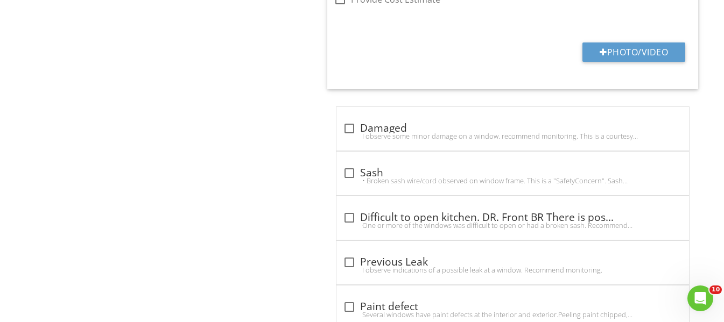
scroll to position [1838, 0]
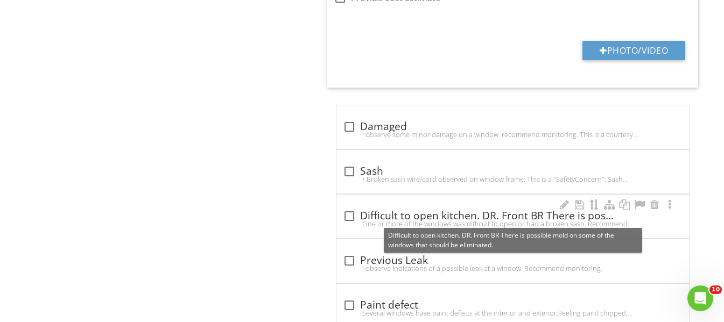
click at [350, 214] on div at bounding box center [349, 216] width 18 height 18
checkbox input "true"
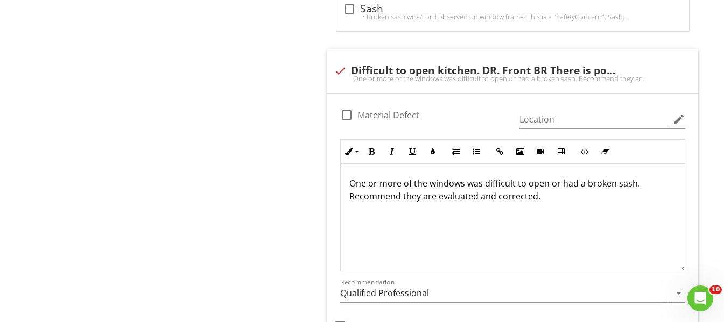
scroll to position [1999, 0]
click at [575, 57] on div at bounding box center [573, 60] width 13 height 11
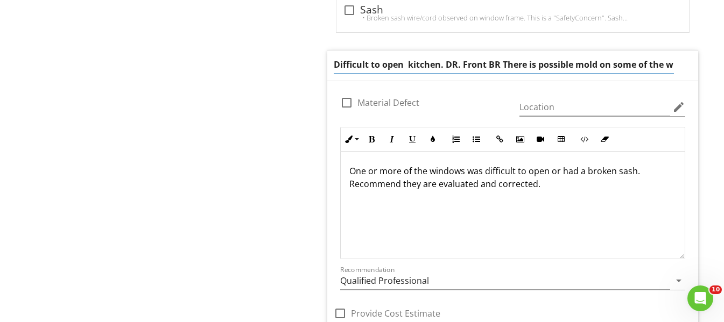
scroll to position [0, 0]
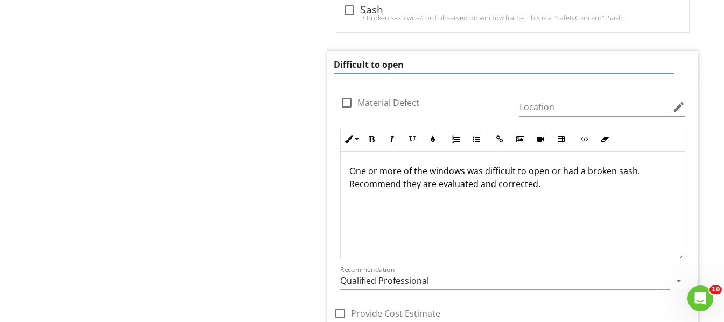
type input "Difficult to open"
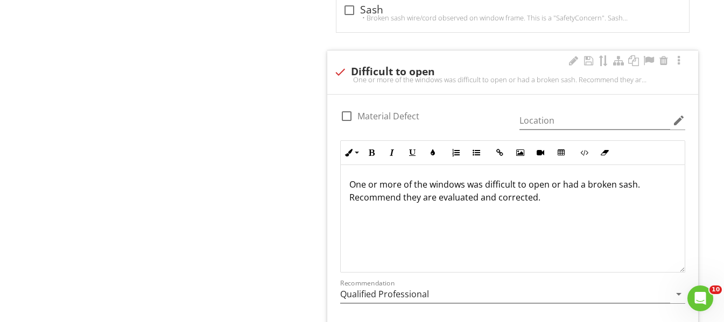
click at [482, 171] on div "One or more of the windows was difficult to open or had a broken sash. Recommen…" at bounding box center [513, 219] width 344 height 108
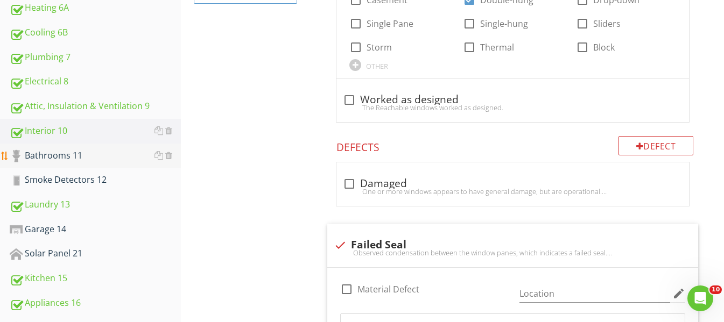
scroll to position [438, 0]
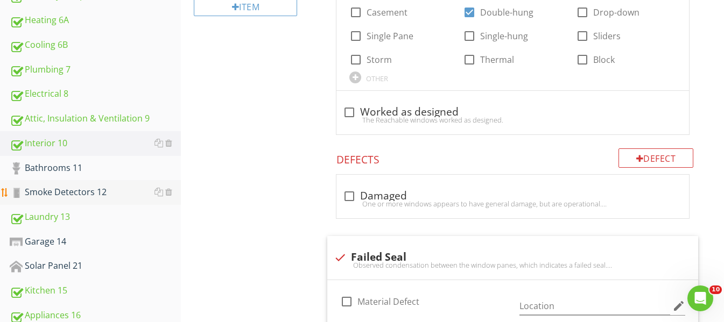
click at [72, 188] on div "Smoke Detectors 12" at bounding box center [95, 193] width 171 height 14
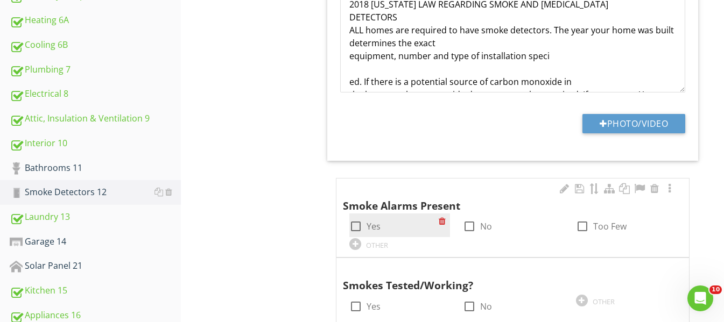
click at [352, 224] on div at bounding box center [356, 226] width 18 height 18
checkbox input "true"
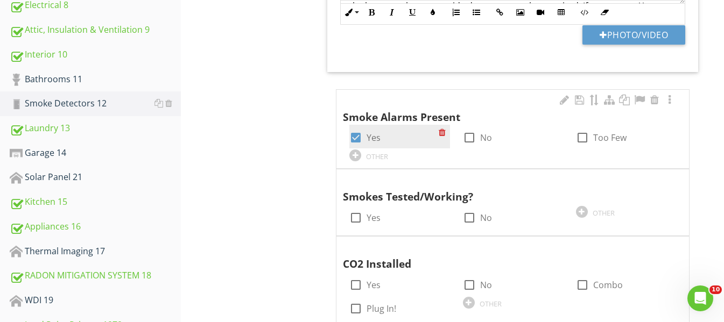
scroll to position [600, 0]
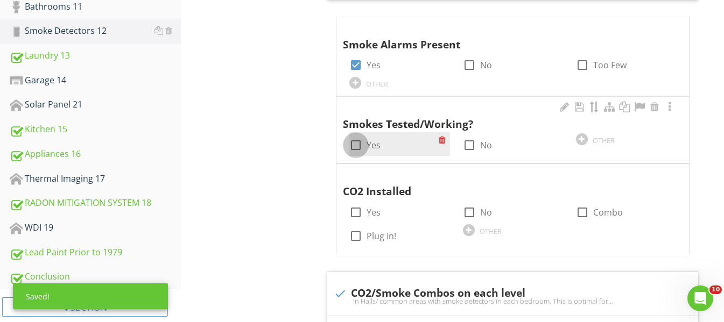
click at [358, 144] on div at bounding box center [356, 145] width 18 height 18
checkbox input "true"
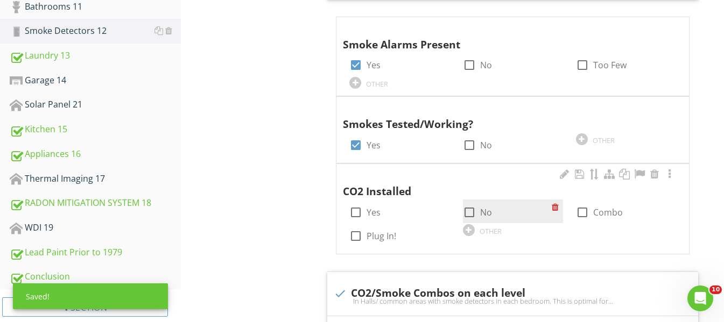
click at [473, 211] on div at bounding box center [469, 212] width 18 height 18
checkbox input "true"
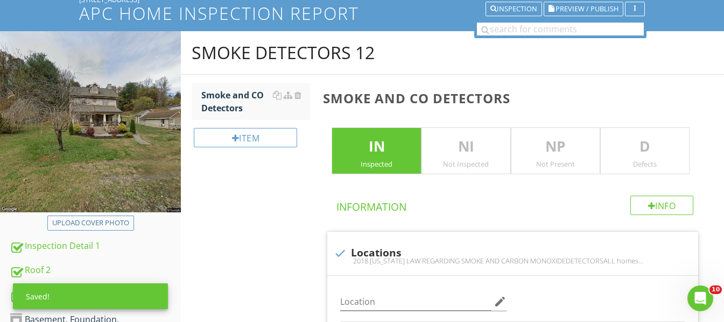
scroll to position [61, 0]
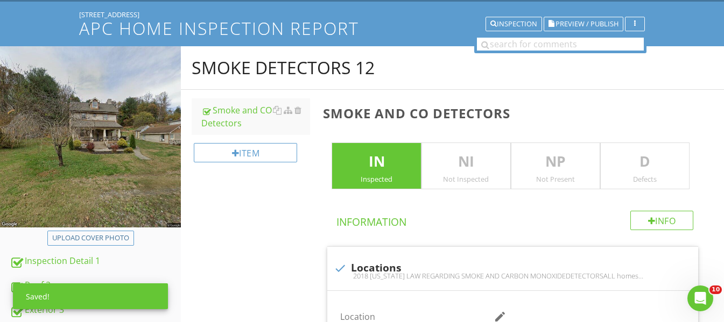
click at [670, 160] on p "D" at bounding box center [645, 162] width 88 height 22
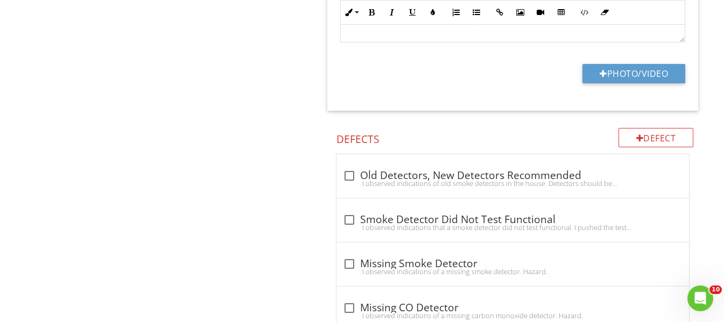
scroll to position [1676, 0]
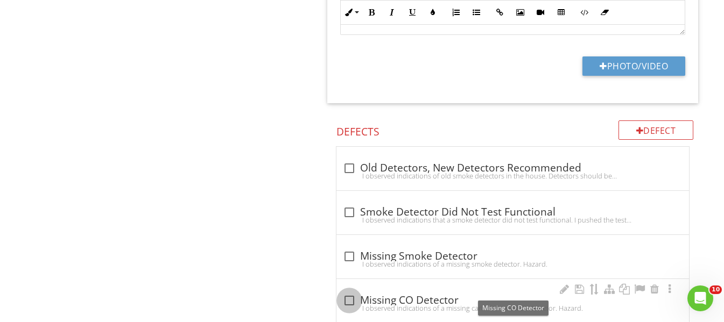
click at [349, 302] on div at bounding box center [349, 301] width 18 height 18
checkbox input "true"
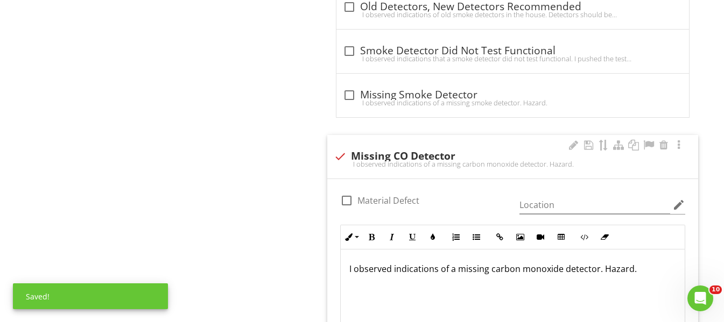
scroll to position [1, 0]
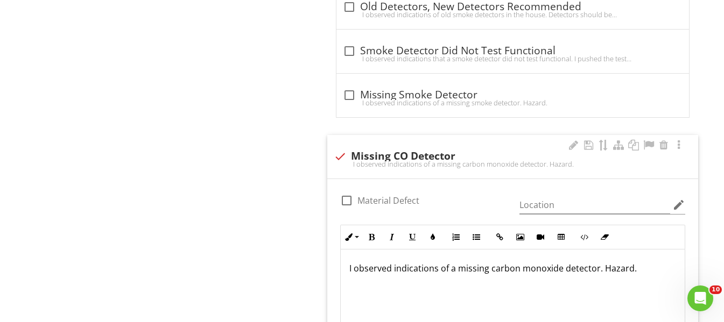
click at [636, 270] on p "I observed indications of a missing carbon monoxide detector. Hazard." at bounding box center [512, 268] width 327 height 13
click at [359, 284] on p at bounding box center [512, 285] width 327 height 13
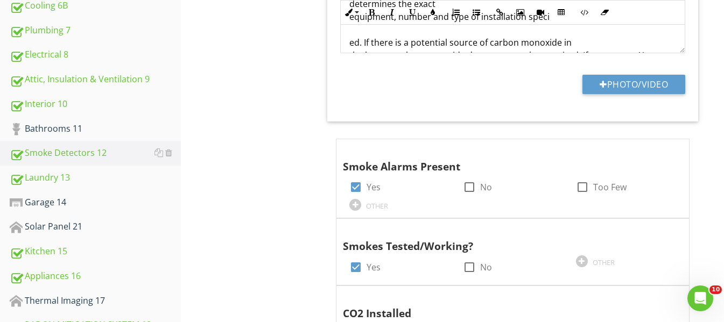
scroll to position [492, 0]
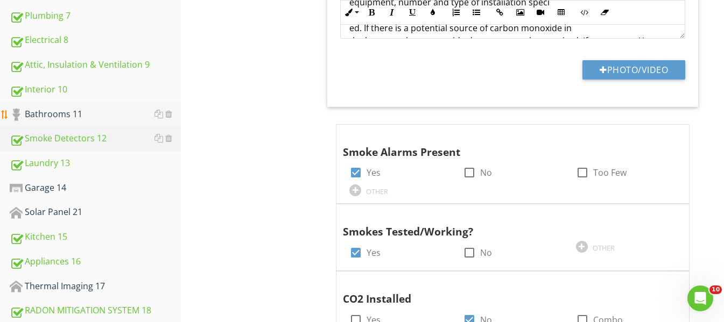
click at [68, 111] on div "Bathrooms 11" at bounding box center [95, 115] width 171 height 14
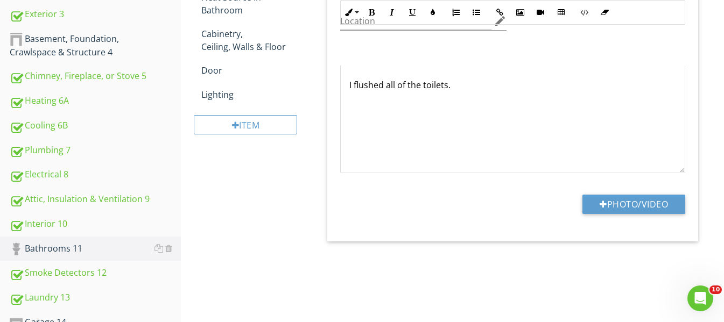
scroll to position [169, 0]
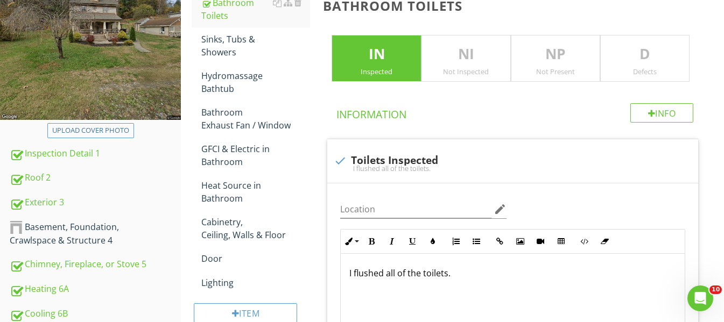
click at [678, 67] on div "Defects" at bounding box center [645, 71] width 88 height 9
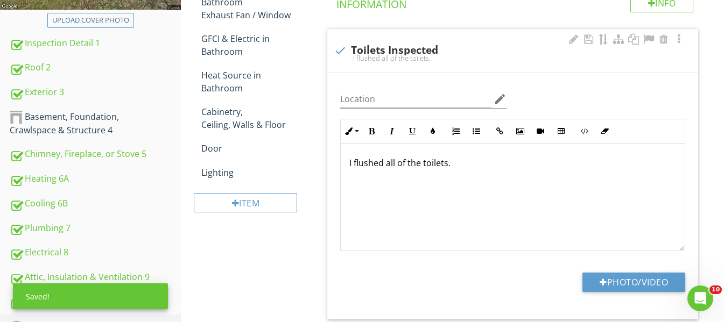
scroll to position [546, 0]
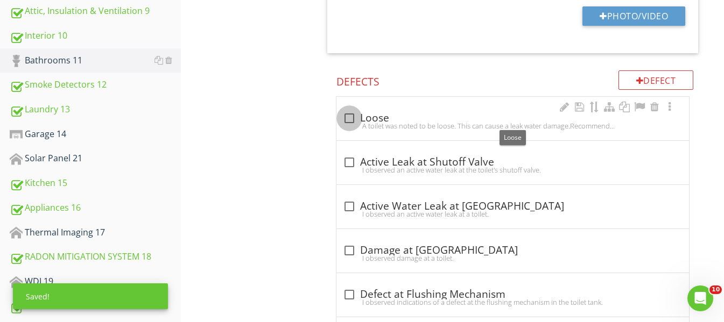
click at [350, 117] on div at bounding box center [349, 118] width 18 height 18
checkbox input "true"
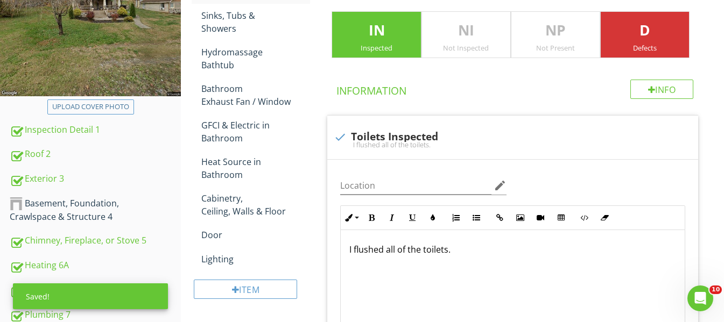
scroll to position [169, 0]
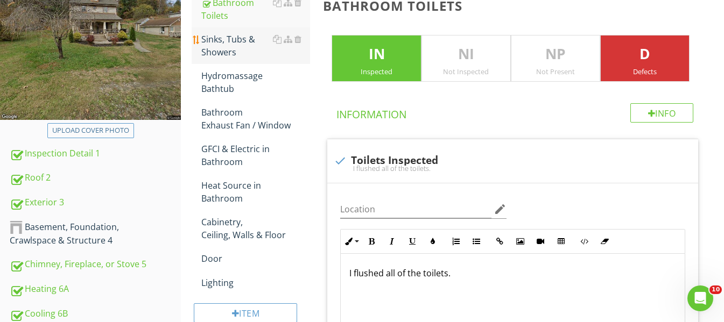
click at [256, 50] on div "Sinks, Tubs & Showers" at bounding box center [255, 46] width 109 height 26
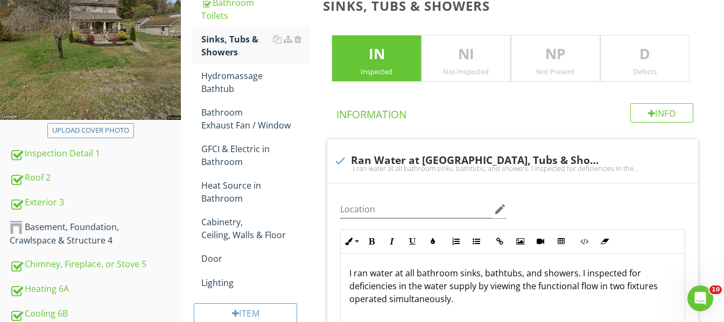
click at [676, 55] on p "D" at bounding box center [645, 55] width 88 height 22
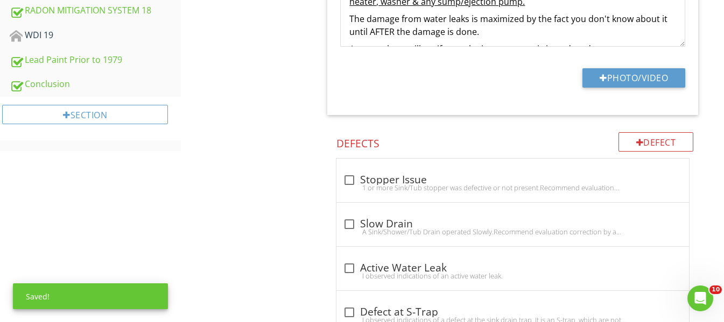
scroll to position [815, 0]
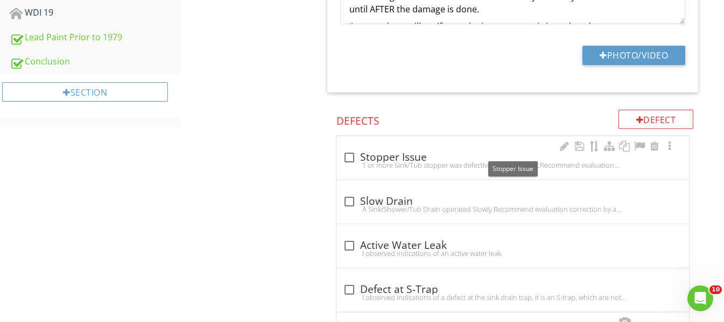
click at [350, 156] on div at bounding box center [349, 158] width 18 height 18
checkbox input "true"
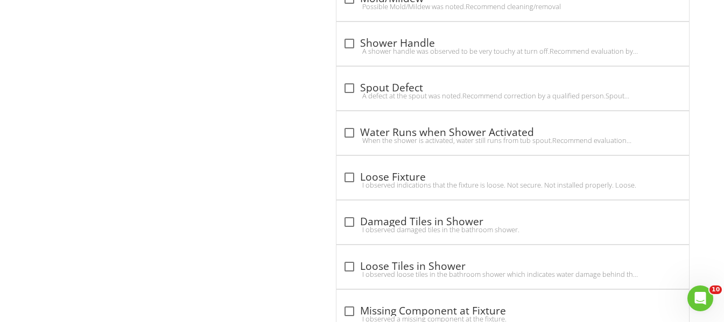
scroll to position [1891, 0]
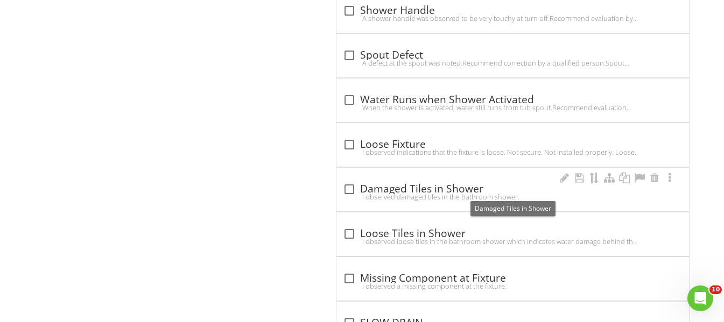
click at [352, 186] on div at bounding box center [349, 189] width 18 height 18
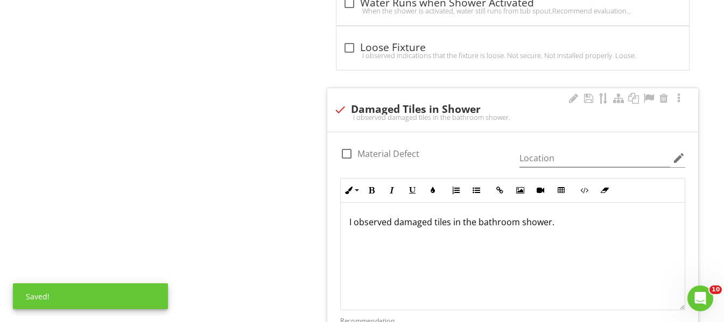
scroll to position [1999, 0]
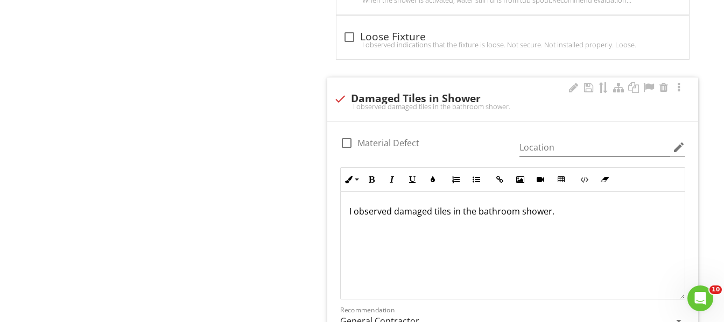
click at [569, 216] on p "I observed damaged tiles in the bathroom shower." at bounding box center [512, 211] width 327 height 13
click at [342, 98] on div at bounding box center [340, 99] width 18 height 18
checkbox input "true"
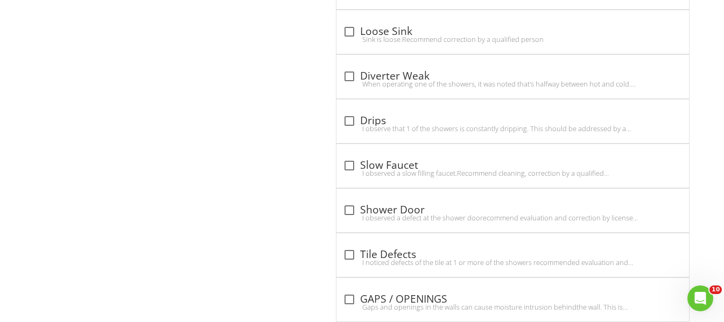
scroll to position [2629, 0]
click at [349, 210] on div at bounding box center [349, 211] width 18 height 18
checkbox input "true"
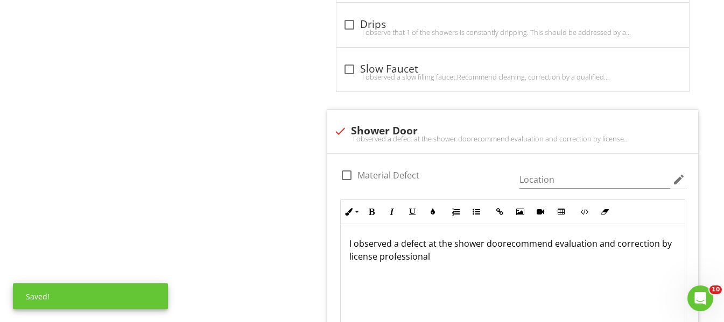
scroll to position [2737, 0]
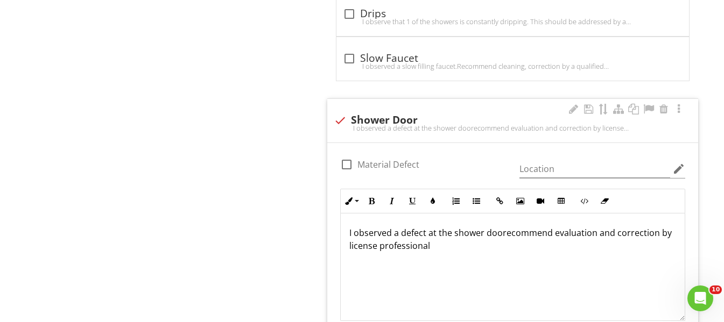
click at [505, 236] on p "I observed a defect at the shower doorecommend evaluation and correction by lic…" at bounding box center [512, 240] width 327 height 26
click at [442, 245] on p "I observed a defect at the shower door Recommend evaluation and correction by l…" at bounding box center [512, 240] width 327 height 26
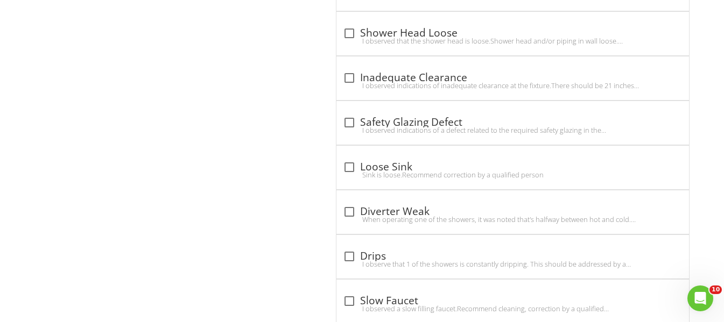
scroll to position [2468, 0]
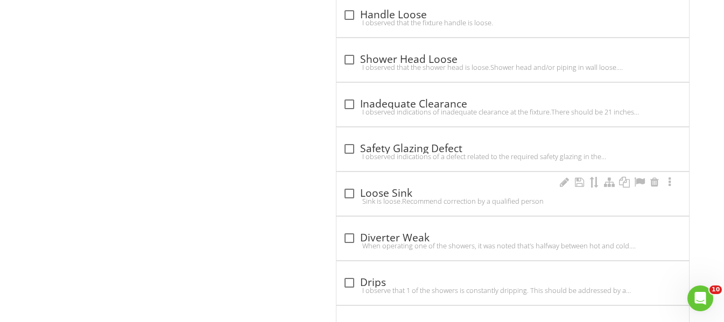
click at [347, 195] on div at bounding box center [349, 194] width 18 height 18
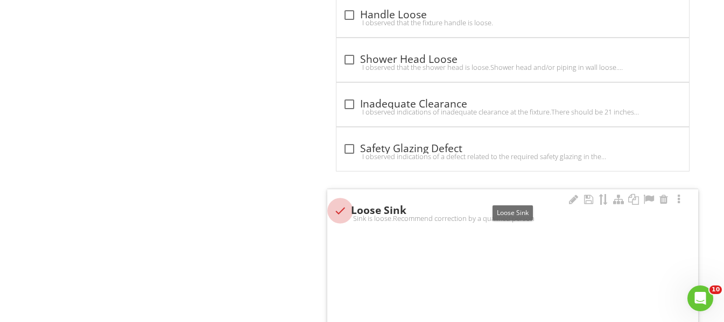
checkbox input "true"
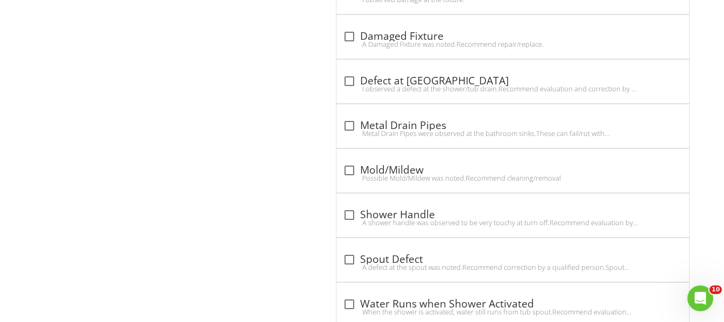
scroll to position [1660, 0]
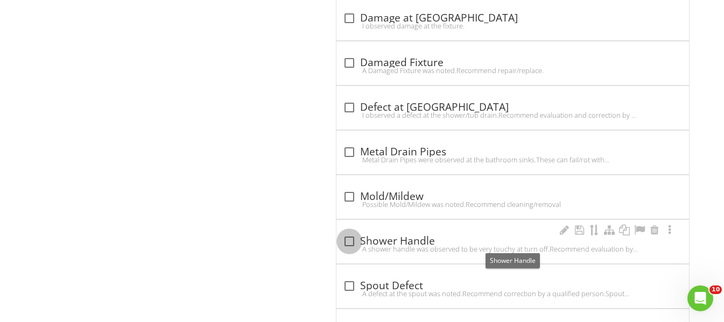
click at [351, 238] on div at bounding box center [349, 242] width 18 height 18
checkbox input "true"
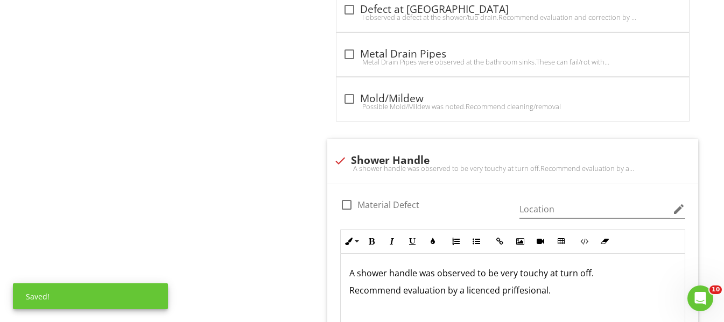
scroll to position [1768, 0]
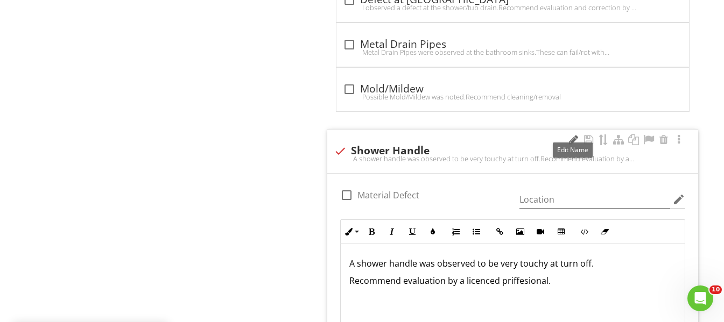
click at [573, 137] on div at bounding box center [573, 140] width 13 height 11
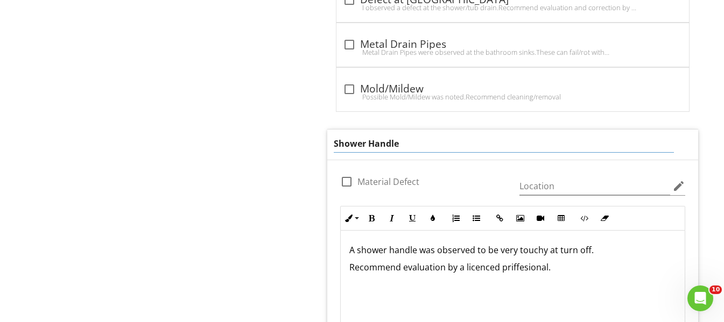
drag, startPoint x: 364, startPoint y: 142, endPoint x: 371, endPoint y: 141, distance: 7.0
click at [364, 142] on input "Shower Handle" at bounding box center [504, 144] width 340 height 18
type input "Shower/Faucet Handle"
click at [604, 251] on div "A shower handle was observed to be very touchy at turn off. Recommend evaluatio…" at bounding box center [513, 285] width 344 height 108
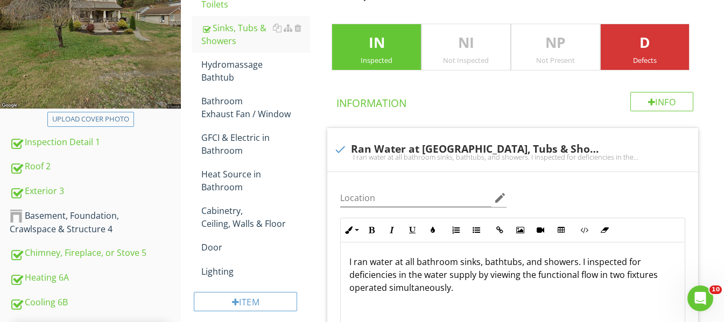
scroll to position [153, 0]
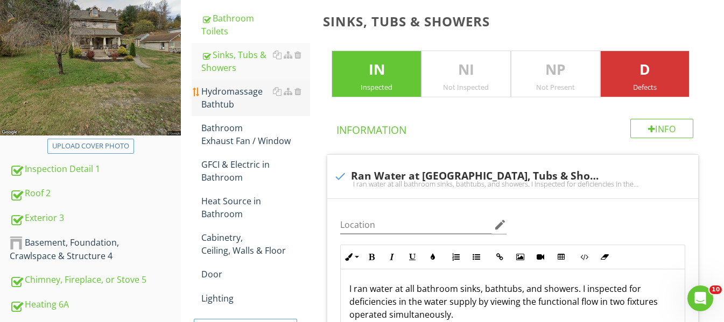
click at [243, 90] on div "Hydromassage Bathtub" at bounding box center [255, 98] width 109 height 26
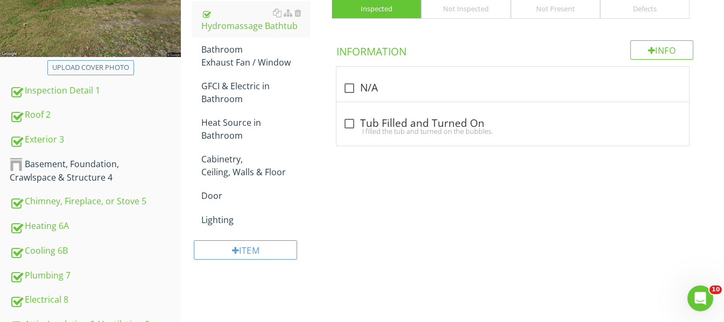
scroll to position [261, 0]
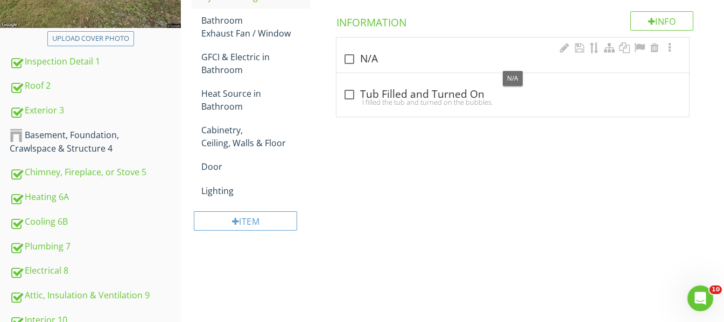
click at [354, 62] on div at bounding box center [349, 59] width 18 height 18
checkbox input "true"
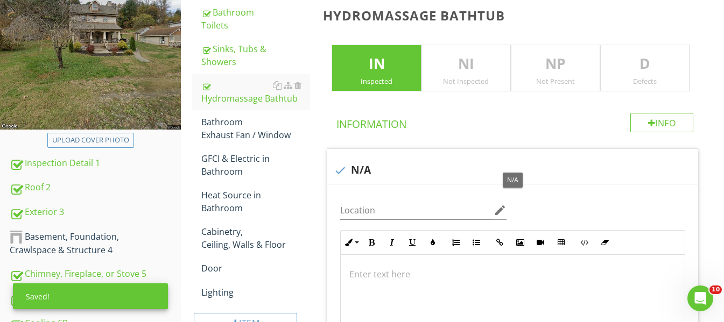
scroll to position [153, 0]
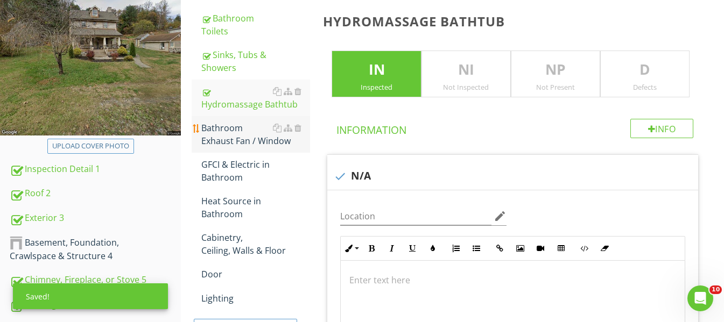
click at [219, 128] on div "Bathroom Exhaust Fan / Window" at bounding box center [255, 135] width 109 height 26
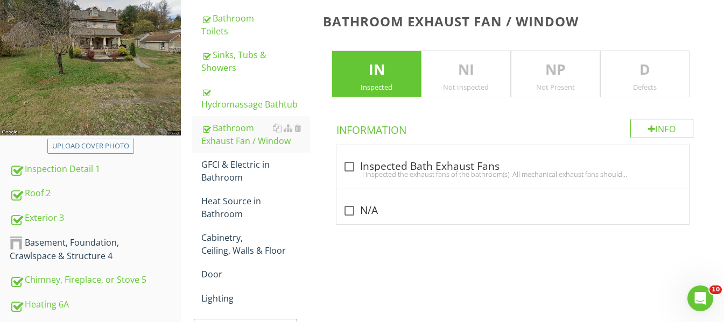
click at [660, 61] on p "D" at bounding box center [645, 70] width 88 height 22
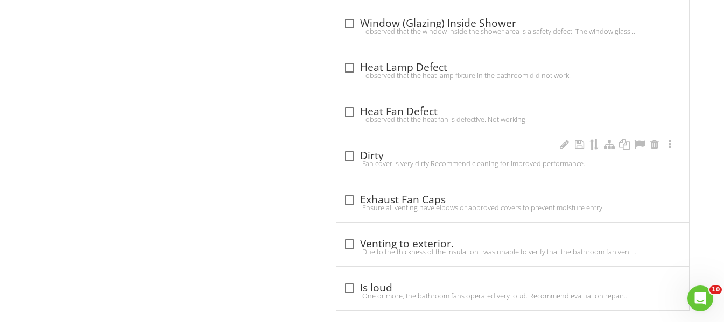
scroll to position [961, 0]
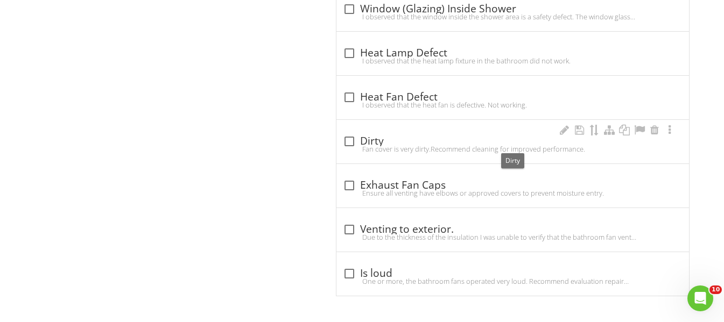
click at [351, 143] on div at bounding box center [349, 141] width 18 height 18
checkbox input "true"
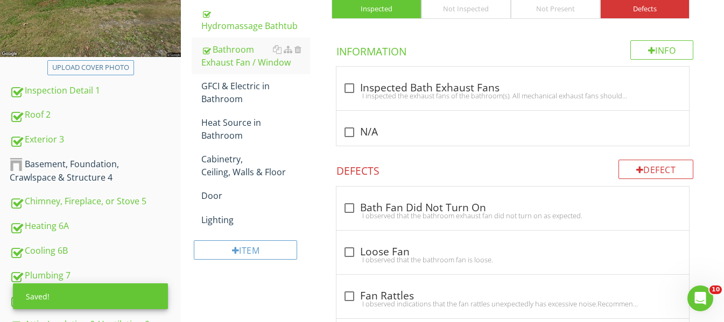
scroll to position [207, 0]
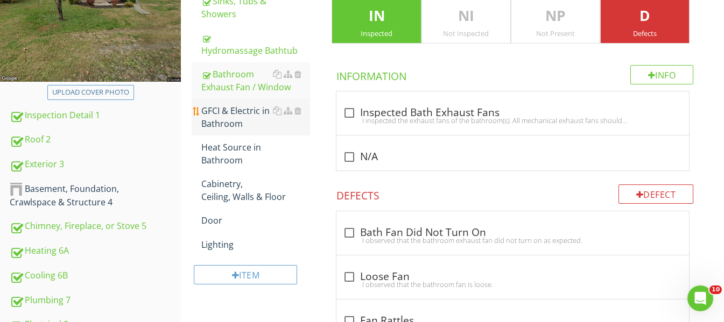
click at [287, 124] on div "GFCI & Electric in Bathroom" at bounding box center [255, 117] width 109 height 26
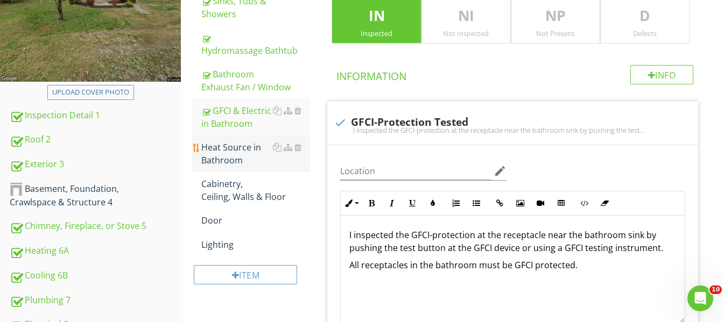
click at [257, 151] on div "Heat Source in Bathroom" at bounding box center [255, 154] width 109 height 26
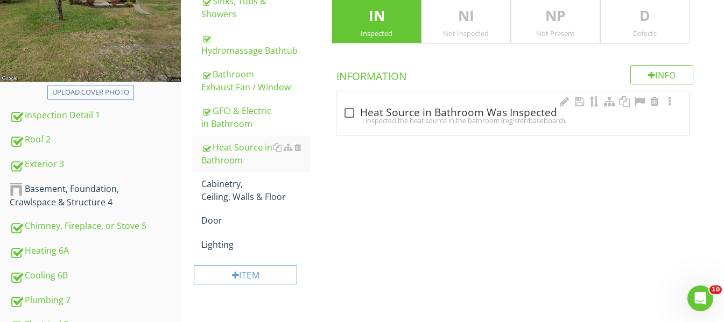
click at [349, 118] on div "I inspected the heat source in the bathroom (register/baseboard)." at bounding box center [513, 120] width 340 height 9
checkbox input "true"
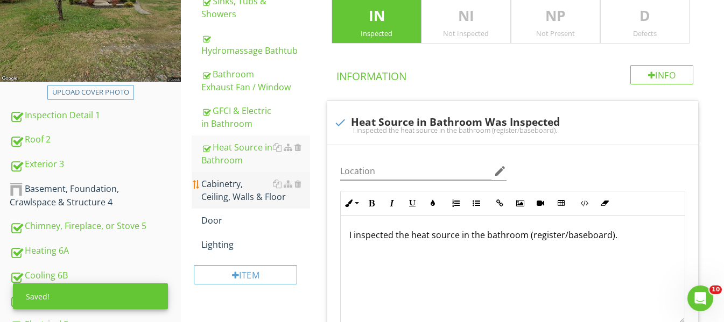
click at [247, 195] on div "Cabinetry, Ceiling, Walls & Floor" at bounding box center [255, 191] width 109 height 26
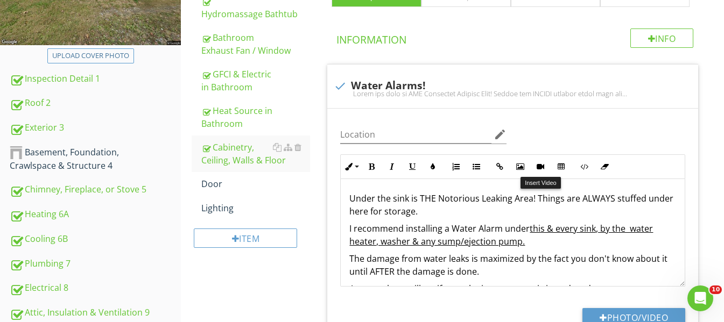
scroll to position [244, 0]
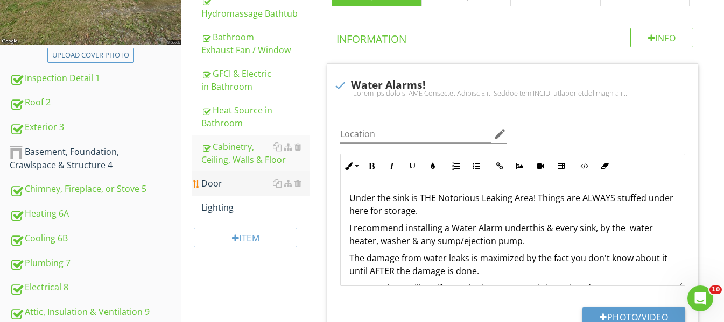
click at [217, 179] on div "Door" at bounding box center [255, 183] width 109 height 13
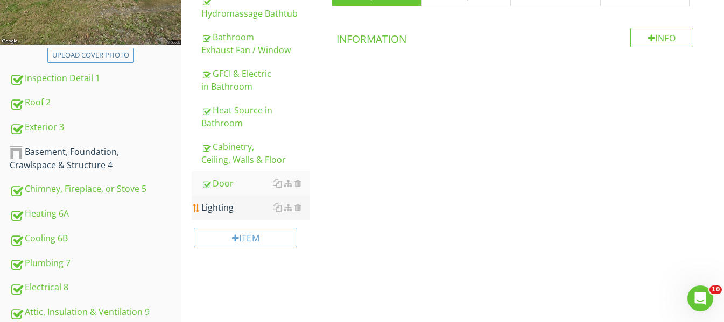
click at [229, 206] on div "Lighting" at bounding box center [255, 207] width 109 height 13
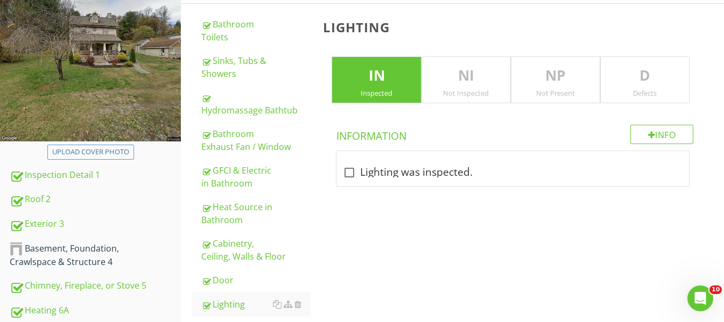
scroll to position [161, 0]
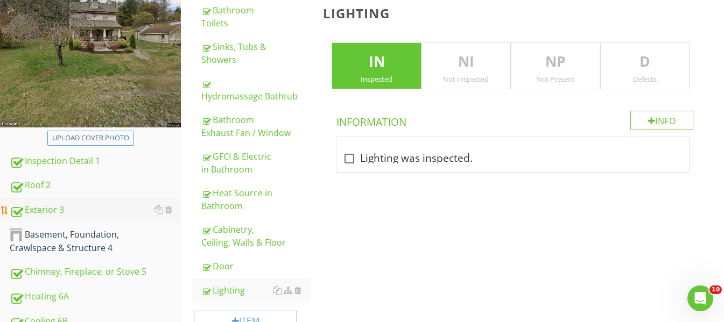
click at [42, 202] on link "Exterior 3" at bounding box center [95, 210] width 171 height 25
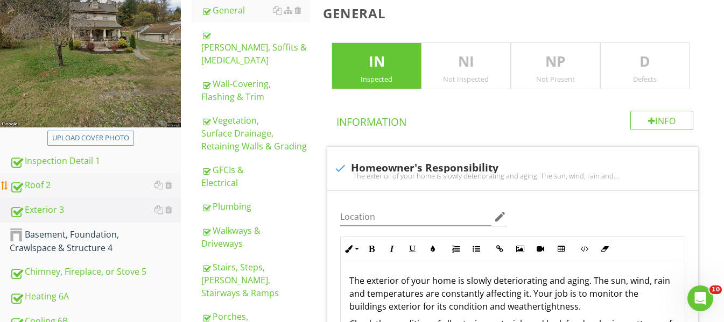
click at [59, 181] on div "Roof 2" at bounding box center [95, 186] width 171 height 14
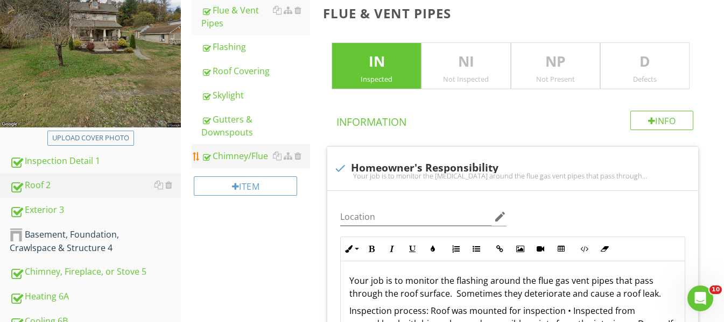
scroll to position [108, 0]
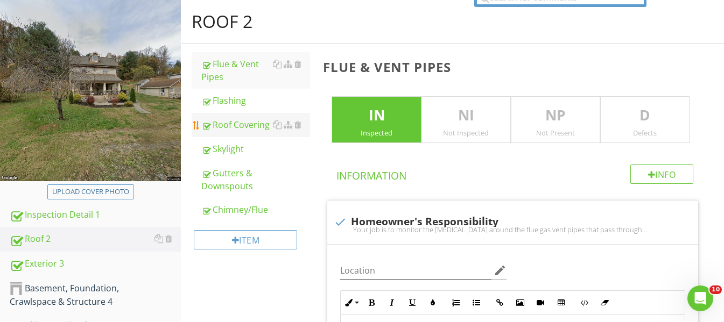
click at [248, 121] on div "Roof Covering" at bounding box center [255, 124] width 109 height 13
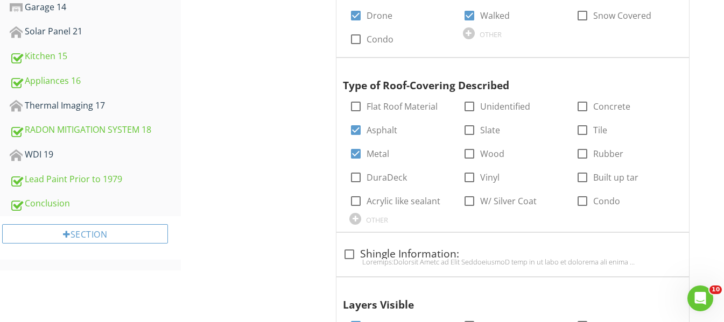
scroll to position [700, 0]
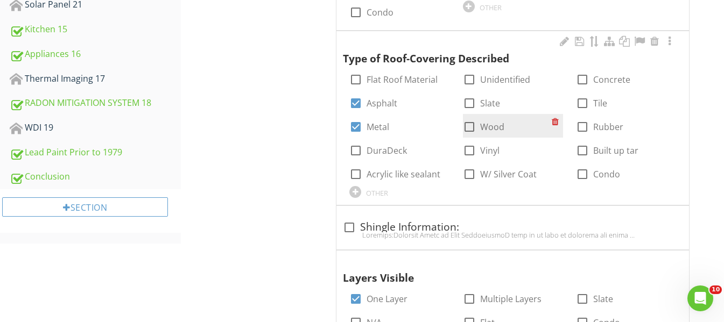
click at [472, 129] on div at bounding box center [469, 127] width 18 height 18
checkbox input "true"
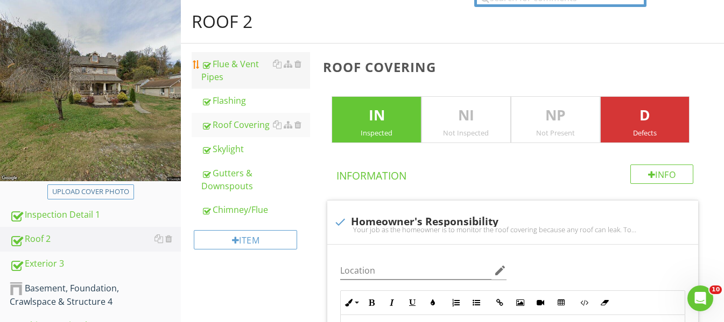
scroll to position [161, 0]
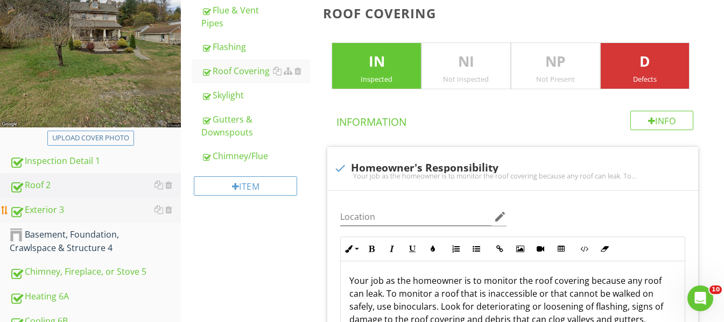
click at [102, 209] on div "Exterior 3" at bounding box center [95, 210] width 171 height 14
type textarea "<p>I observed during my inspection that the system appeared to be old and at th…"
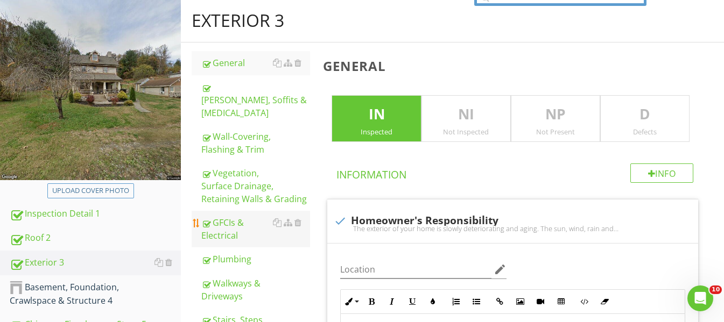
scroll to position [108, 0]
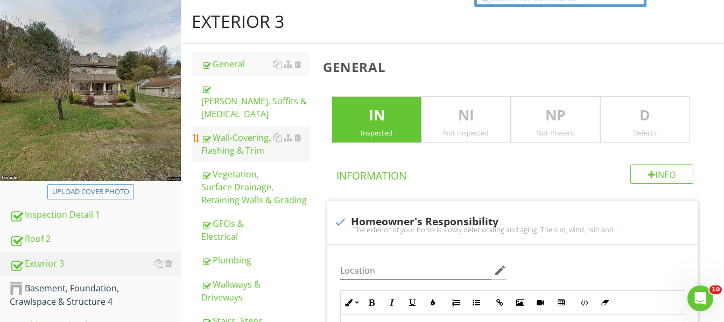
click at [276, 131] on div at bounding box center [287, 137] width 29 height 13
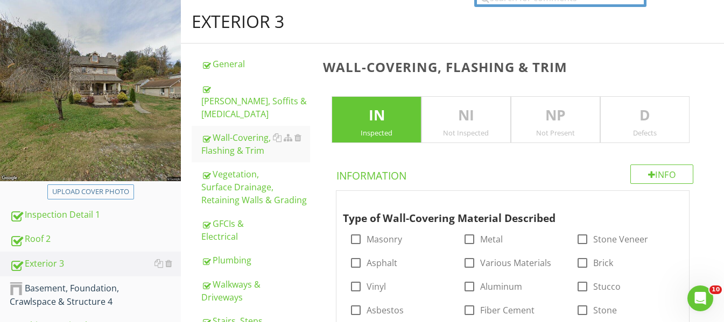
click at [672, 114] on p "D" at bounding box center [645, 116] width 88 height 22
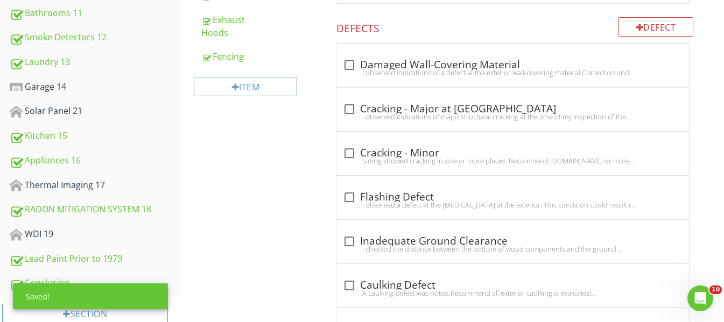
scroll to position [592, 0]
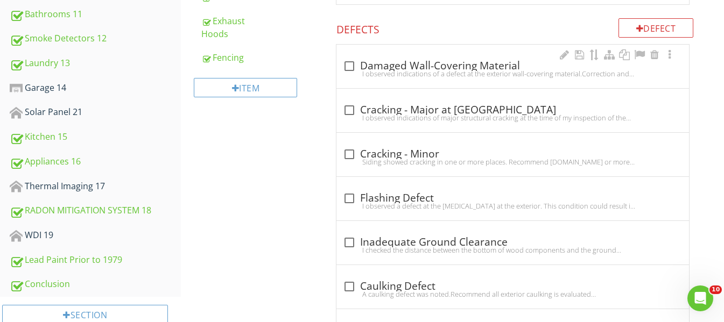
click at [348, 57] on div at bounding box center [349, 66] width 18 height 18
checkbox input "true"
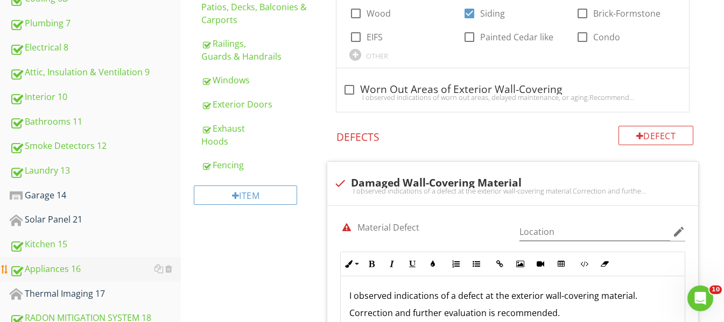
scroll to position [538, 0]
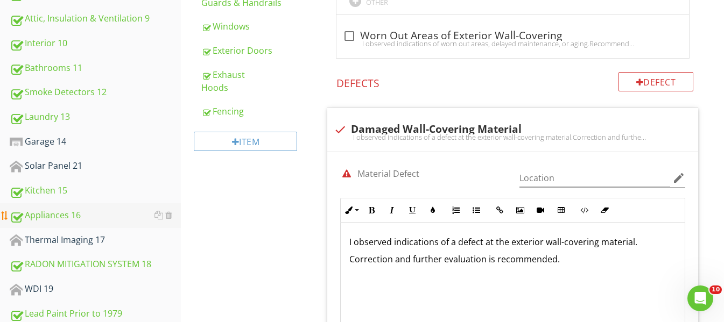
click at [48, 213] on div "Appliances 16" at bounding box center [95, 216] width 171 height 14
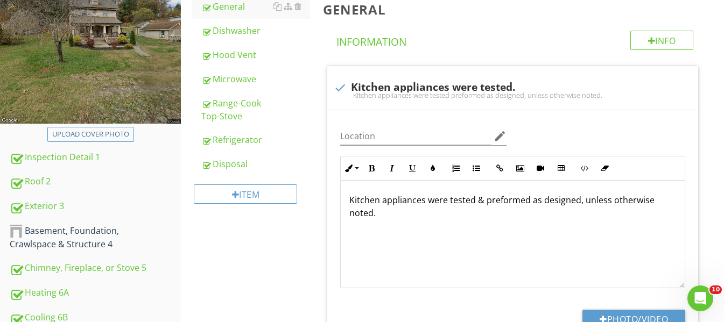
scroll to position [108, 0]
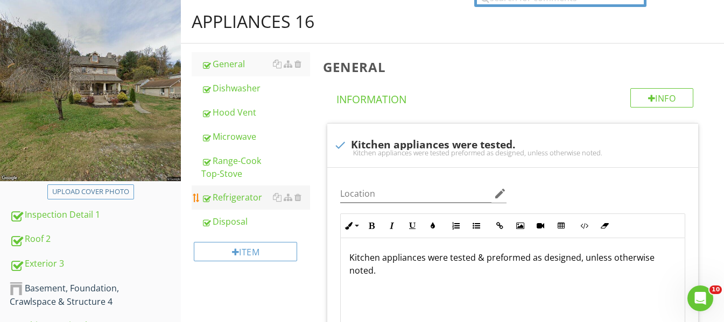
click at [245, 196] on div "Refrigerator" at bounding box center [255, 197] width 109 height 13
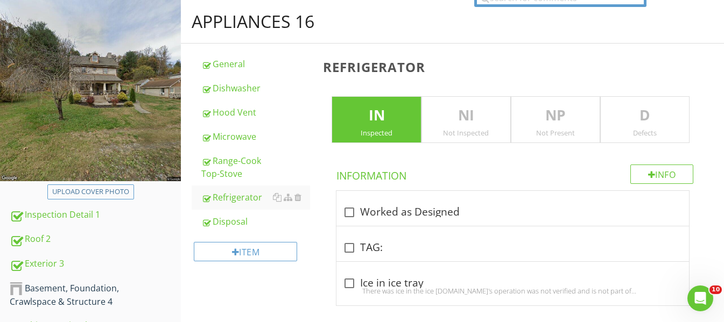
click at [673, 98] on div "D Defects" at bounding box center [644, 119] width 89 height 47
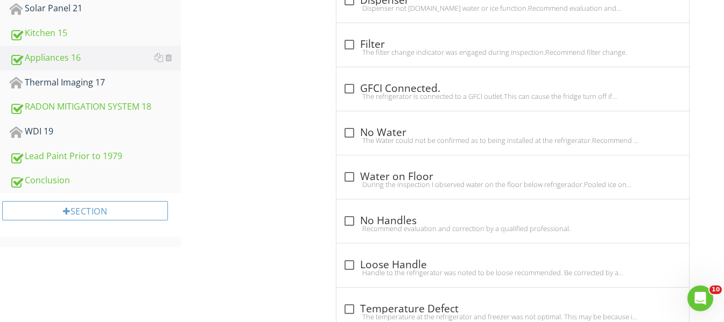
scroll to position [669, 0]
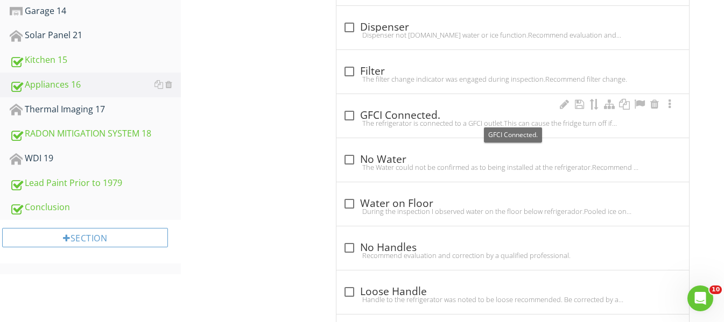
click at [349, 117] on div at bounding box center [349, 116] width 18 height 18
checkbox input "true"
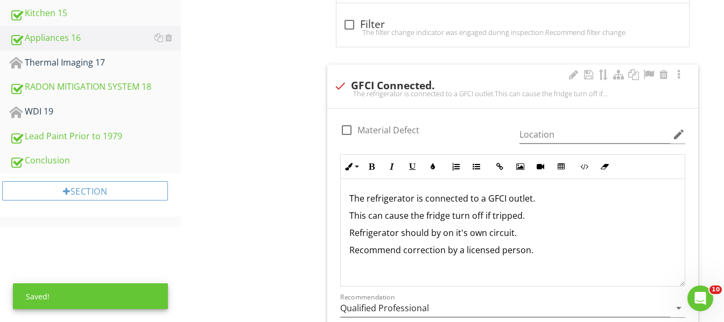
scroll to position [723, 0]
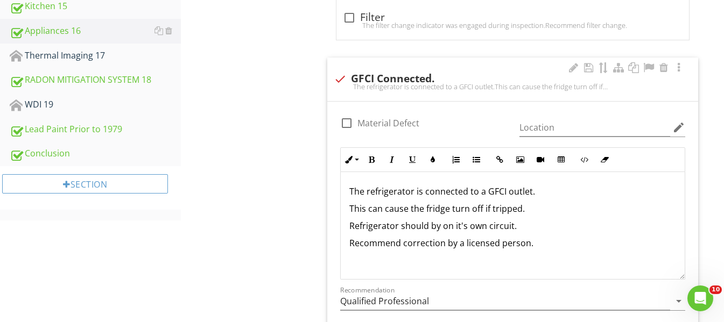
click at [349, 122] on div at bounding box center [346, 123] width 18 height 18
checkbox input "true"
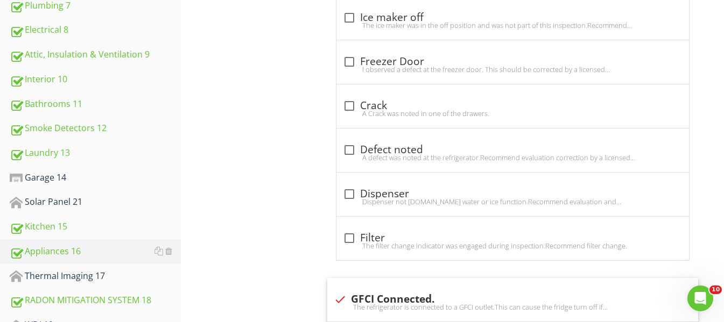
scroll to position [454, 0]
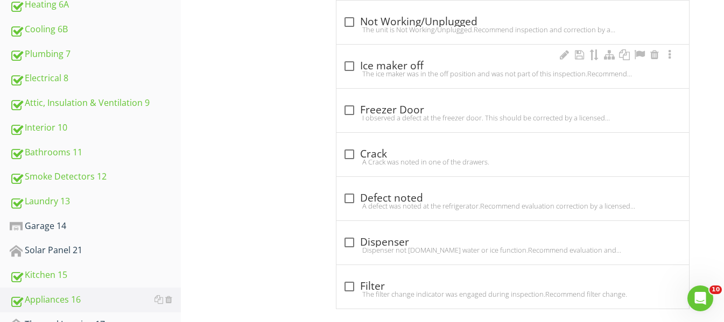
click at [351, 67] on div at bounding box center [349, 66] width 18 height 18
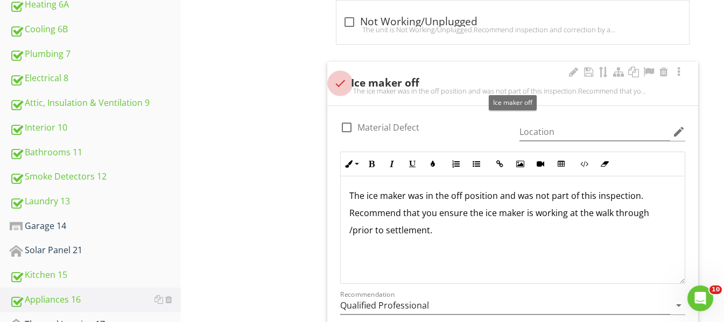
click at [344, 86] on div at bounding box center [340, 83] width 18 height 18
checkbox input "true"
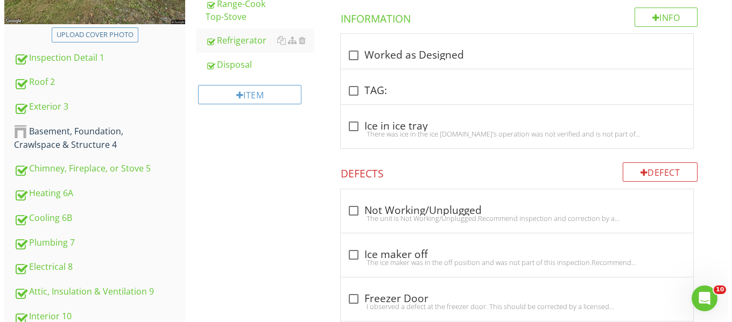
scroll to position [238, 0]
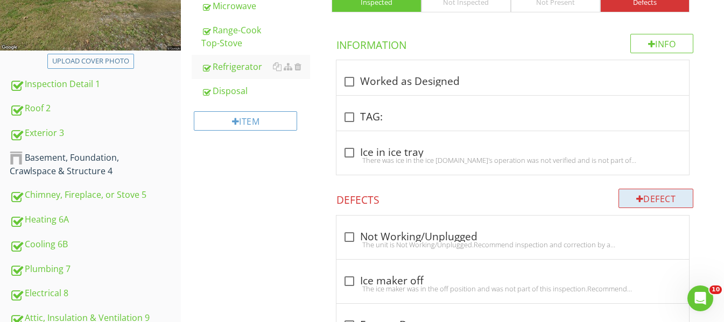
click at [680, 196] on div "Defect" at bounding box center [655, 198] width 75 height 19
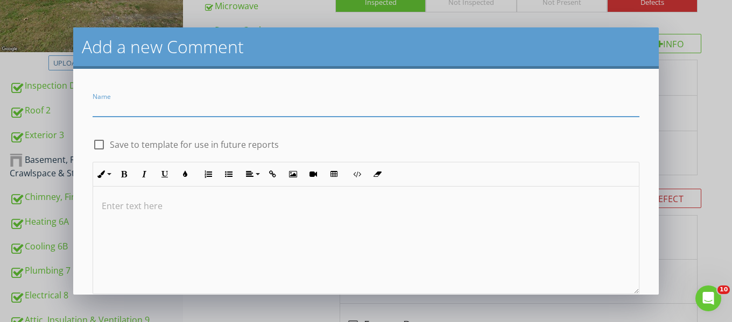
click at [103, 142] on div at bounding box center [99, 145] width 18 height 18
checkbox input "true"
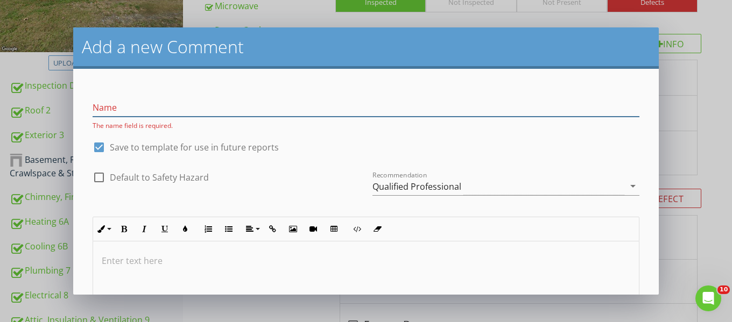
click at [133, 106] on input "Name" at bounding box center [366, 108] width 547 height 18
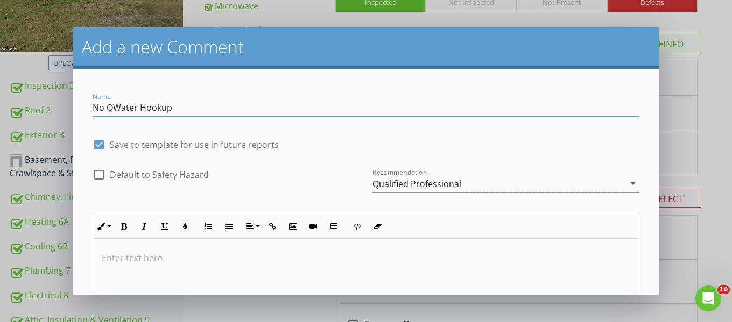
click at [106, 109] on input "No QWater Hookup" at bounding box center [366, 108] width 547 height 18
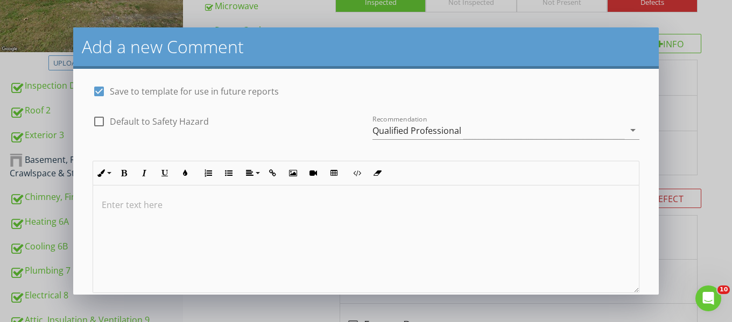
scroll to position [54, 0]
type input "No Water Hookup"
click at [137, 202] on p at bounding box center [366, 204] width 529 height 13
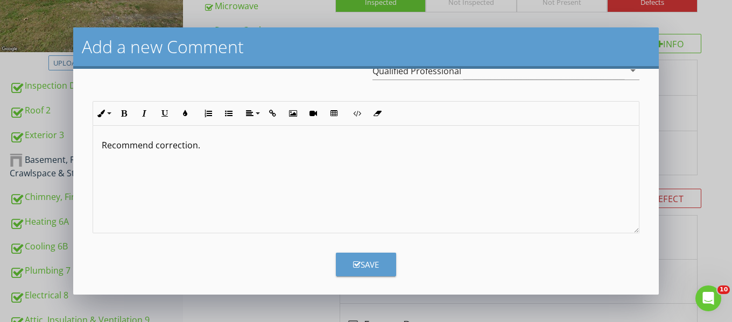
scroll to position [118, 0]
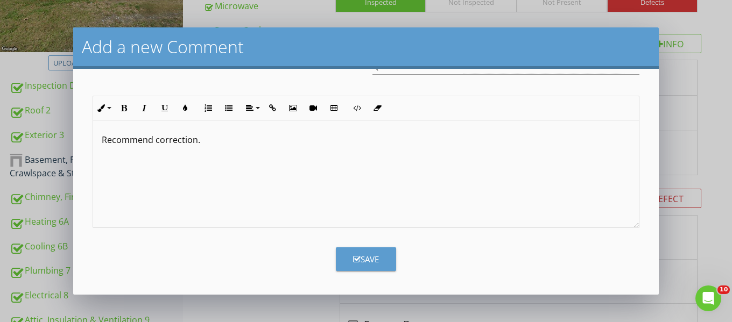
click at [372, 262] on div "Save" at bounding box center [366, 260] width 26 height 12
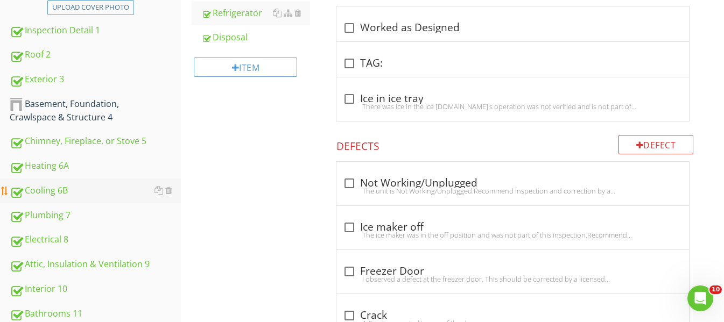
scroll to position [346, 0]
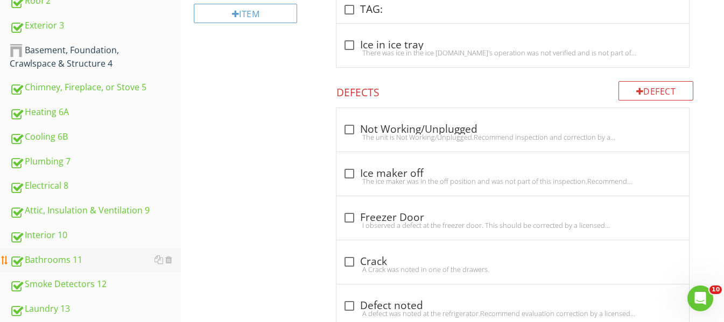
click at [57, 256] on div "Bathrooms 11" at bounding box center [95, 261] width 171 height 14
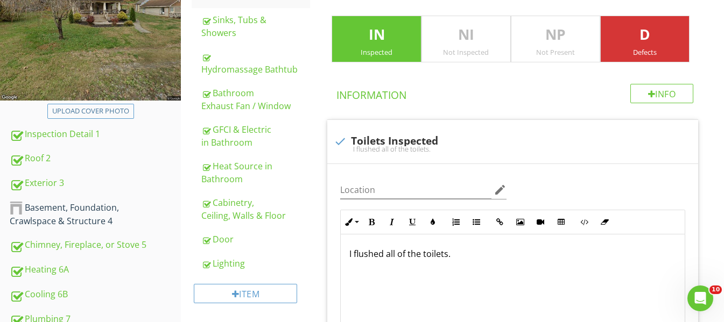
scroll to position [185, 0]
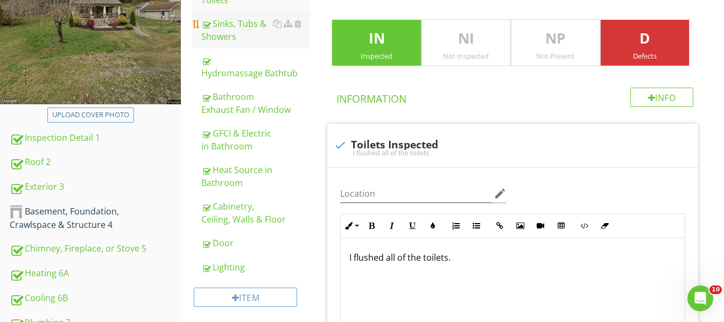
click at [237, 24] on div "Sinks, Tubs & Showers" at bounding box center [255, 30] width 109 height 26
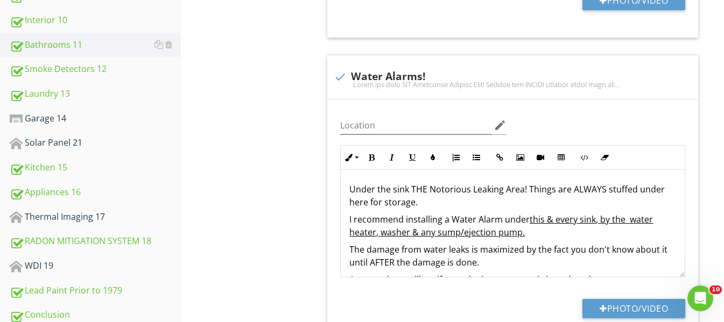
scroll to position [508, 0]
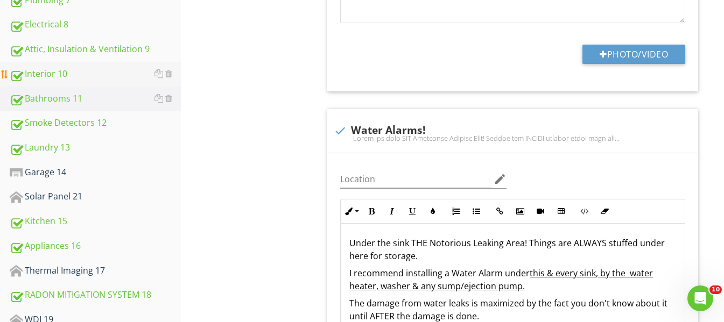
click at [71, 72] on div "Interior 10" at bounding box center [95, 74] width 171 height 14
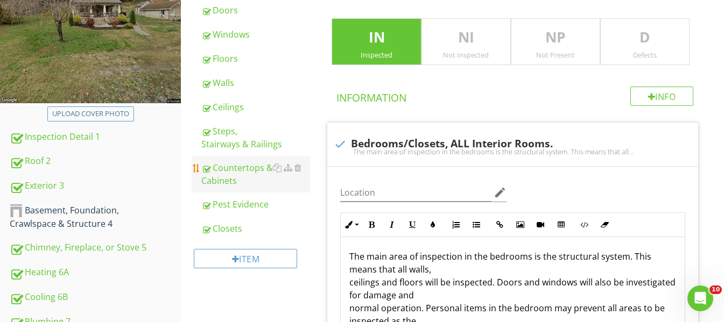
scroll to position [185, 0]
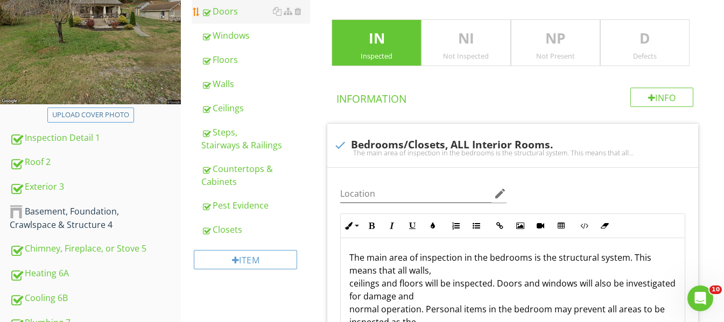
click at [233, 15] on div "Doors" at bounding box center [255, 11] width 109 height 13
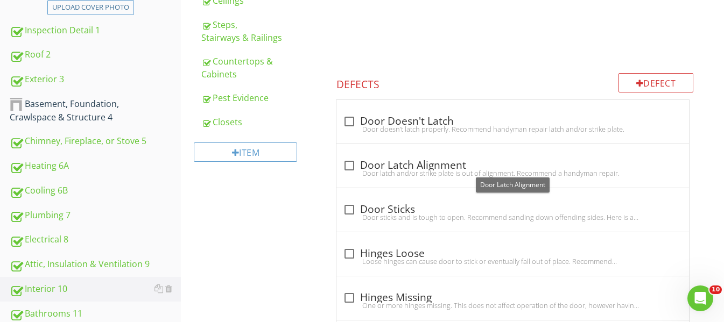
scroll to position [346, 0]
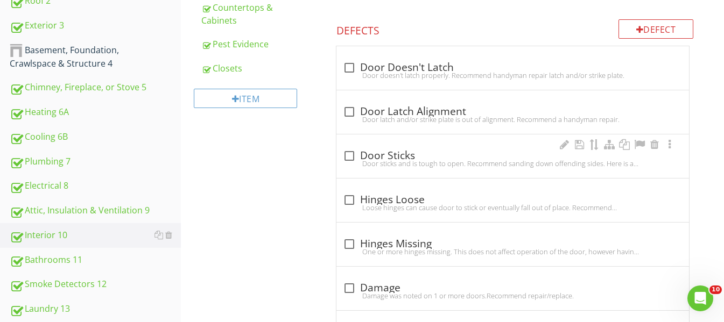
click at [353, 157] on div at bounding box center [349, 156] width 18 height 18
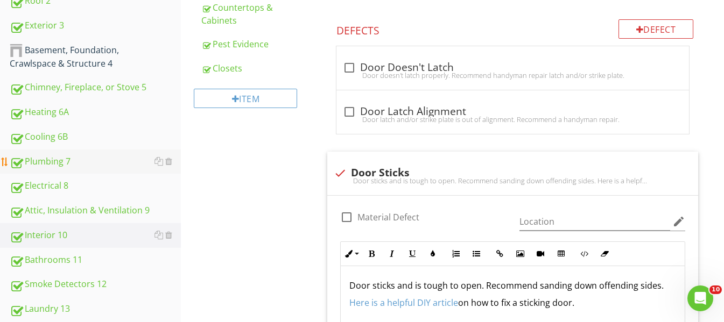
click at [72, 151] on link "Plumbing 7" at bounding box center [95, 162] width 171 height 25
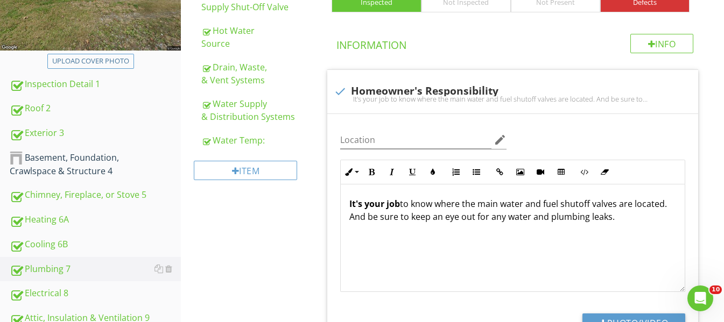
scroll to position [185, 0]
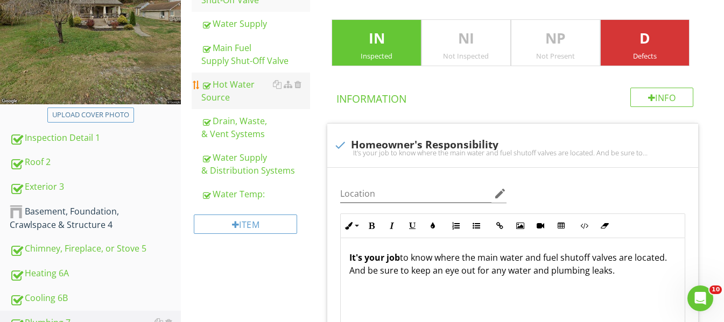
click at [250, 88] on div "Hot Water Source" at bounding box center [255, 91] width 109 height 26
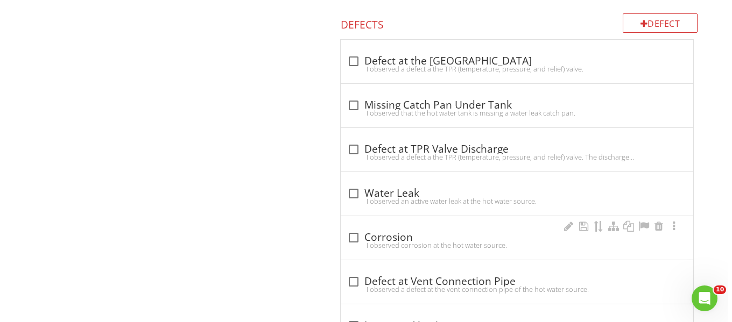
scroll to position [1746, 0]
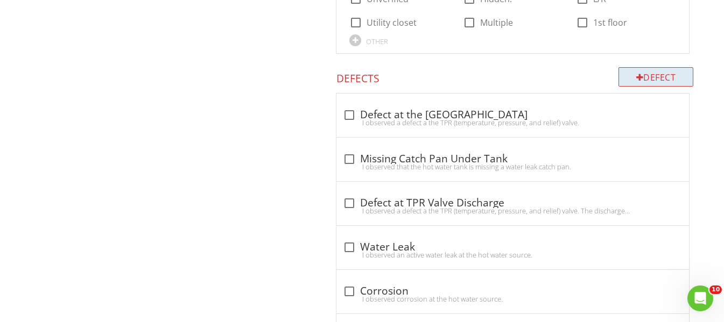
drag, startPoint x: 642, startPoint y: 78, endPoint x: 645, endPoint y: 73, distance: 5.5
click at [645, 73] on div "Defect" at bounding box center [655, 76] width 75 height 19
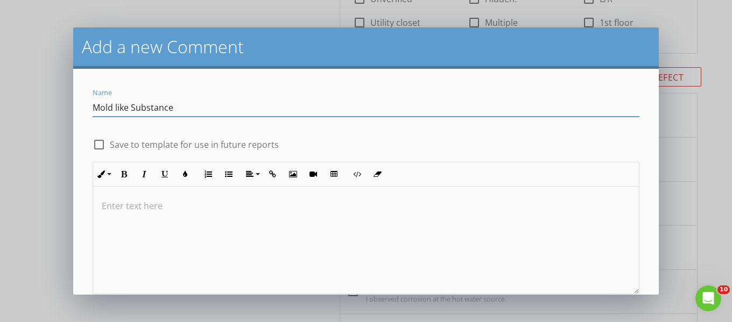
click at [285, 83] on div "Name Mold like Substance" at bounding box center [366, 105] width 560 height 46
click at [122, 205] on p at bounding box center [366, 206] width 529 height 13
drag, startPoint x: 94, startPoint y: 110, endPoint x: 207, endPoint y: 109, distance: 113.0
click at [207, 109] on input "Mold like Substance" at bounding box center [366, 108] width 547 height 18
click at [126, 204] on p at bounding box center [366, 206] width 529 height 13
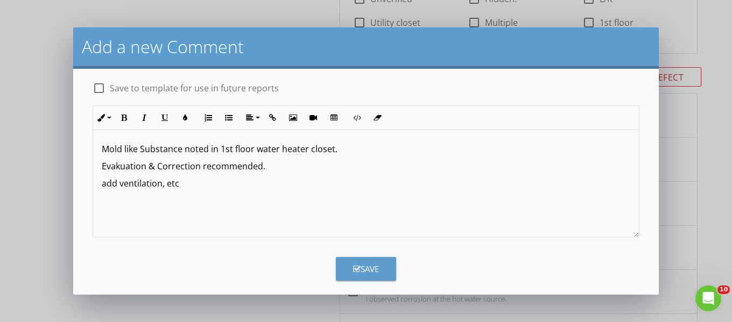
scroll to position [66, 0]
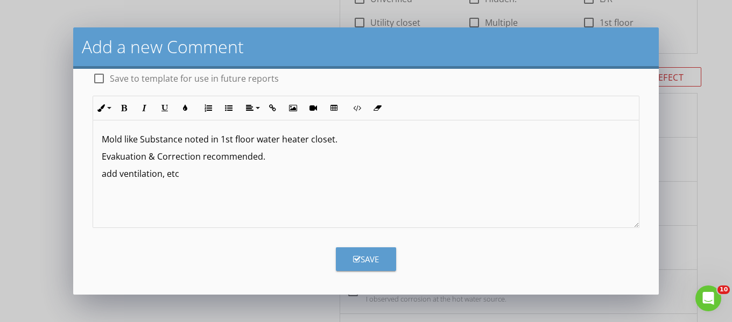
click at [374, 259] on div "Save" at bounding box center [366, 260] width 26 height 12
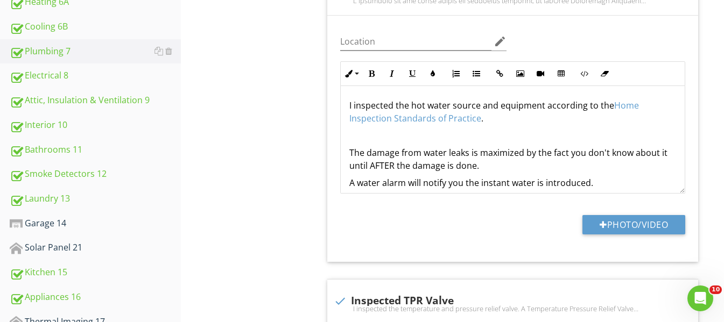
scroll to position [454, 0]
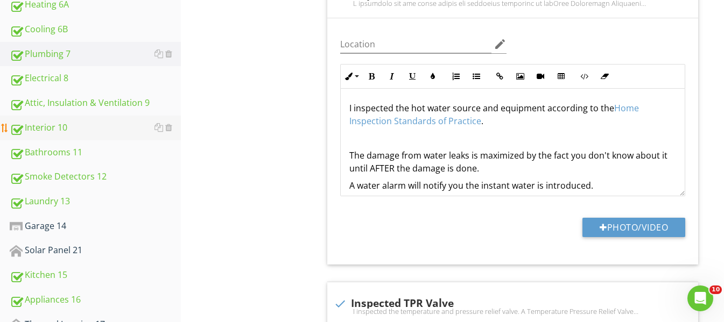
click at [90, 129] on div "Interior 10" at bounding box center [95, 128] width 171 height 14
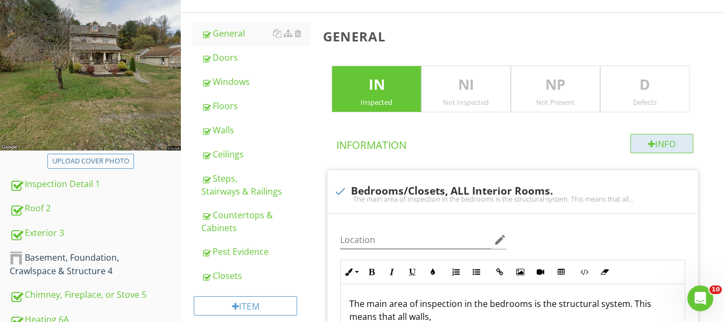
scroll to position [137, 0]
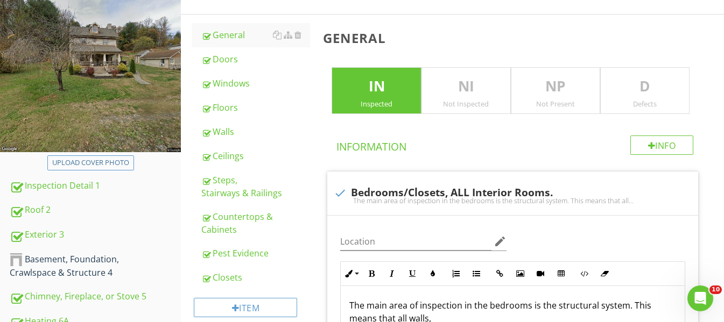
click at [677, 97] on div "D Defects" at bounding box center [644, 90] width 89 height 47
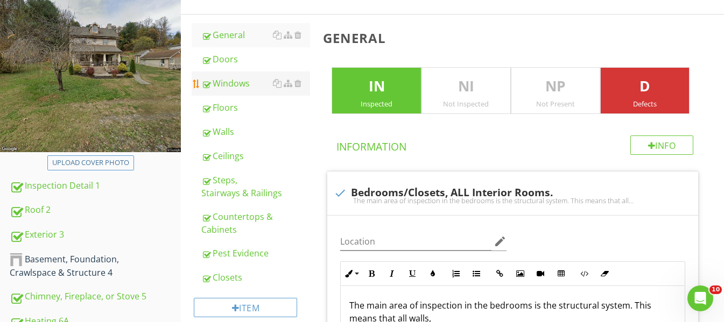
click at [260, 85] on div "Windows" at bounding box center [255, 83] width 109 height 13
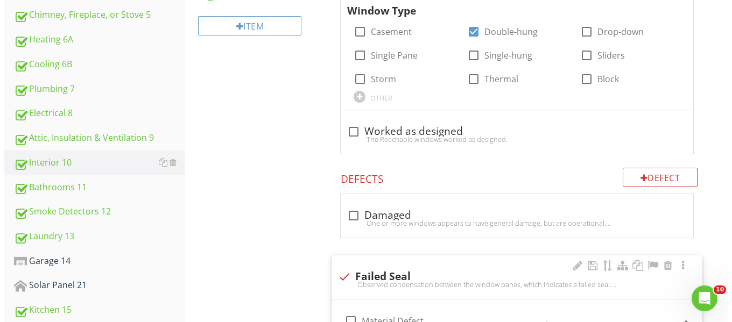
scroll to position [513, 0]
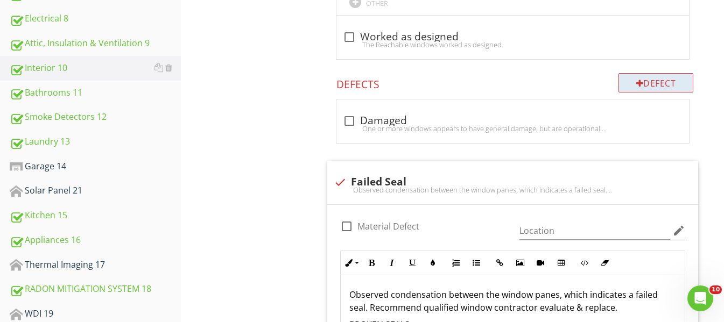
click at [650, 82] on div "Defect" at bounding box center [655, 82] width 75 height 19
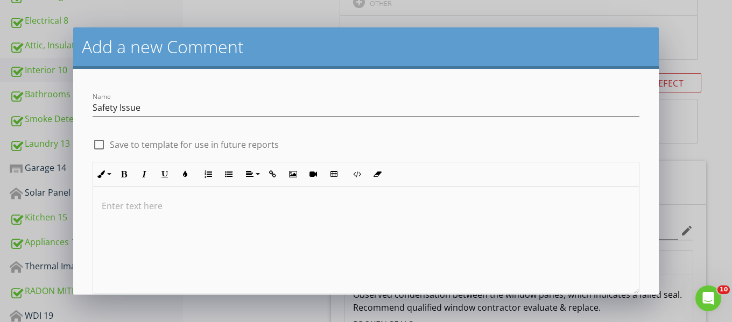
click at [112, 206] on p at bounding box center [366, 206] width 529 height 13
click at [102, 149] on div at bounding box center [99, 145] width 18 height 18
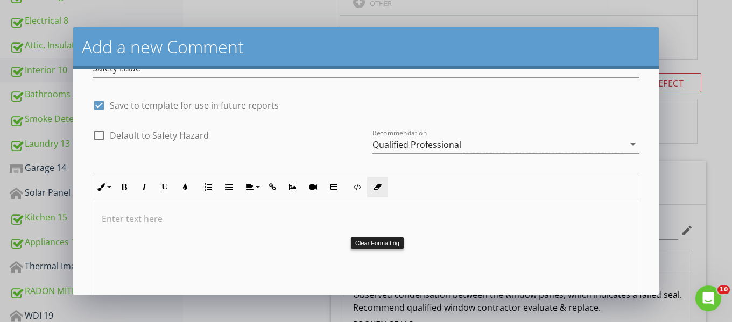
scroll to position [118, 0]
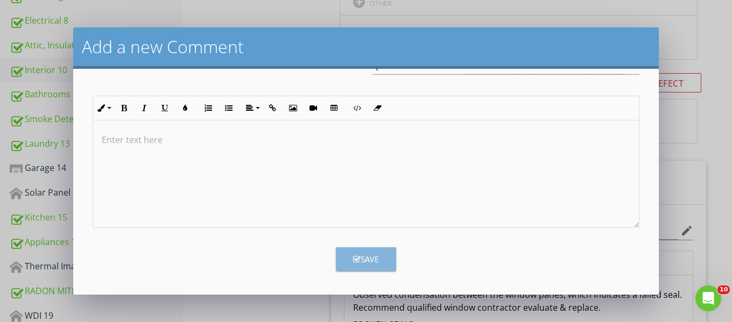
click at [369, 255] on div "Save" at bounding box center [366, 260] width 26 height 12
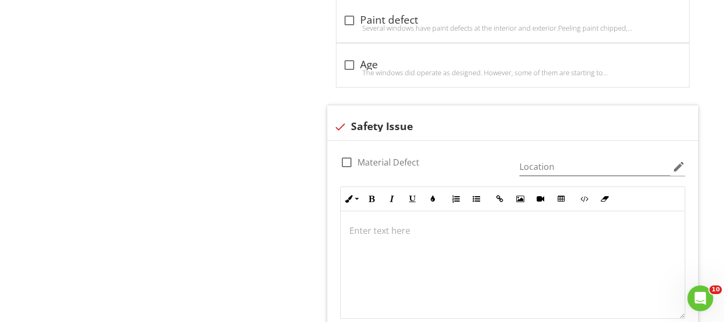
scroll to position [2505, 0]
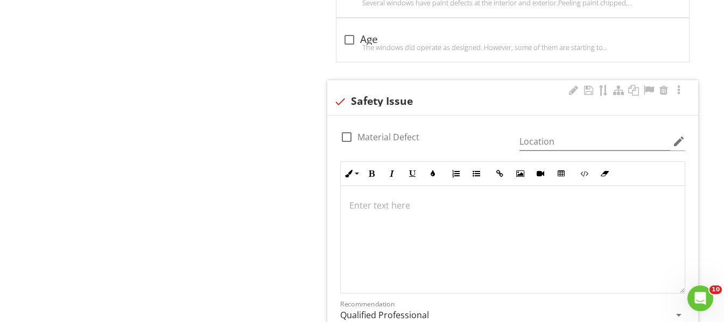
click at [374, 212] on p at bounding box center [512, 205] width 327 height 13
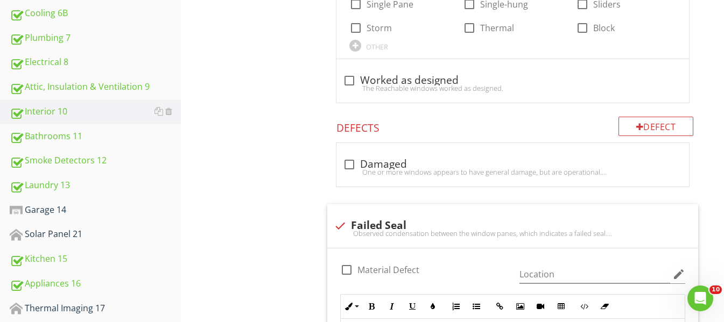
scroll to position [468, 0]
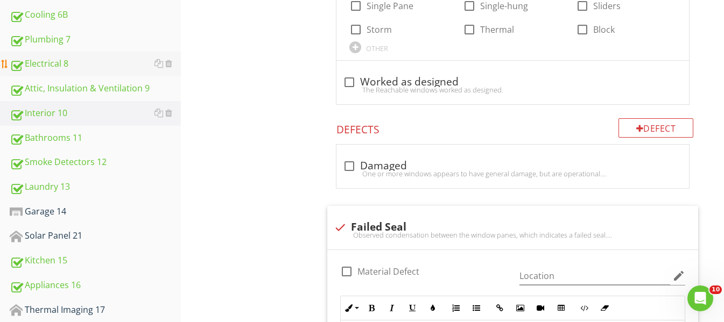
click at [123, 66] on div "Electrical 8" at bounding box center [95, 64] width 171 height 14
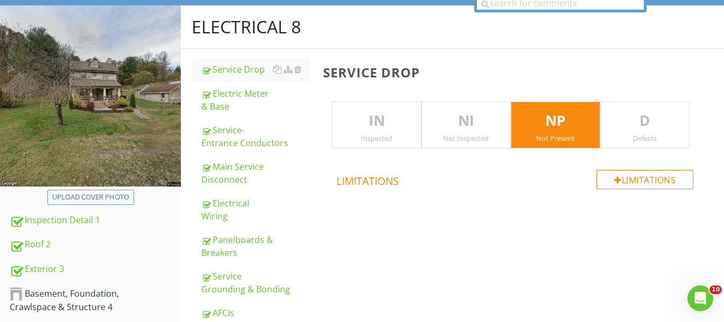
scroll to position [92, 0]
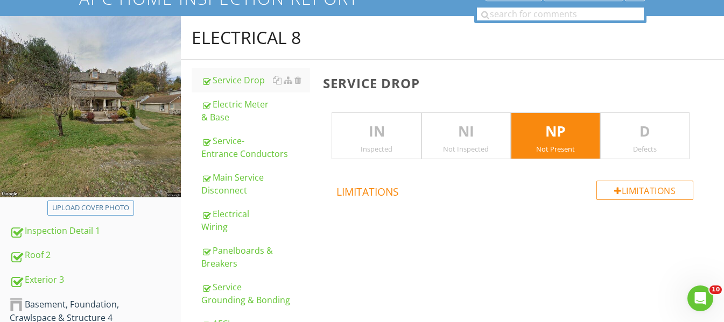
click at [402, 135] on p "IN" at bounding box center [376, 132] width 88 height 22
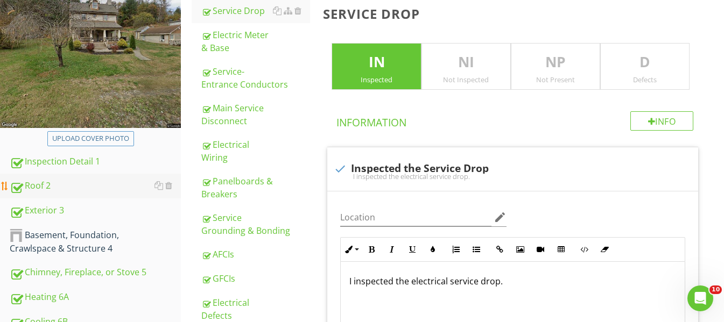
scroll to position [161, 0]
click at [78, 188] on div "Roof 2" at bounding box center [95, 186] width 171 height 14
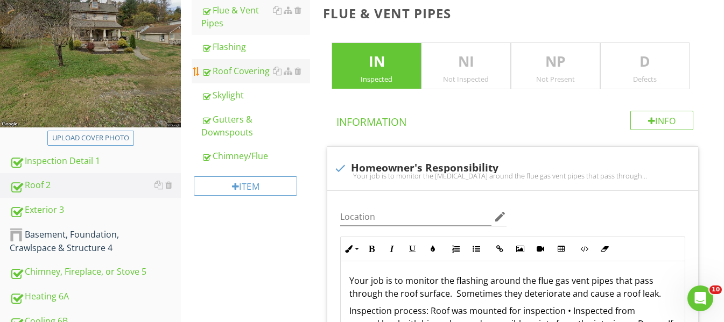
click at [266, 79] on link "Roof Covering" at bounding box center [255, 71] width 109 height 24
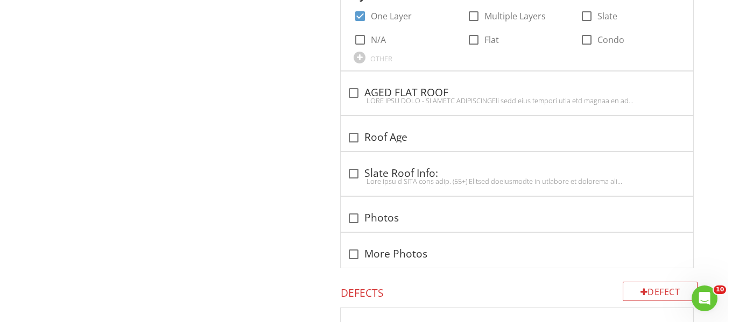
scroll to position [973, 0]
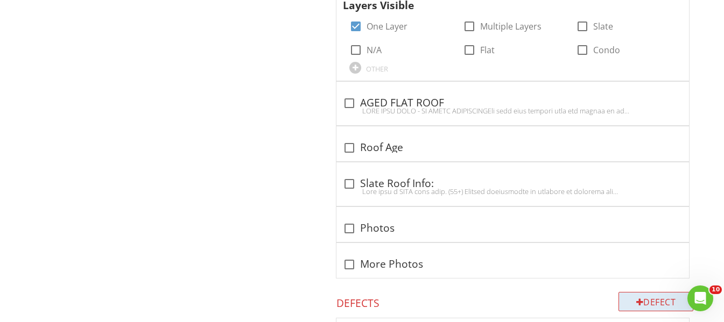
click at [643, 299] on div "Defect" at bounding box center [655, 301] width 75 height 19
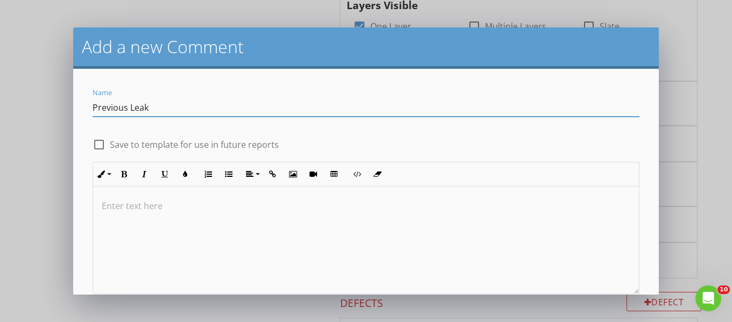
drag, startPoint x: 94, startPoint y: 107, endPoint x: 151, endPoint y: 104, distance: 57.1
click at [151, 104] on input "Previous Leak" at bounding box center [366, 108] width 547 height 18
click at [101, 142] on div at bounding box center [99, 145] width 18 height 18
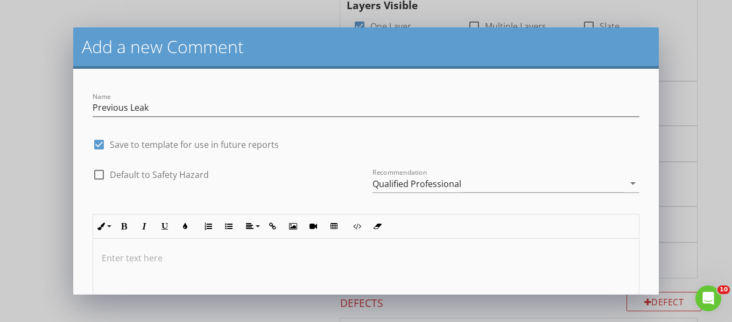
click at [117, 256] on p at bounding box center [366, 258] width 529 height 13
click at [271, 262] on p "Evedence of a Previous Leak" at bounding box center [366, 258] width 529 height 13
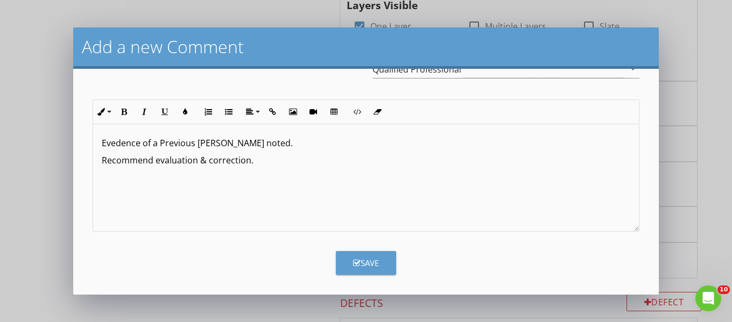
scroll to position [118, 0]
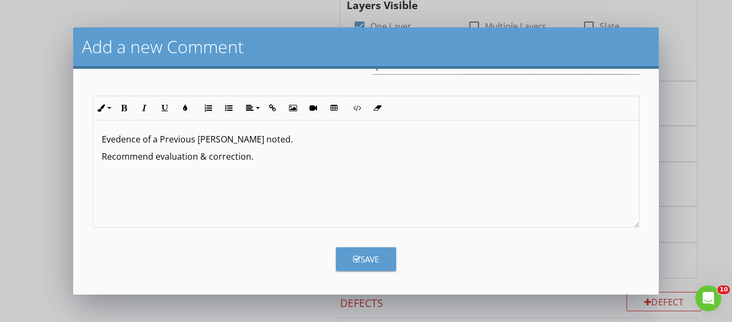
click at [369, 261] on div "Save" at bounding box center [366, 260] width 26 height 12
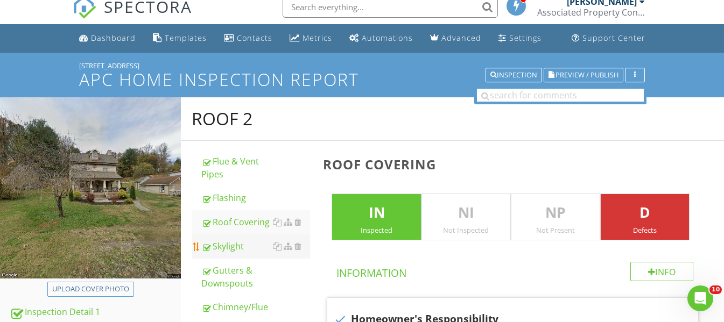
scroll to position [0, 0]
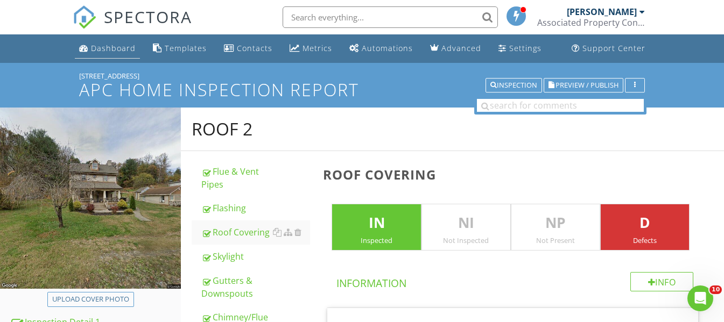
click at [118, 52] on div "Dashboard" at bounding box center [113, 48] width 45 height 10
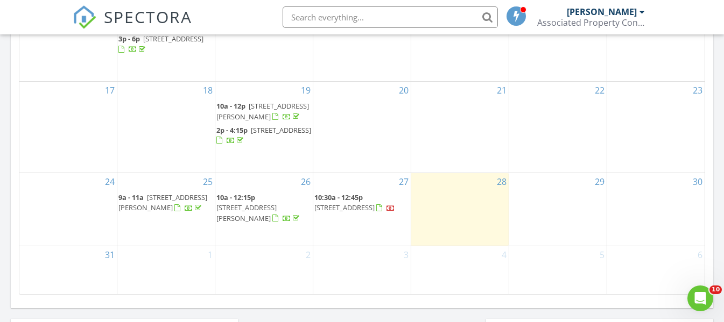
scroll to position [754, 0]
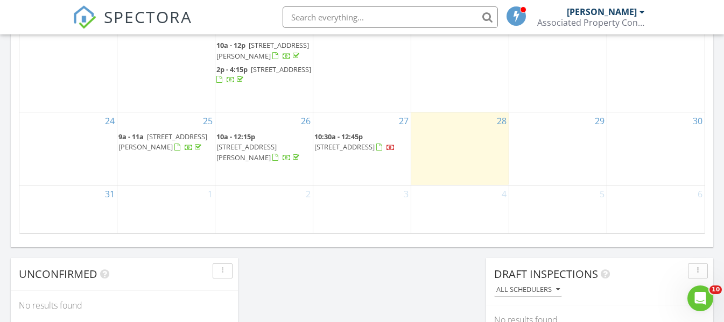
click at [373, 152] on span "20 Railroad Ave, Eldersburg 21784" at bounding box center [344, 147] width 60 height 10
